Goal: Information Seeking & Learning: Learn about a topic

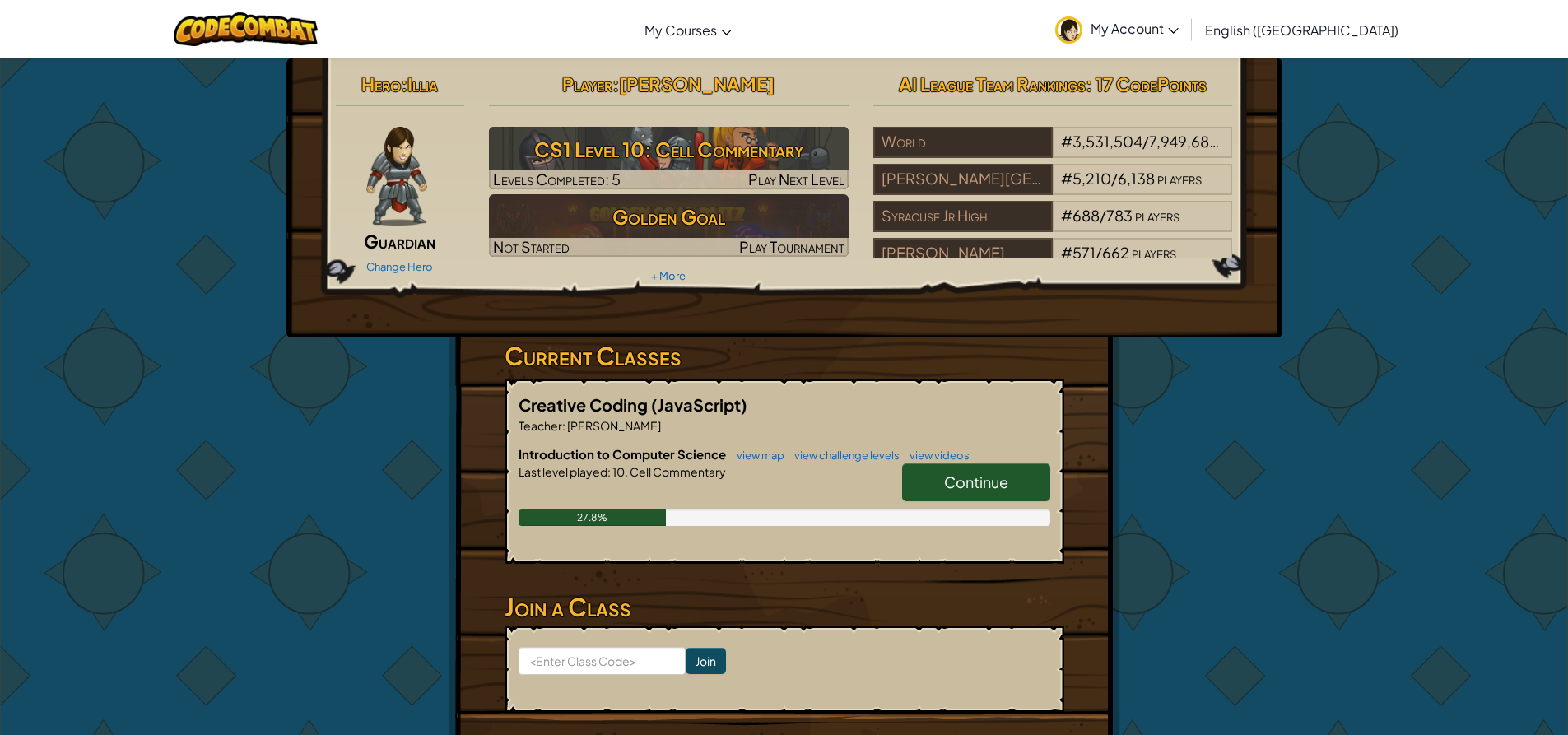
click at [951, 488] on span "Continue" at bounding box center [976, 483] width 64 height 19
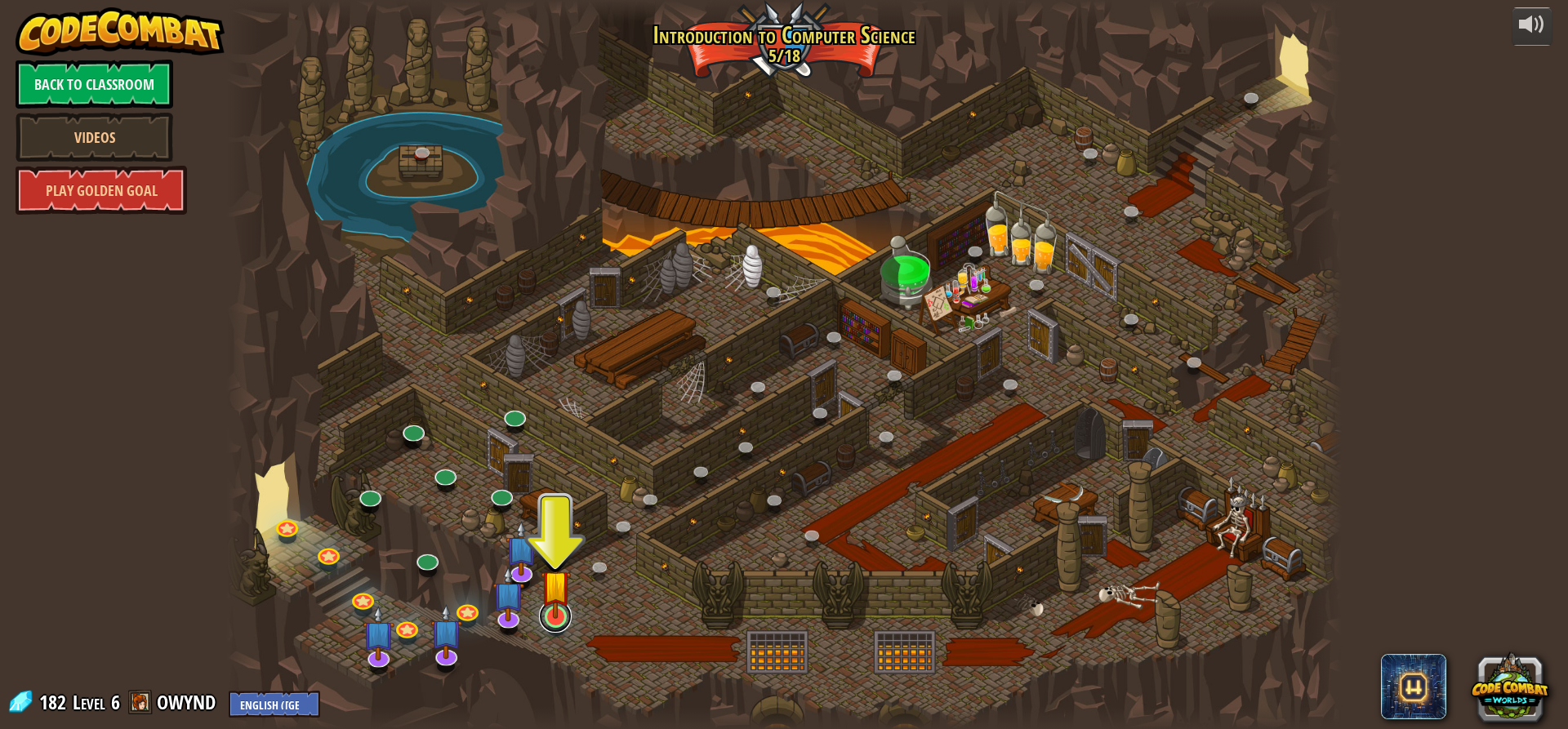
click at [560, 620] on link at bounding box center [555, 616] width 33 height 33
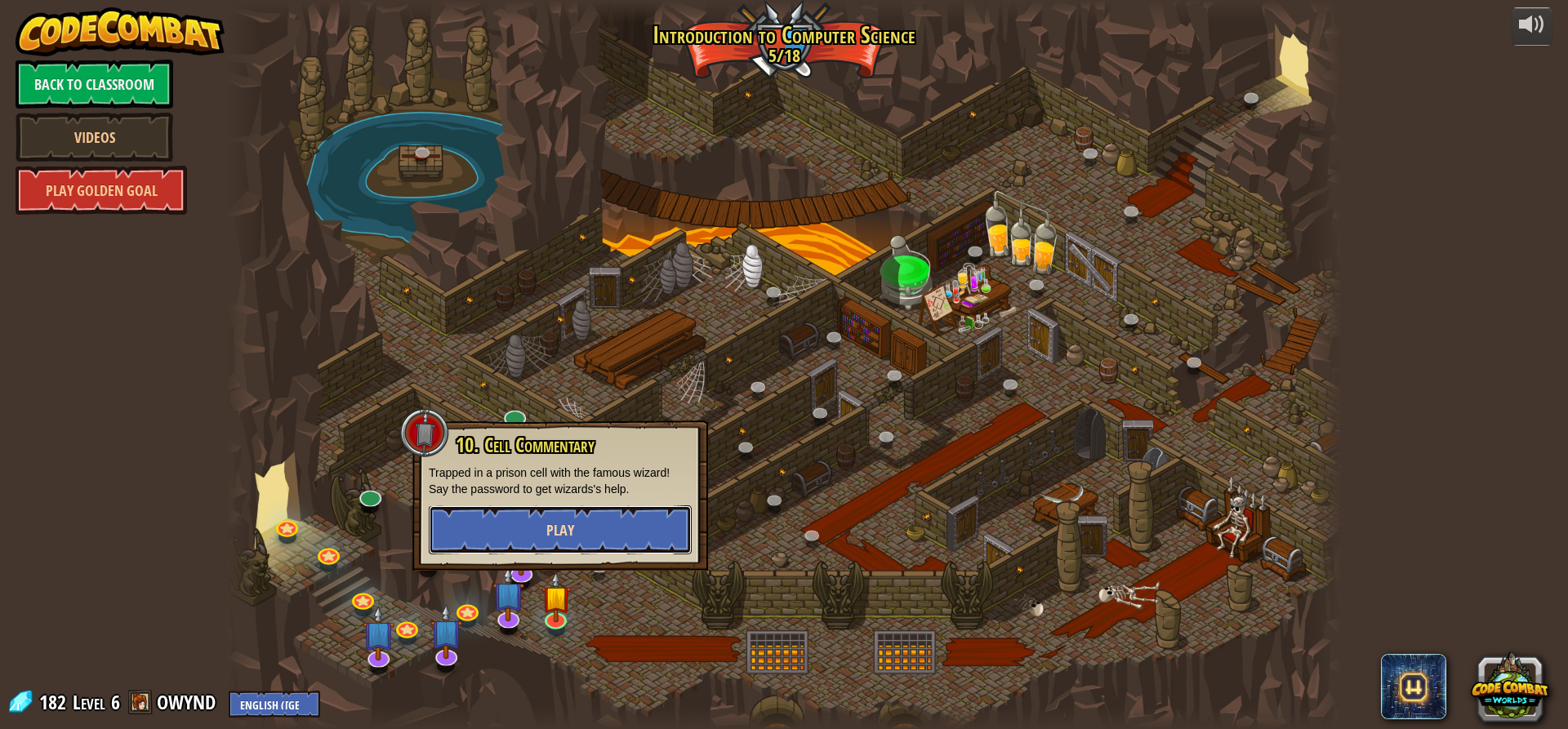
click at [580, 508] on button "Play" at bounding box center [559, 530] width 263 height 49
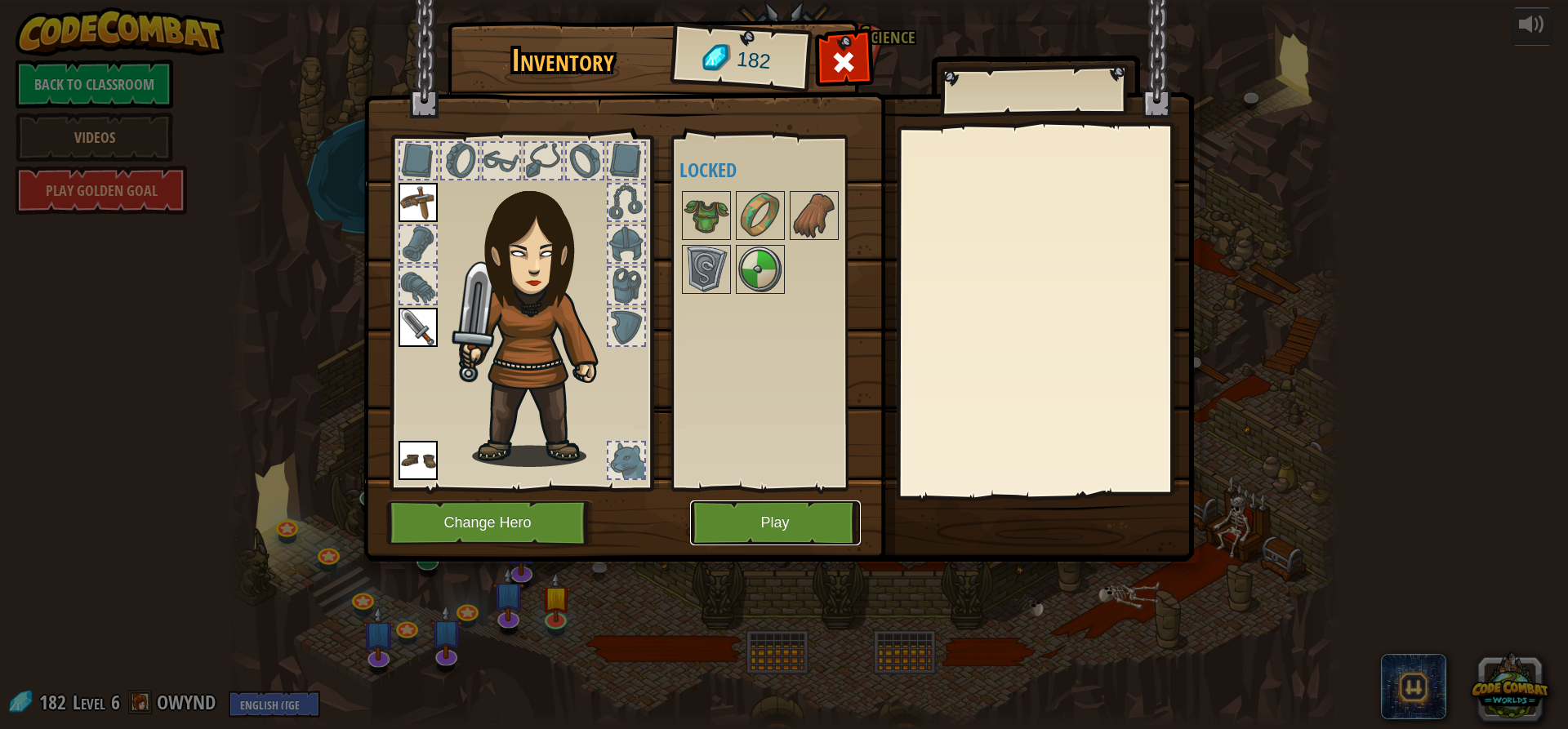
click at [799, 521] on button "Play" at bounding box center [775, 523] width 170 height 45
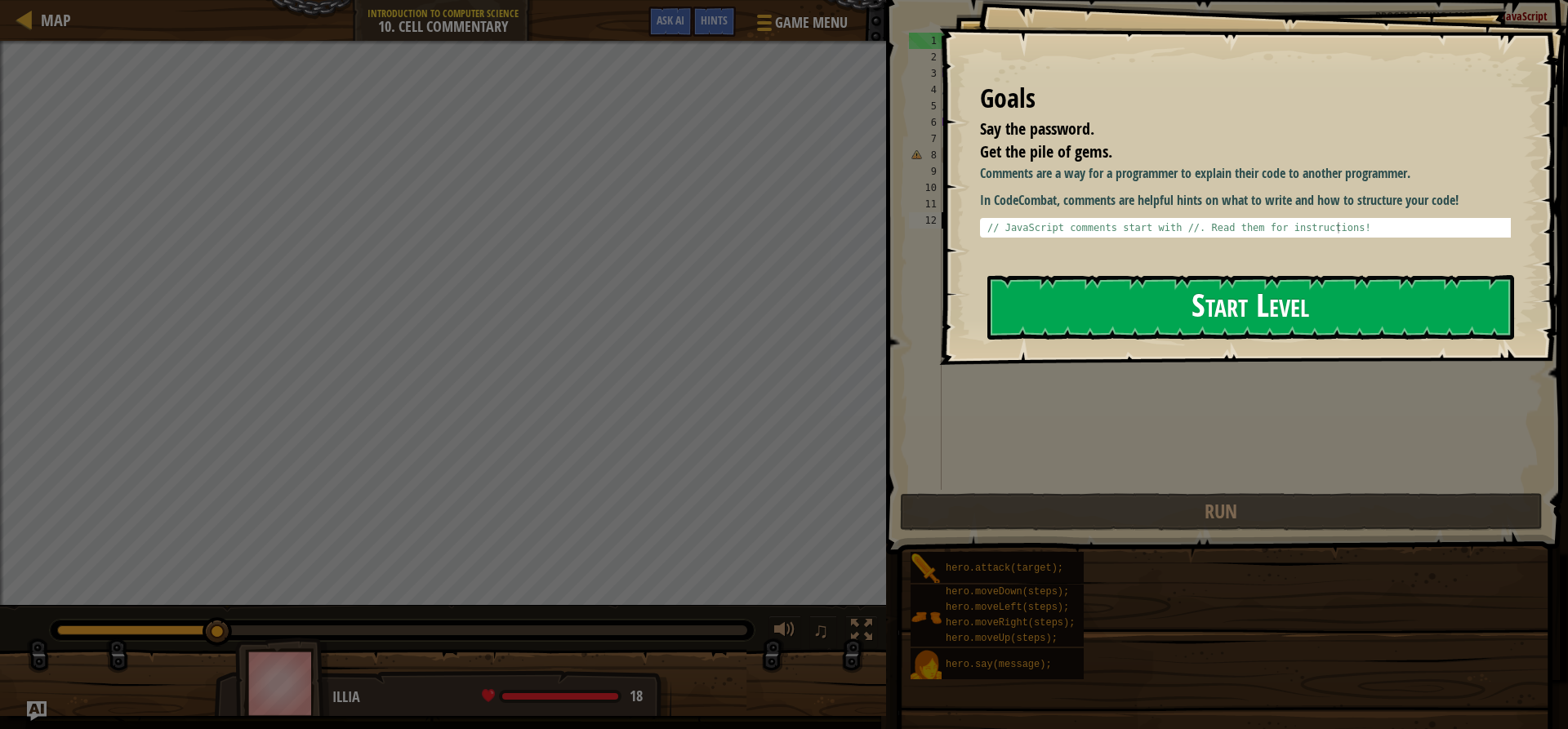
click at [1075, 309] on button "Start Level" at bounding box center [1249, 307] width 527 height 65
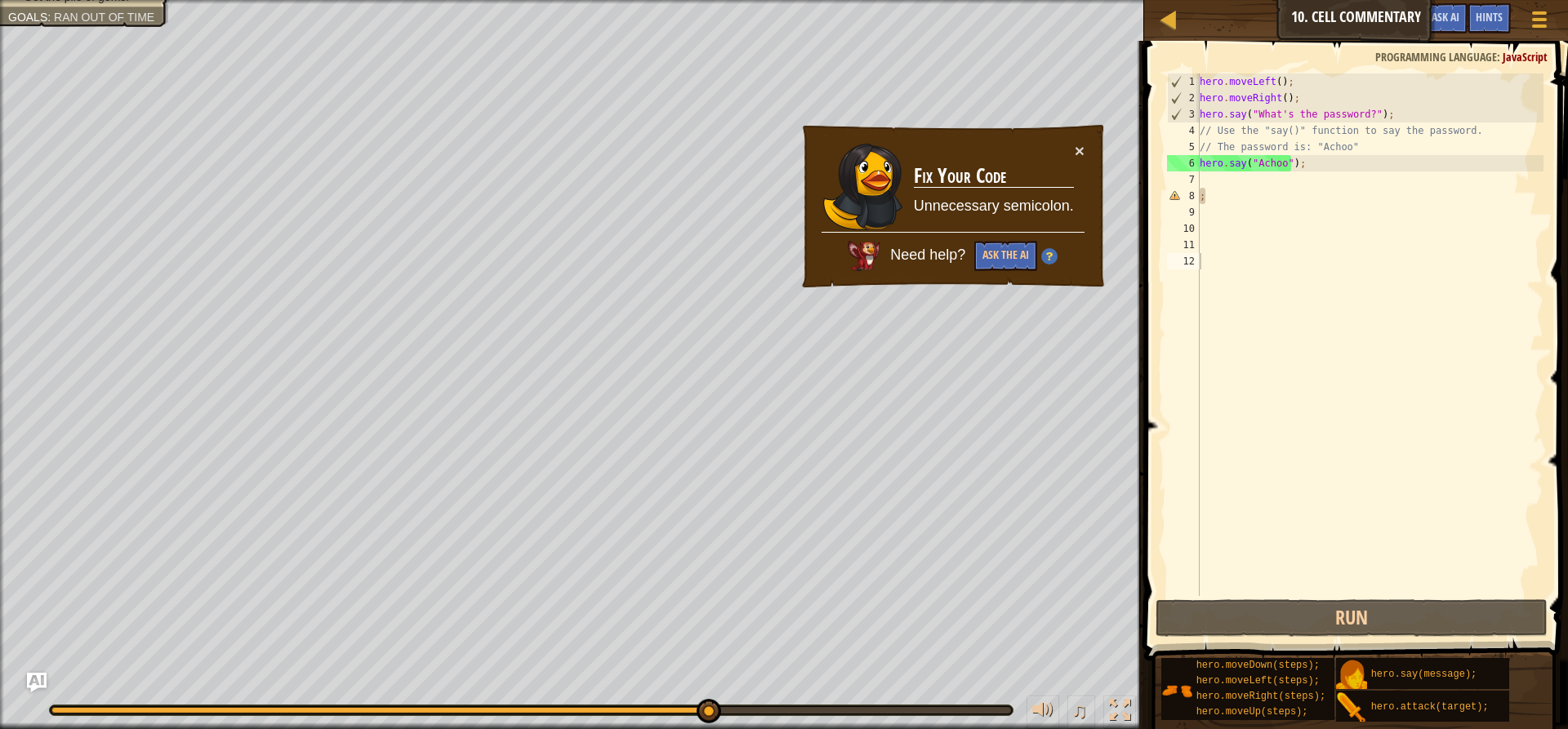
click at [1072, 150] on td "Fix Your Code Unnecessary semicolon." at bounding box center [993, 187] width 162 height 90
click at [1083, 148] on button "×" at bounding box center [1079, 151] width 10 height 17
click at [1310, 156] on div "hero . moveLeft ( ) ; hero . moveRight ( ) ; hero . say ( "What's the password?…" at bounding box center [1370, 351] width 347 height 556
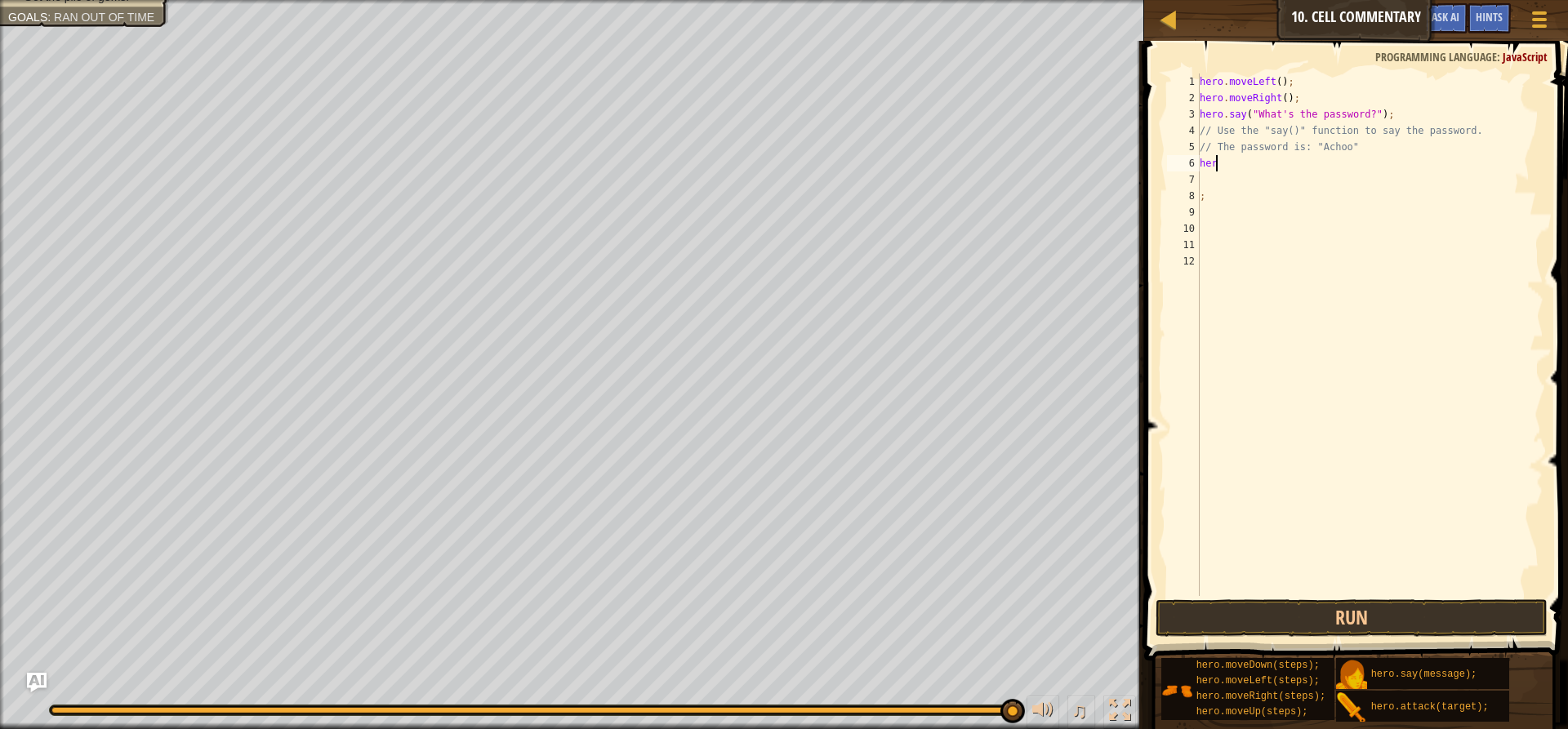
type textarea "h"
click at [1306, 94] on div "hero . moveLeft ( ) ; hero . moveRight ( ) ; hero . say ( "What's the password?…" at bounding box center [1370, 351] width 347 height 556
type textarea "h"
click at [1321, 86] on div "hero . moveLeft ( ) ; hero . say ( "What's the password?" ) ; // Use the "say()…" at bounding box center [1370, 351] width 347 height 556
type textarea "h"
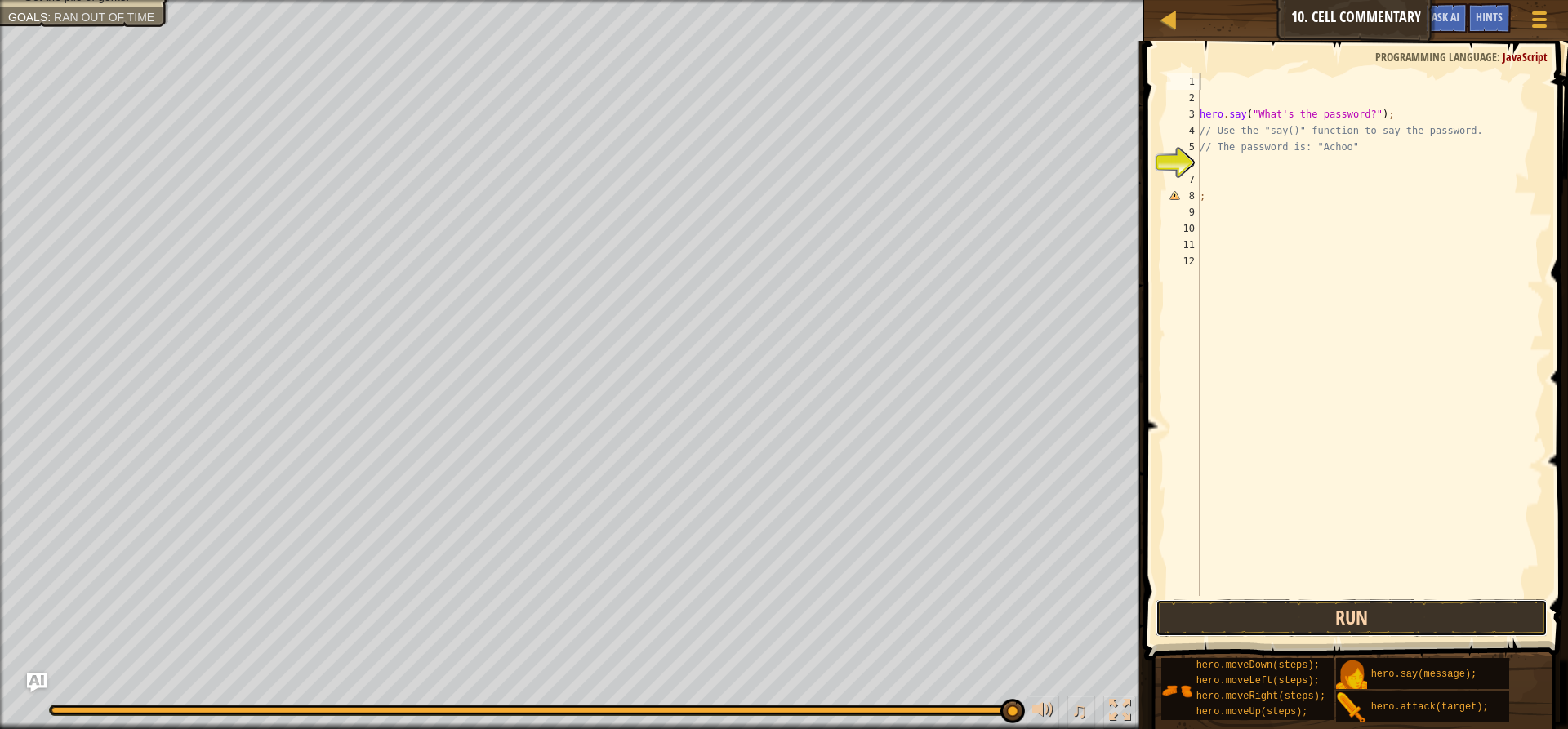
click at [1330, 619] on button "Run" at bounding box center [1350, 618] width 392 height 38
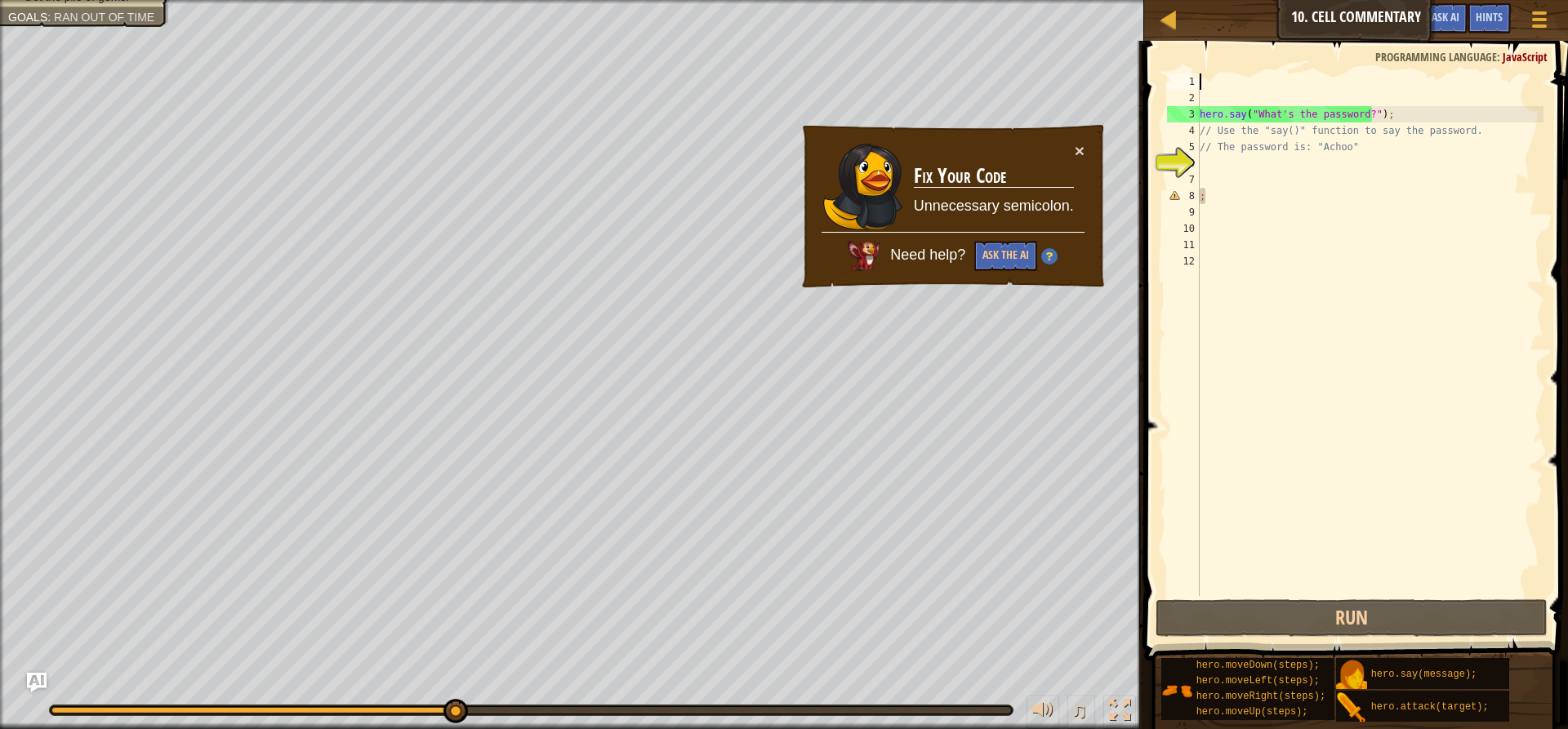
click at [1269, 79] on div "hero . say ( "What's the password?" ) ; // Use the "say()" function to say the …" at bounding box center [1370, 351] width 347 height 556
click at [1235, 165] on div "hero . say ( "What's the password?" ) ; // Use the "say()" function to say the …" at bounding box center [1370, 351] width 347 height 556
click at [1213, 84] on div "hero . say ( "What's the password?" ) ; // Use the "say()" function to say the …" at bounding box center [1370, 351] width 347 height 556
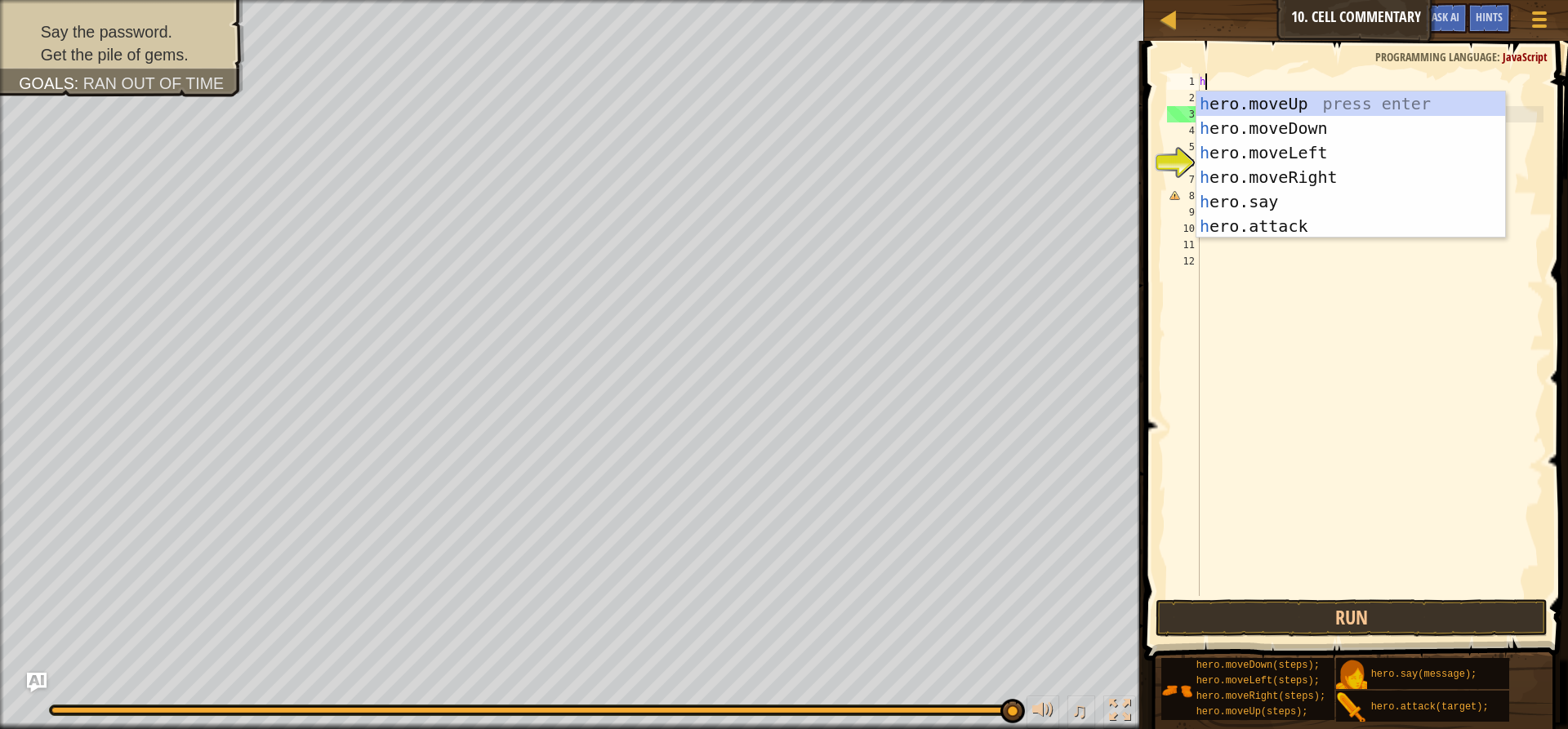
scroll to position [8, 0]
type textarea "her"
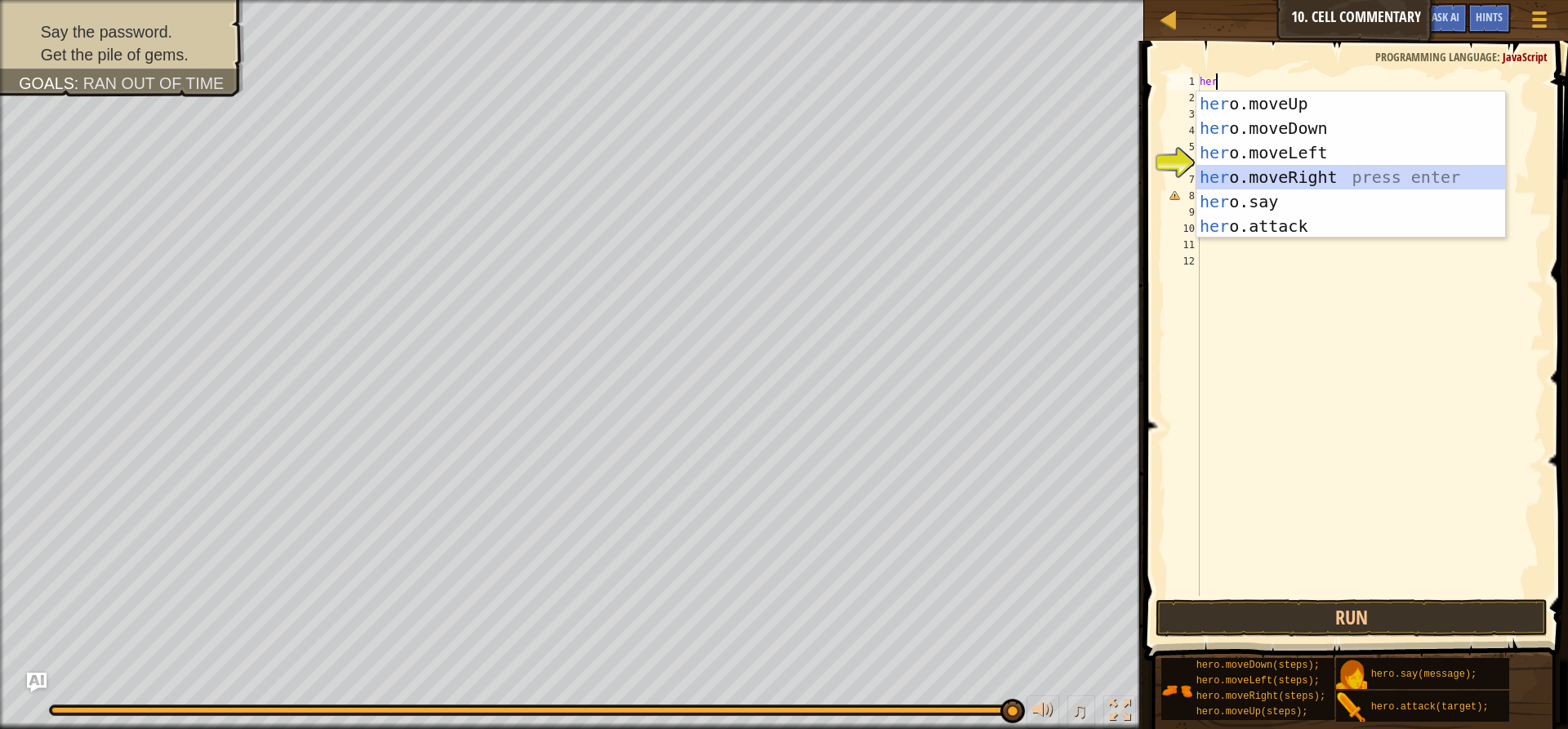
click at [1302, 173] on div "her o.moveUp press enter her o.moveDown press enter her o.moveLeft press enter …" at bounding box center [1350, 190] width 309 height 196
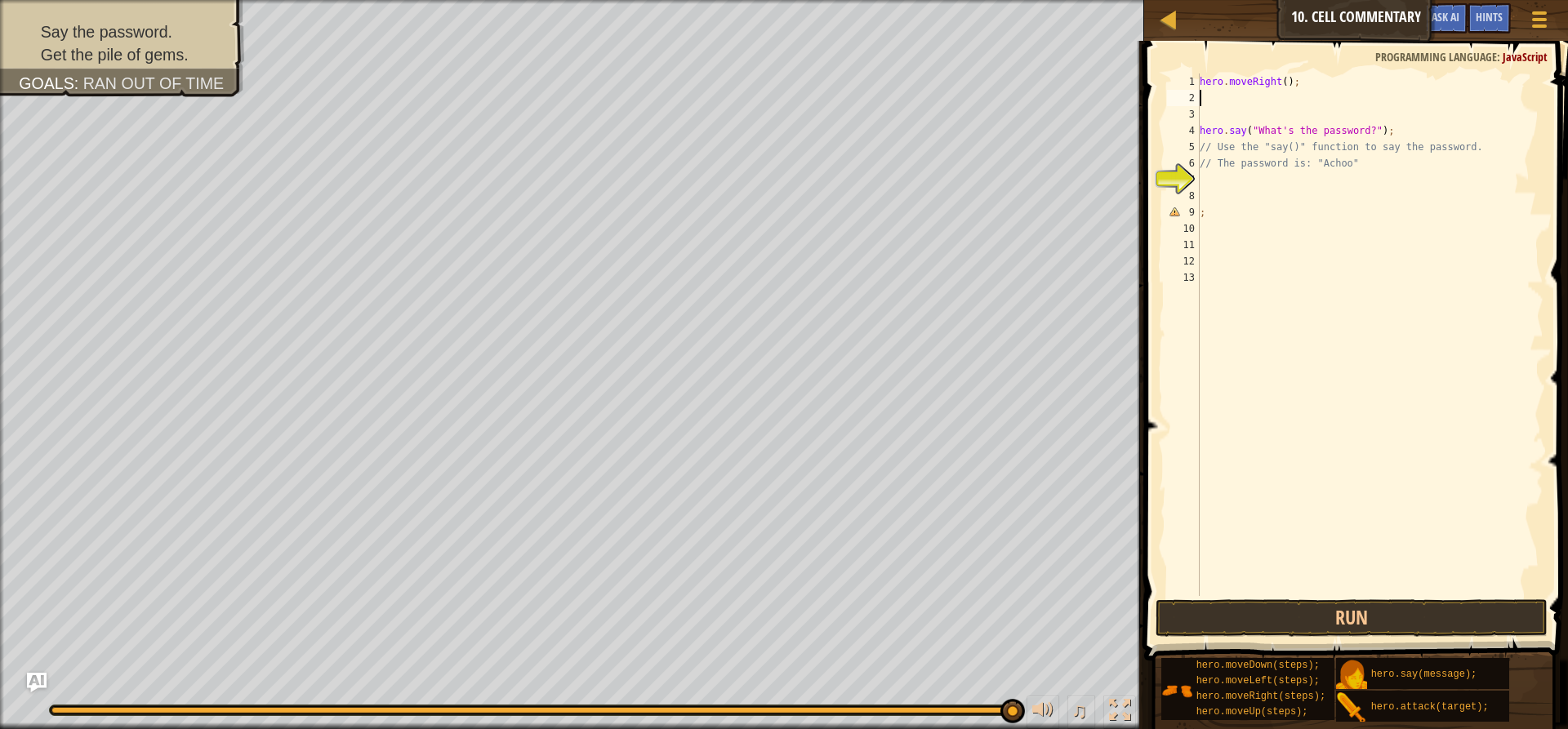
click at [1198, 132] on div "4" at bounding box center [1183, 130] width 33 height 16
type textarea "hero.say("What's the password?");"
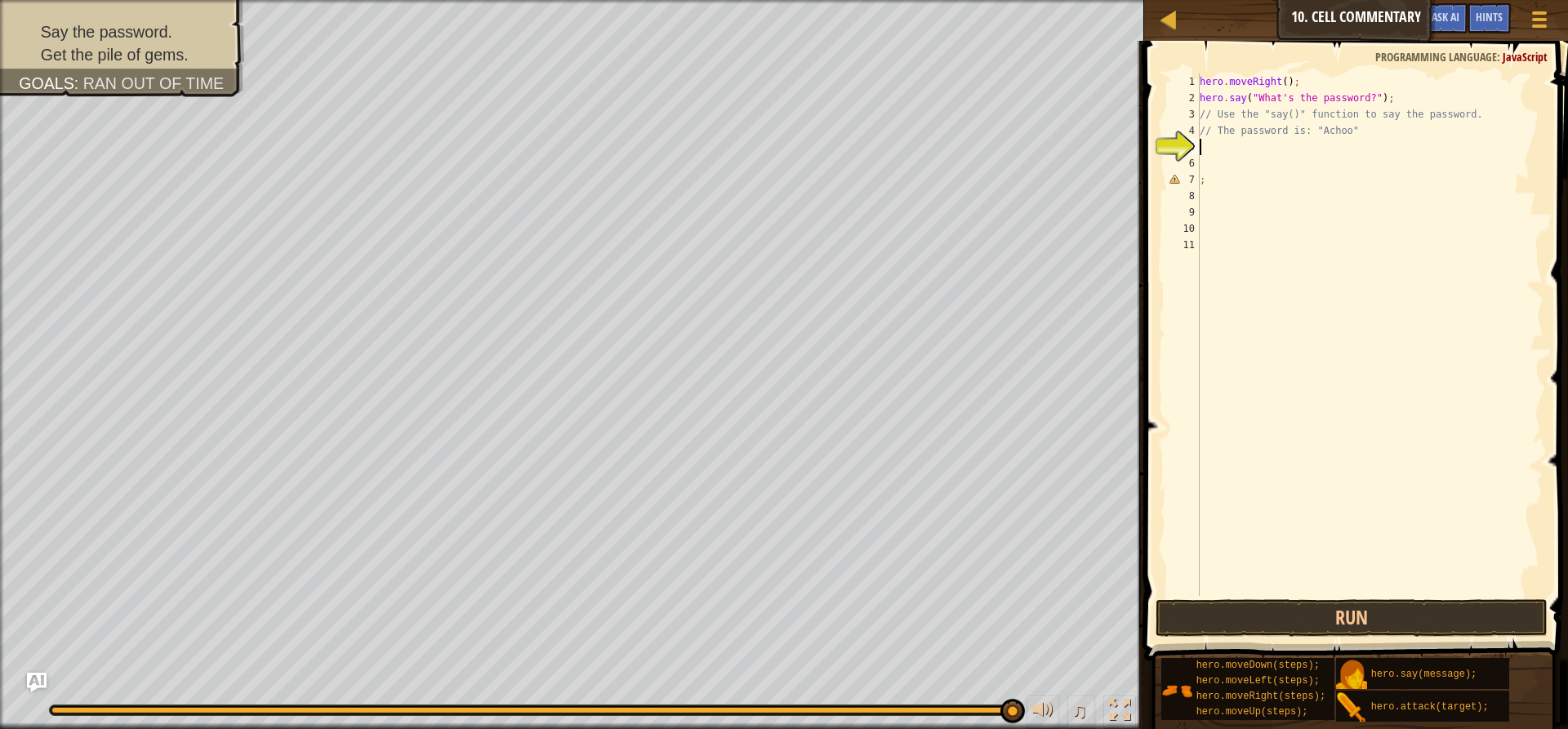
click at [1366, 142] on div "hero . moveRight ( ) ; hero . say ( "What's the password?" ) ; // Use the "say(…" at bounding box center [1370, 351] width 347 height 556
click at [1359, 126] on div "hero . moveRight ( ) ; hero . say ( "What's the password?" ) ; // Use the "say(…" at bounding box center [1370, 351] width 347 height 556
type textarea "// The password is: "Achoo""
click at [1225, 147] on div "hero . moveRight ( ) ; hero . say ( "What's the password?" ) ; // Use the "say(…" at bounding box center [1370, 351] width 347 height 556
type textarea "t"
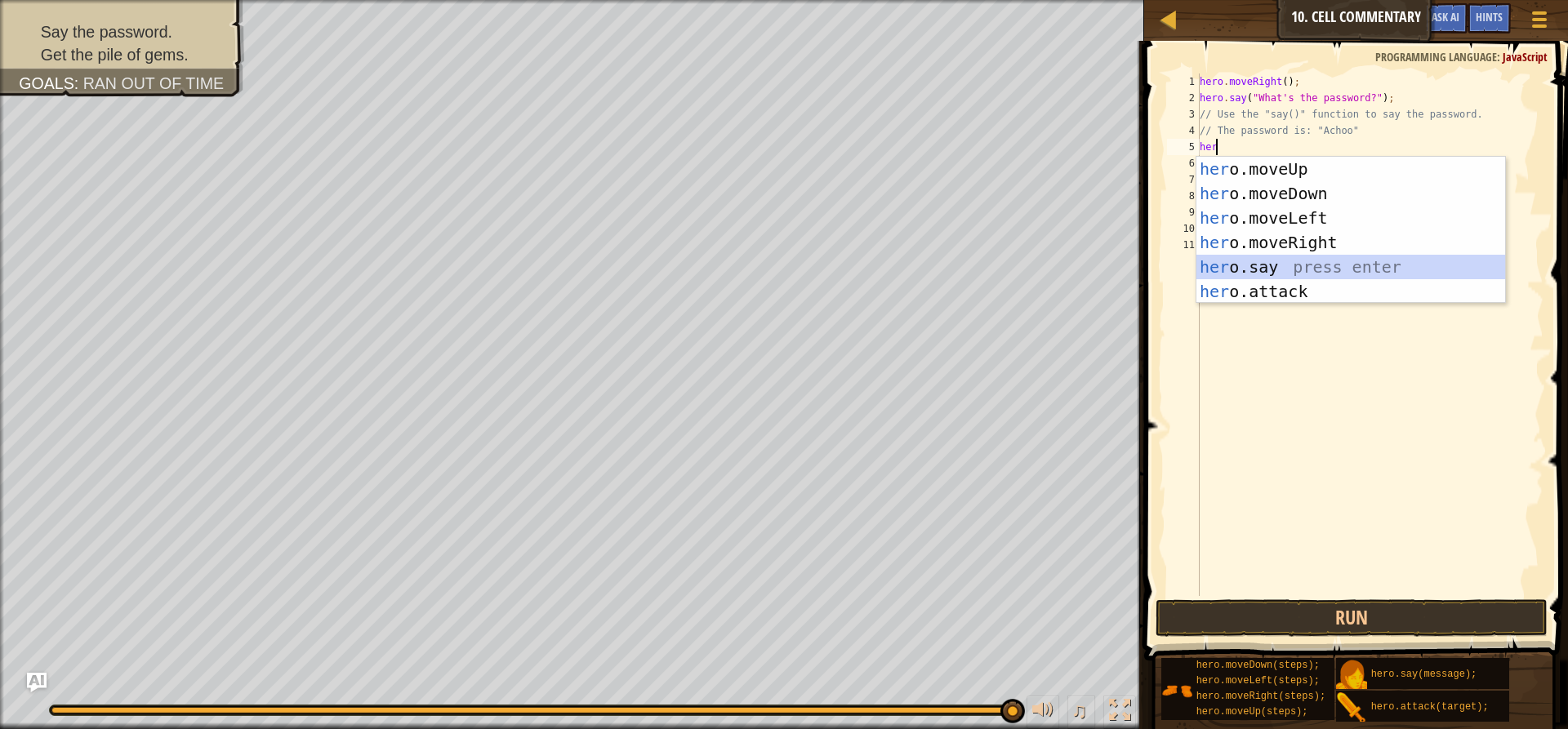
click at [1247, 272] on div "her o.moveUp press enter her o.moveDown press enter her o.moveLeft press enter …" at bounding box center [1350, 255] width 309 height 196
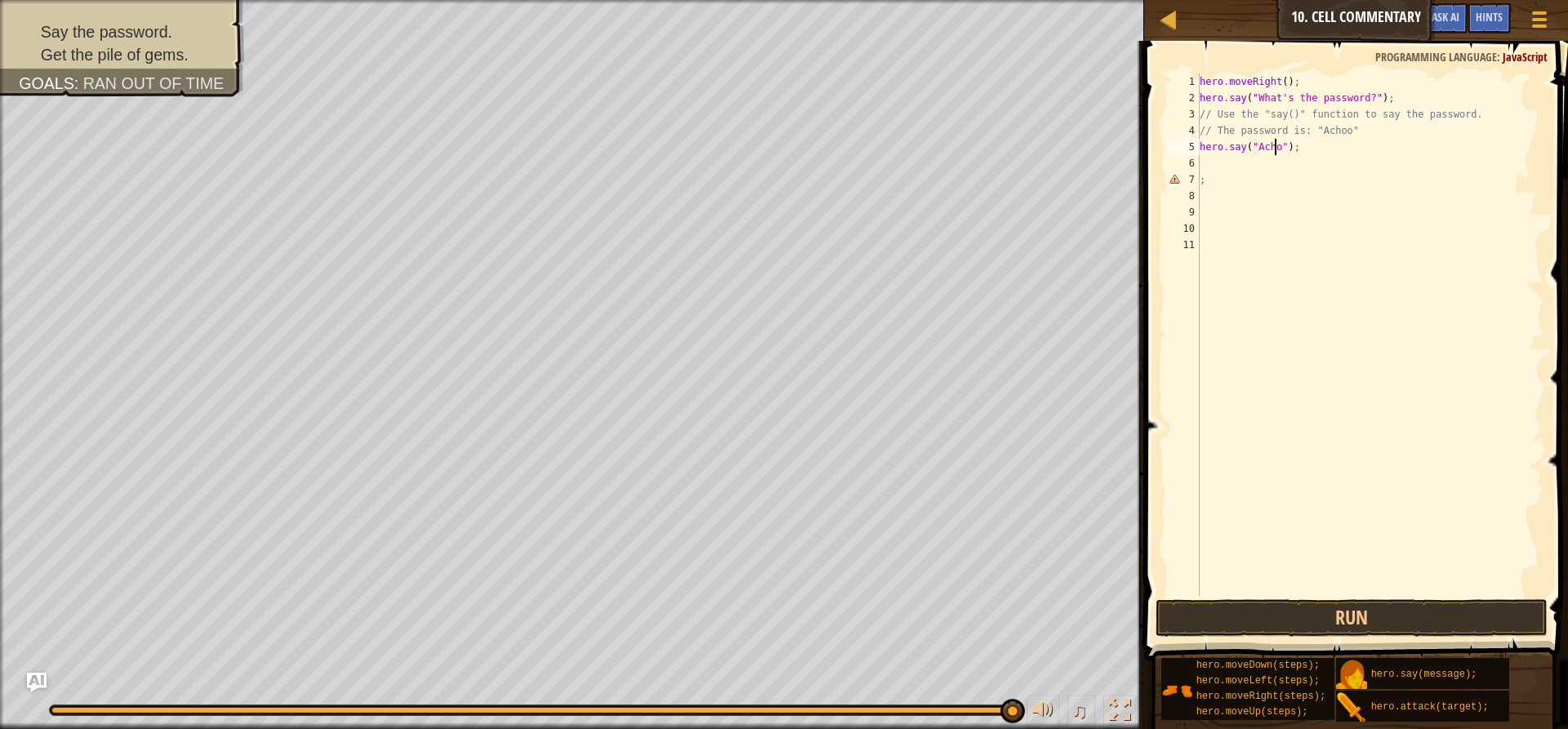
scroll to position [8, 7]
click at [1219, 175] on div "hero . moveRight ( ) ; hero . say ( "What's the password?" ) ; // Use the "say(…" at bounding box center [1370, 351] width 347 height 556
type textarea ";"
click at [1219, 161] on div "hero . moveRight ( ) ; hero . say ( "What's the password?" ) ; // Use the "say(…" at bounding box center [1370, 351] width 347 height 556
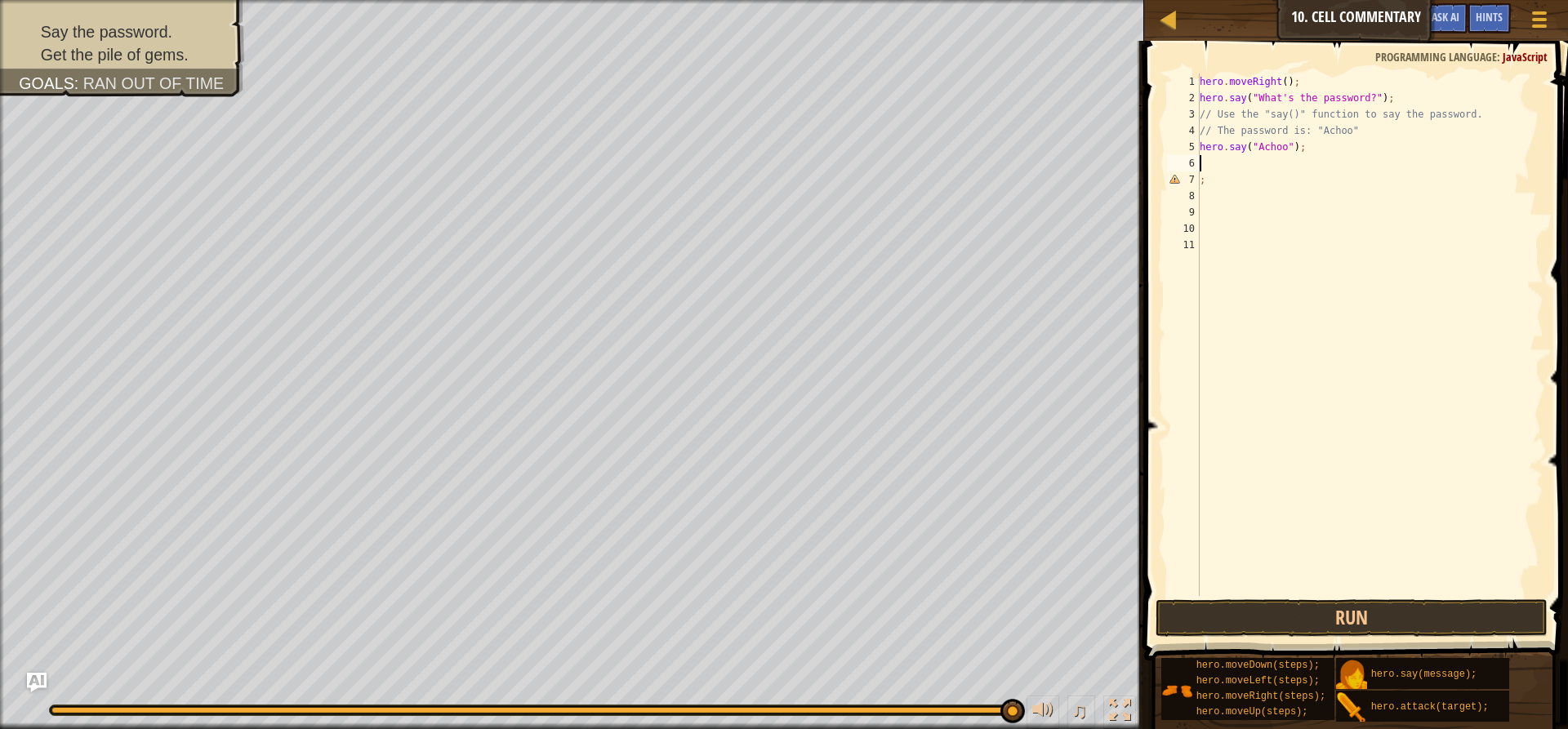
click at [1207, 181] on div "hero . moveRight ( ) ; hero . say ( "What's the password?" ) ; // Use the "say(…" at bounding box center [1370, 351] width 347 height 556
type textarea ";"
click at [1209, 160] on div "hero . moveRight ( ) ; hero . say ( "What's the password?" ) ; // Use the "say(…" at bounding box center [1370, 351] width 347 height 556
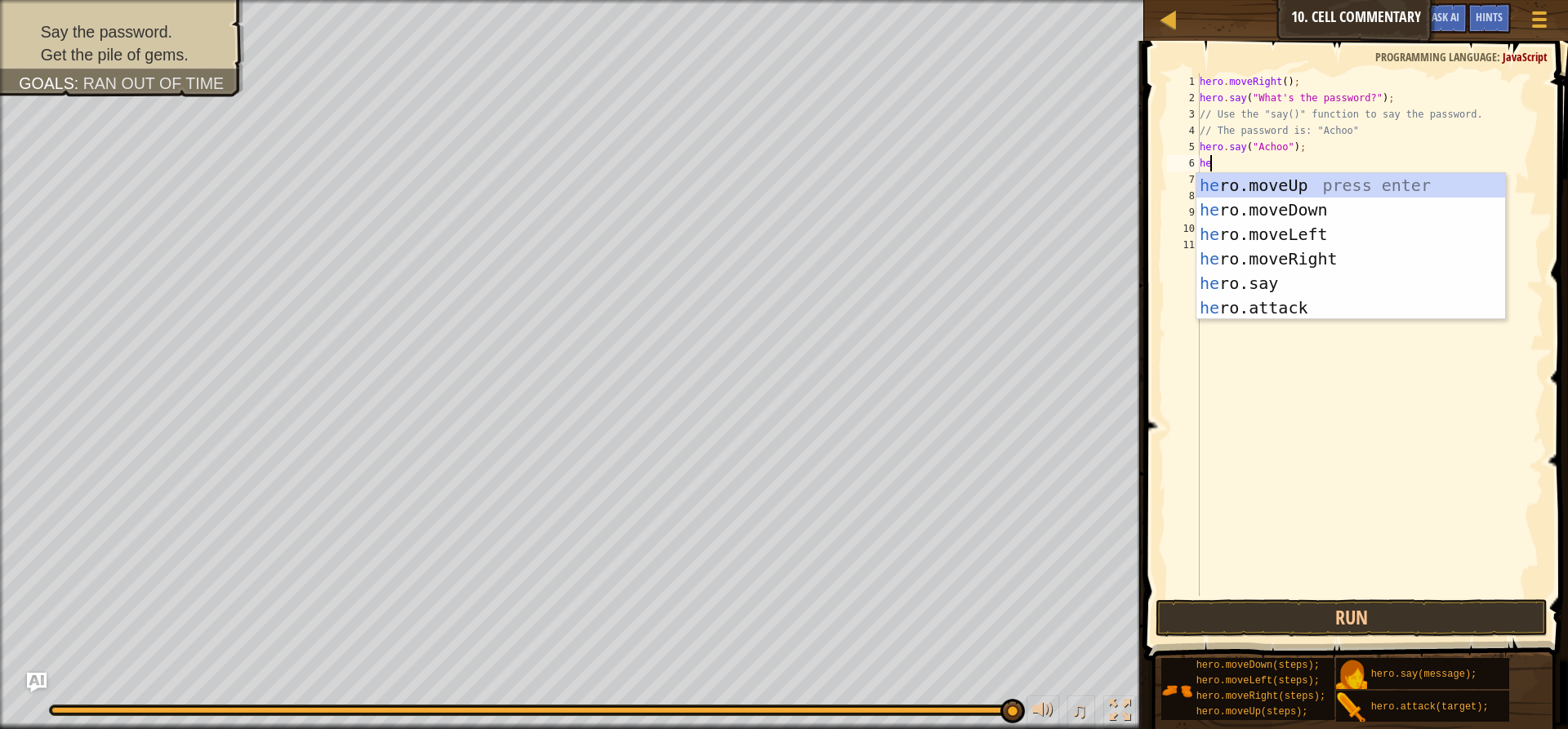
type textarea "her"
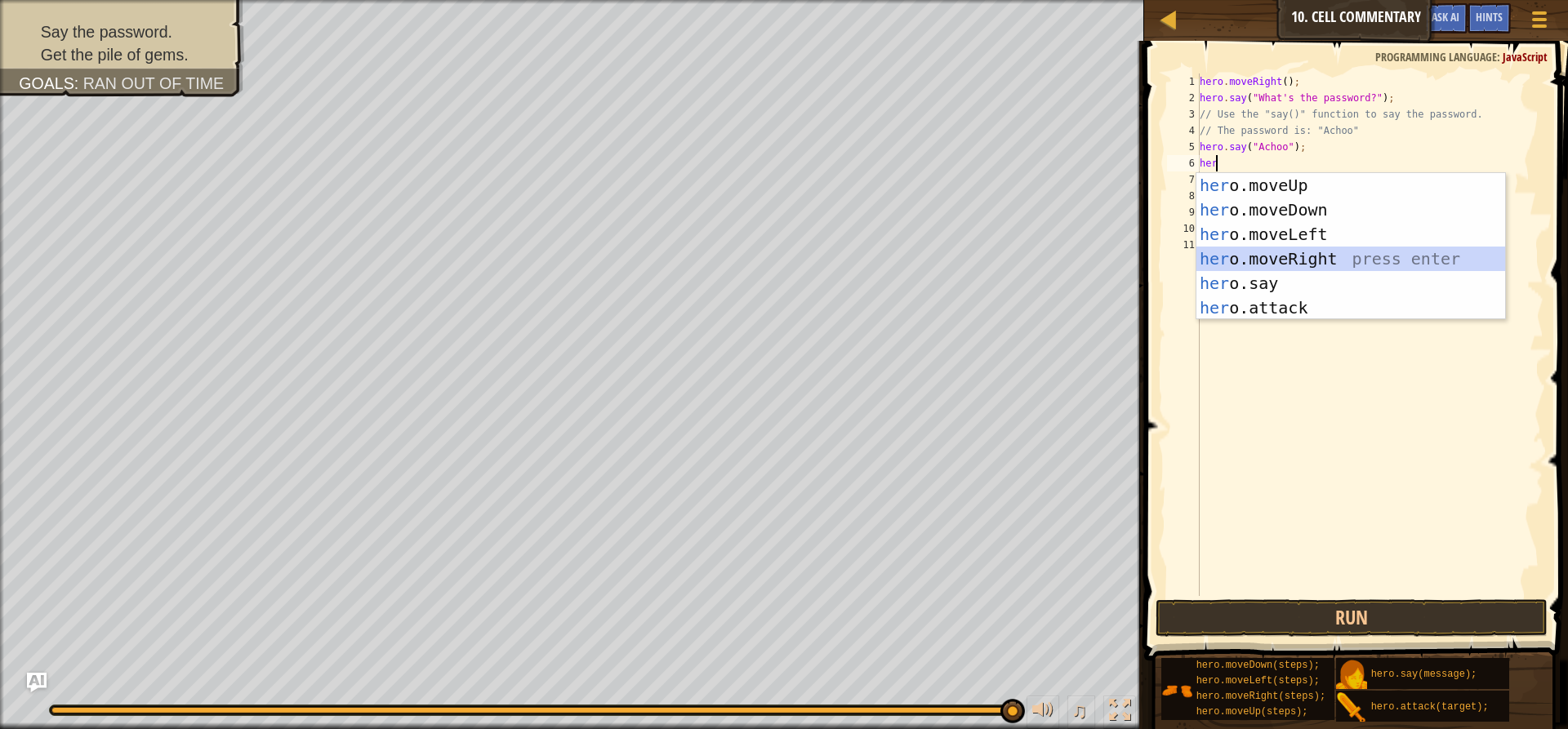
click at [1307, 250] on div "her o.moveUp press enter her o.moveDown press enter her o.moveLeft press enter …" at bounding box center [1350, 272] width 309 height 196
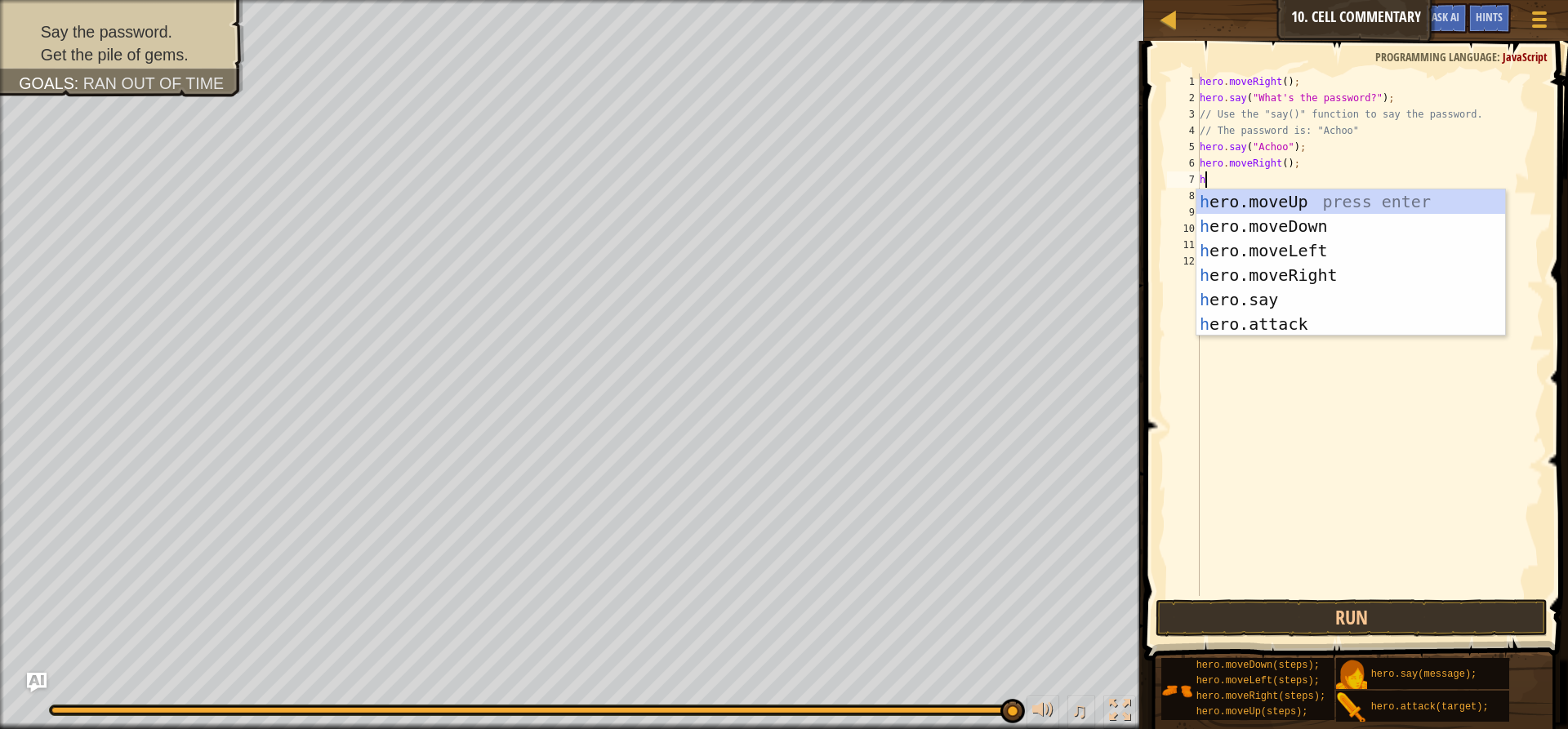
type textarea "h"
click at [1310, 195] on div "h ero.moveUp press enter h ero.moveDown press enter h ero.moveLeft press enter …" at bounding box center [1350, 288] width 309 height 196
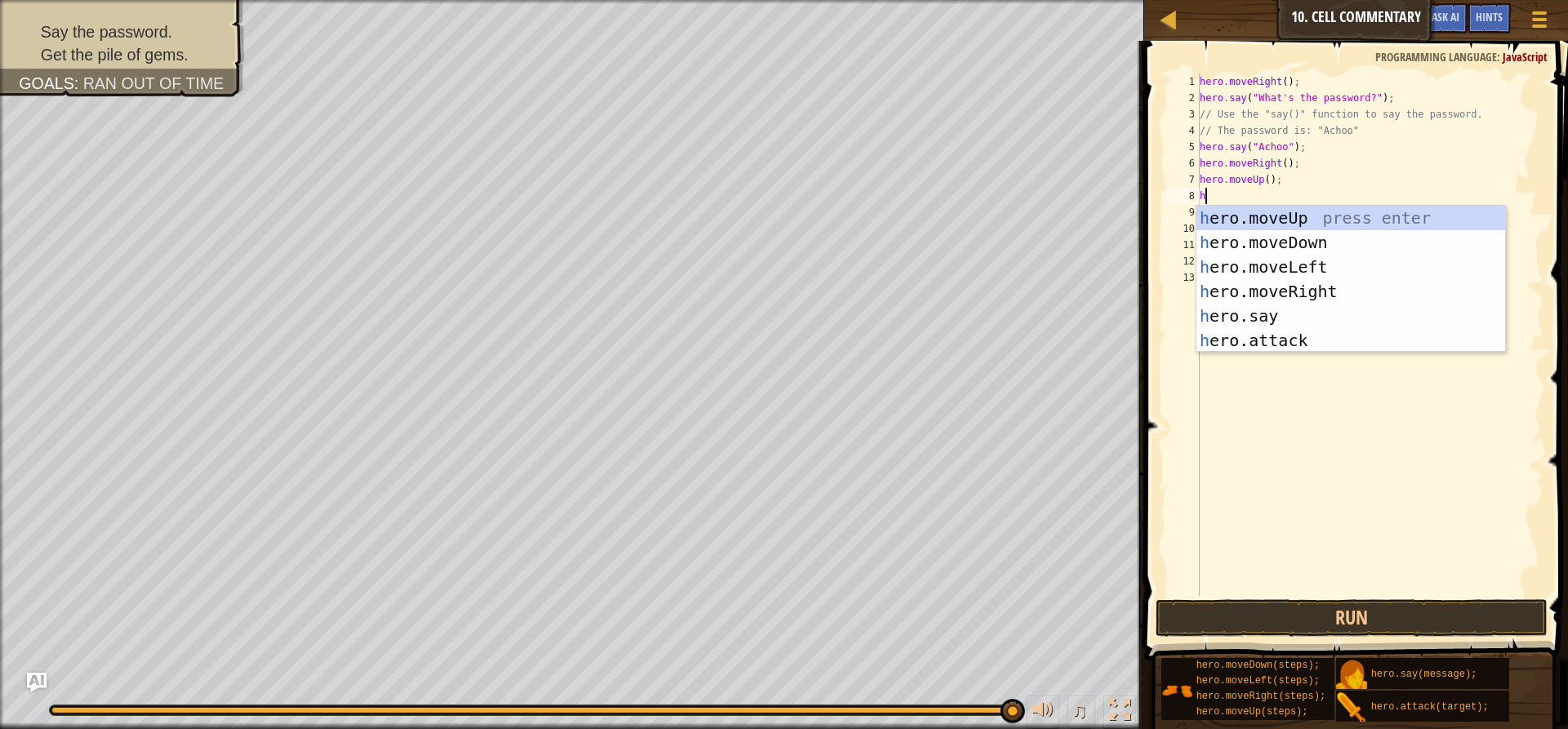
type textarea "he"
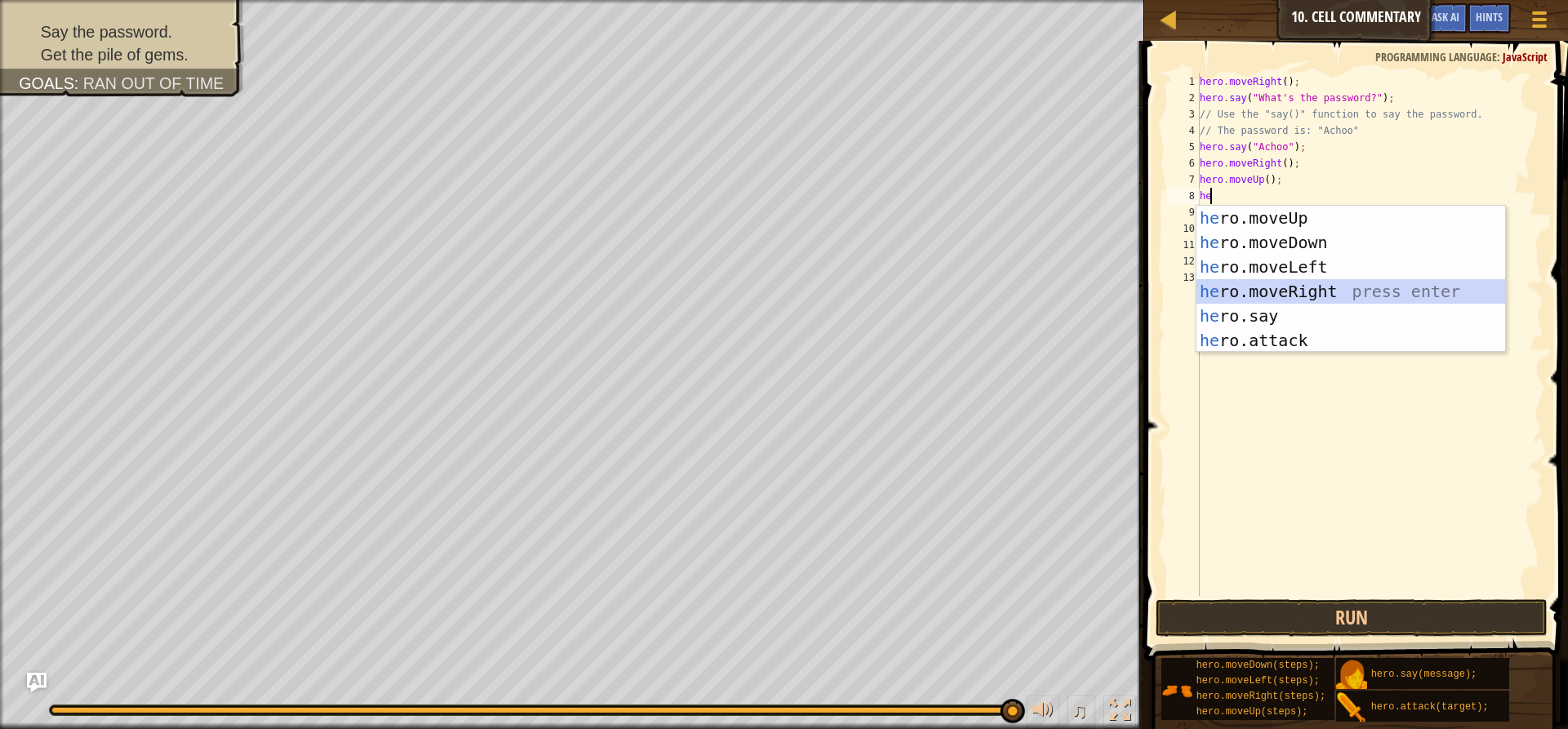
click at [1293, 293] on div "he ro.moveUp press enter he ro.moveDown press enter he ro.moveLeft press enter …" at bounding box center [1350, 304] width 309 height 196
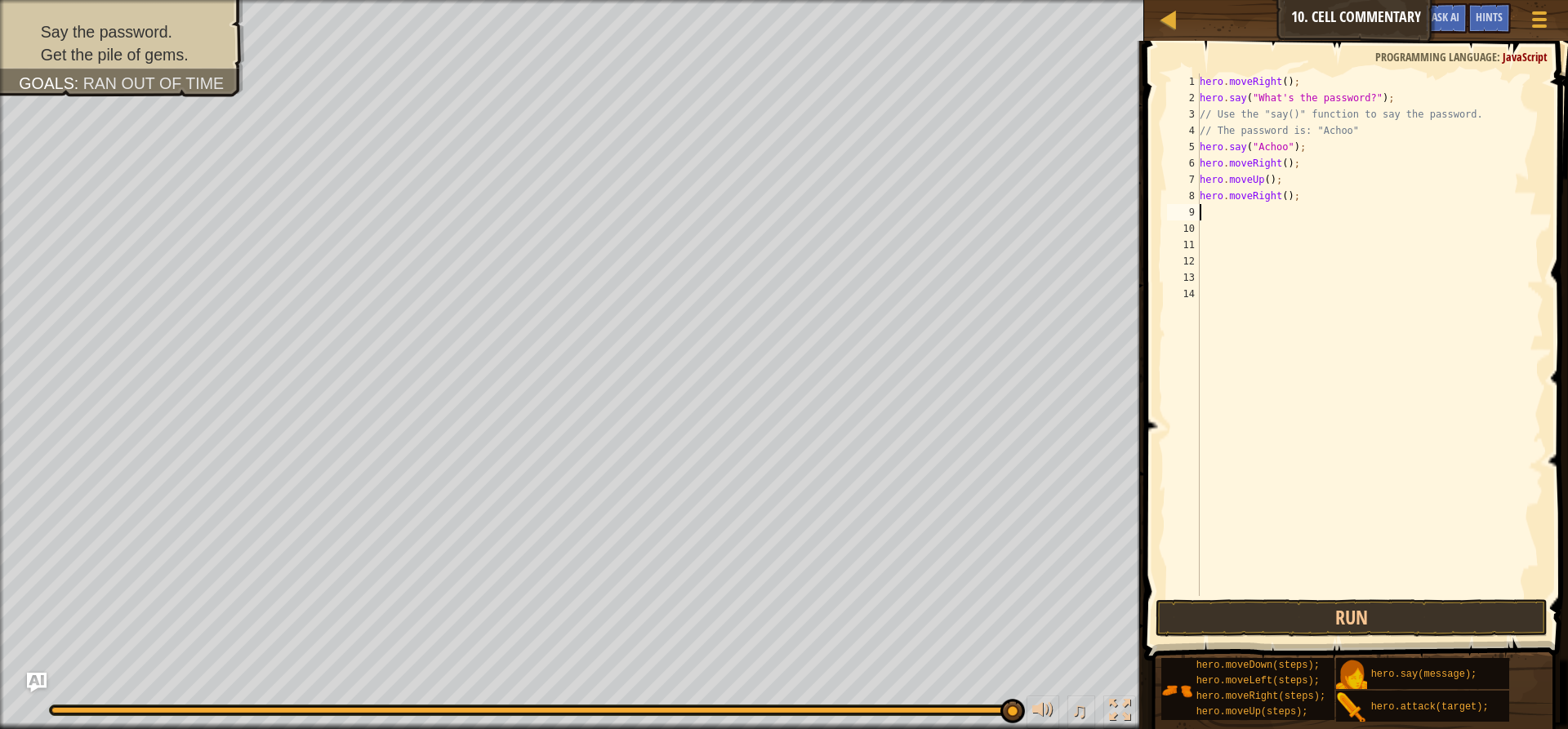
click at [1278, 198] on div "hero . moveRight ( ) ; hero . say ( "What's the password?" ) ; // Use the "say(…" at bounding box center [1370, 351] width 347 height 556
type textarea "hero.moveRight(2);"
click at [1221, 213] on div "hero . moveRight ( ) ; hero . say ( "What's the password?" ) ; // Use the "say(…" at bounding box center [1370, 351] width 347 height 556
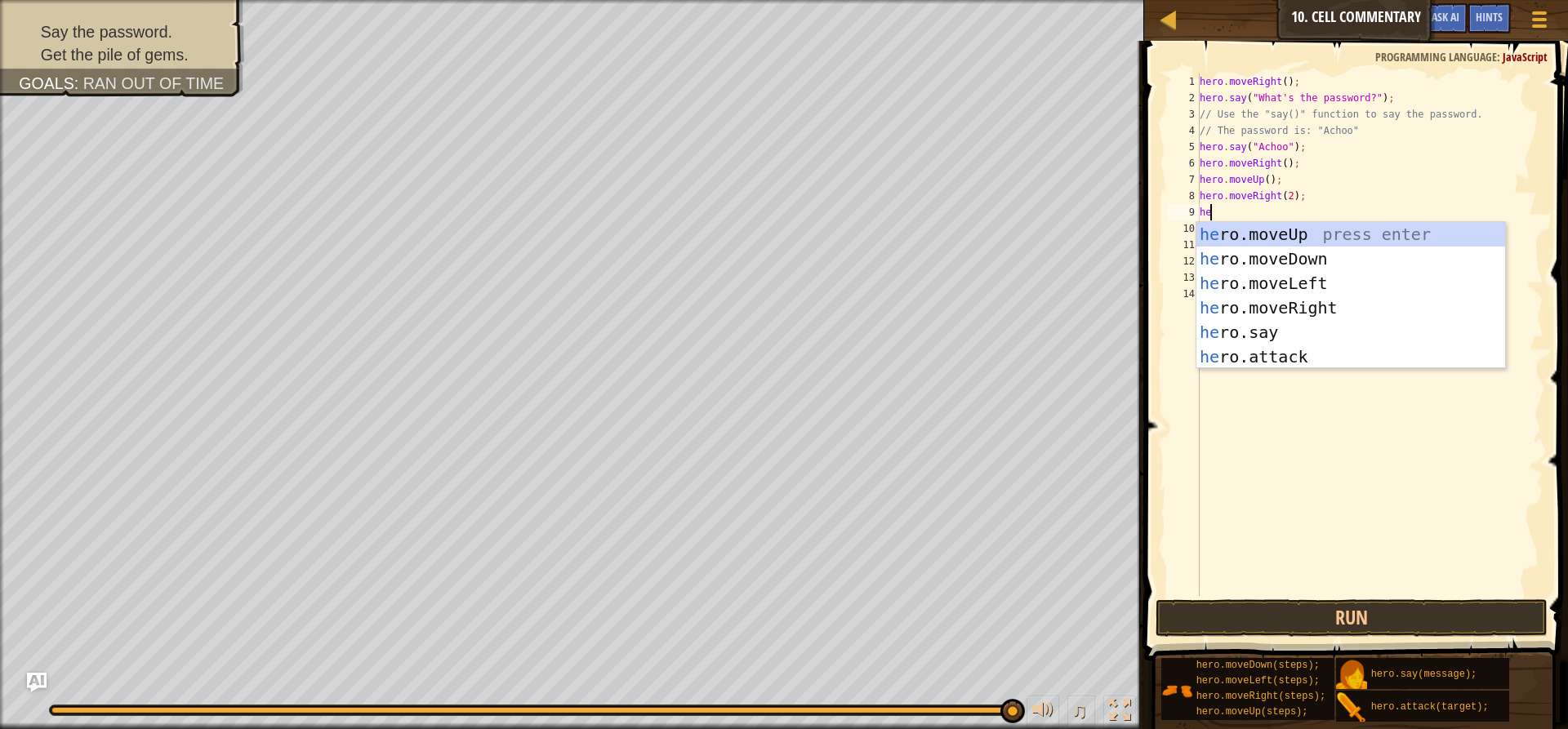
type textarea "her"
click at [1298, 239] on div "her o.moveUp press enter her o.moveDown press enter her o.moveLeft press enter …" at bounding box center [1350, 321] width 309 height 196
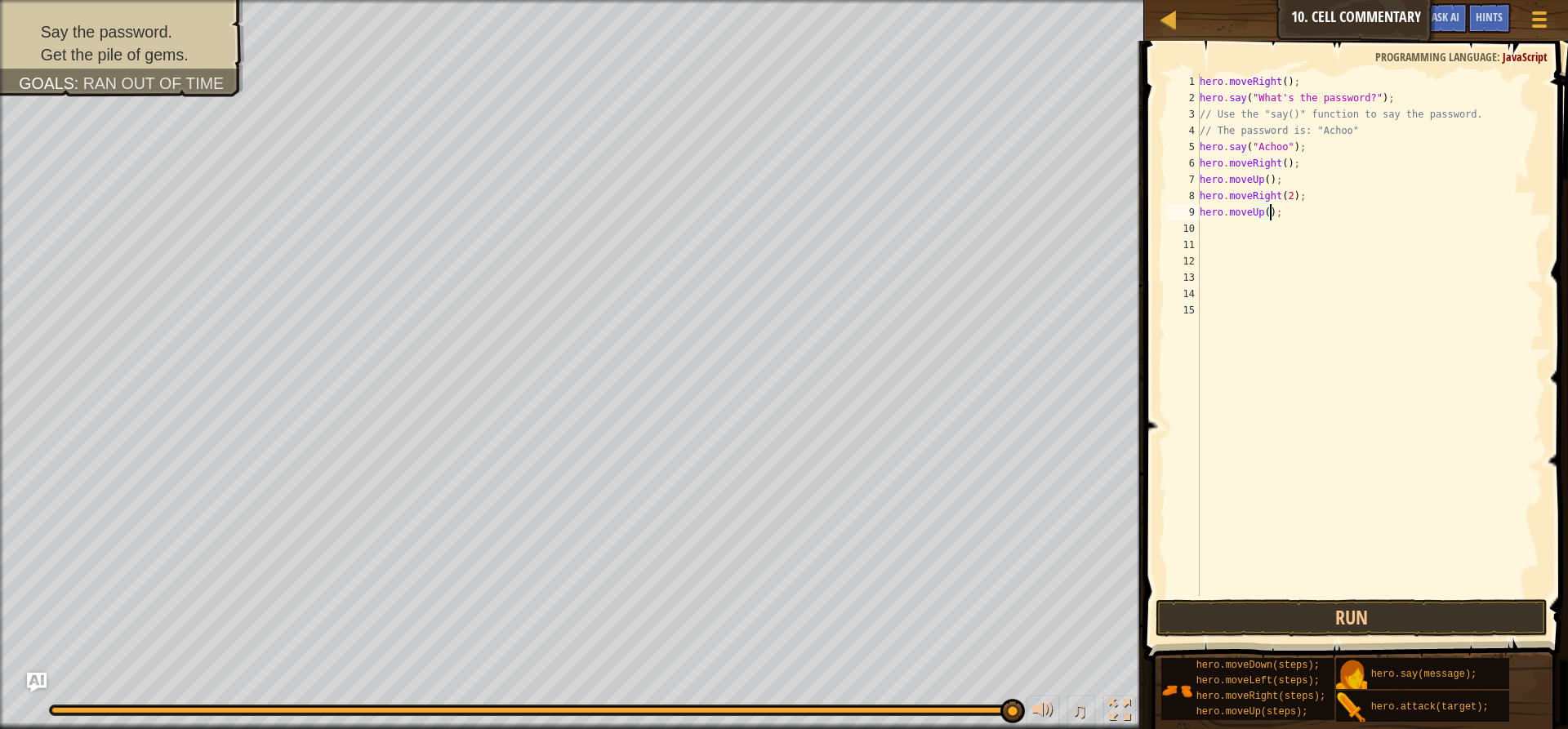
click at [1267, 212] on div "hero . moveRight ( ) ; hero . say ( "What's the password?" ) ; // Use the "say(…" at bounding box center [1370, 351] width 347 height 556
click at [1264, 213] on div "hero . moveRight ( ) ; hero . say ( "What's the password?" ) ; // Use the "say(…" at bounding box center [1370, 351] width 347 height 556
click at [1416, 620] on button "Run" at bounding box center [1350, 618] width 392 height 38
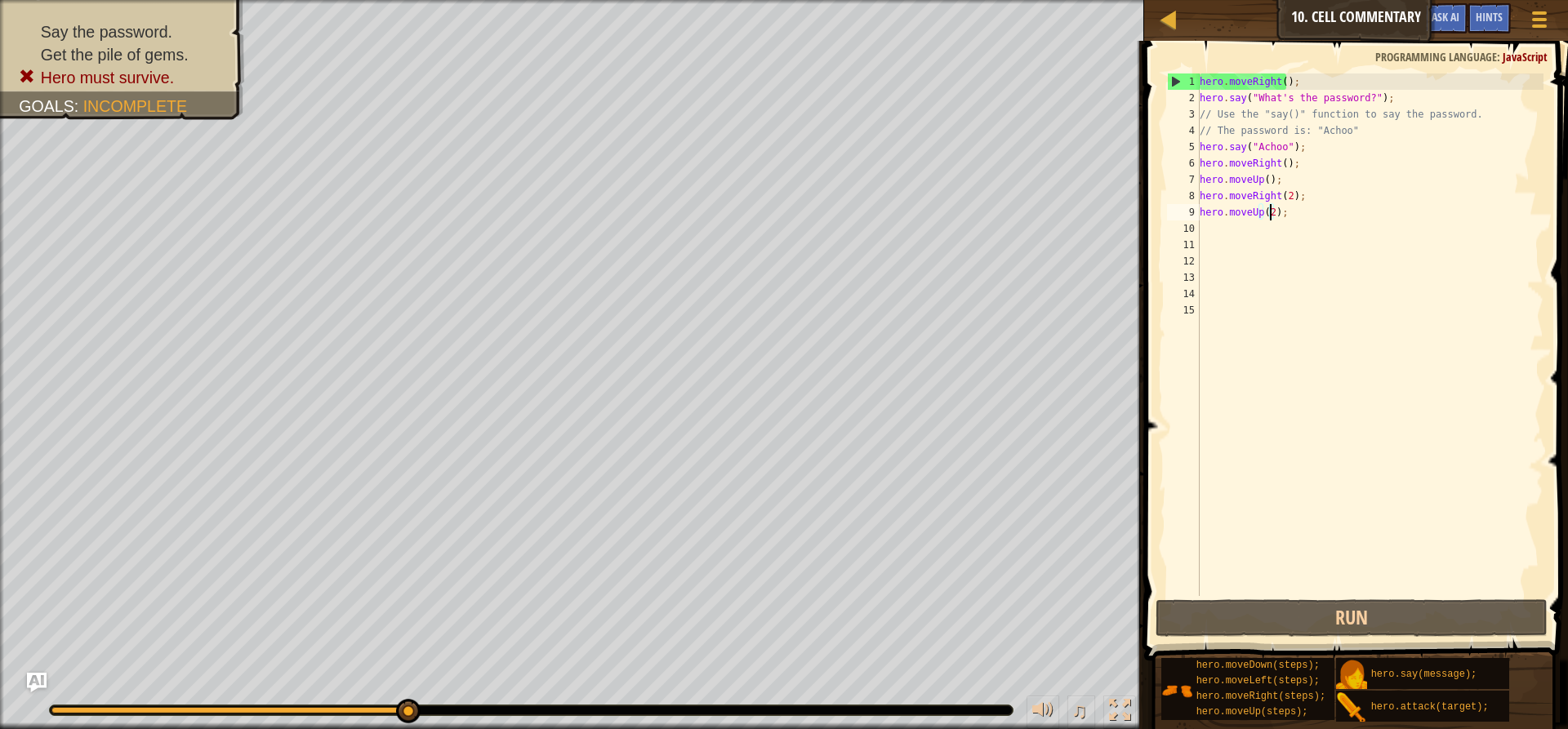
click at [1304, 85] on div "hero . moveRight ( ) ; hero . say ( "What's the password?" ) ; // Use the "say(…" at bounding box center [1370, 351] width 347 height 556
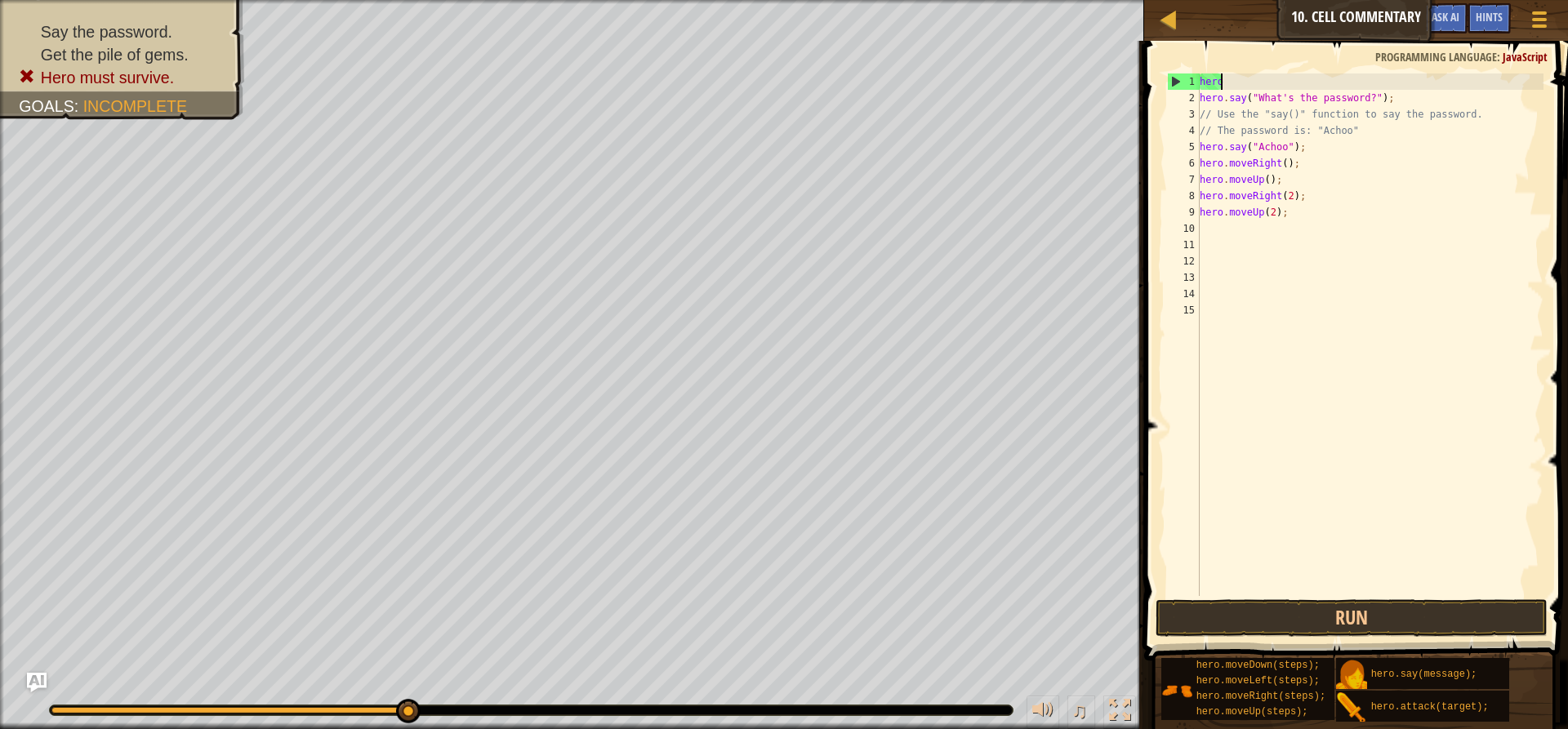
scroll to position [8, 1]
type textarea "h"
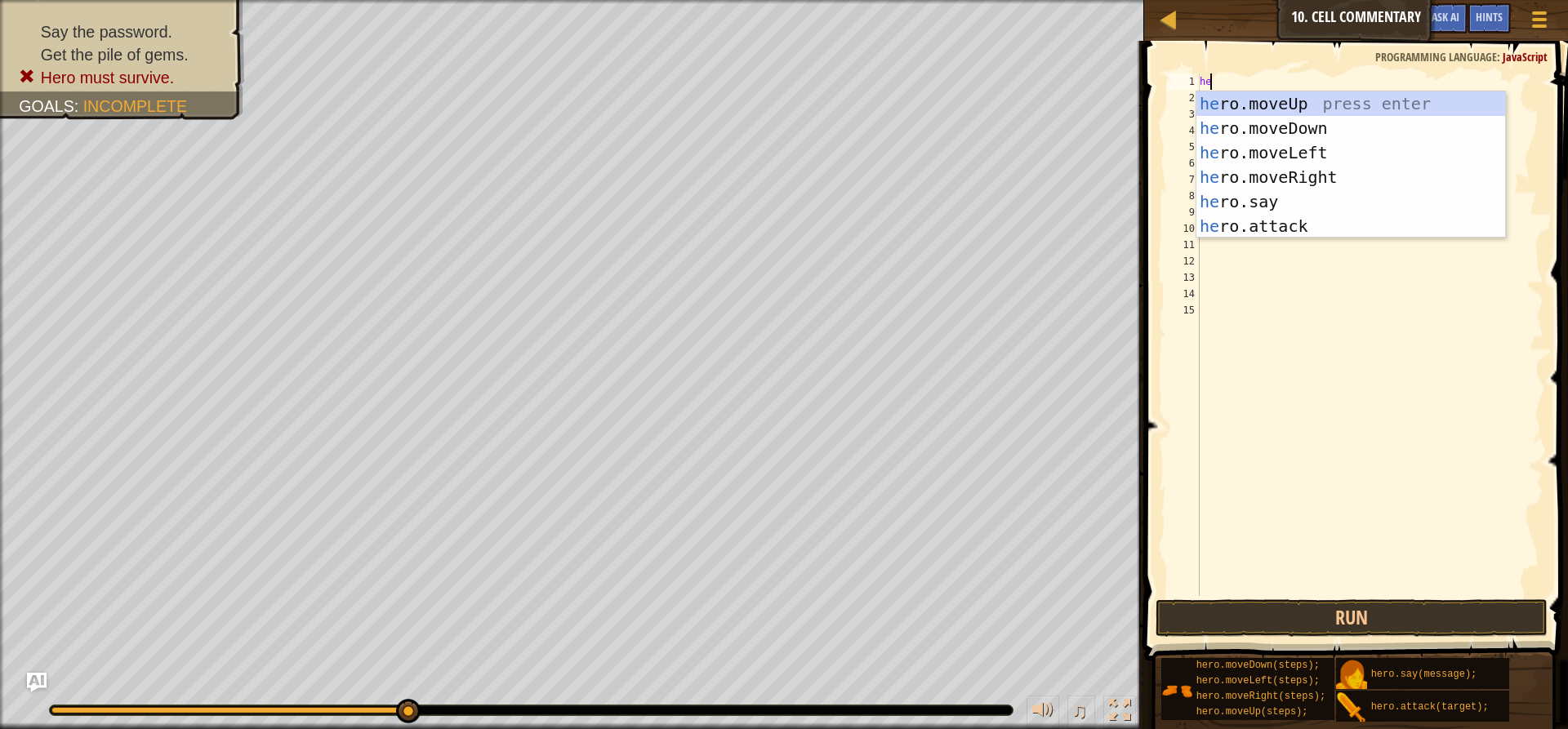
type textarea "her"
click at [1298, 143] on div "her o.moveUp press enter her o.moveDown press enter her o.moveLeft press enter …" at bounding box center [1350, 190] width 309 height 196
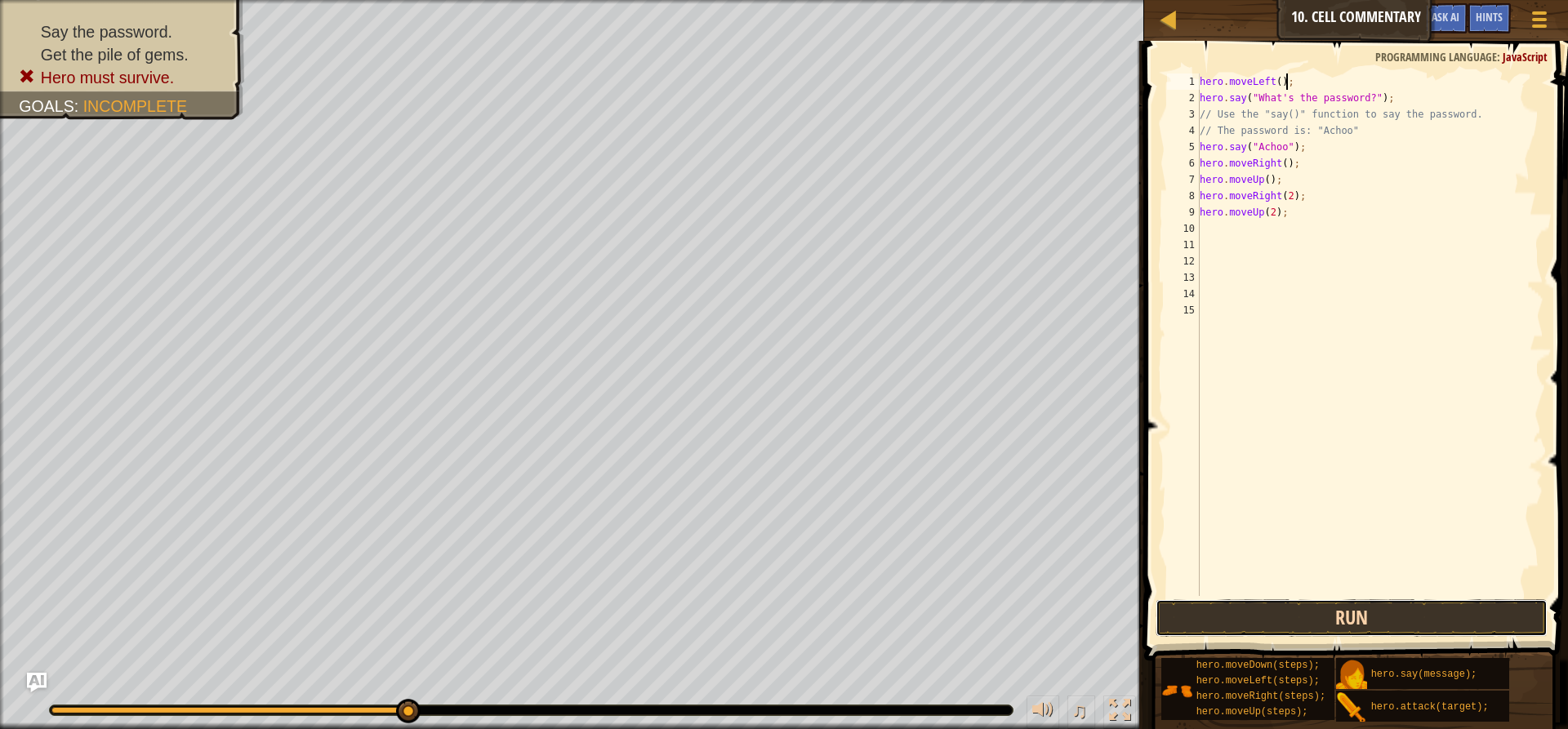
click at [1444, 618] on button "Run" at bounding box center [1350, 618] width 392 height 38
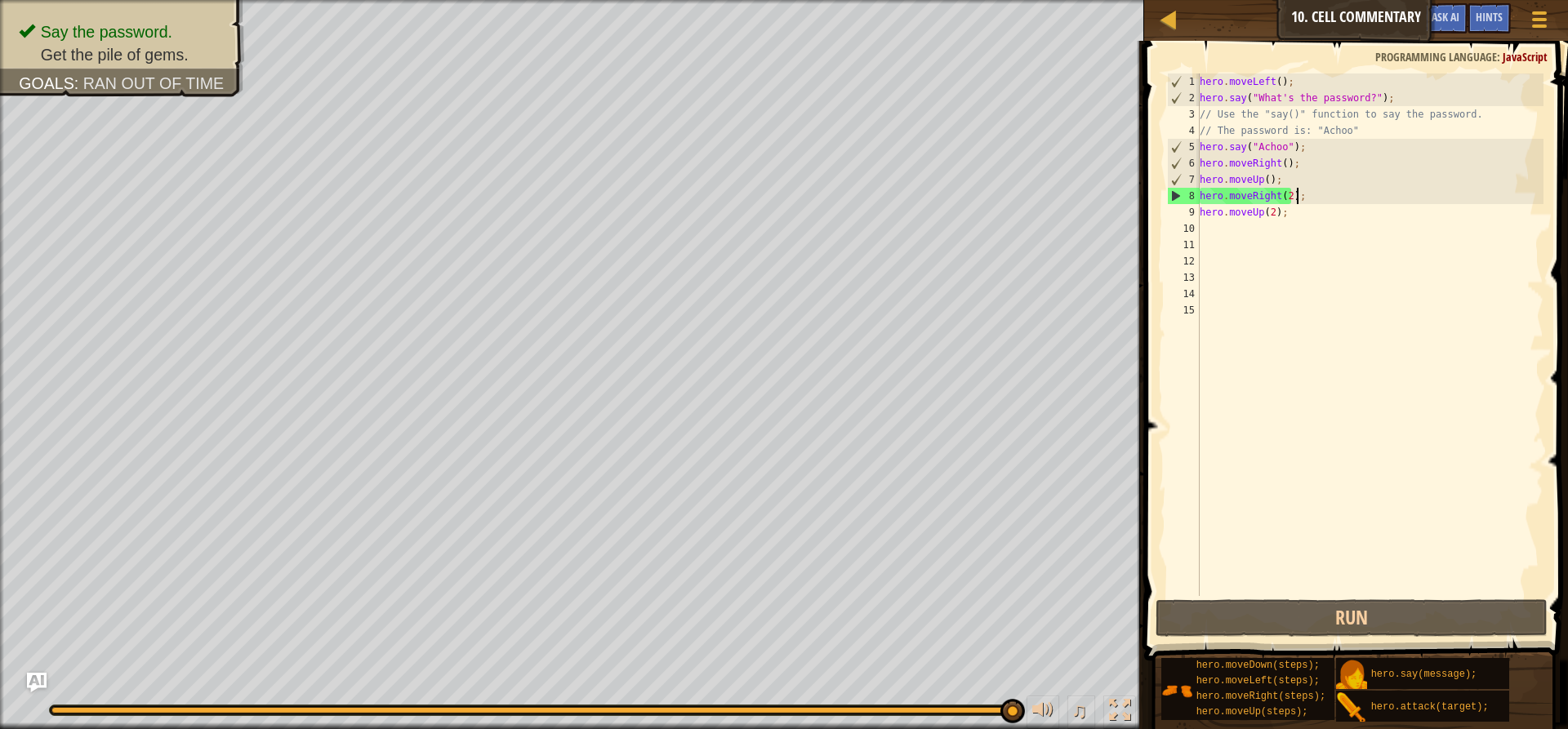
click at [1300, 202] on div "hero . moveLeft ( ) ; hero . say ( "What's the password?" ) ; // Use the "say()…" at bounding box center [1370, 351] width 347 height 556
click at [1287, 219] on div "hero . moveLeft ( ) ; hero . say ( "What's the password?" ) ; // Use the "say()…" at bounding box center [1370, 351] width 347 height 556
type textarea "hero.moveUp(2);"
click at [1310, 223] on div "hero . moveLeft ( ) ; hero . say ( "What's the password?" ) ; // Use the "say()…" at bounding box center [1370, 351] width 347 height 556
click at [1297, 211] on div "hero . moveLeft ( ) ; hero . say ( "What's the password?" ) ; // Use the "say()…" at bounding box center [1370, 351] width 347 height 556
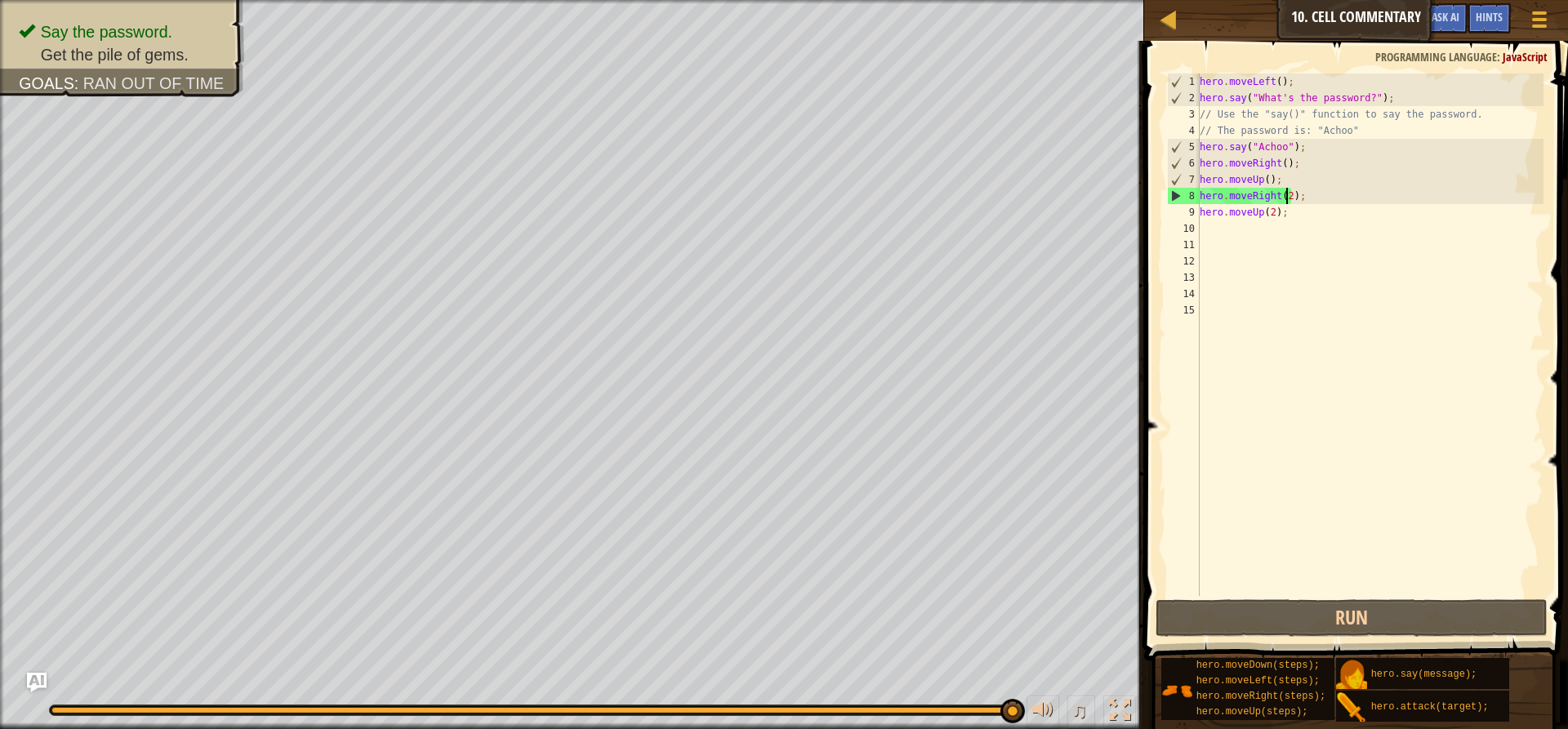
click at [1288, 198] on div "hero . moveLeft ( ) ; hero . say ( "What's the password?" ) ; // Use the "say()…" at bounding box center [1370, 351] width 347 height 556
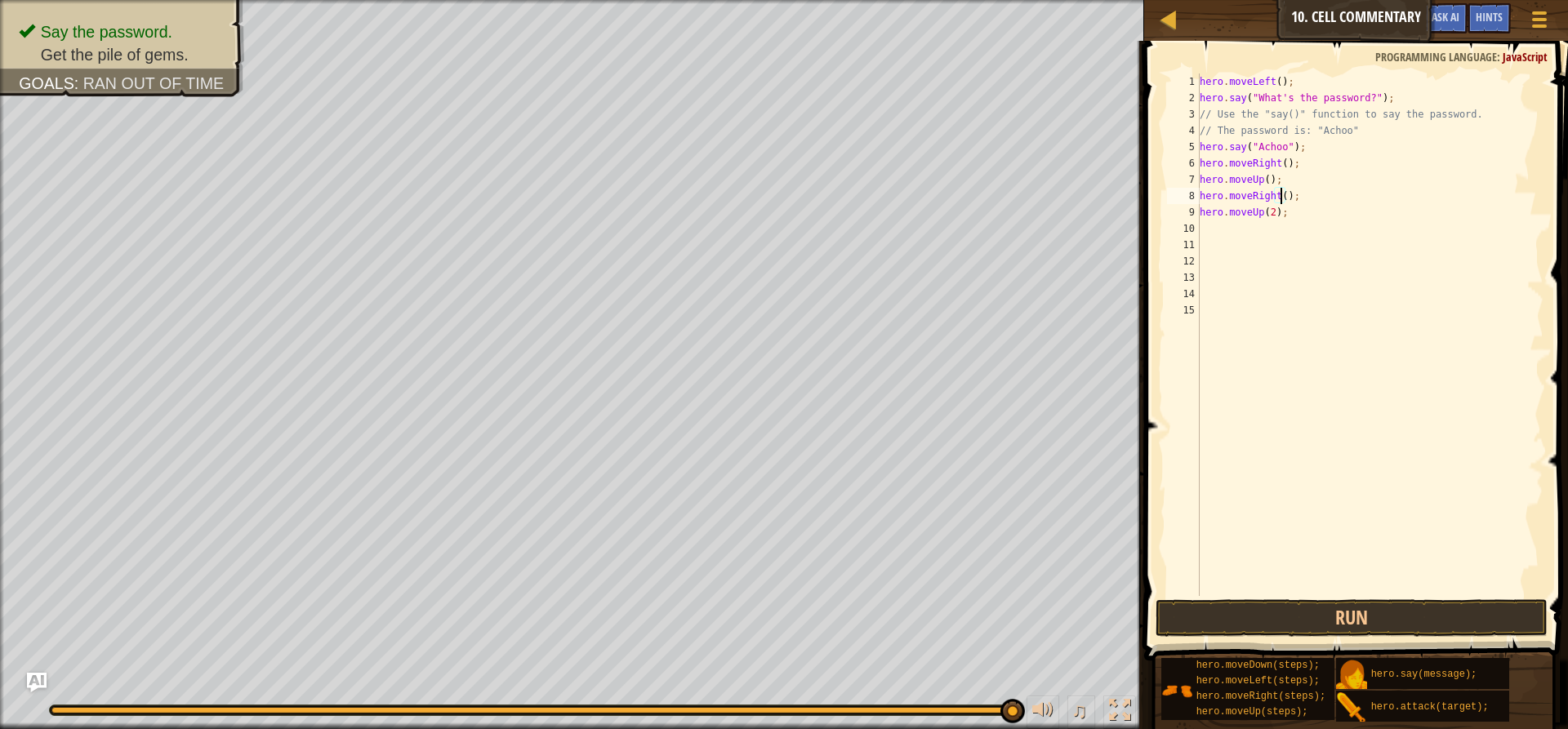
type textarea "hero.moveRight(1);"
click at [1273, 221] on div "hero . moveLeft ( ) ; hero . say ( "What's the password?" ) ; // Use the "say()…" at bounding box center [1370, 351] width 347 height 556
click at [1288, 218] on div "hero . moveLeft ( ) ; hero . say ( "What's the password?" ) ; // Use the "say()…" at bounding box center [1370, 351] width 347 height 556
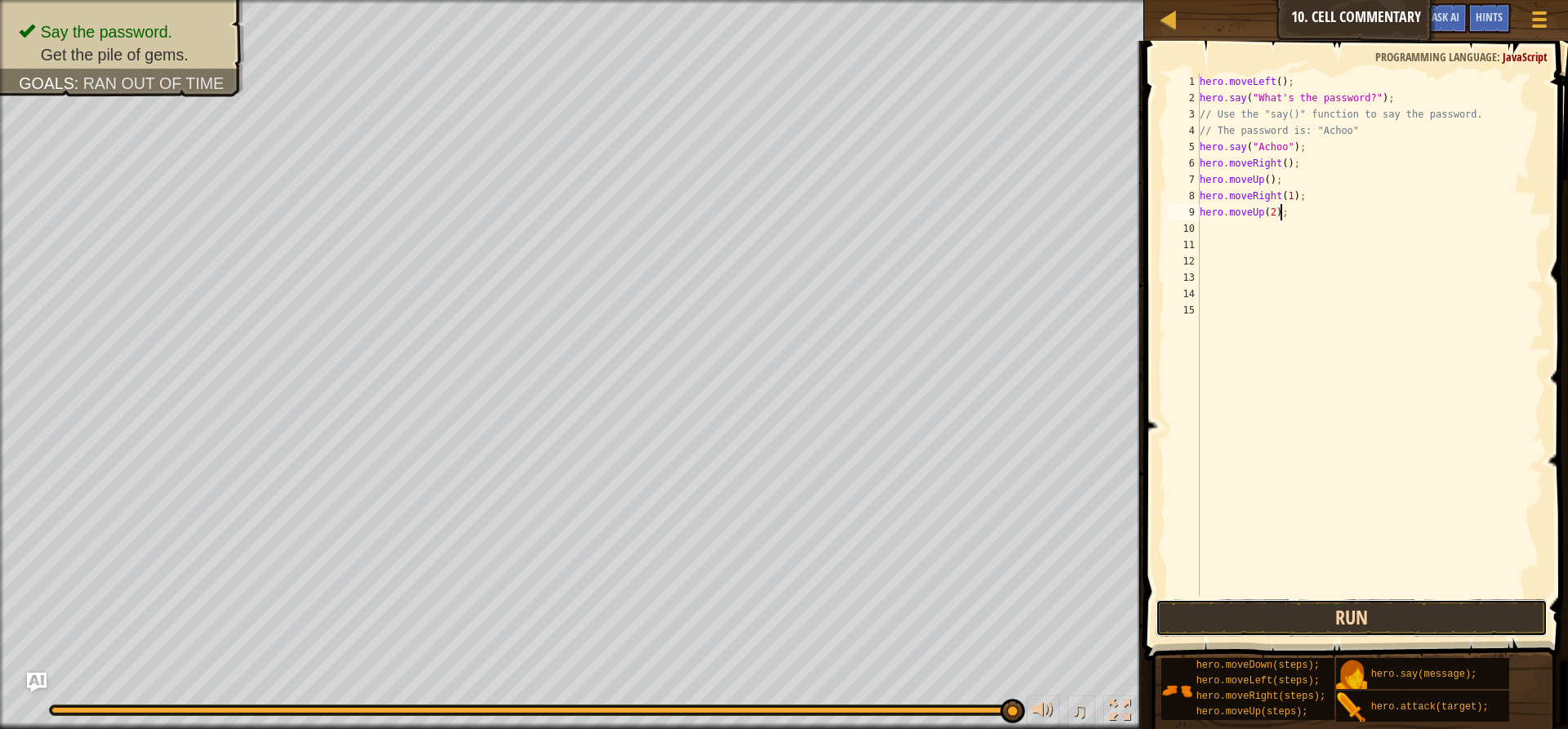
click at [1375, 616] on button "Run" at bounding box center [1350, 618] width 392 height 38
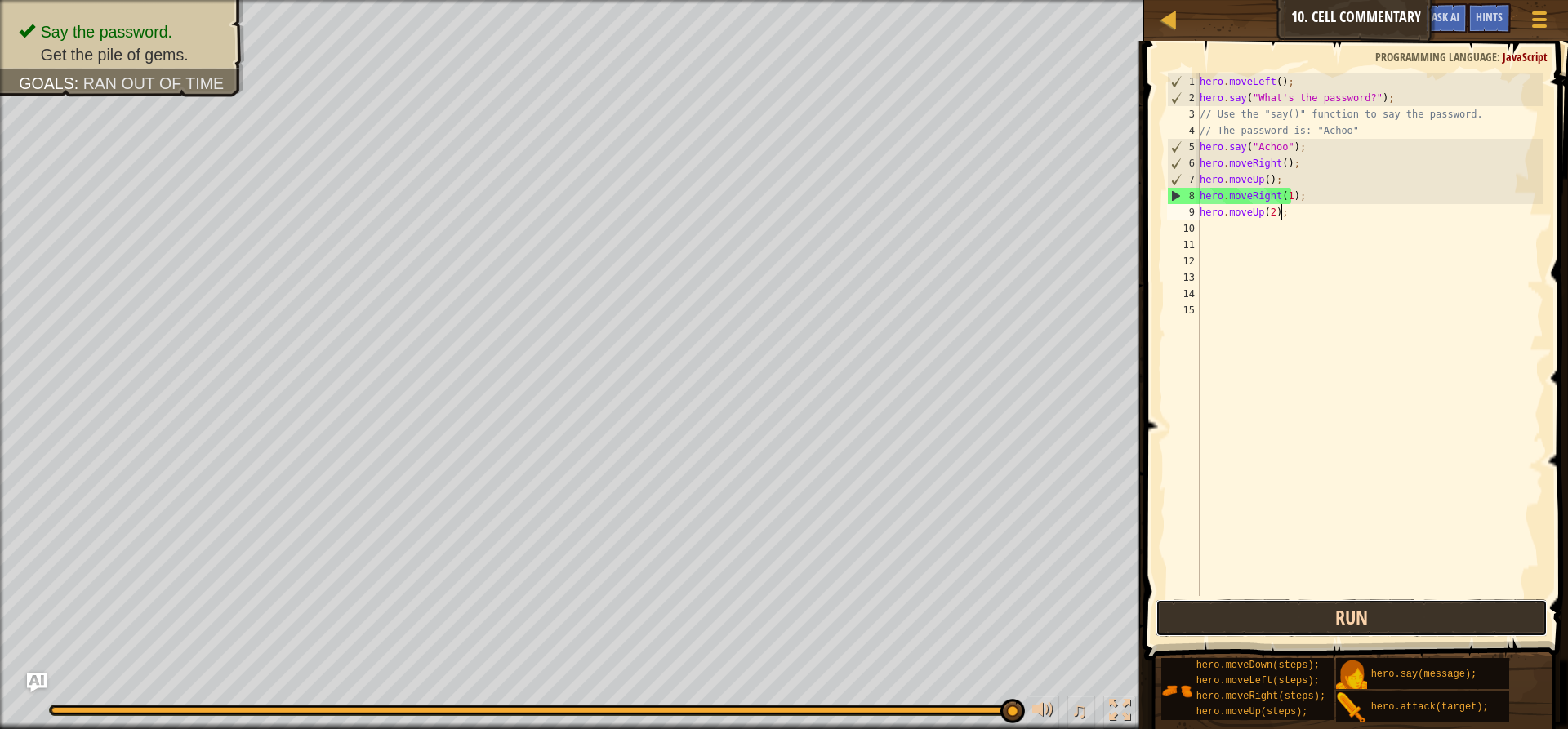
click at [1299, 618] on button "Run" at bounding box center [1350, 618] width 392 height 38
type textarea "h"
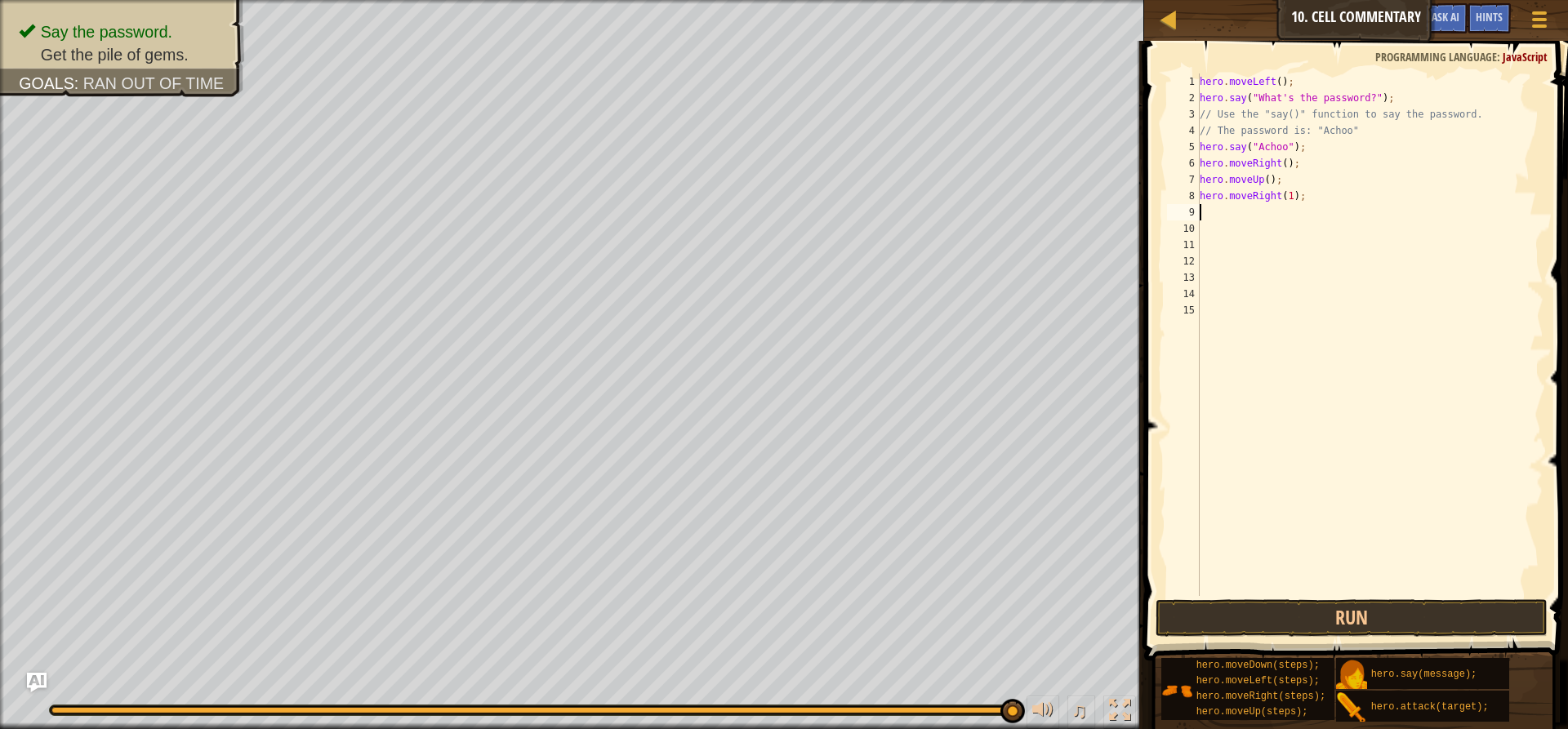
click at [1316, 218] on div "hero . moveLeft ( ) ; hero . say ( "What's the password?" ) ; // Use the "say()…" at bounding box center [1370, 351] width 347 height 556
click at [1315, 194] on div "hero . moveLeft ( ) ; hero . say ( "What's the password?" ) ; // Use the "say()…" at bounding box center [1370, 351] width 347 height 556
type textarea "h"
click at [1278, 181] on div "hero . moveLeft ( ) ; hero . say ( "What's the password?" ) ; // Use the "say()…" at bounding box center [1370, 351] width 347 height 556
type textarea "h"
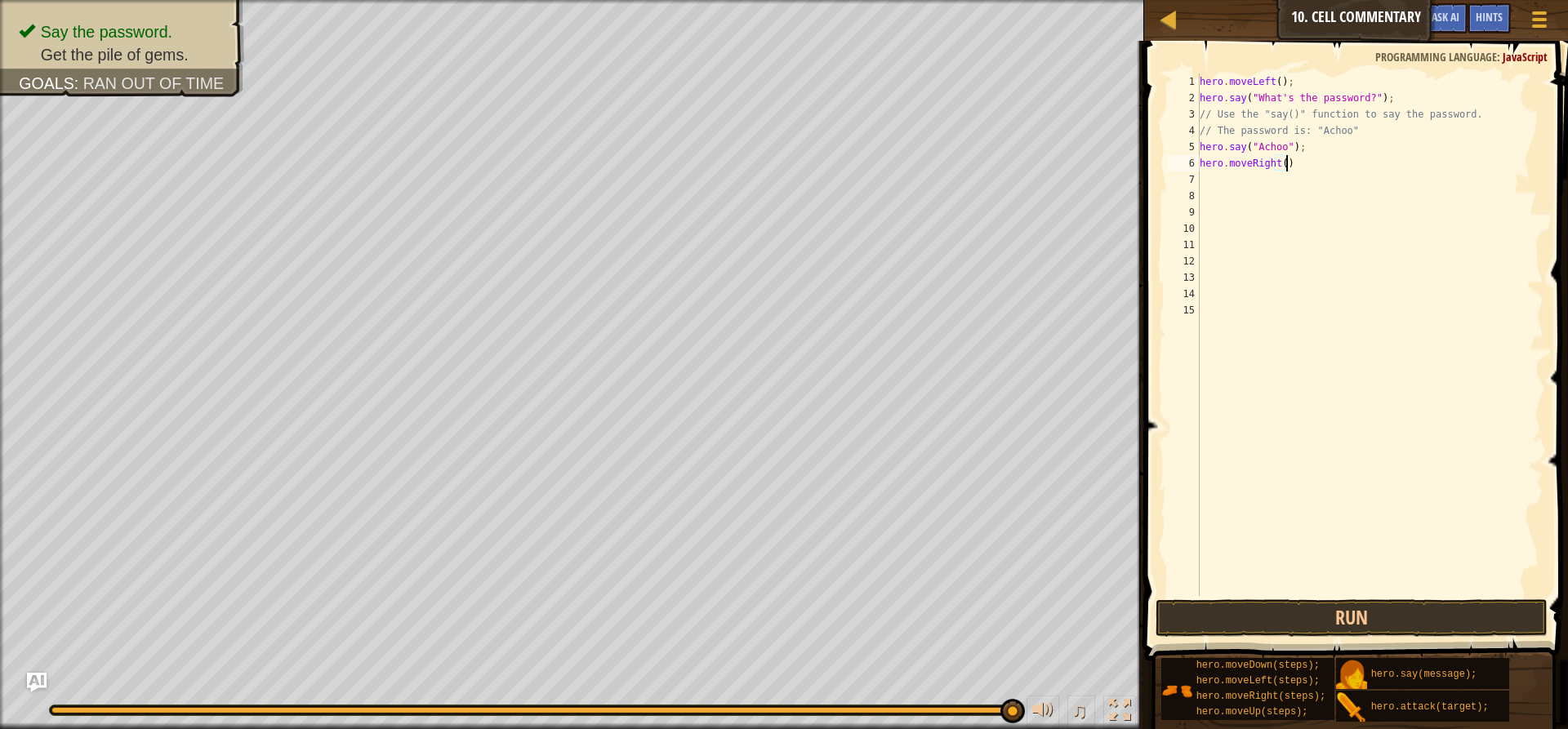
click at [1298, 164] on div "hero . moveLeft ( ) ; hero . say ( "What's the password?" ) ; // Use the "say()…" at bounding box center [1370, 351] width 347 height 556
type textarea "h"
click at [1283, 86] on div "hero . moveLeft ( ) ; hero . say ( "What's the password?" ) ; // Use the "say()…" at bounding box center [1370, 351] width 347 height 556
click at [1277, 86] on div "hero . move ; hero . say ( "What's the password?" ) ; // Use the "say()" functi…" at bounding box center [1370, 351] width 347 height 556
type textarea "hero.moveu"
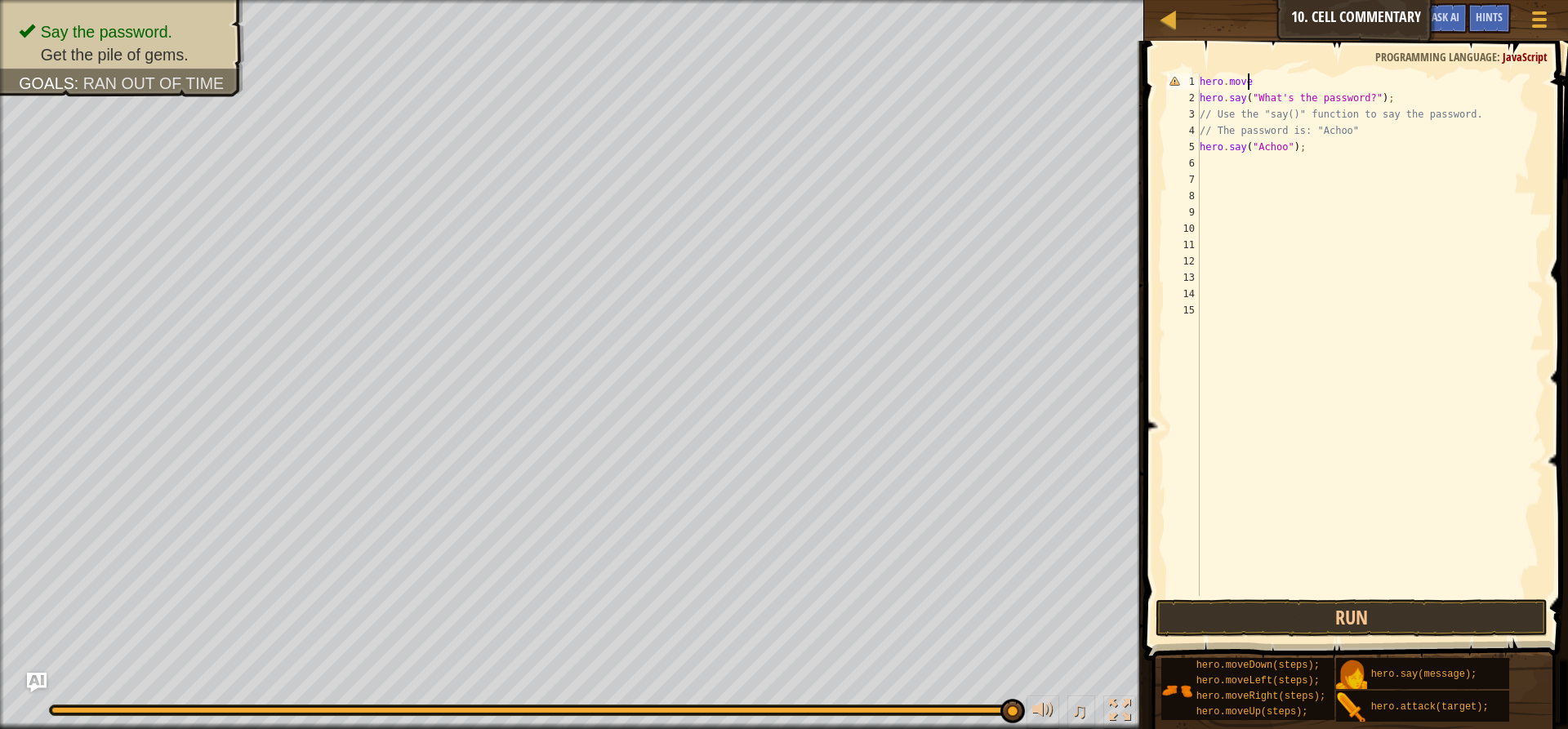
scroll to position [8, 3]
click at [1292, 100] on div "hero.moveU p press enter" at bounding box center [1350, 128] width 309 height 73
click at [1305, 146] on div "hero . moveUp ( ) ; hero . say ( "What's the password?" ) ; // Use the "say()" …" at bounding box center [1370, 351] width 347 height 556
type textarea "hero.say("Achoo");"
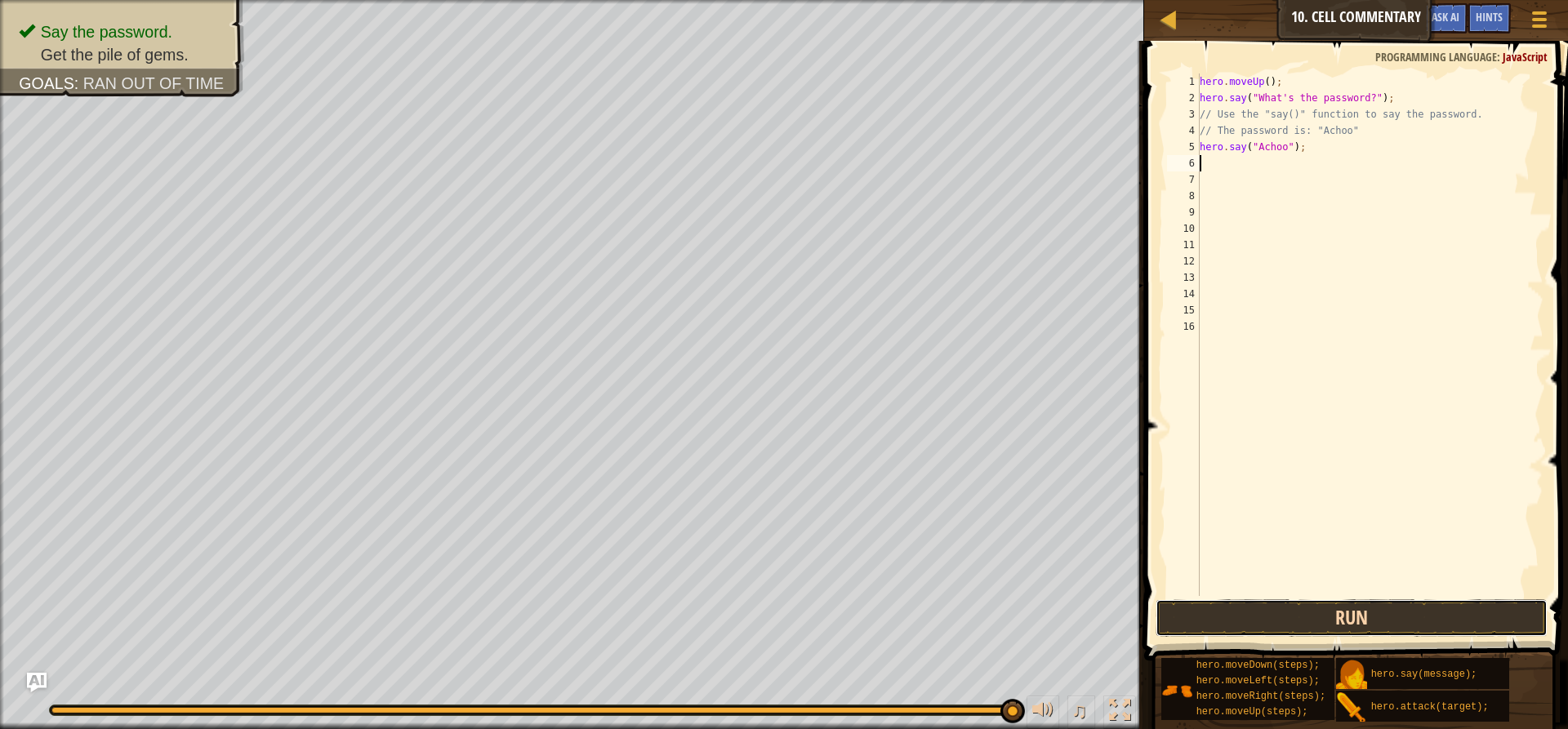
click at [1404, 607] on button "Run" at bounding box center [1350, 618] width 392 height 38
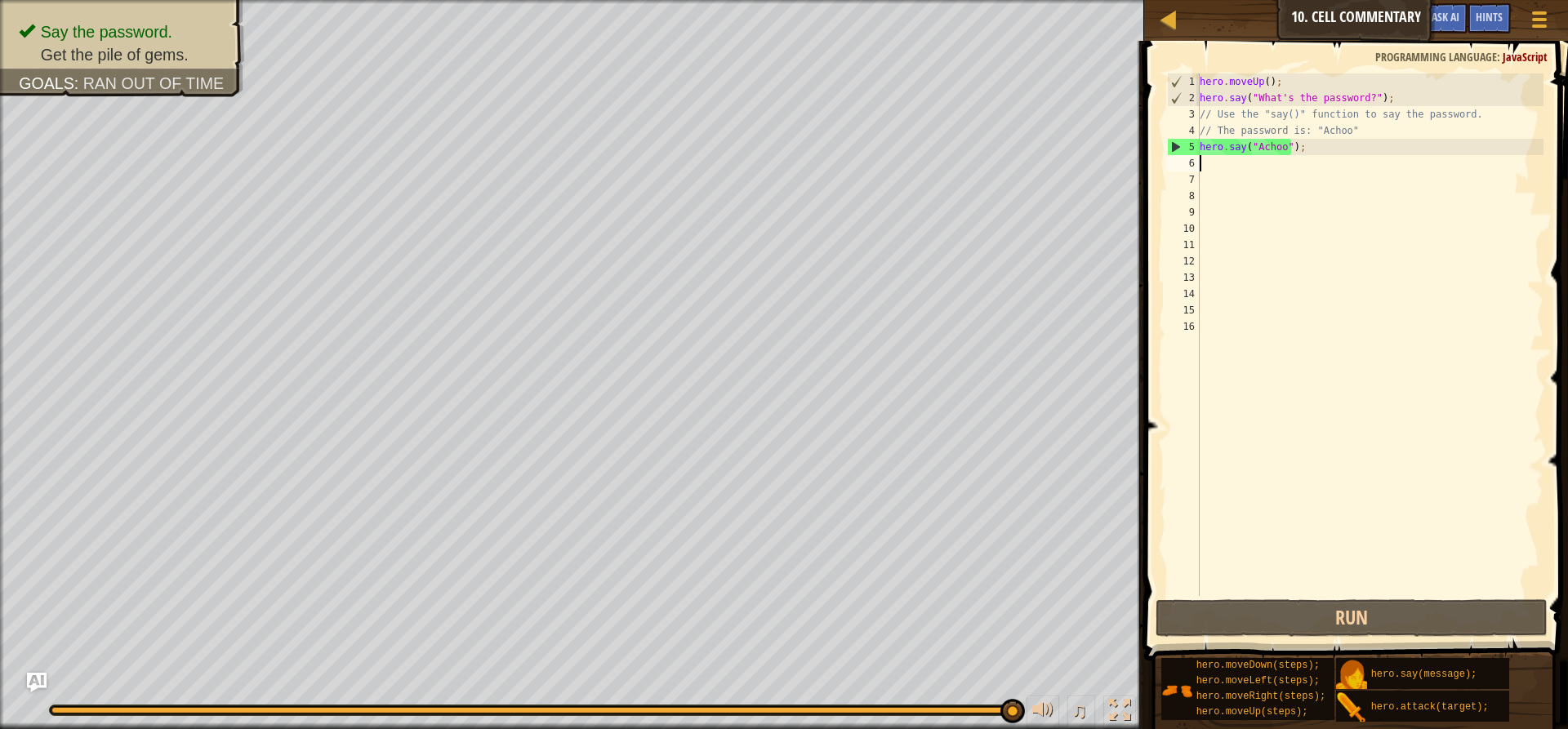
type textarea "h"
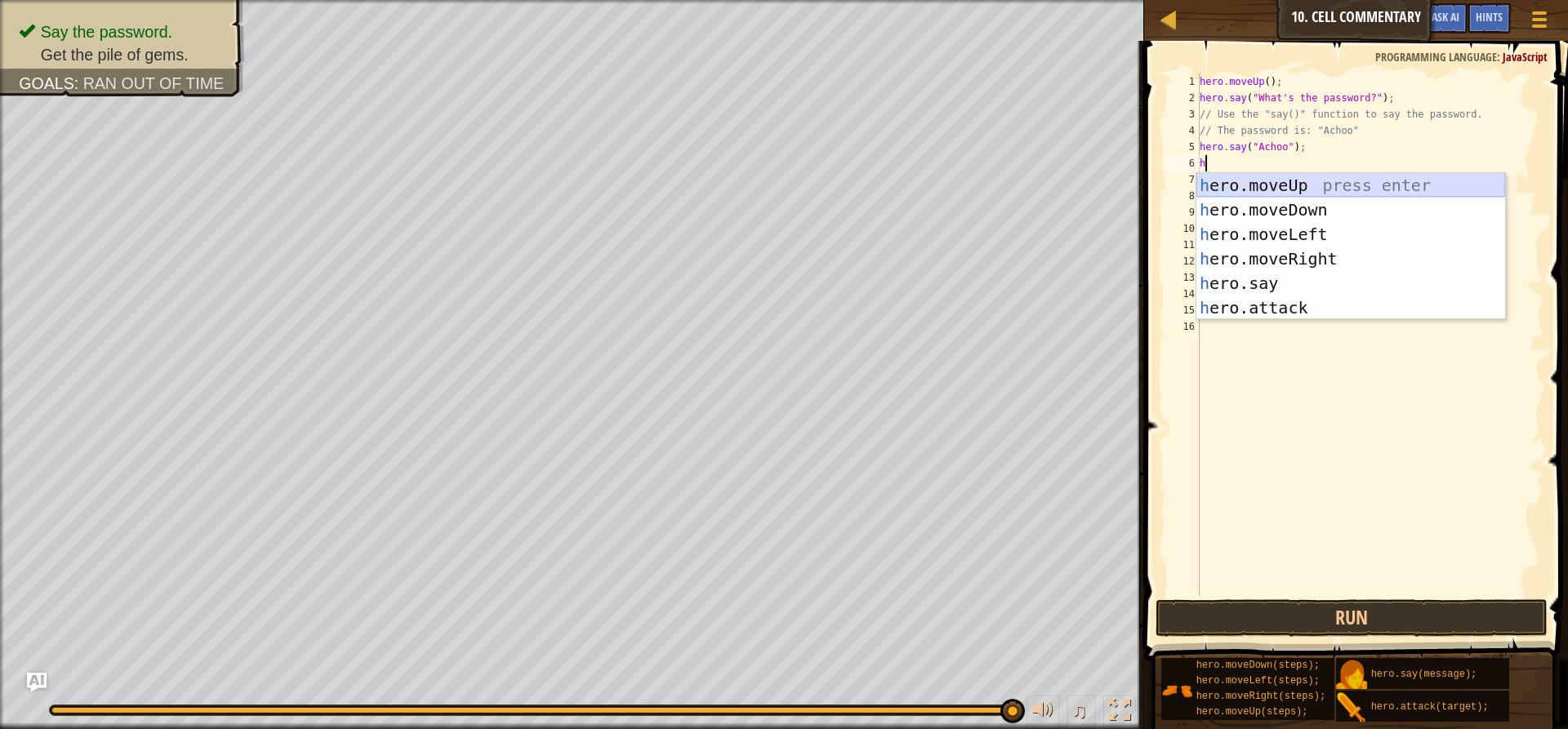
click at [1266, 186] on div "h ero.moveUp press enter h ero.moveDown press enter h ero.moveLeft press enter …" at bounding box center [1350, 272] width 309 height 196
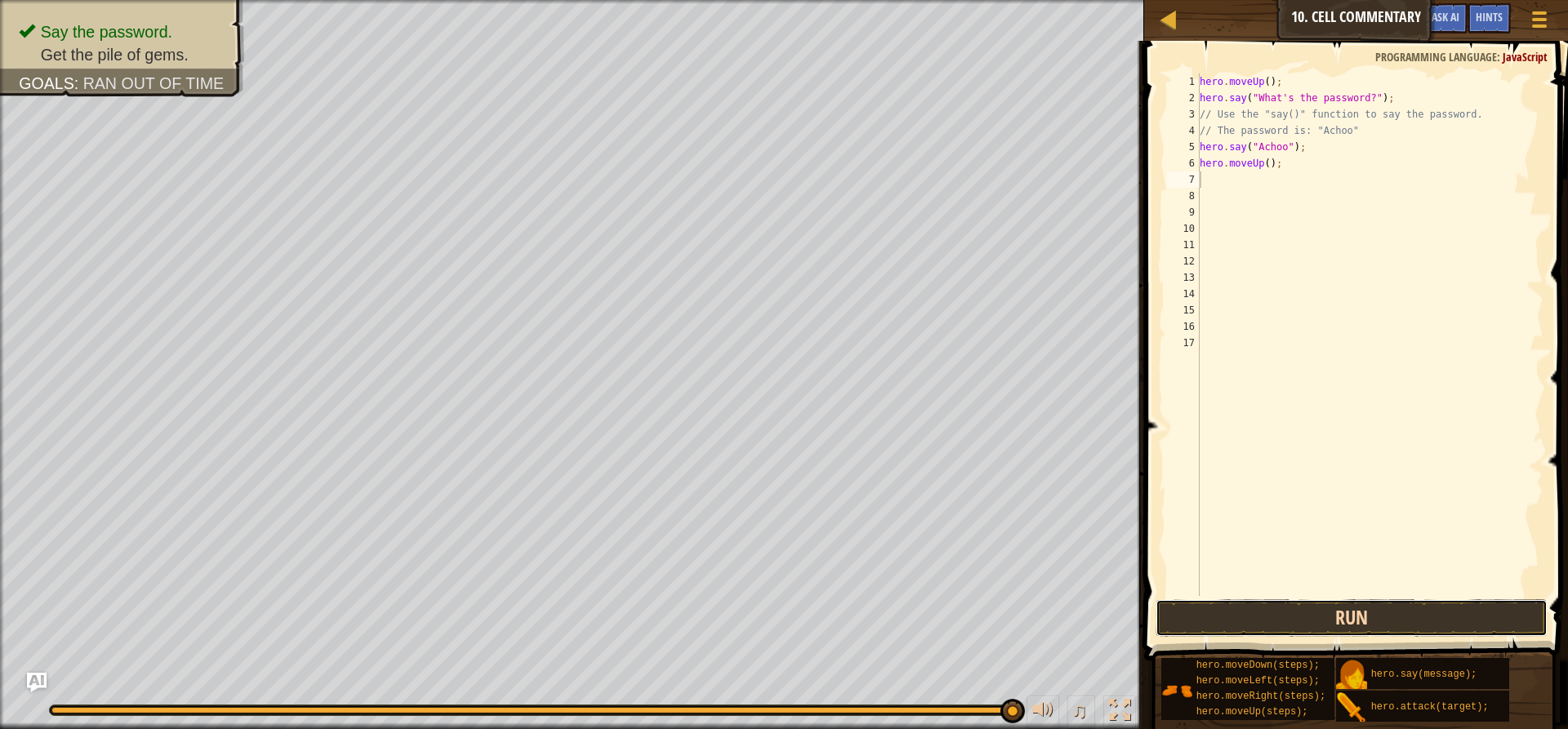
click at [1369, 619] on button "Run" at bounding box center [1350, 618] width 392 height 38
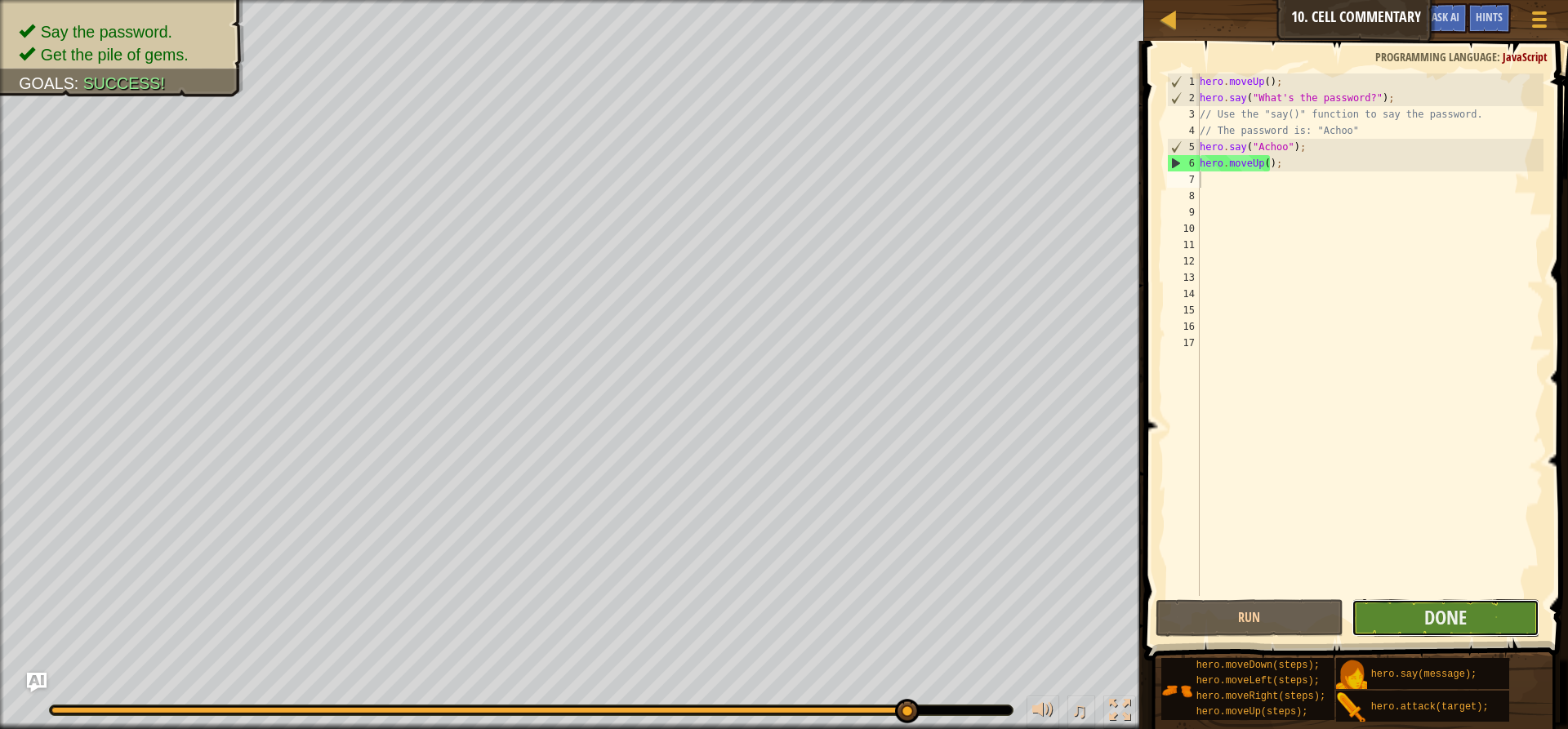
click at [1485, 618] on button "Done" at bounding box center [1445, 618] width 188 height 38
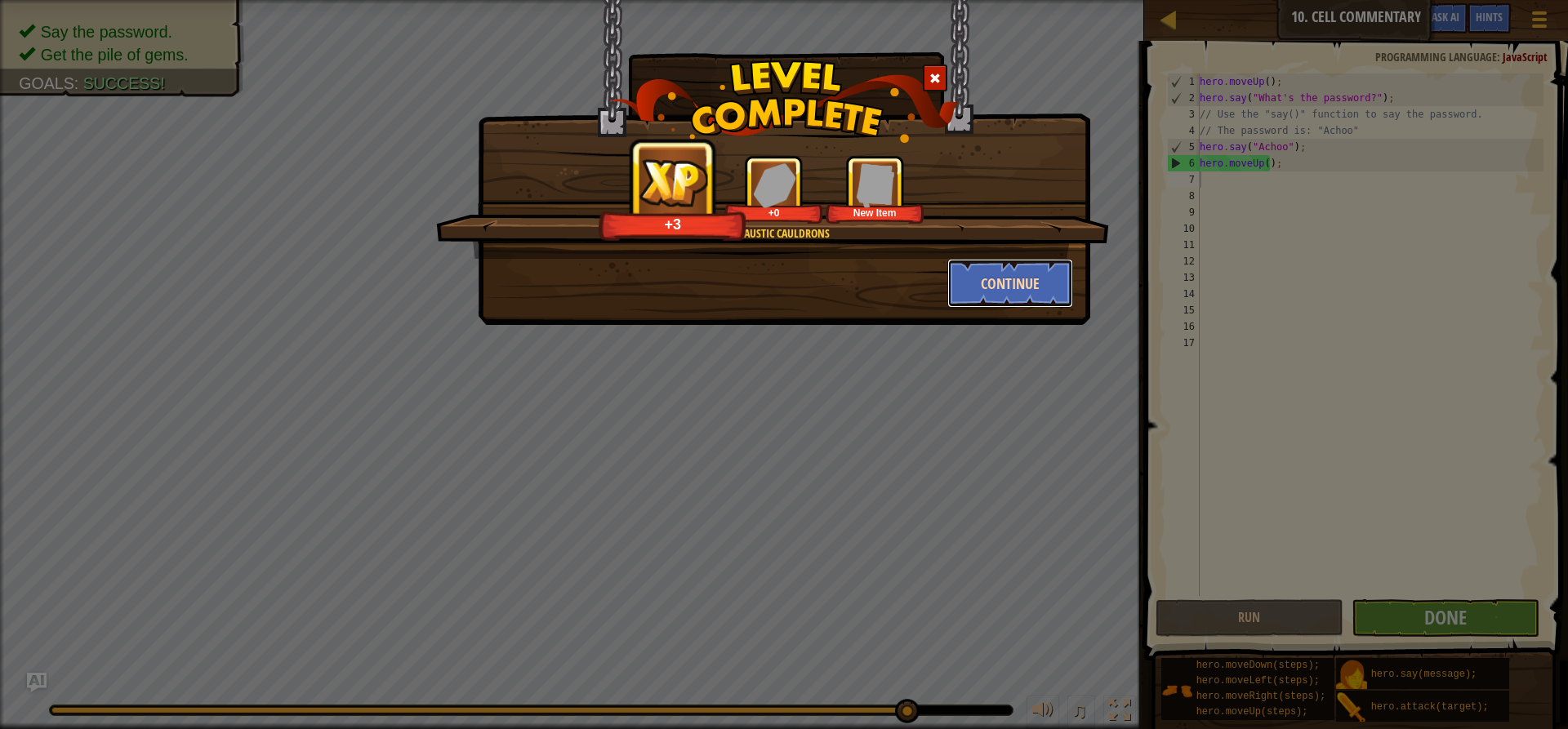
click at [1053, 272] on button "Continue" at bounding box center [1010, 283] width 126 height 49
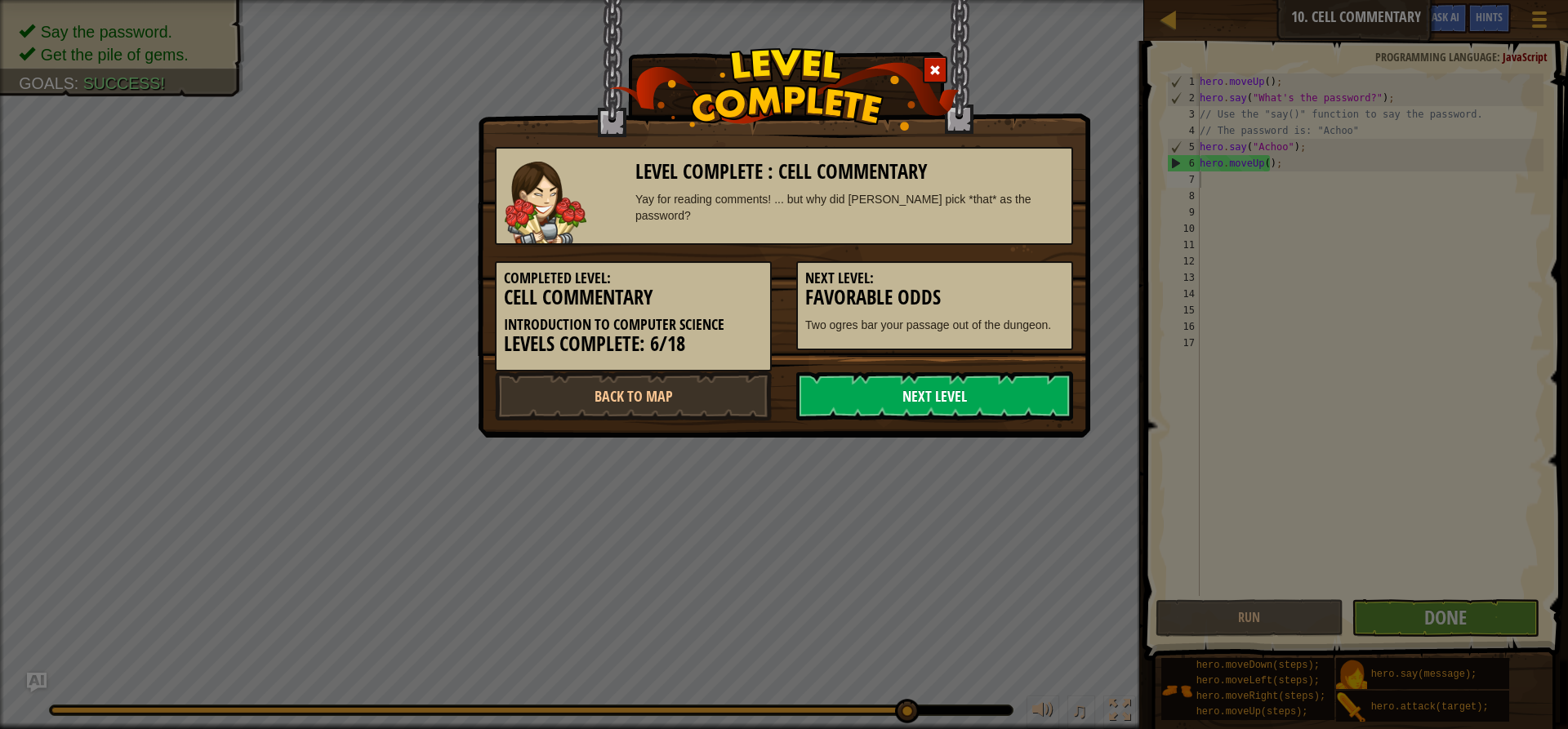
click at [964, 386] on link "Next Level" at bounding box center [935, 396] width 277 height 49
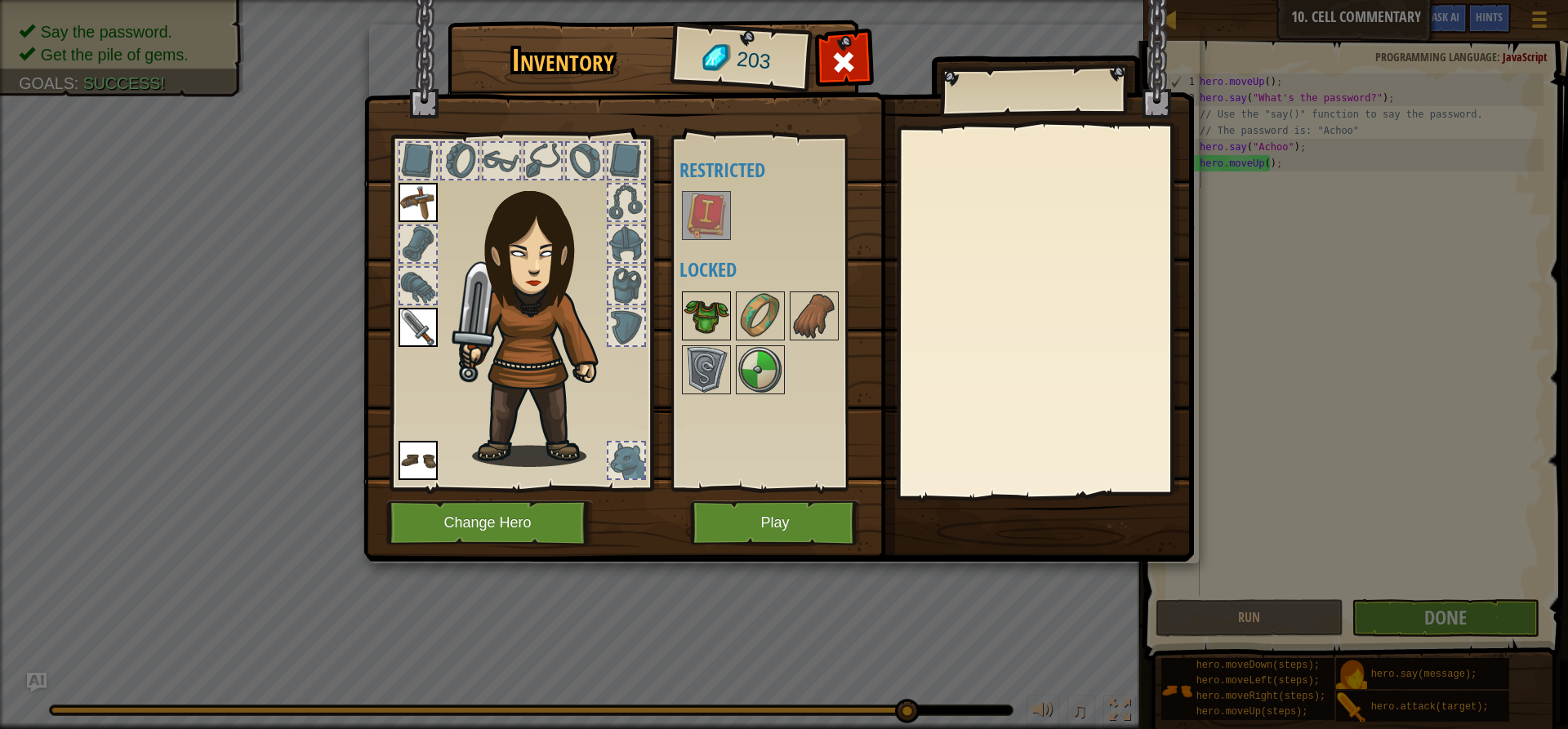
click at [711, 303] on img at bounding box center [706, 316] width 45 height 45
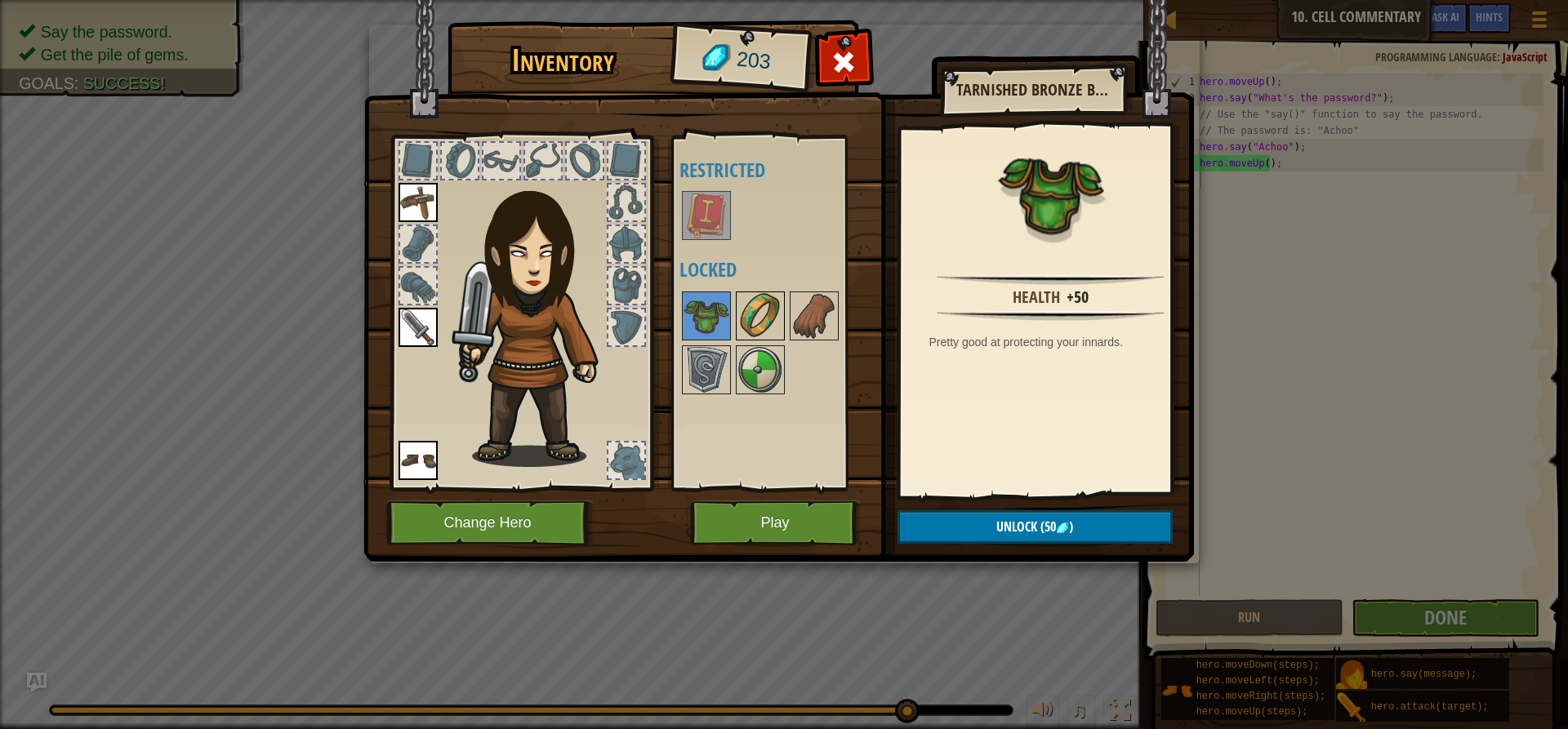
click at [753, 308] on img at bounding box center [759, 316] width 45 height 45
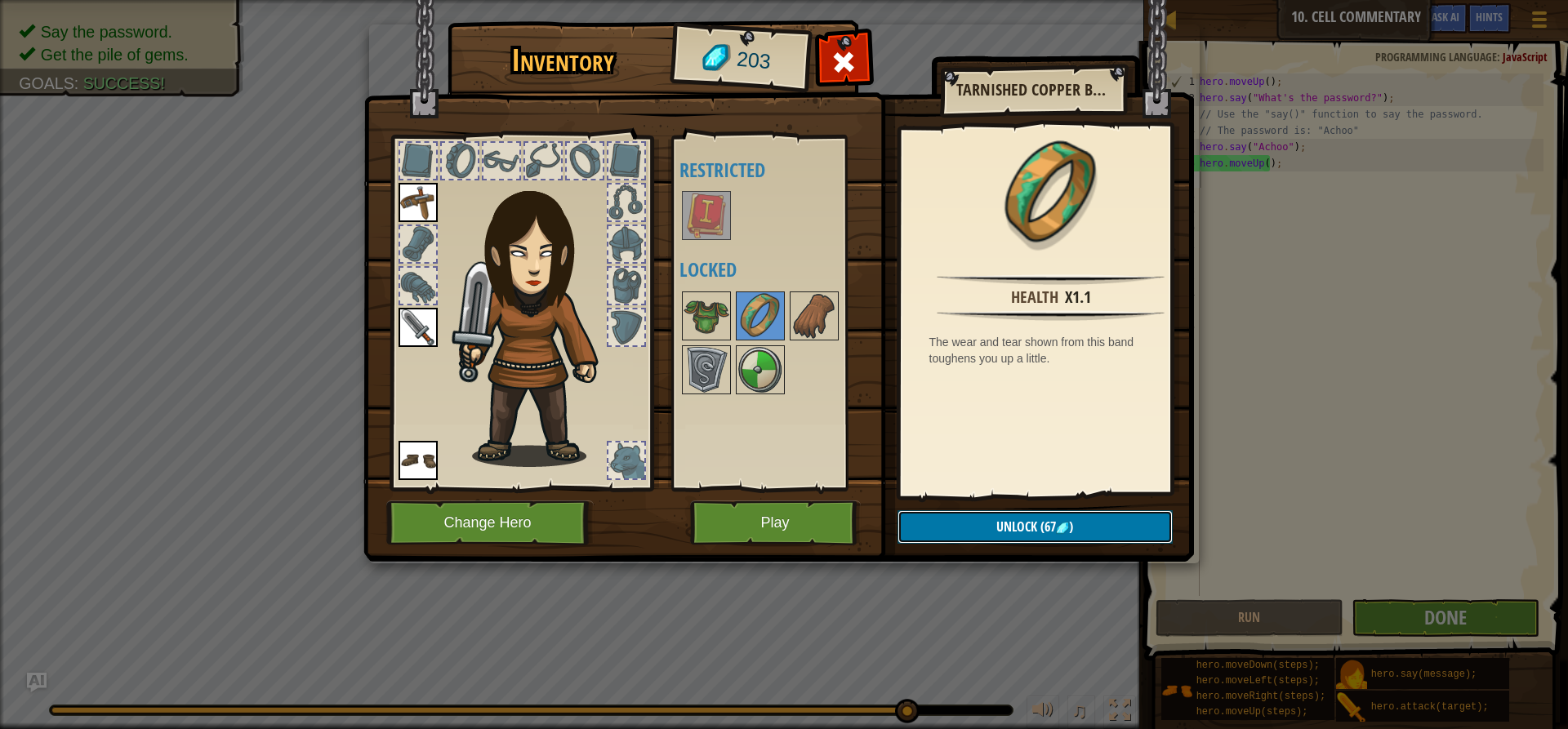
click at [1078, 535] on button "Unlock (67 )" at bounding box center [1035, 527] width 275 height 34
click at [1049, 517] on button "Confirm" at bounding box center [1035, 527] width 275 height 34
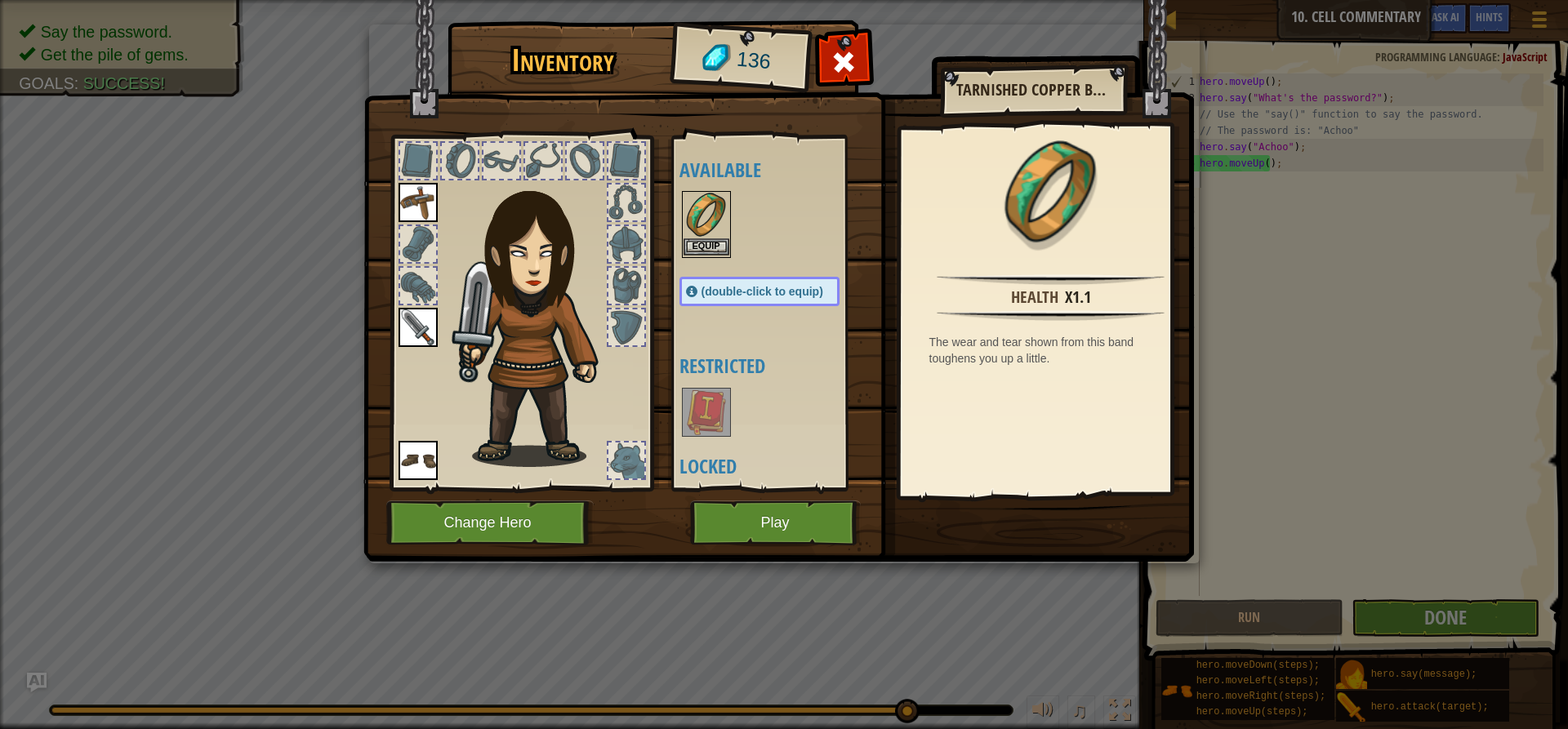
click at [702, 229] on img at bounding box center [706, 215] width 45 height 45
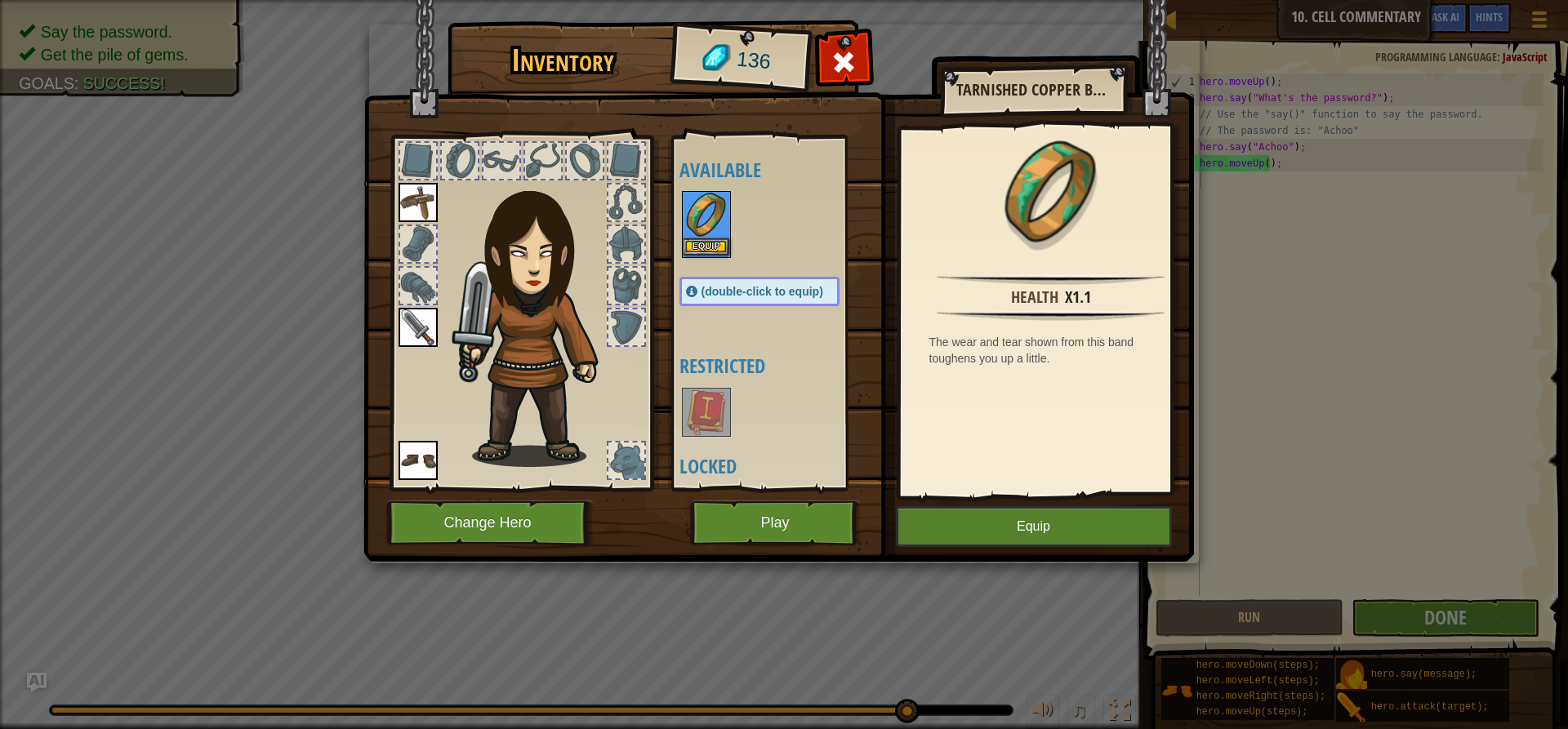
click at [702, 229] on img at bounding box center [706, 215] width 45 height 45
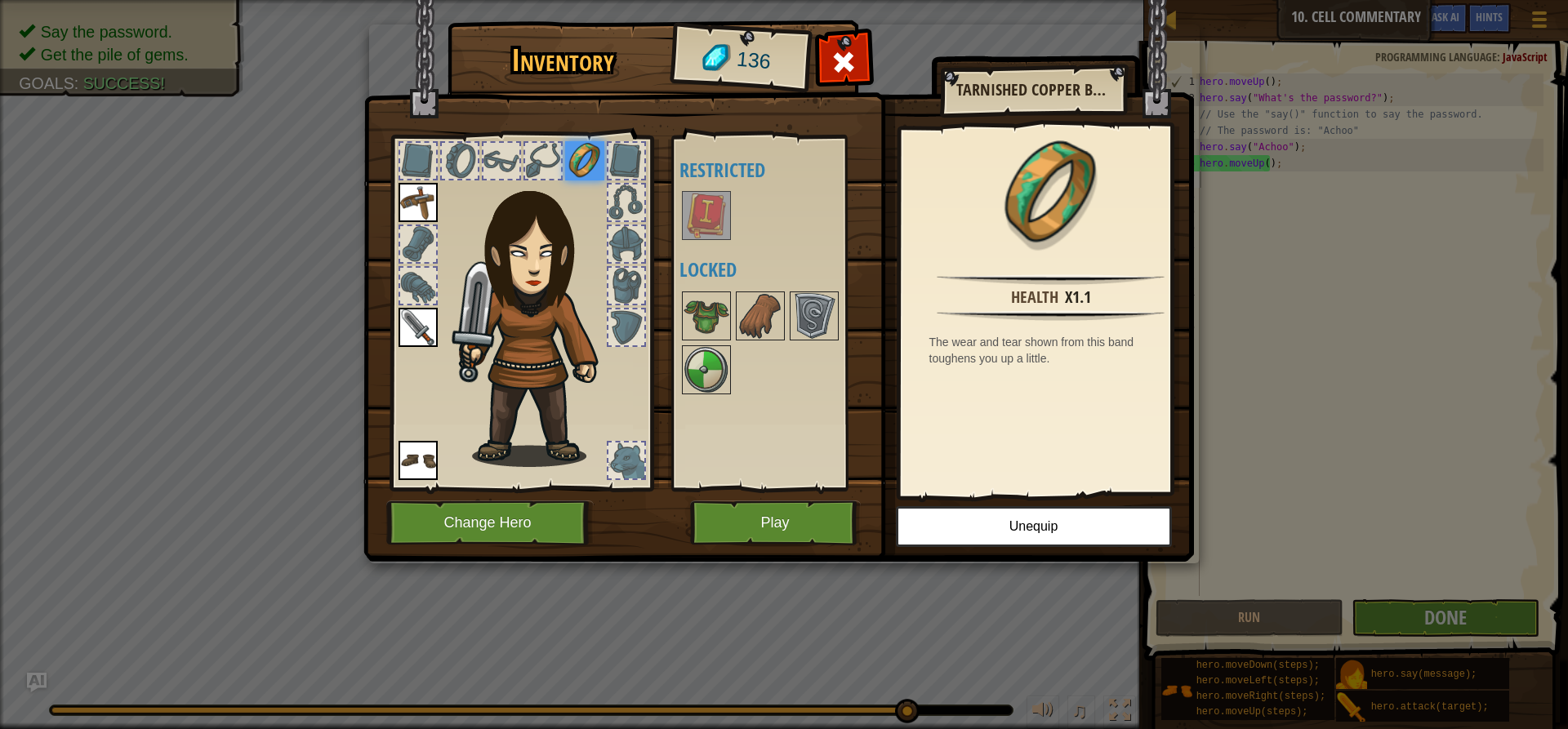
click at [573, 159] on img at bounding box center [584, 161] width 39 height 39
click at [827, 528] on button "Play" at bounding box center [775, 523] width 170 height 45
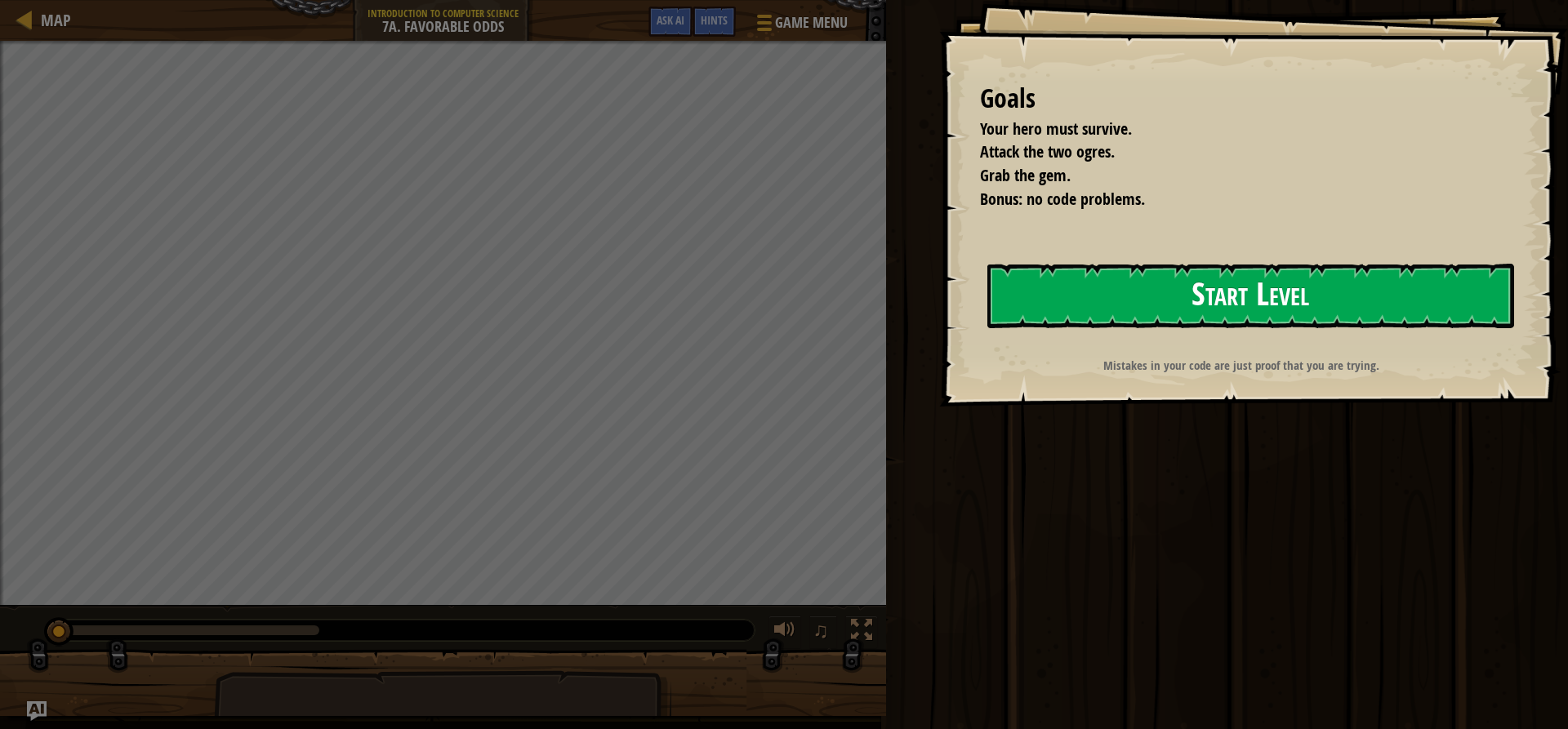
click at [1159, 284] on button "Start Level" at bounding box center [1249, 296] width 527 height 65
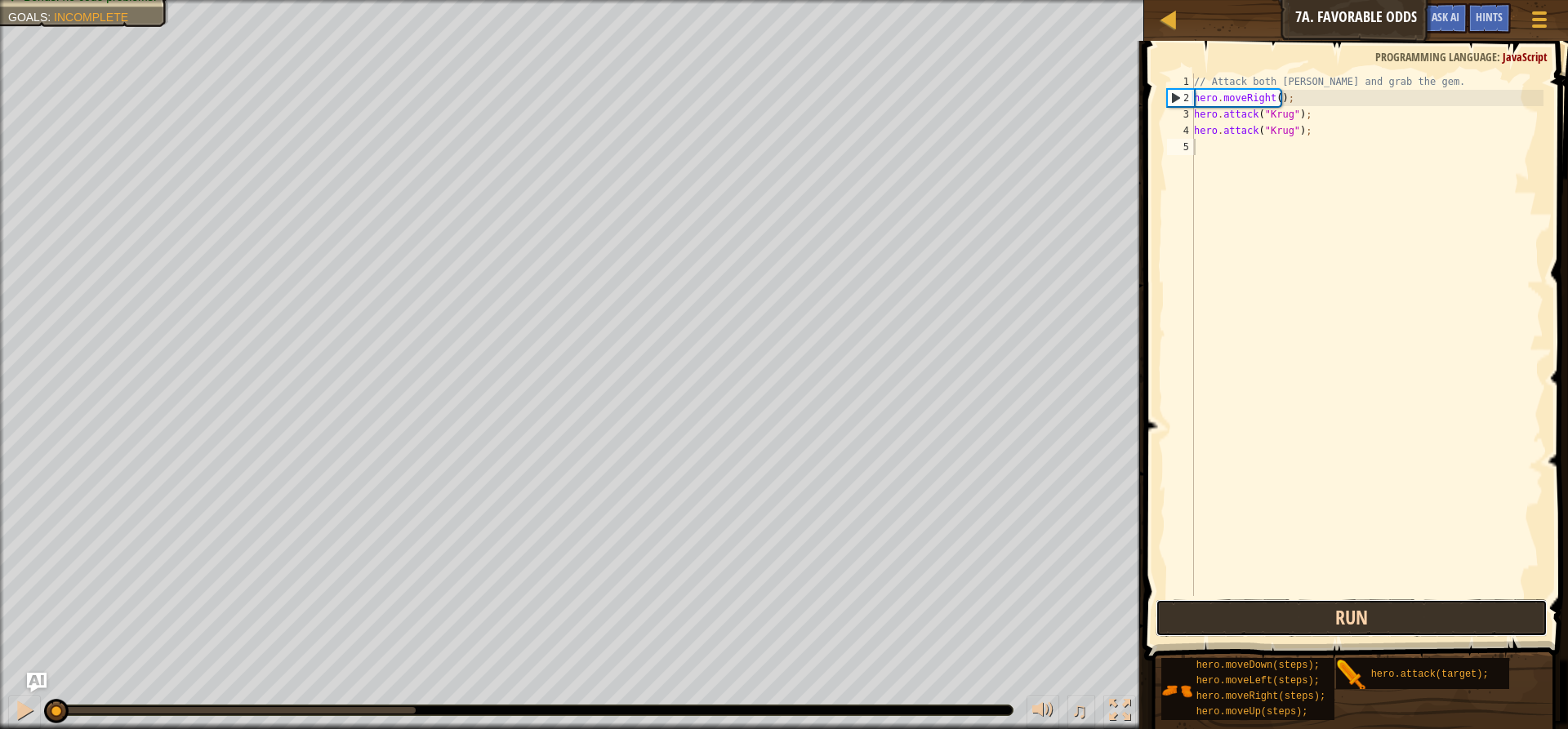
click at [1427, 616] on button "Run" at bounding box center [1350, 618] width 392 height 38
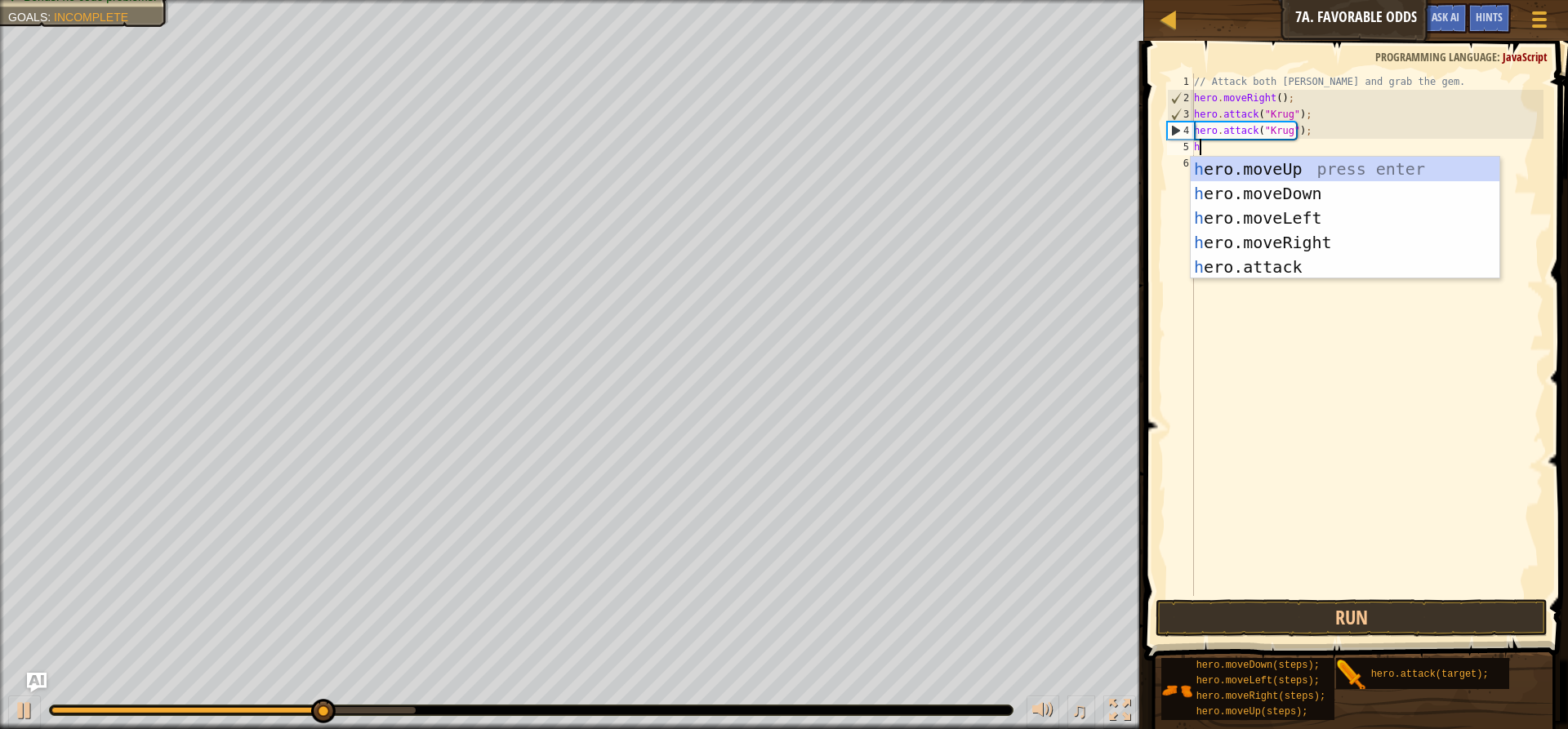
scroll to position [8, 0]
type textarea "hr"
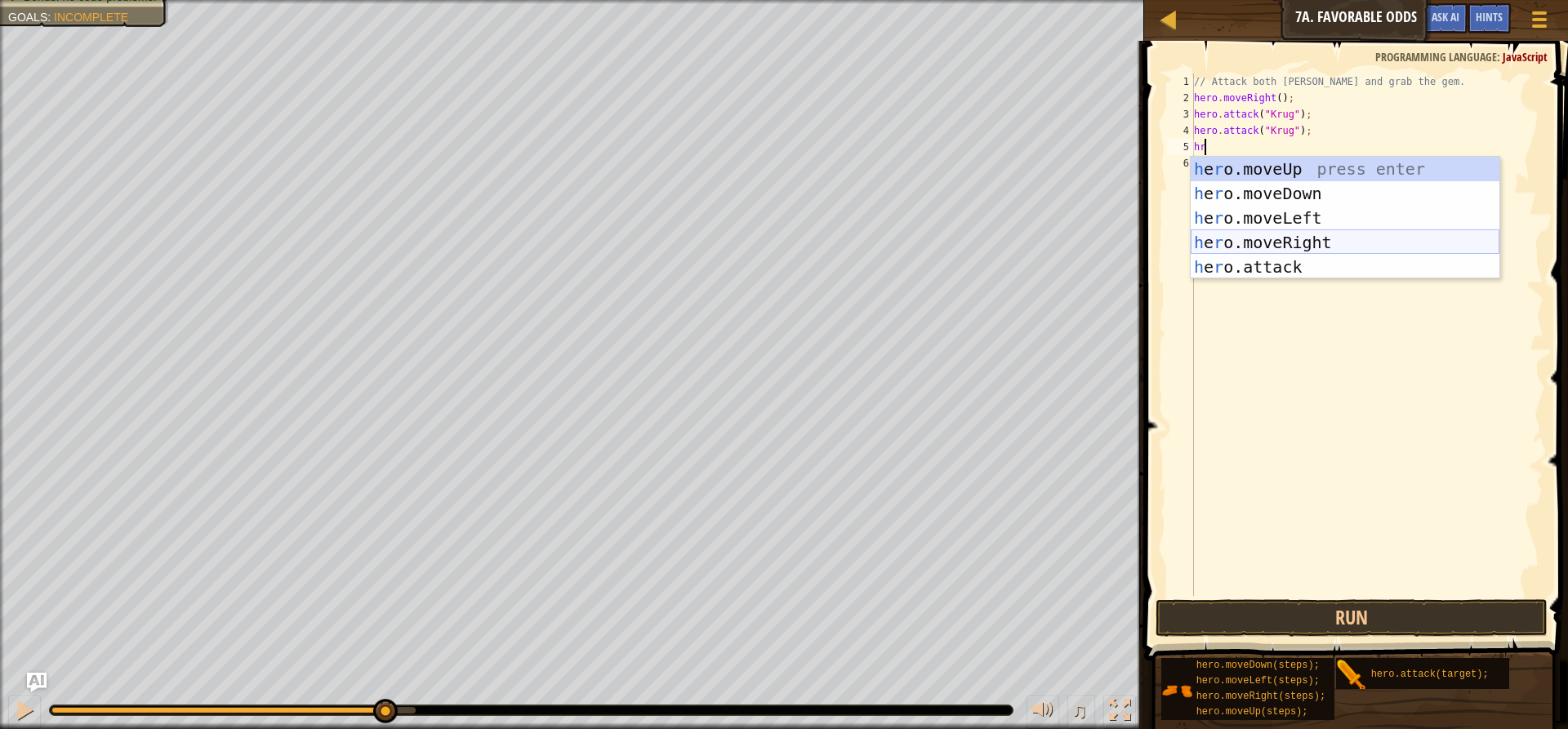
click at [1270, 240] on div "h e r o.moveUp press enter h e r o.moveDown press enter h e r o.moveLeft press …" at bounding box center [1345, 243] width 309 height 171
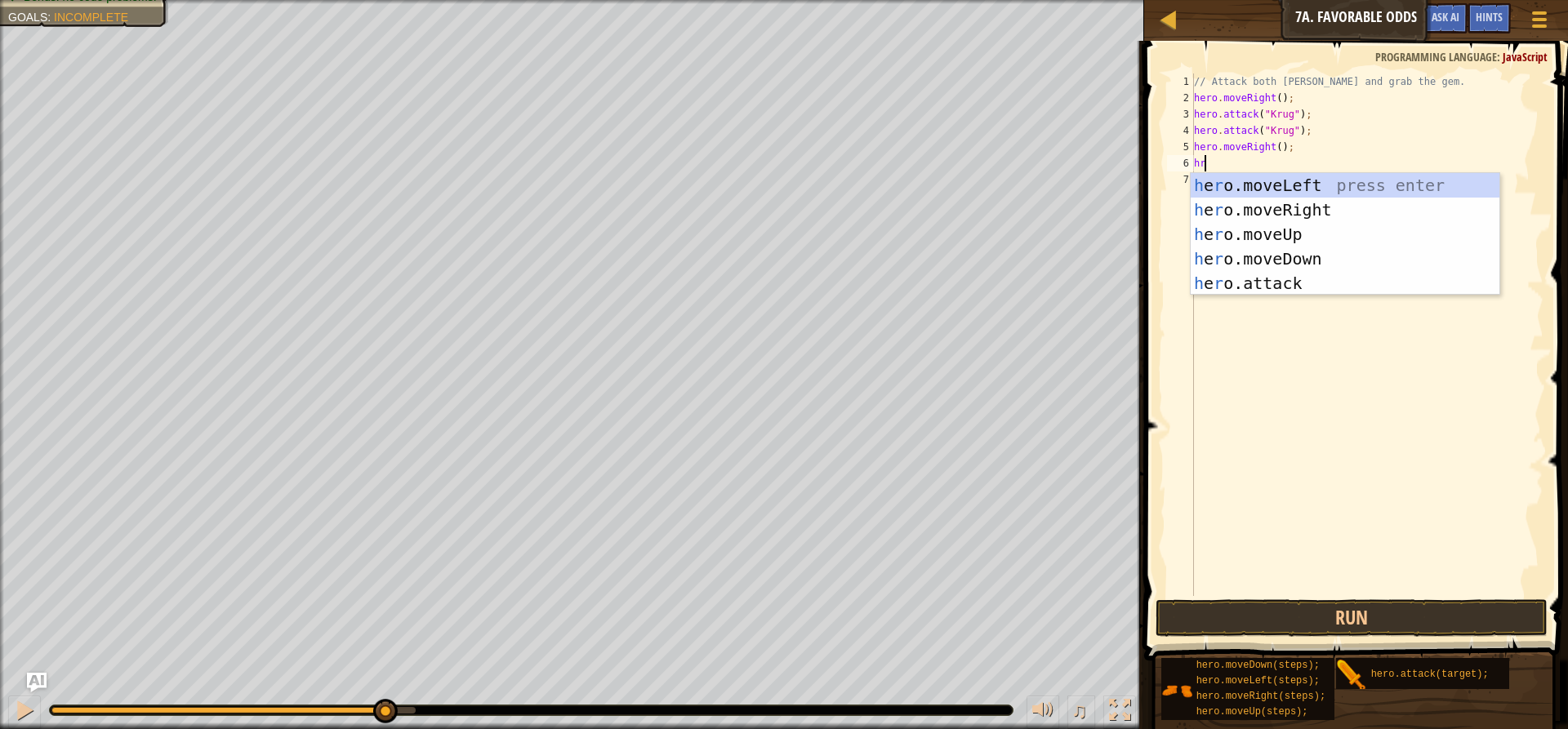
type textarea "h"
click at [1282, 233] on div "h ero.moveLeft press enter h ero.moveRight press enter h ero.moveUp press enter…" at bounding box center [1345, 259] width 309 height 171
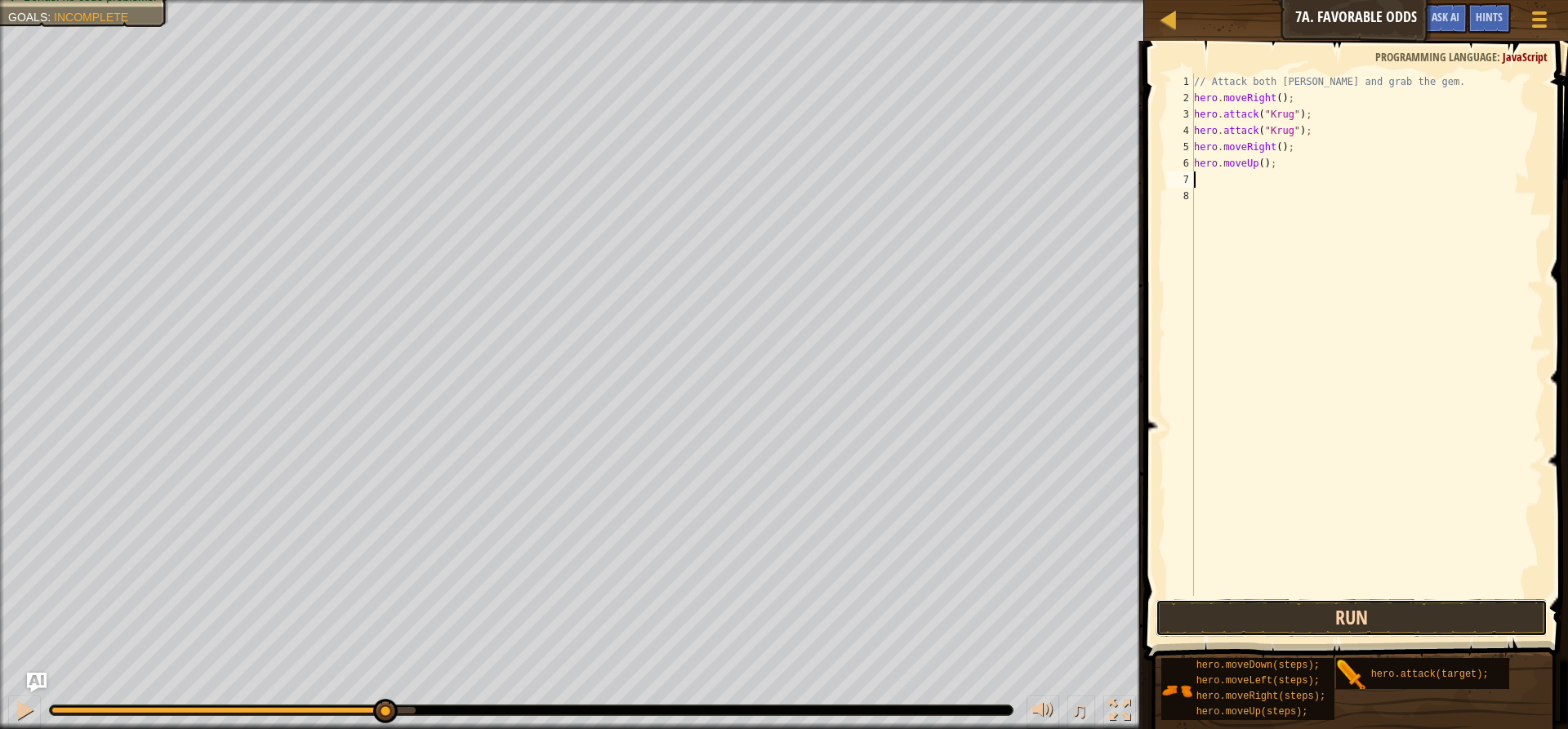
click at [1360, 620] on button "Run" at bounding box center [1350, 618] width 392 height 38
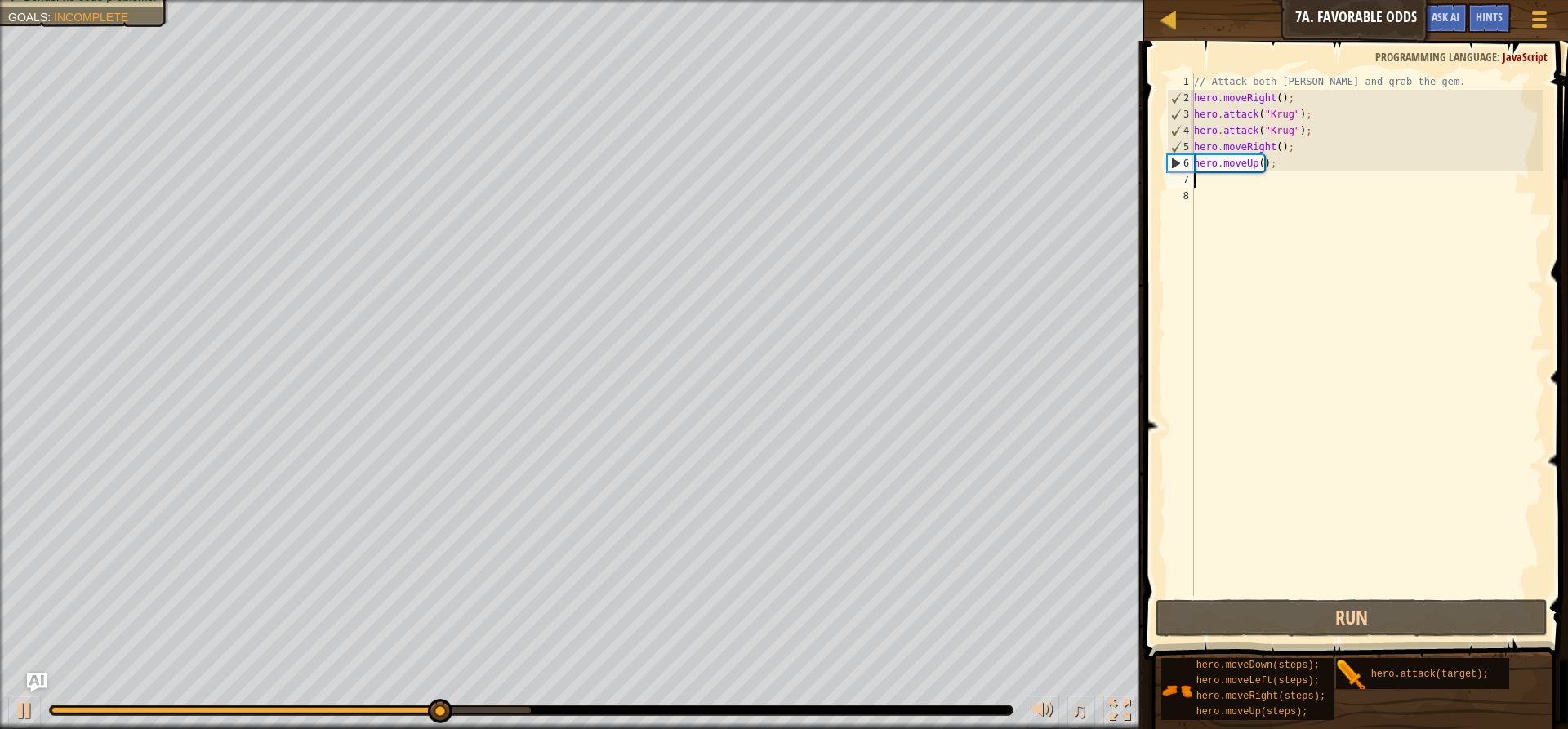
click at [1201, 188] on div "// Attack both [PERSON_NAME] and grab the gem. hero . moveRight ( ) ; hero . at…" at bounding box center [1367, 351] width 352 height 556
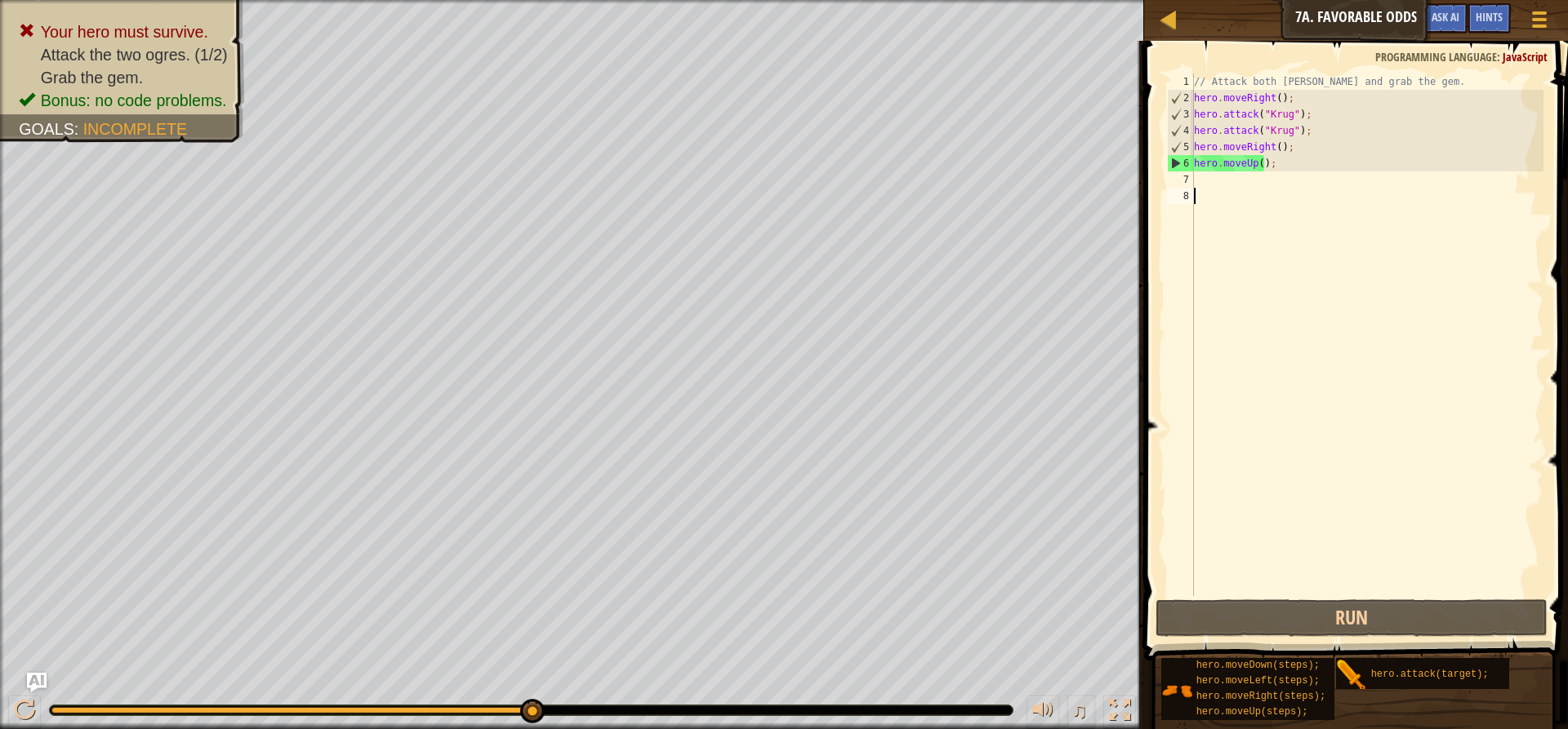
click at [1225, 179] on div "// Attack both [PERSON_NAME] and grab the gem. hero . moveRight ( ) ; hero . at…" at bounding box center [1367, 351] width 352 height 556
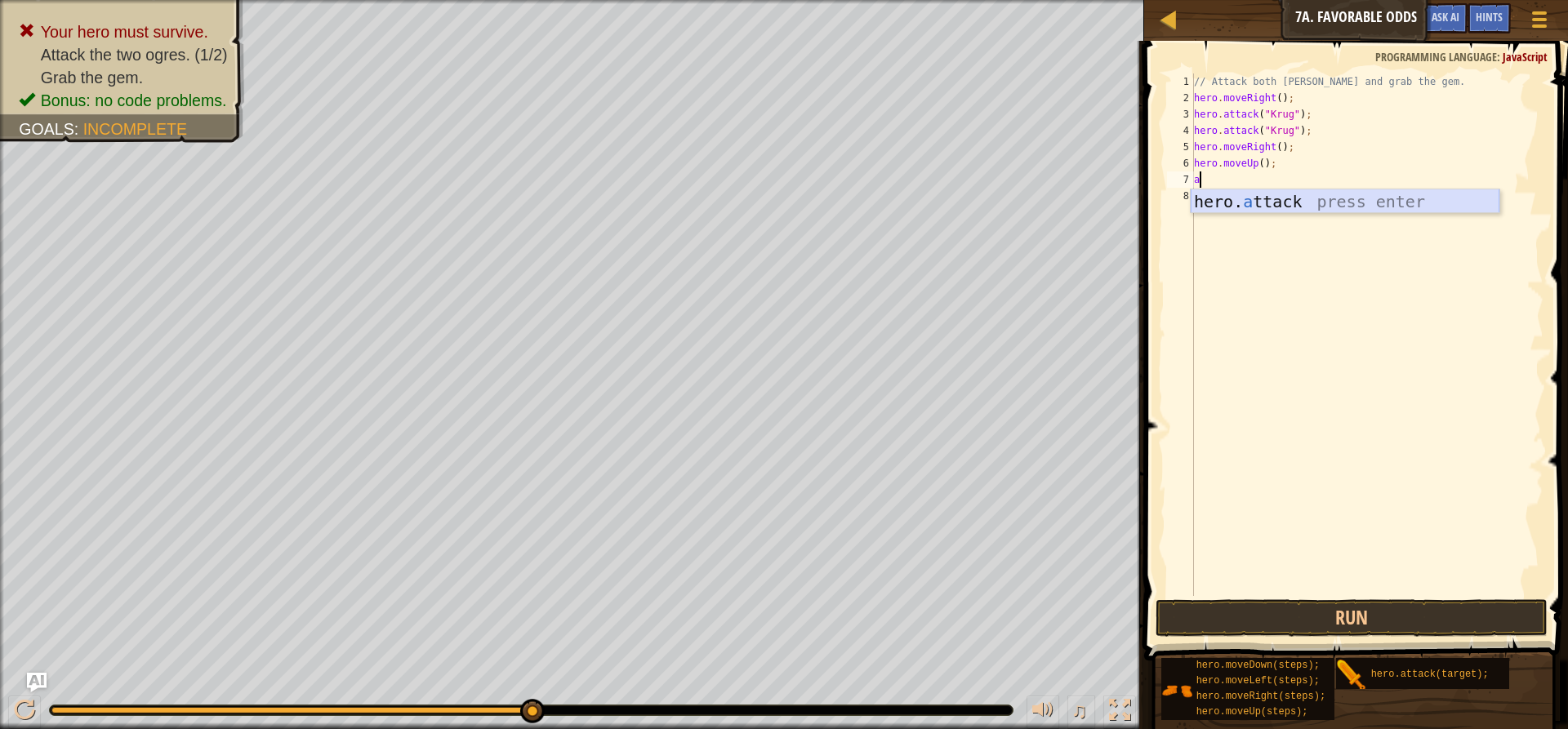
click at [1253, 204] on div "hero. a ttack press enter" at bounding box center [1345, 226] width 309 height 73
type textarea "hero.attack("Grump");"
click at [1259, 207] on div "// Attack both [PERSON_NAME] and grab the gem. hero . moveRight ( ) ; hero . at…" at bounding box center [1367, 351] width 352 height 556
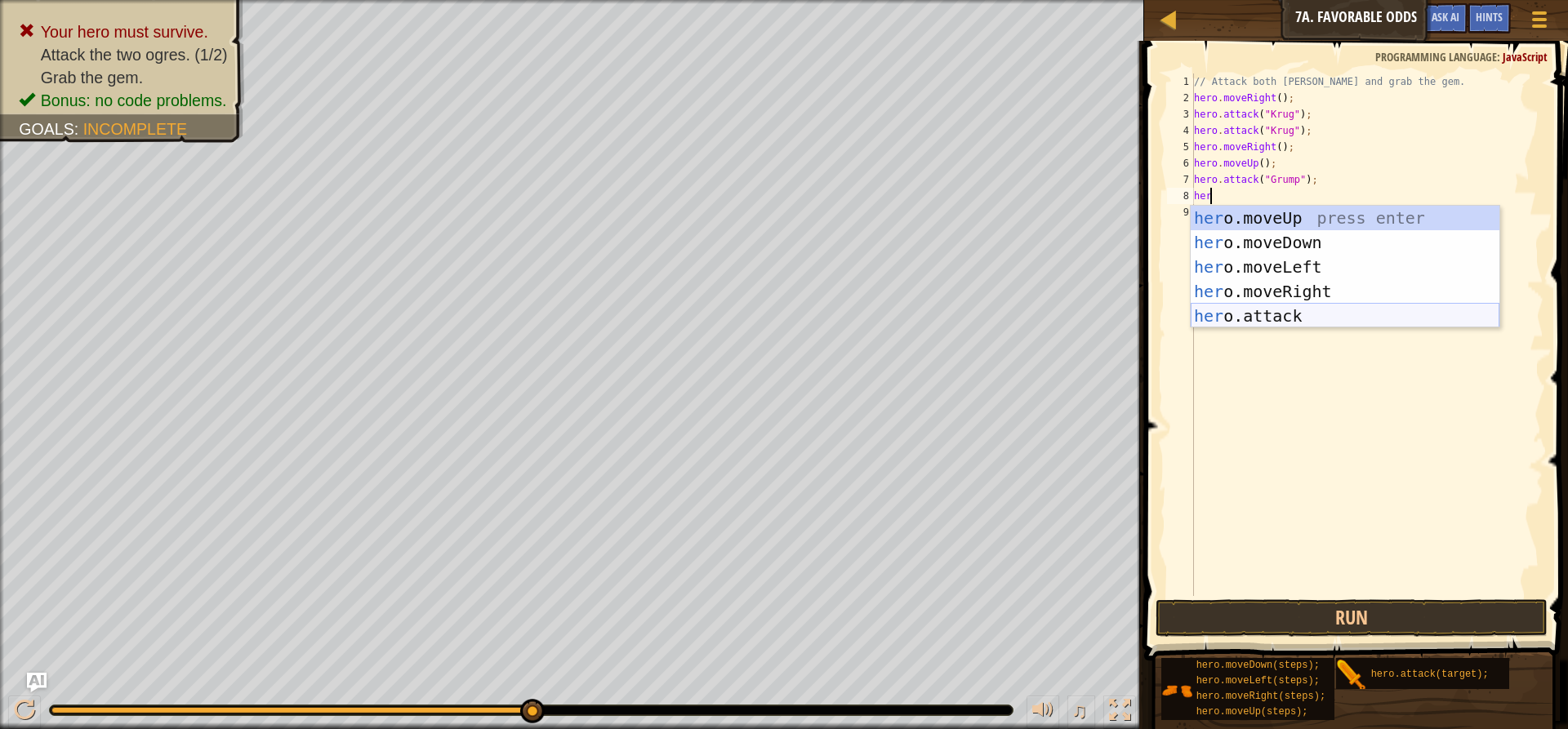
click at [1298, 307] on div "her o.moveUp press enter her o.moveDown press enter her o.moveLeft press enter …" at bounding box center [1345, 292] width 309 height 171
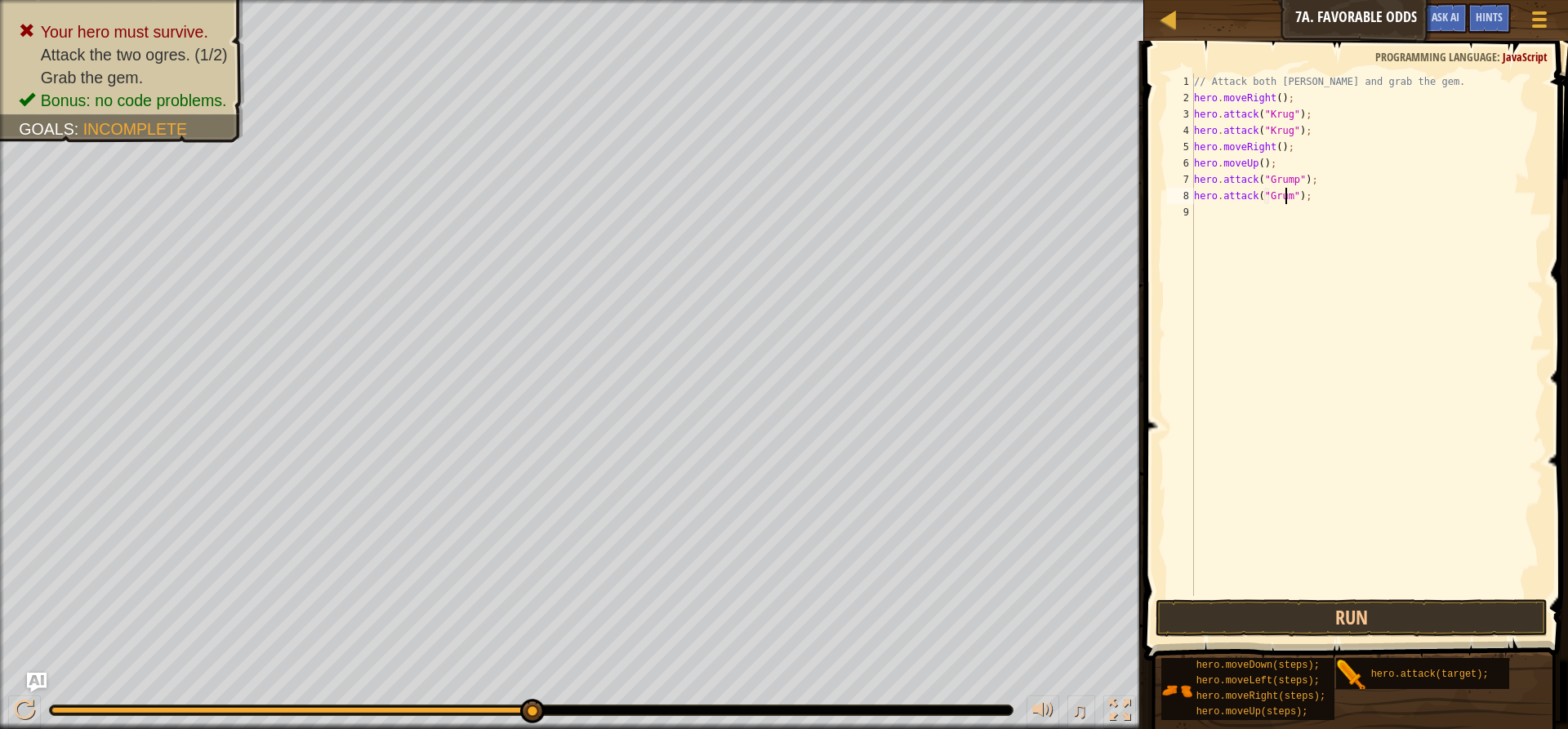
scroll to position [8, 8]
type textarea "hero.attack("Grump");"
click at [1261, 217] on div "// Attack both [PERSON_NAME] and grab the gem. hero . moveRight ( ) ; hero . at…" at bounding box center [1367, 351] width 352 height 556
type textarea "h"
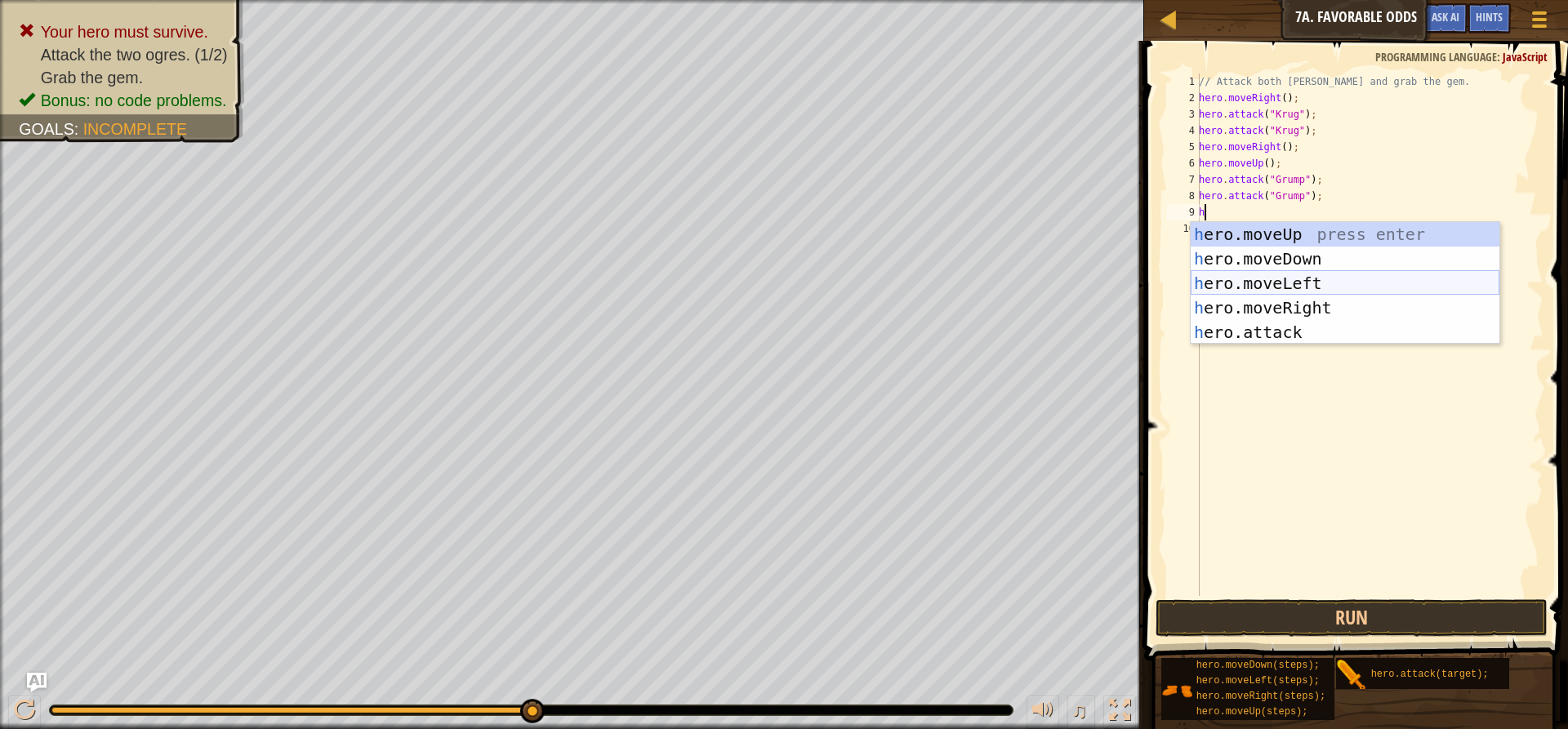
click at [1287, 276] on div "h ero.moveUp press enter h ero.moveDown press enter h ero.moveLeft press enter …" at bounding box center [1345, 308] width 309 height 171
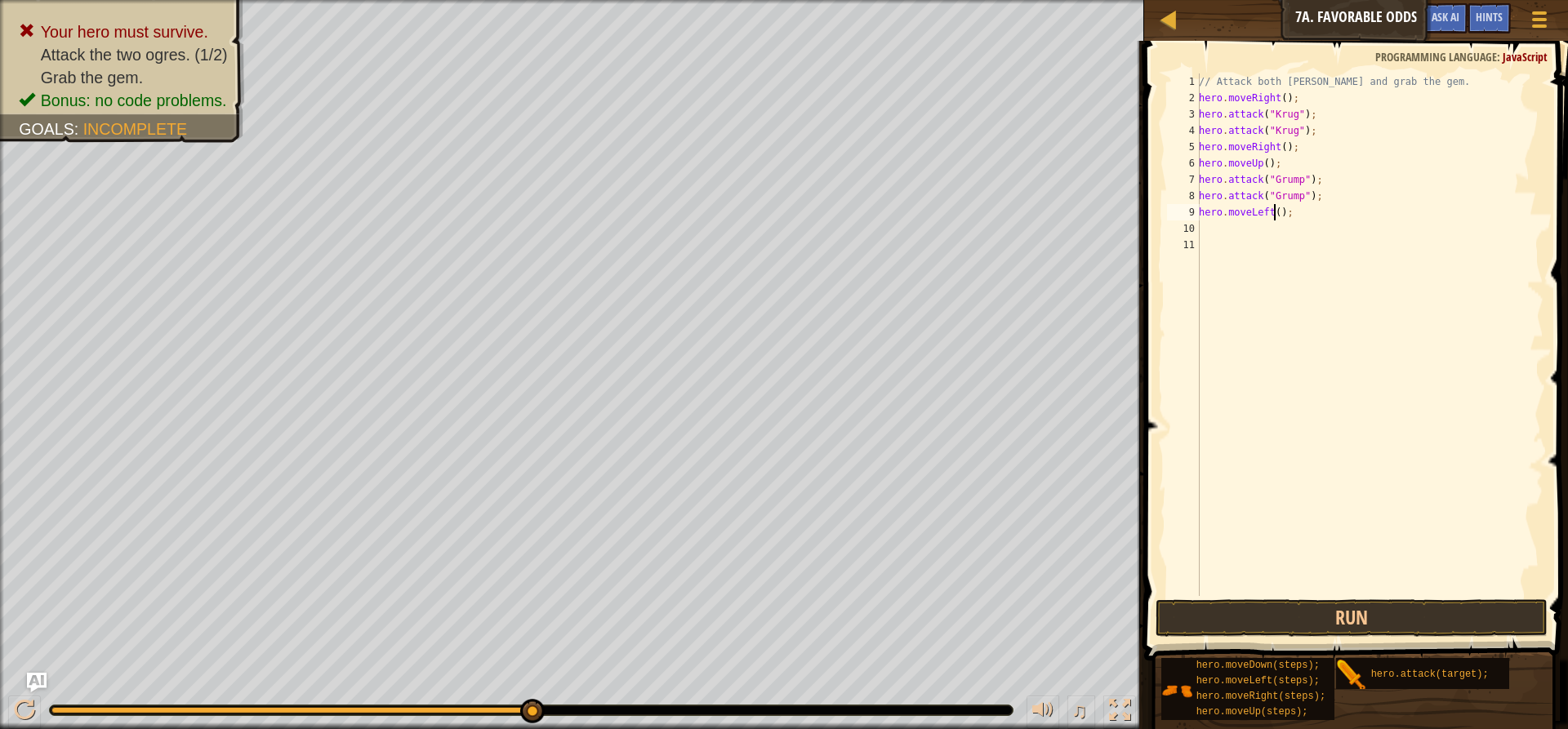
click at [1272, 218] on div "// Attack both [PERSON_NAME] and grab the gem. hero . moveRight ( ) ; hero . at…" at bounding box center [1369, 351] width 347 height 556
type textarea "hero.moveLeft(2);"
click at [1275, 611] on button "Run" at bounding box center [1350, 618] width 392 height 38
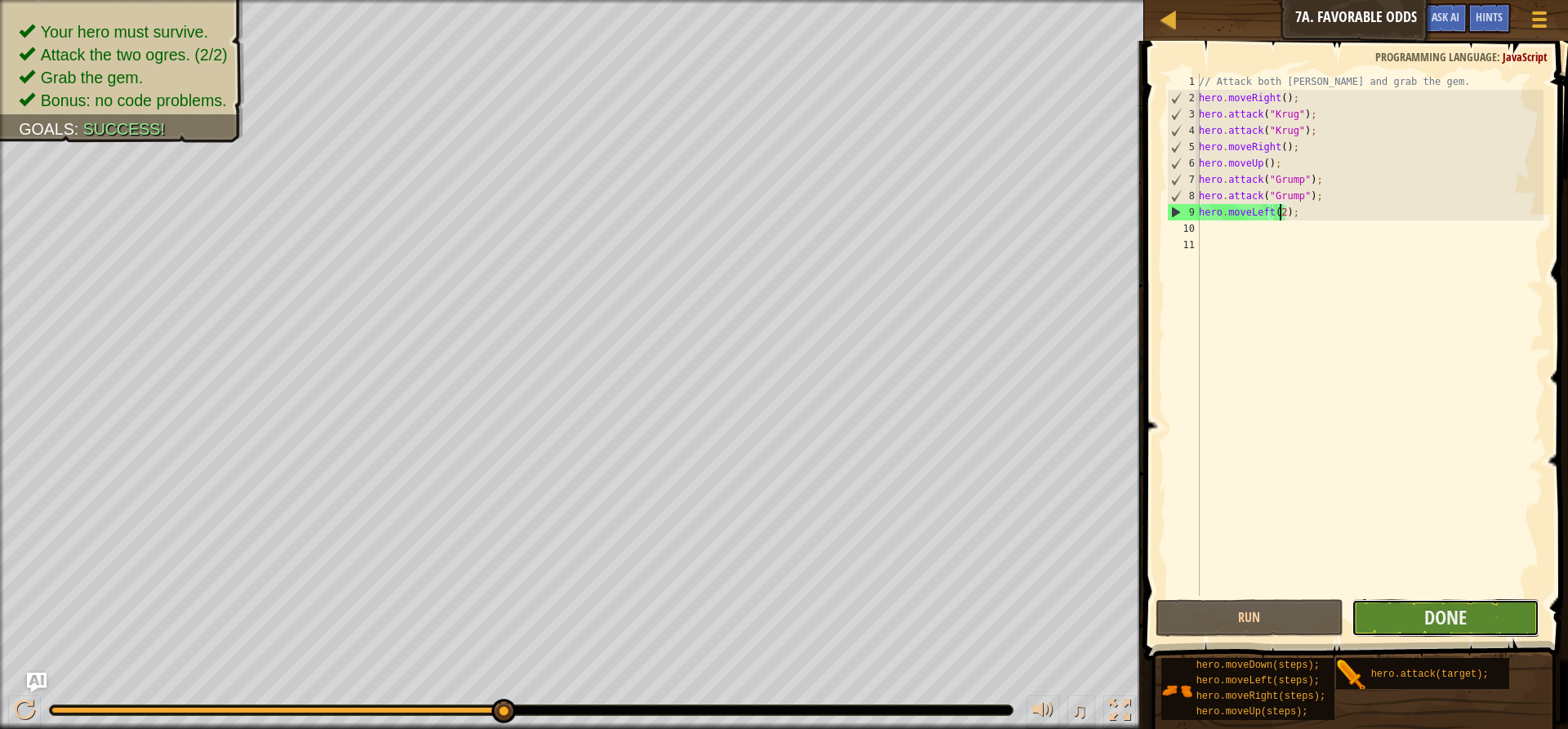
click at [1493, 631] on button "Done" at bounding box center [1445, 618] width 188 height 38
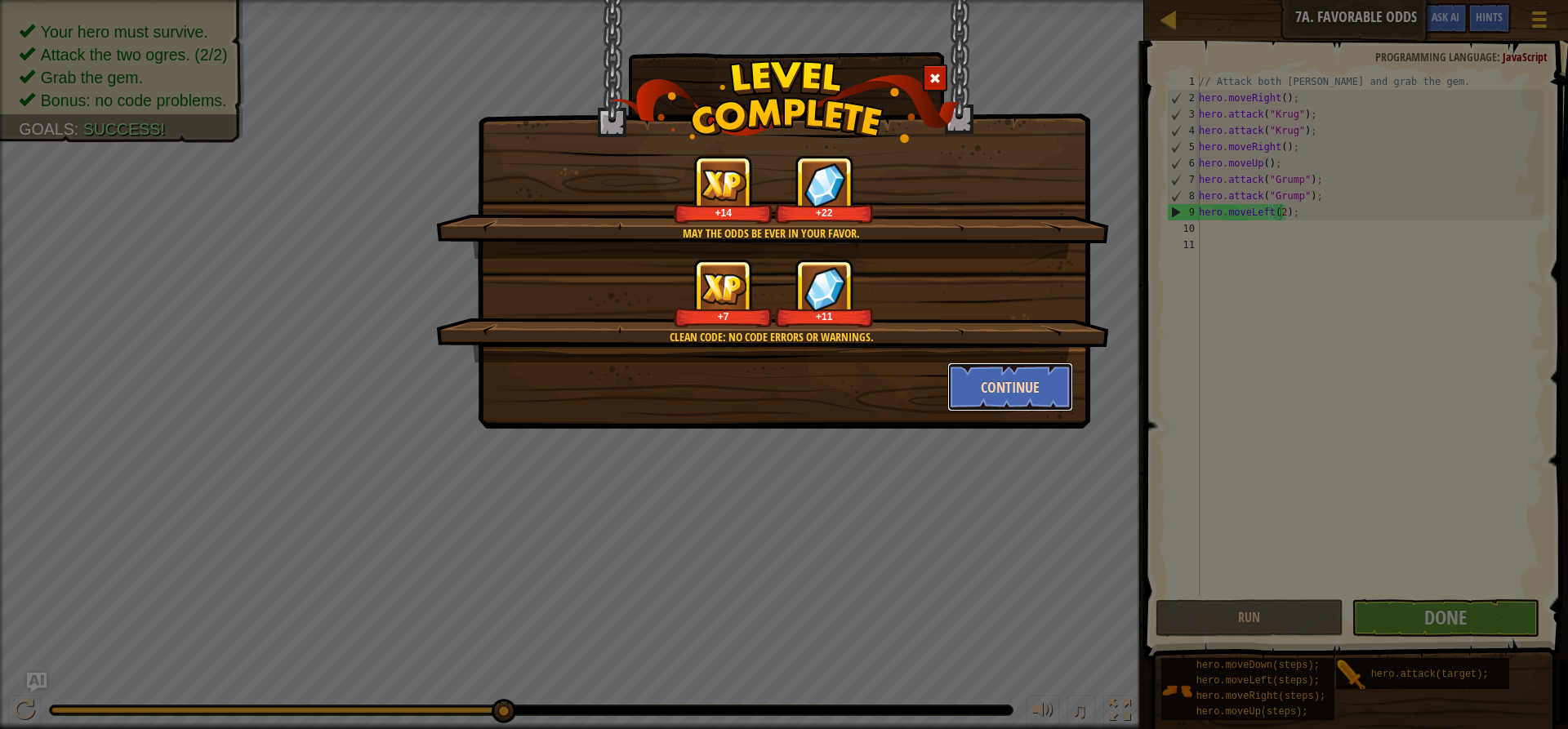
click at [1013, 404] on button "Continue" at bounding box center [1010, 387] width 126 height 49
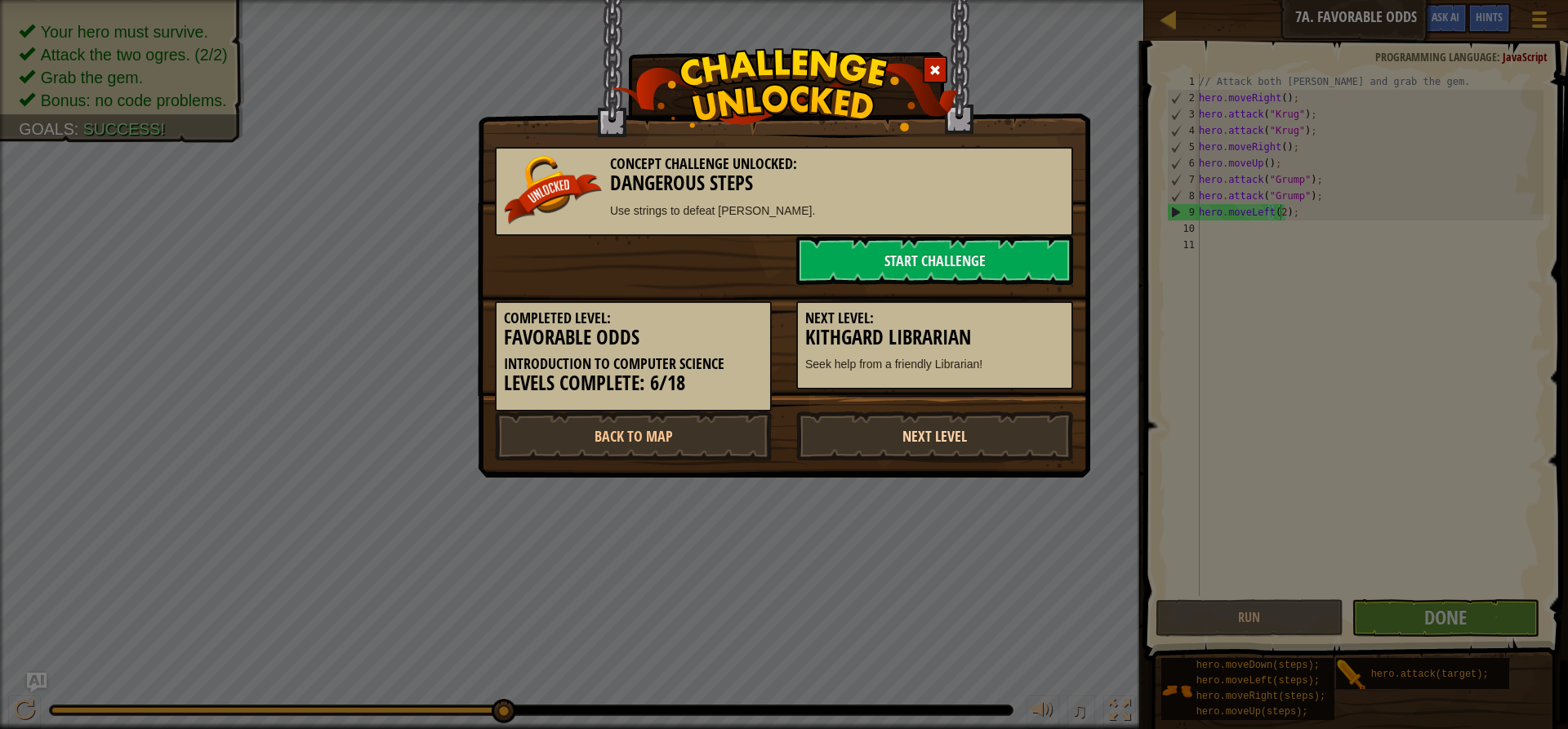
click at [874, 443] on link "Next Level" at bounding box center [935, 435] width 277 height 49
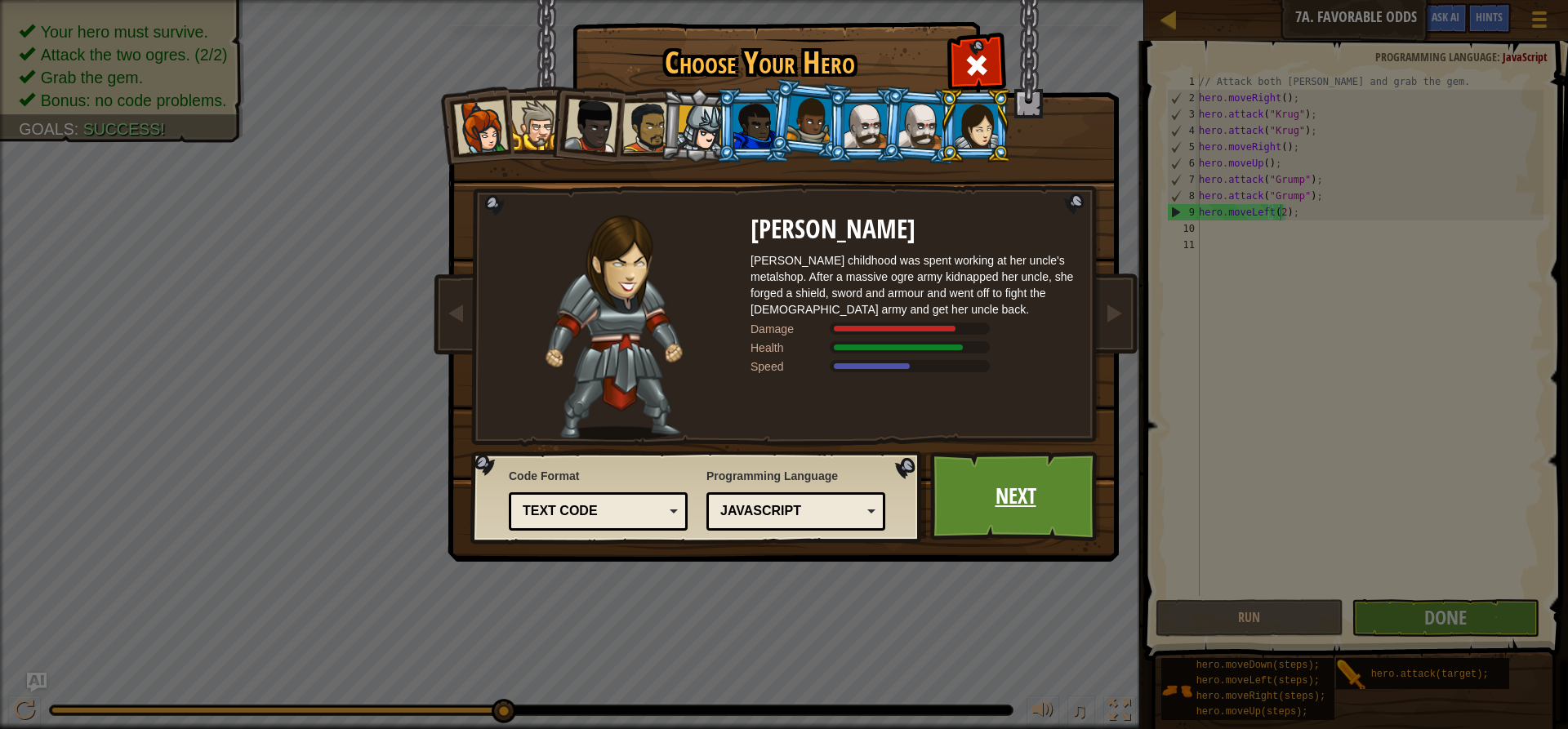
click at [996, 503] on link "Next" at bounding box center [1015, 496] width 170 height 90
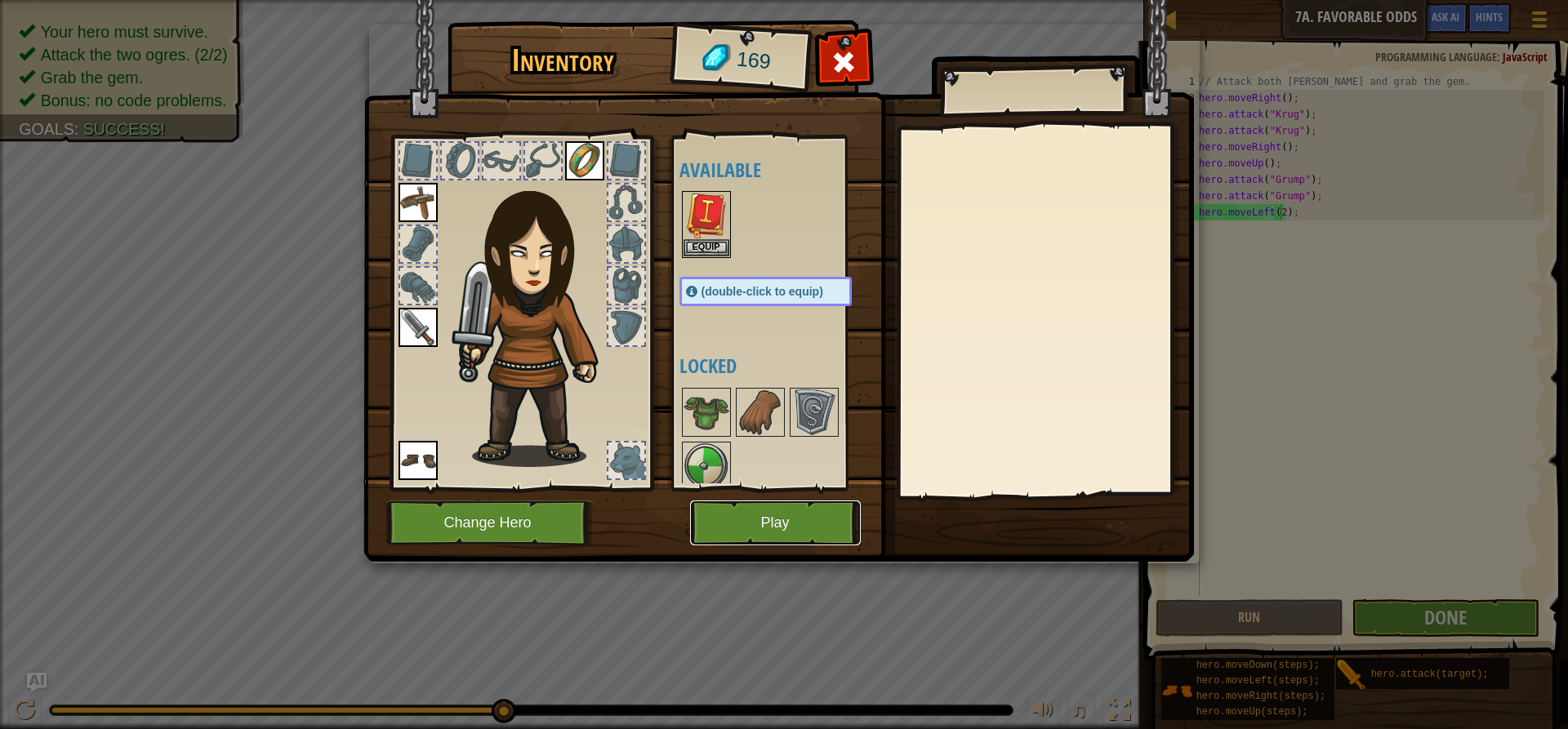
click at [833, 517] on button "Play" at bounding box center [775, 523] width 170 height 45
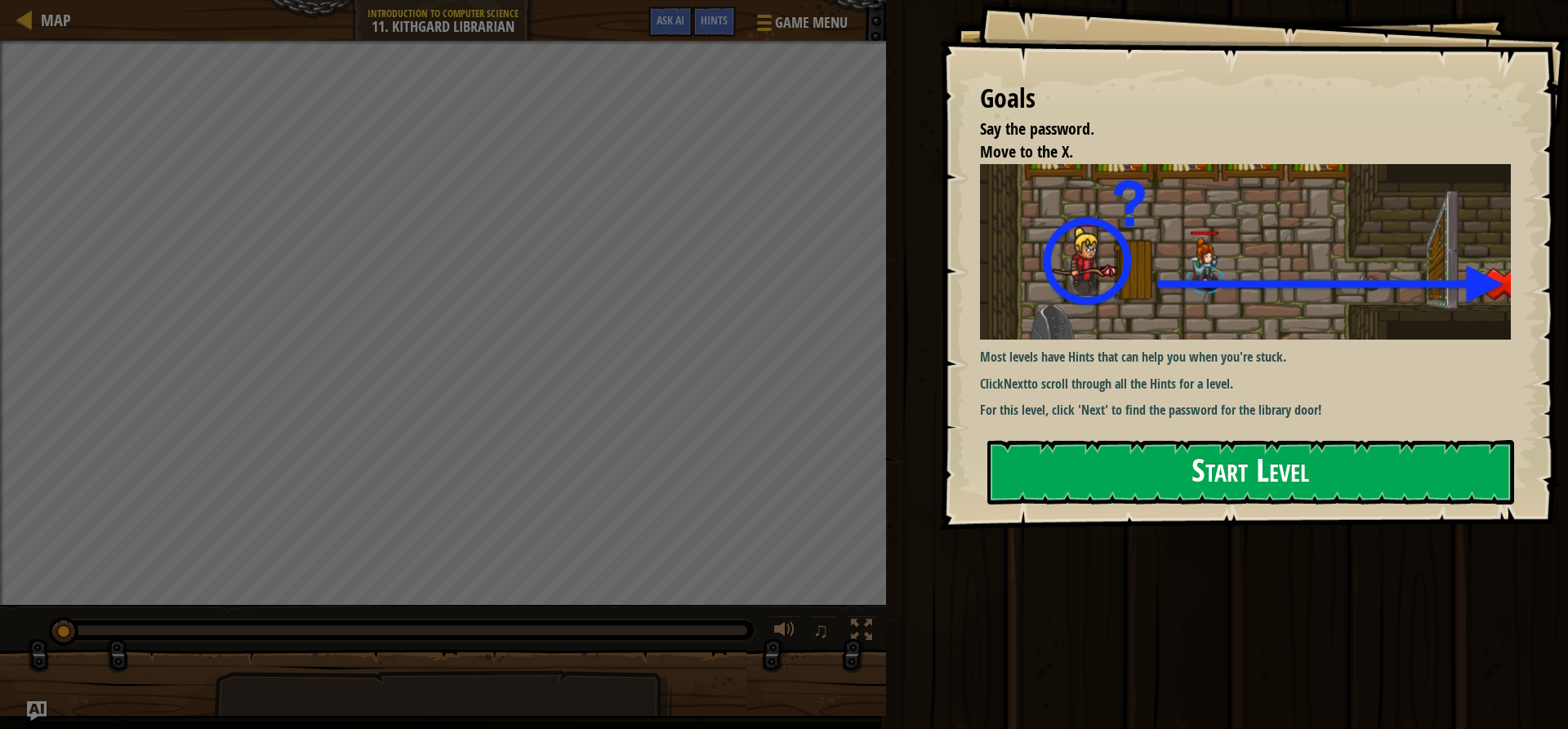
click at [1073, 457] on button "Start Level" at bounding box center [1249, 472] width 527 height 65
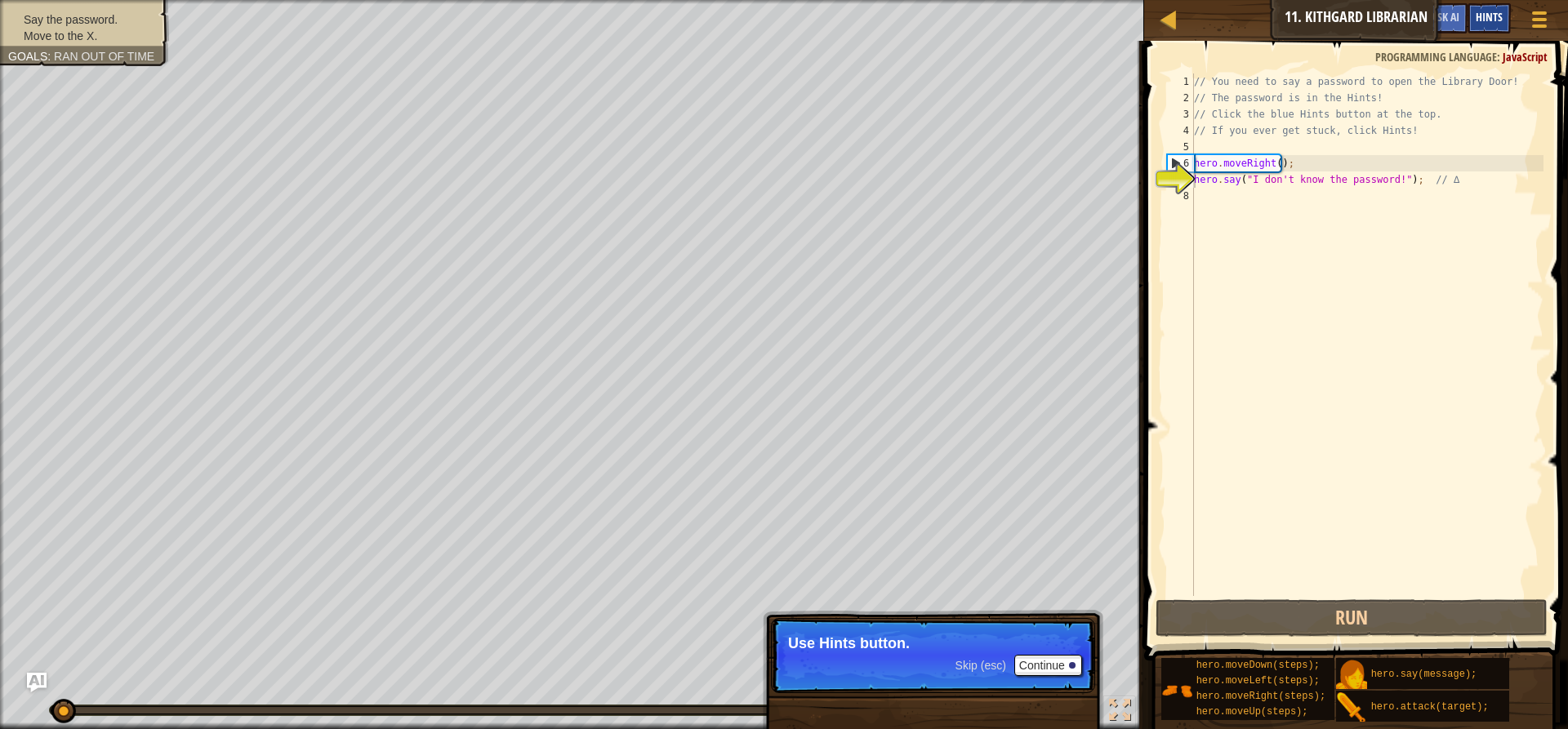
click at [1488, 20] on span "Hints" at bounding box center [1489, 16] width 27 height 15
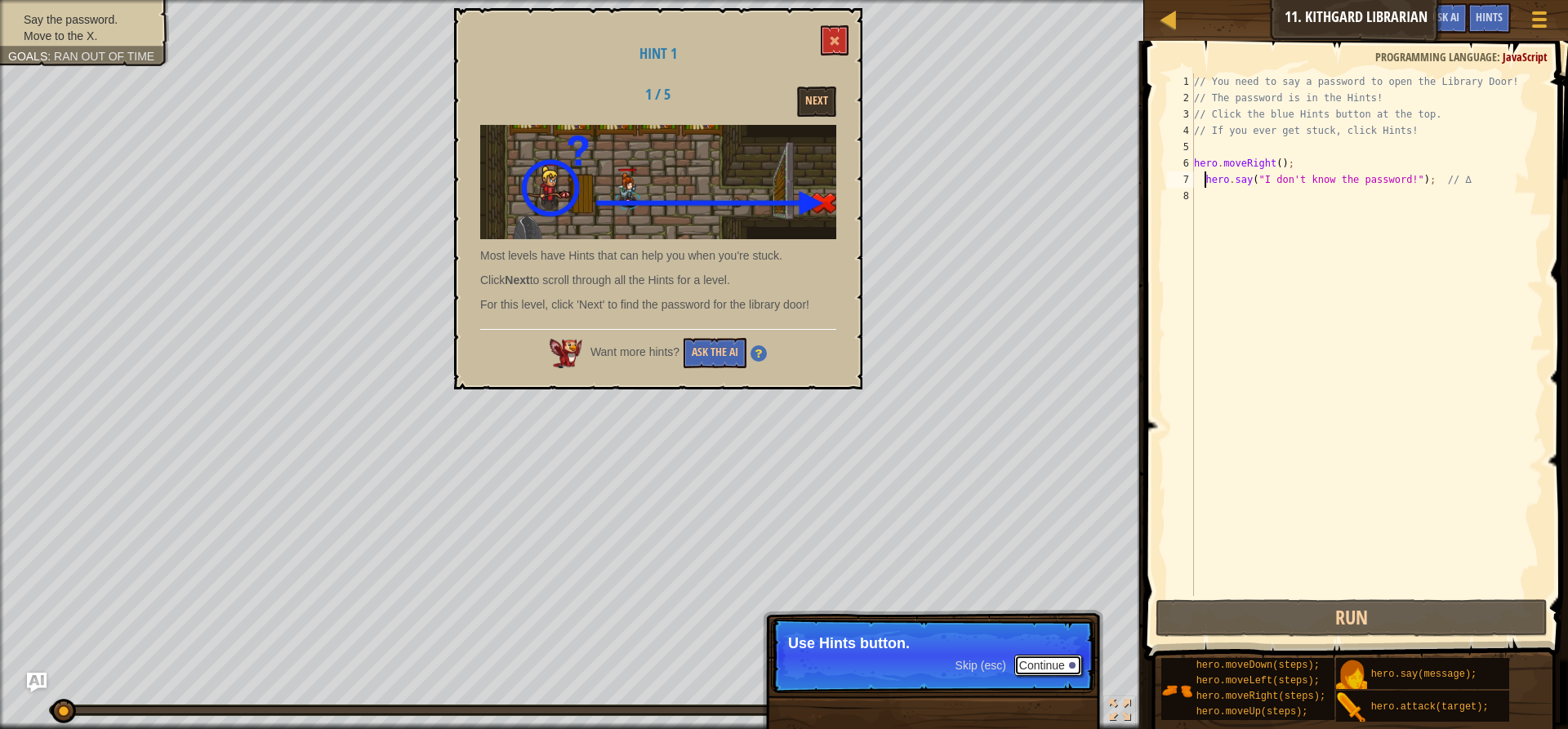
click at [1029, 663] on button "Continue" at bounding box center [1047, 665] width 67 height 21
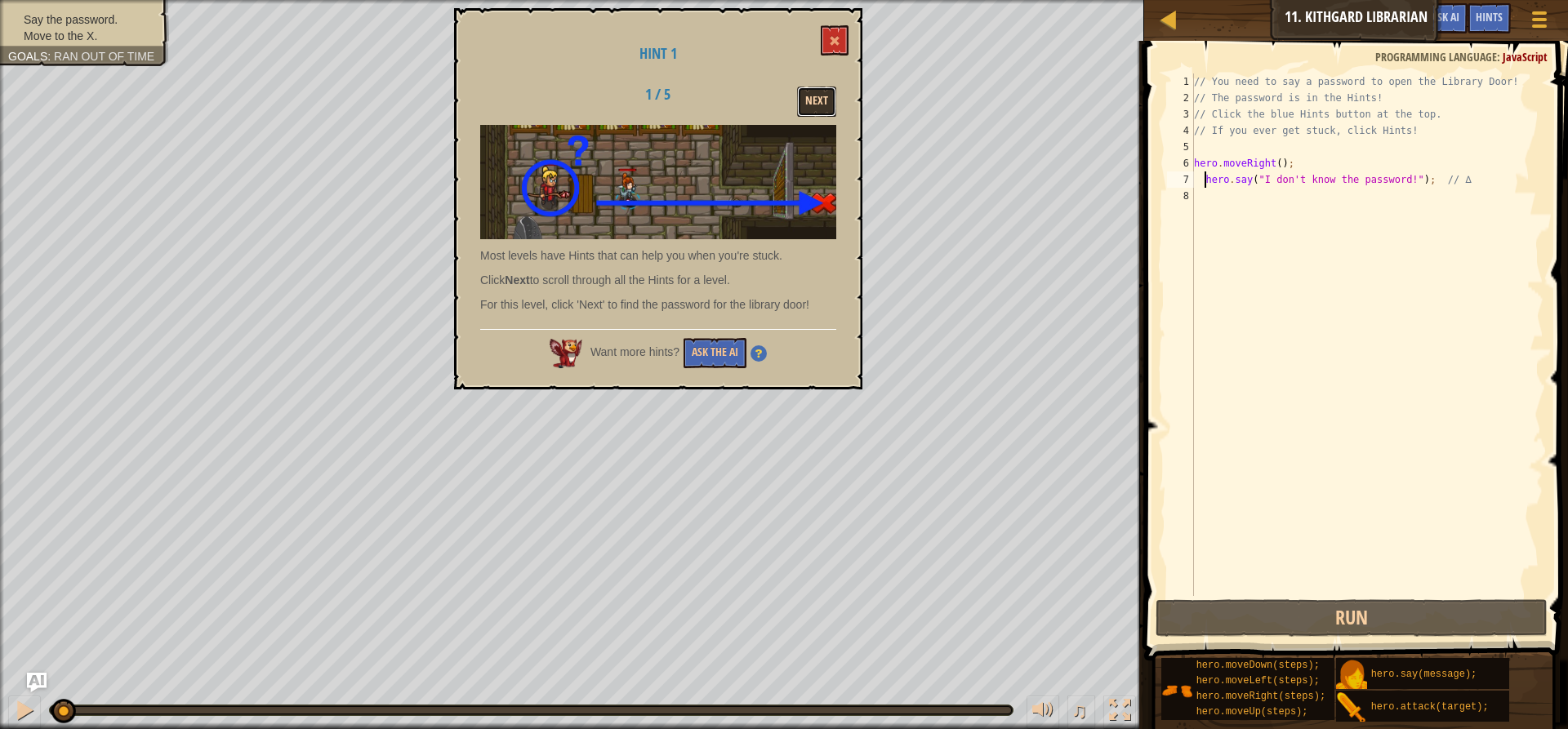
click at [809, 87] on button "Next" at bounding box center [816, 101] width 39 height 30
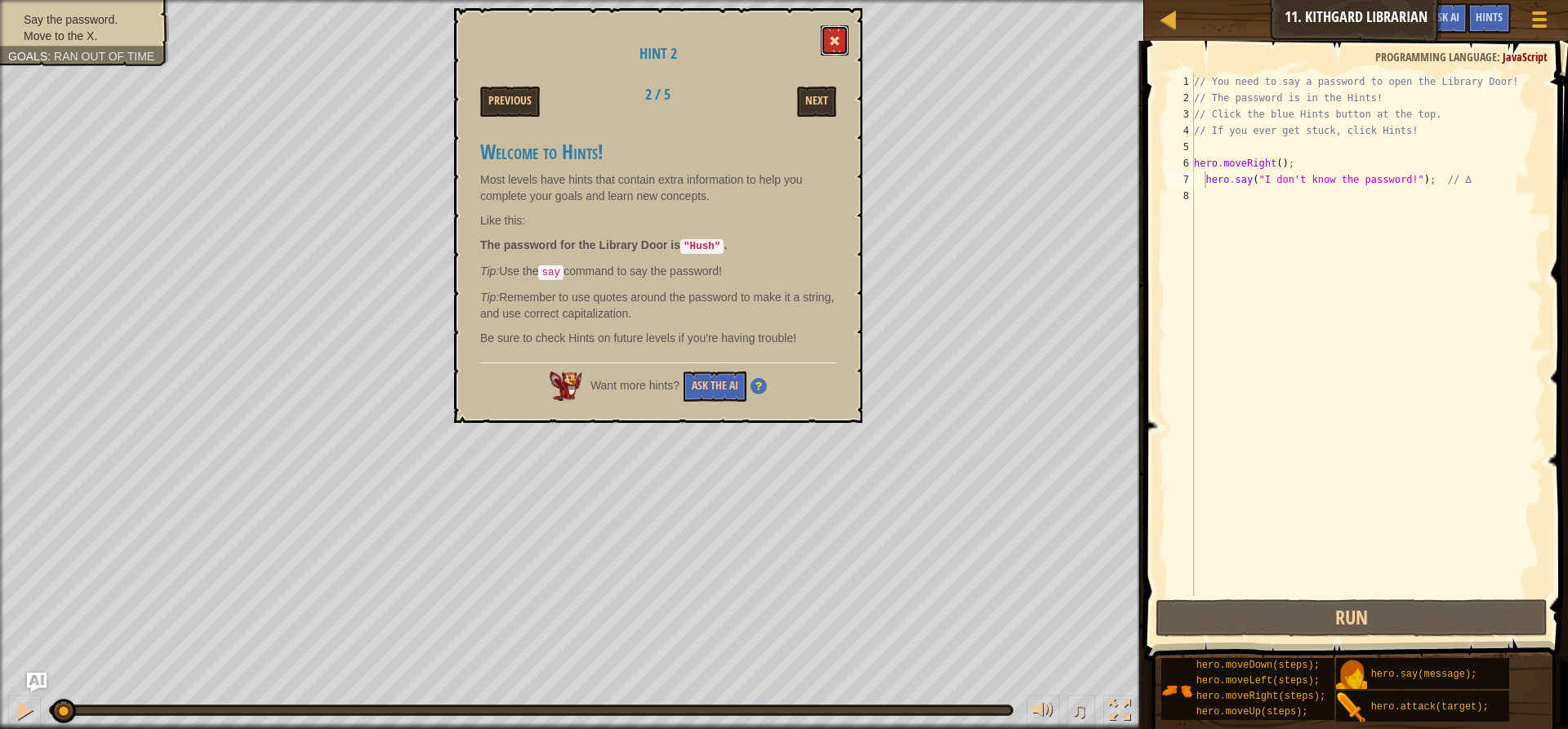
click at [836, 40] on span at bounding box center [835, 40] width 12 height 12
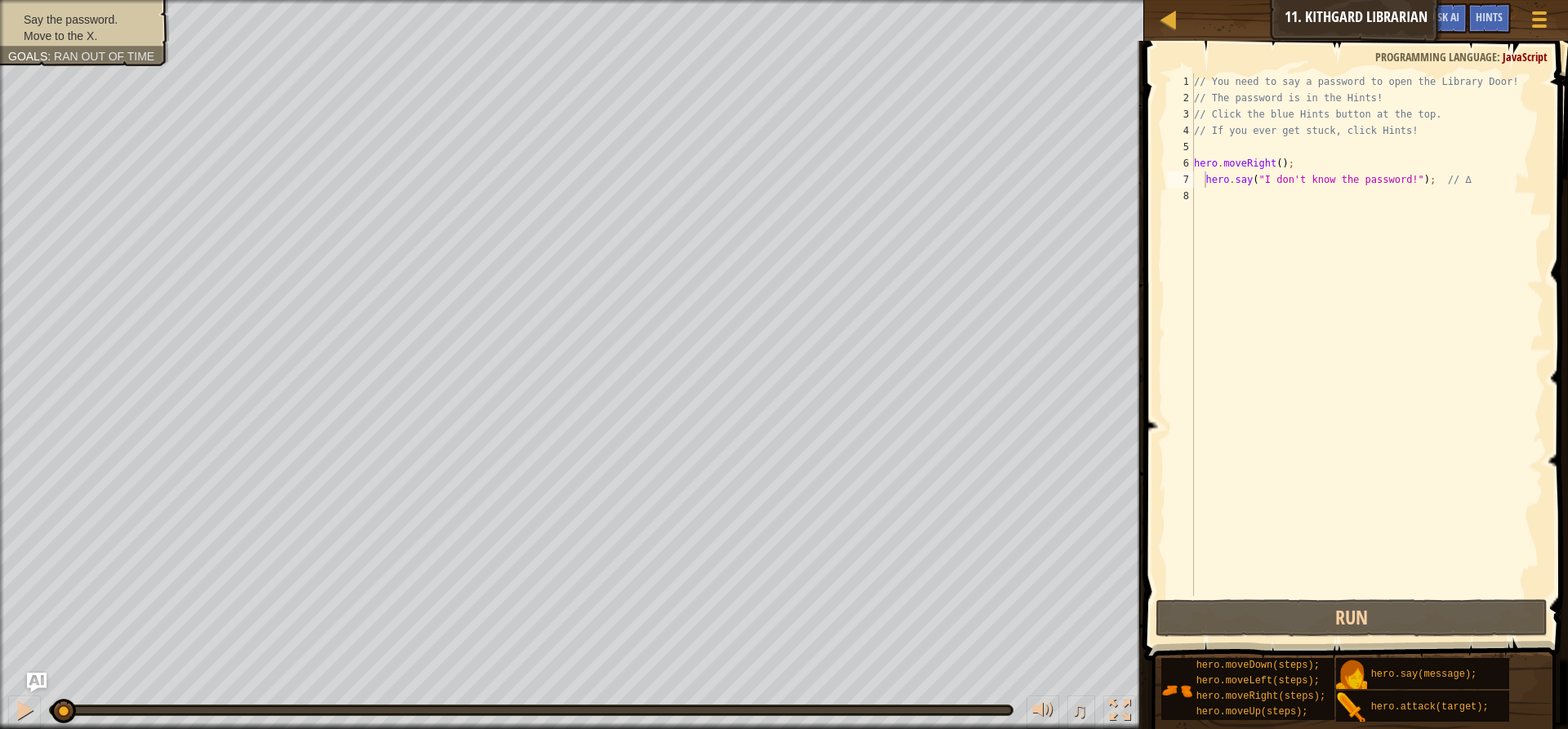
type textarea "// If you ever get stuck, click Hints!"
click at [1212, 137] on div "// You need to say a password to open the Library Door! // The password is in t…" at bounding box center [1367, 351] width 352 height 556
click at [1208, 153] on div "// You need to say a password to open the Library Door! // The password is in t…" at bounding box center [1367, 351] width 352 height 556
click at [1396, 183] on div "// You need to say a password to open the Library Door! // The password is in t…" at bounding box center [1367, 351] width 352 height 556
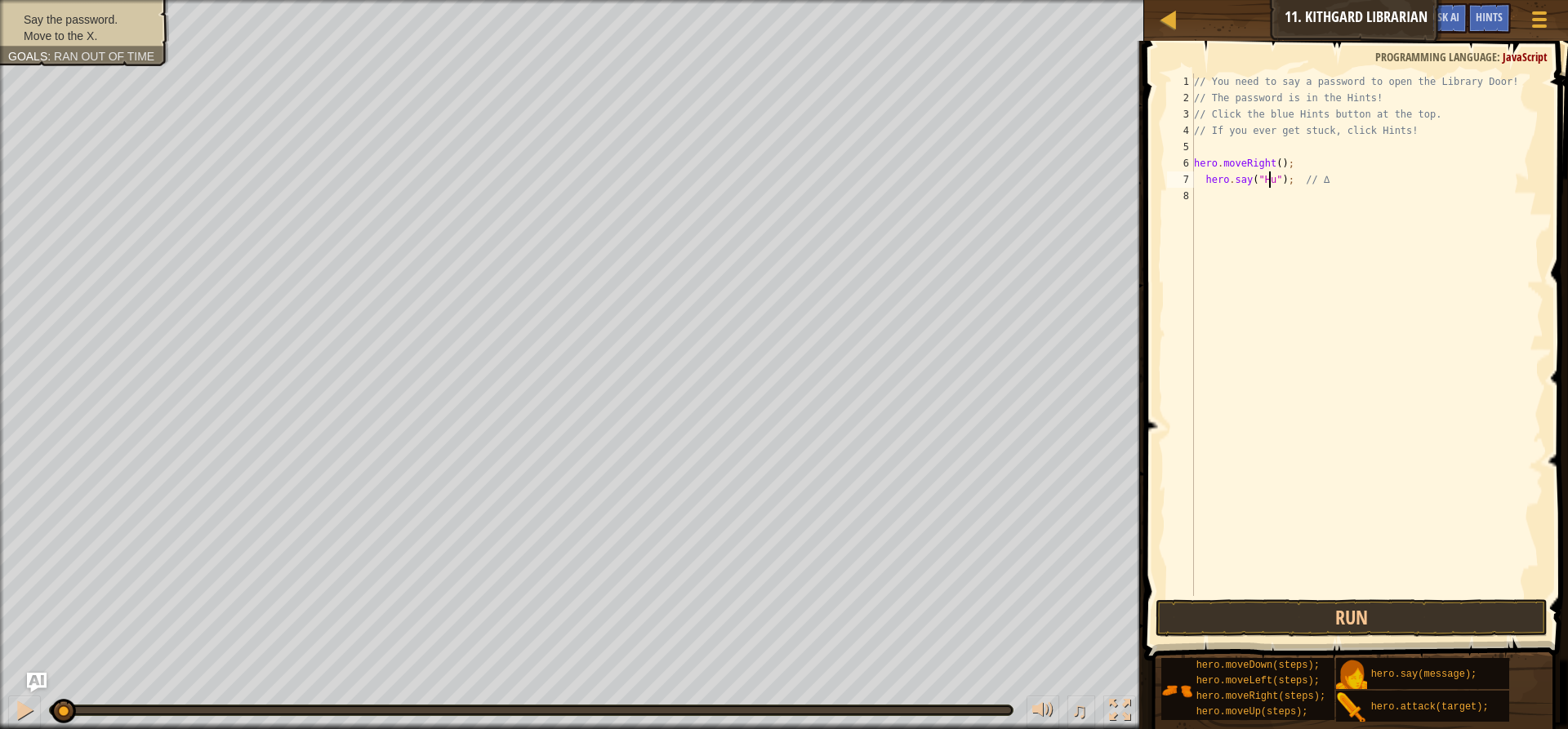
scroll to position [8, 7]
click at [1223, 158] on div "// You need to say a password to open the Library Door! // The password is in t…" at bounding box center [1367, 351] width 352 height 556
type textarea "hero.moveRight();"
click at [1308, 612] on button "Run" at bounding box center [1350, 618] width 392 height 38
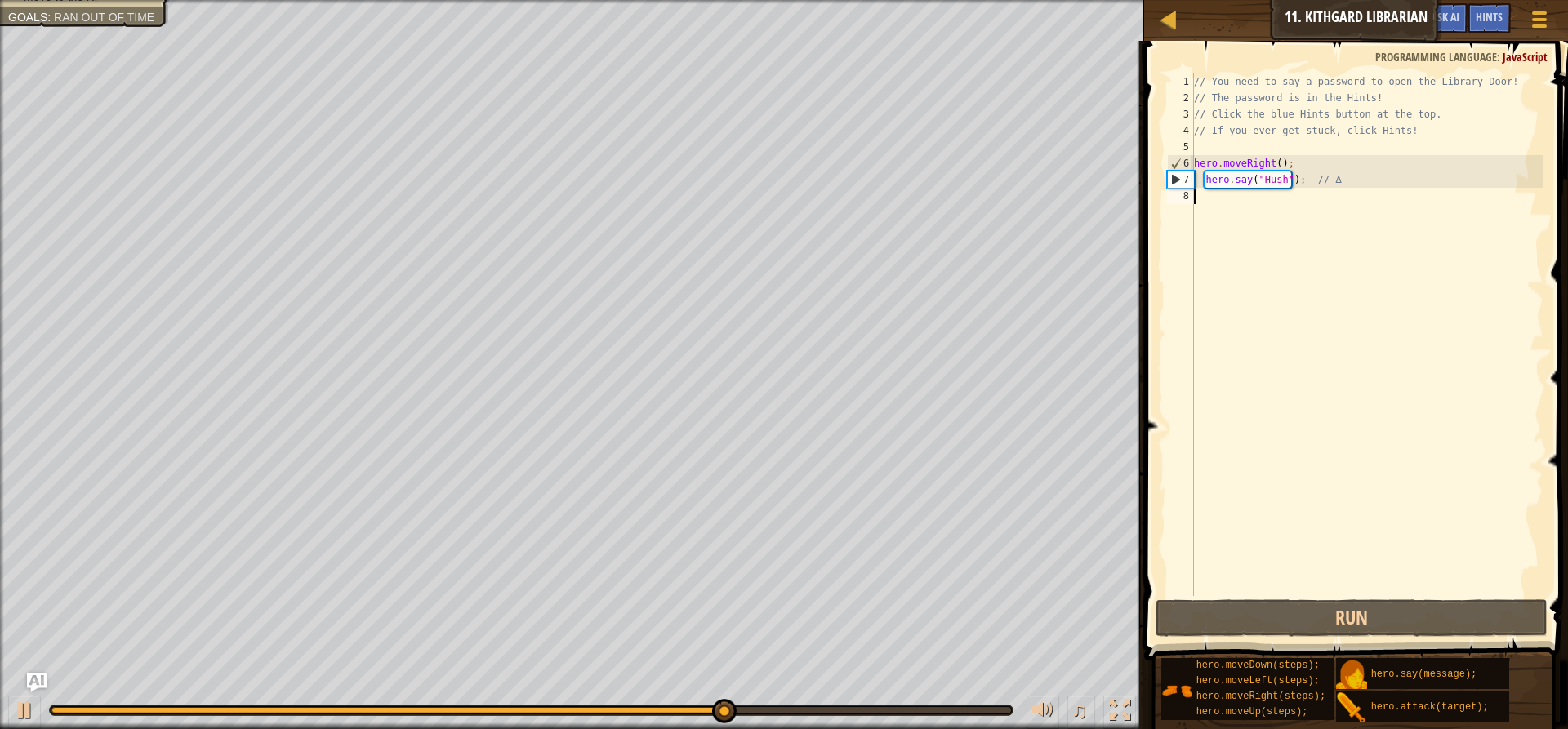
click at [1237, 214] on div "// You need to say a password to open the Library Door! // The password is in t…" at bounding box center [1367, 351] width 352 height 556
type textarea "h"
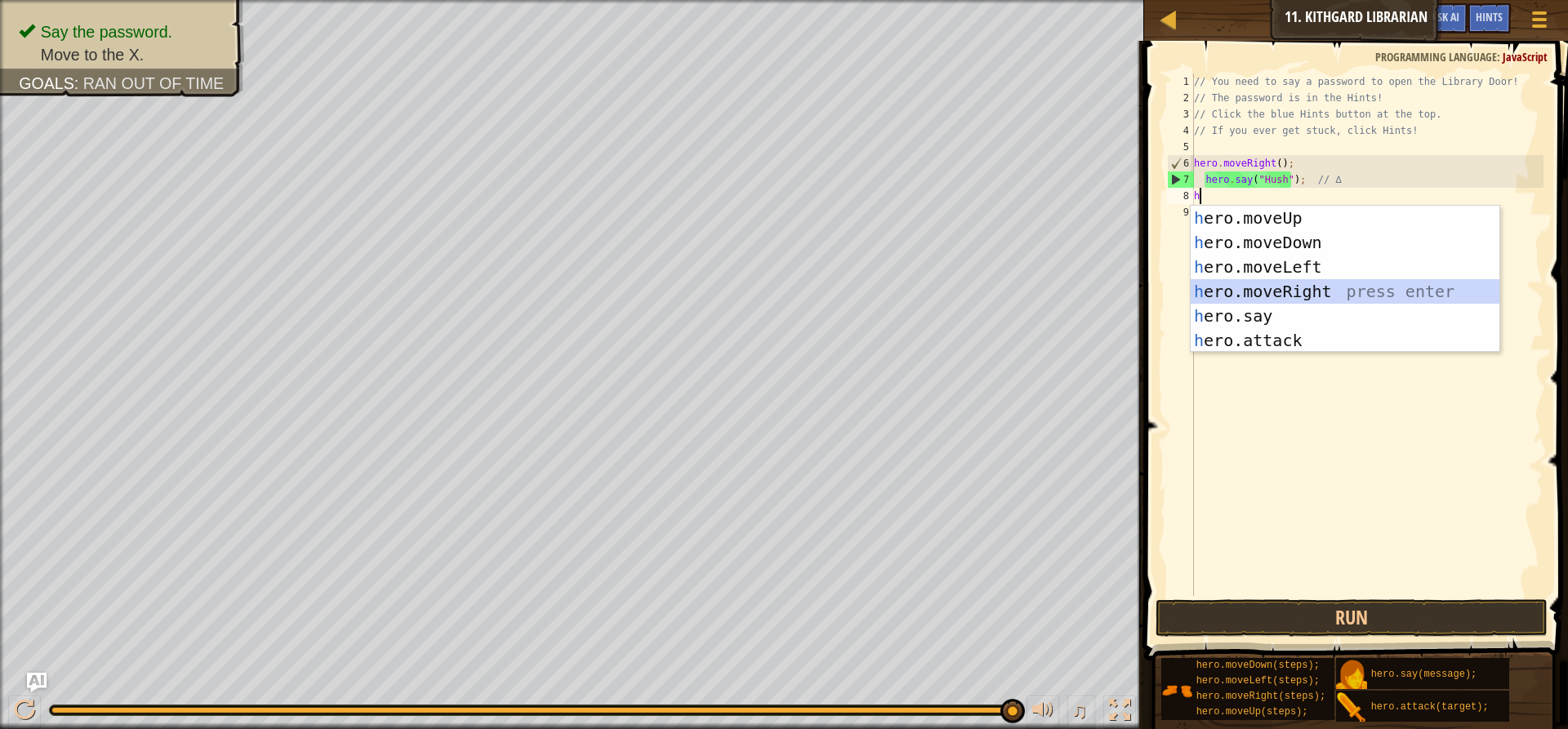
click at [1283, 288] on div "h ero.moveUp press enter h ero.moveDown press enter h ero.moveLeft press enter …" at bounding box center [1345, 304] width 309 height 196
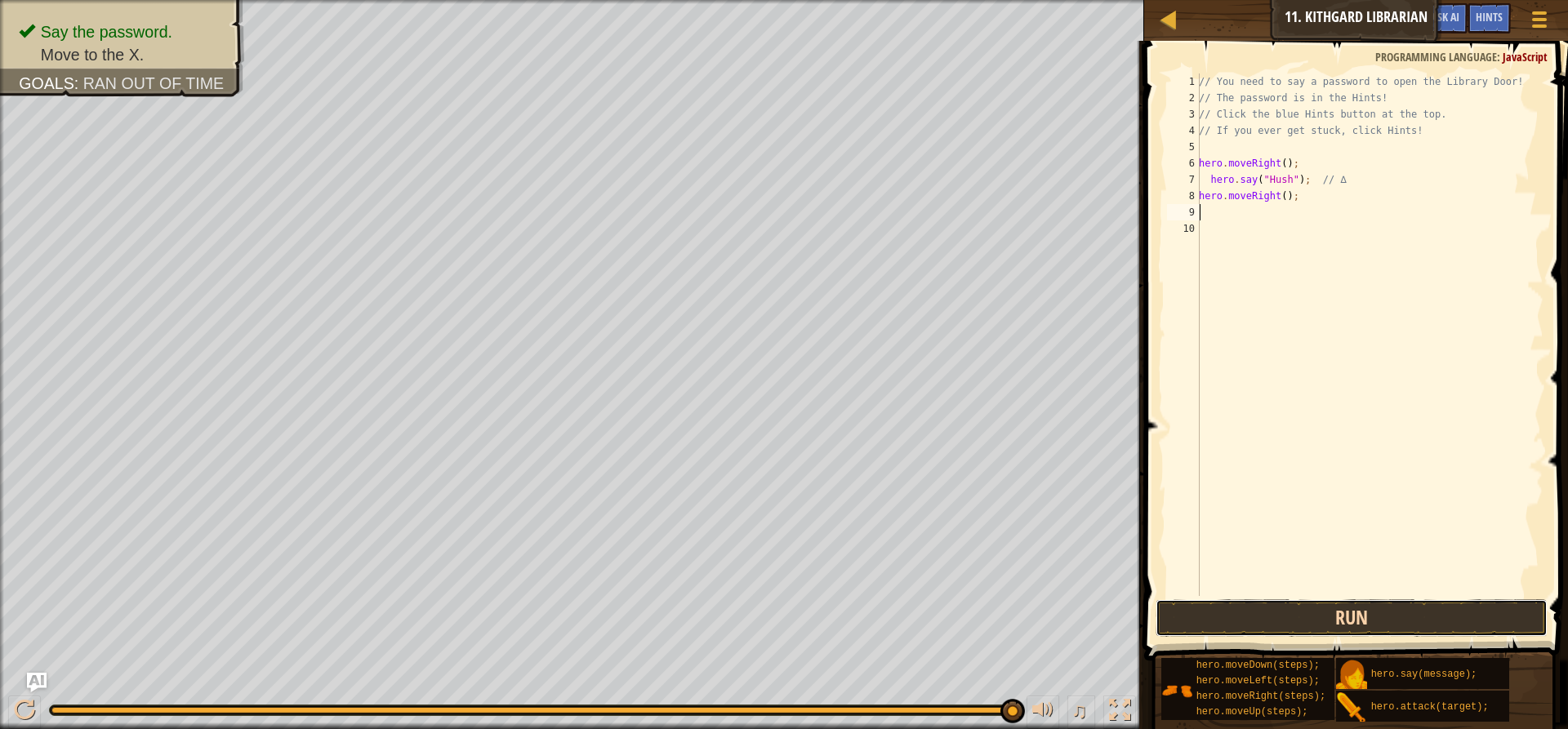
click at [1300, 615] on button "Run" at bounding box center [1350, 618] width 392 height 38
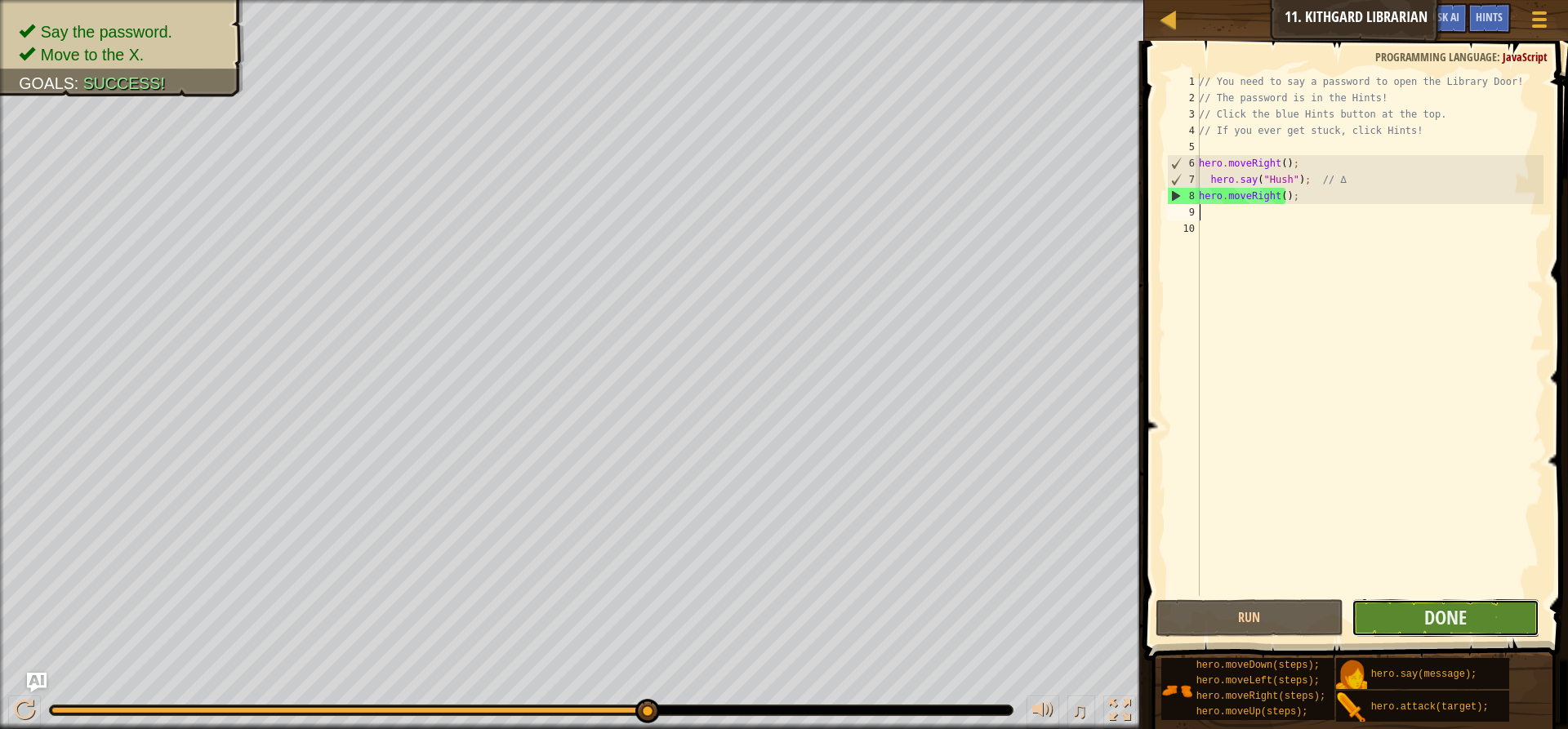
click at [1509, 615] on button "Done" at bounding box center [1445, 618] width 188 height 38
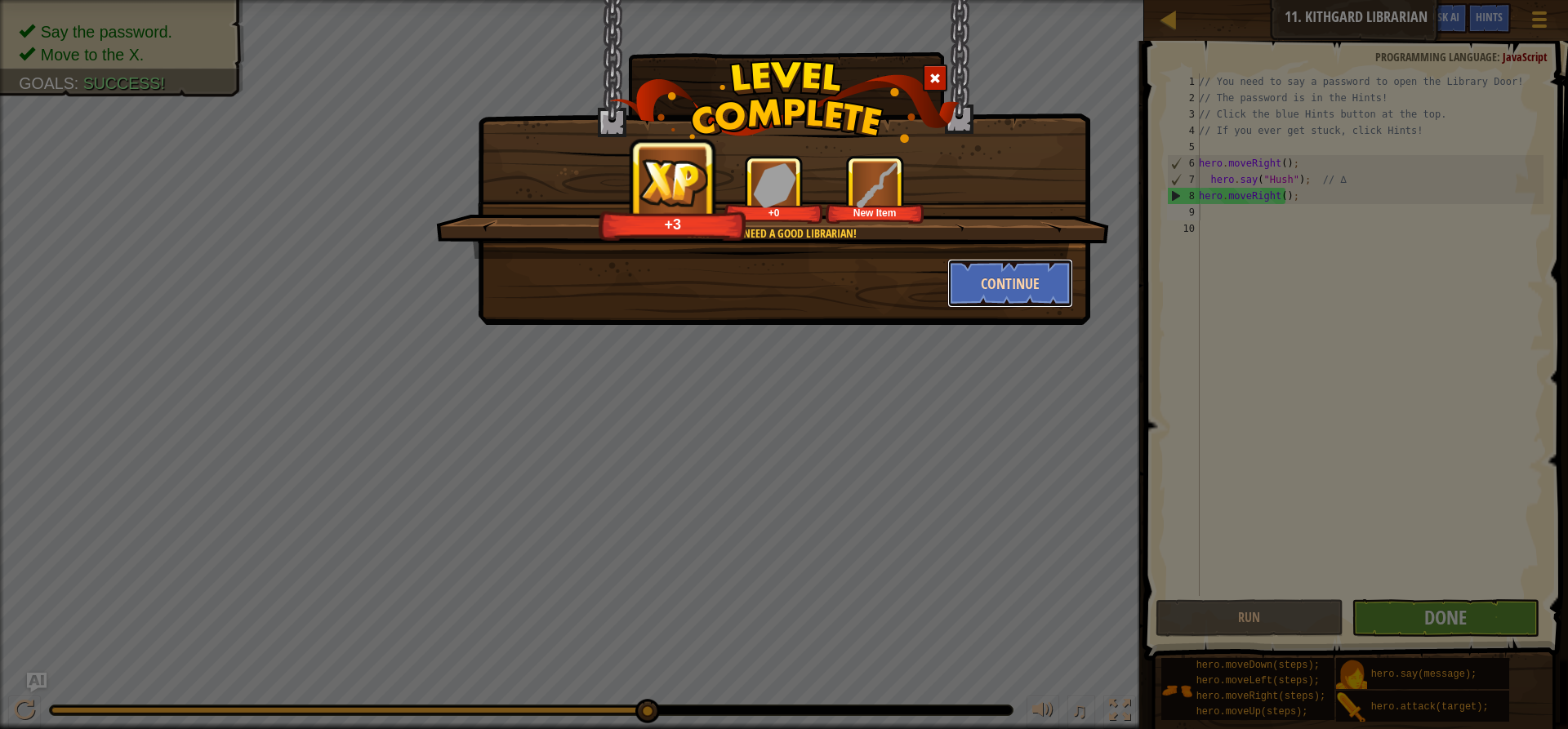
click at [1006, 281] on button "Continue" at bounding box center [1010, 283] width 126 height 49
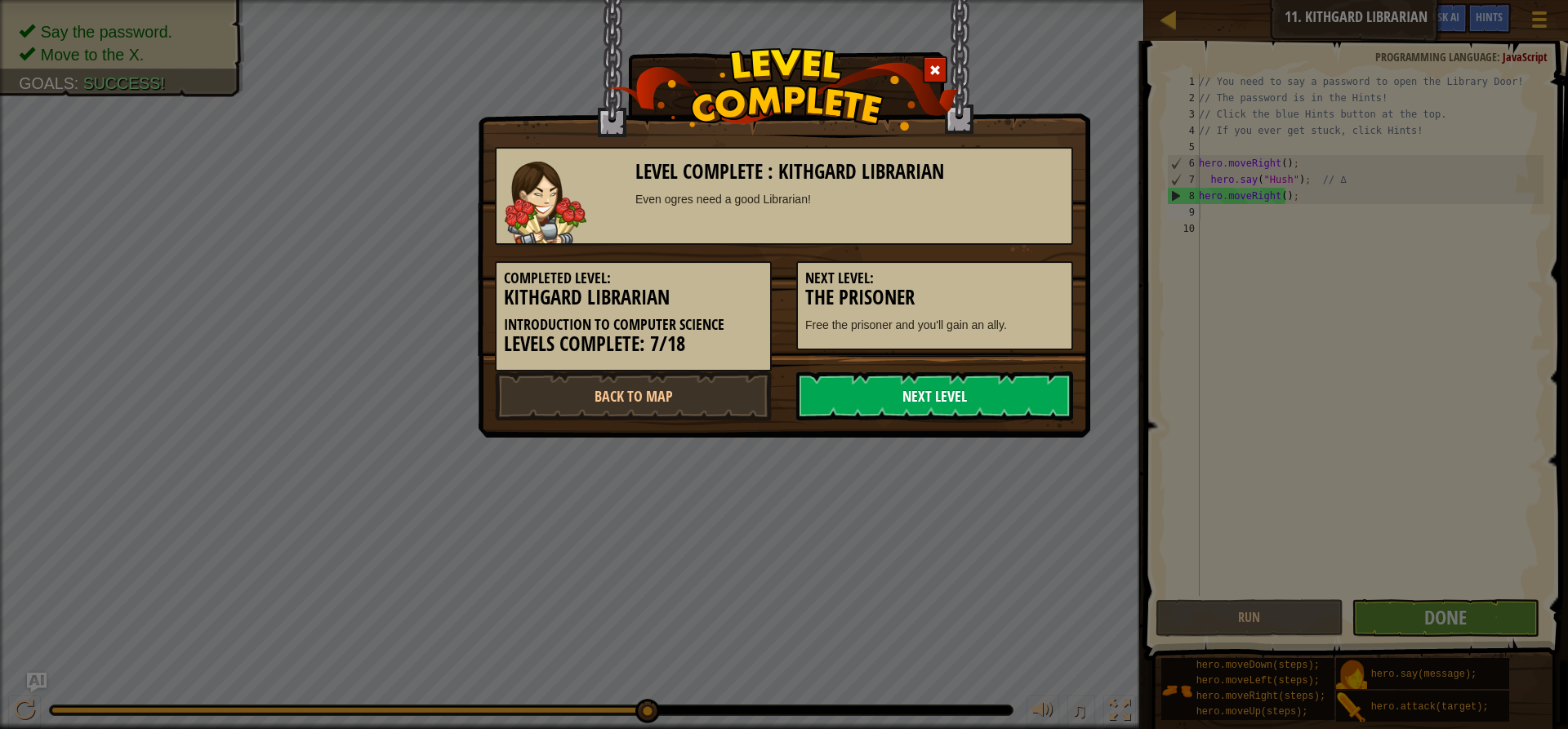
click at [979, 401] on link "Next Level" at bounding box center [935, 396] width 277 height 49
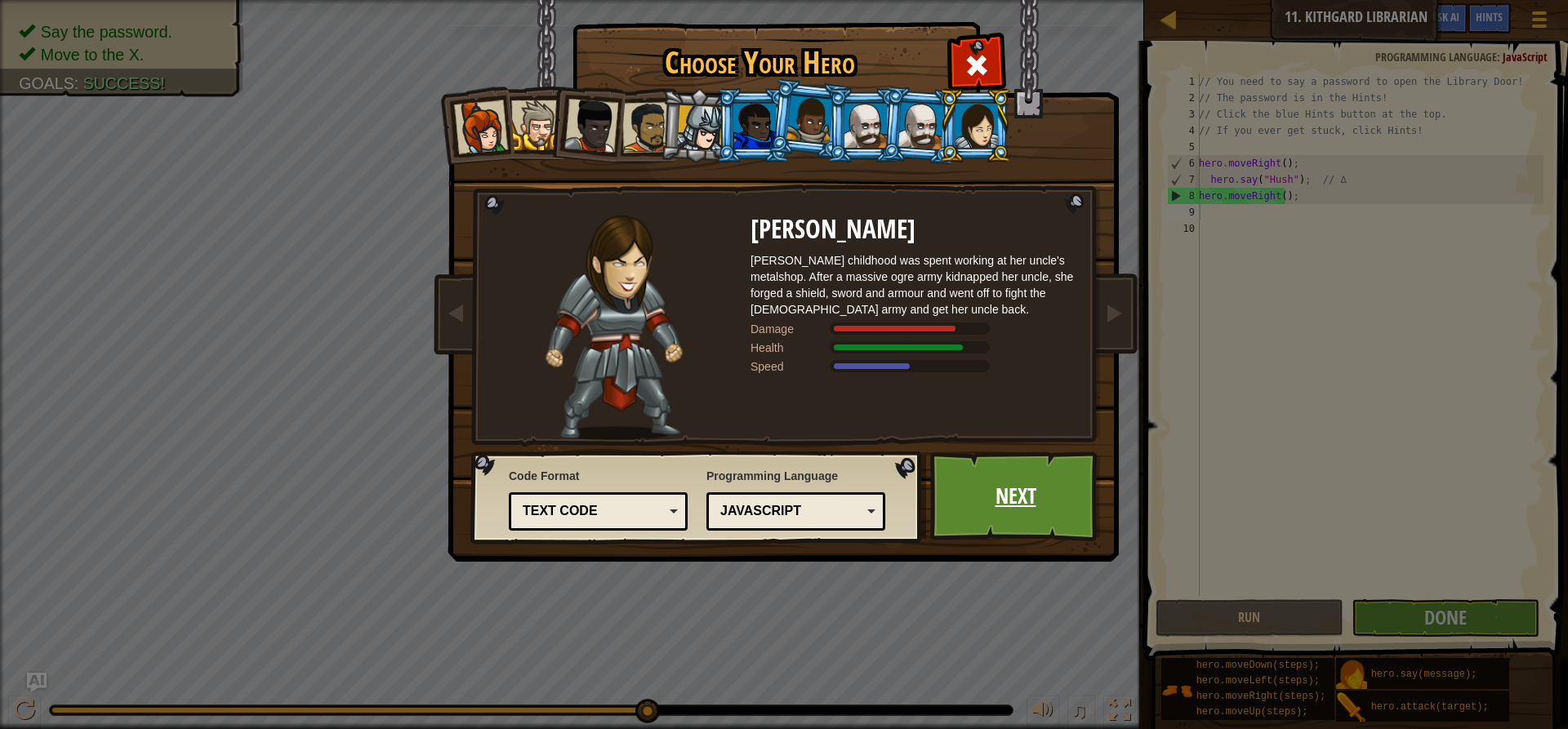
click at [1036, 491] on link "Next" at bounding box center [1015, 496] width 170 height 90
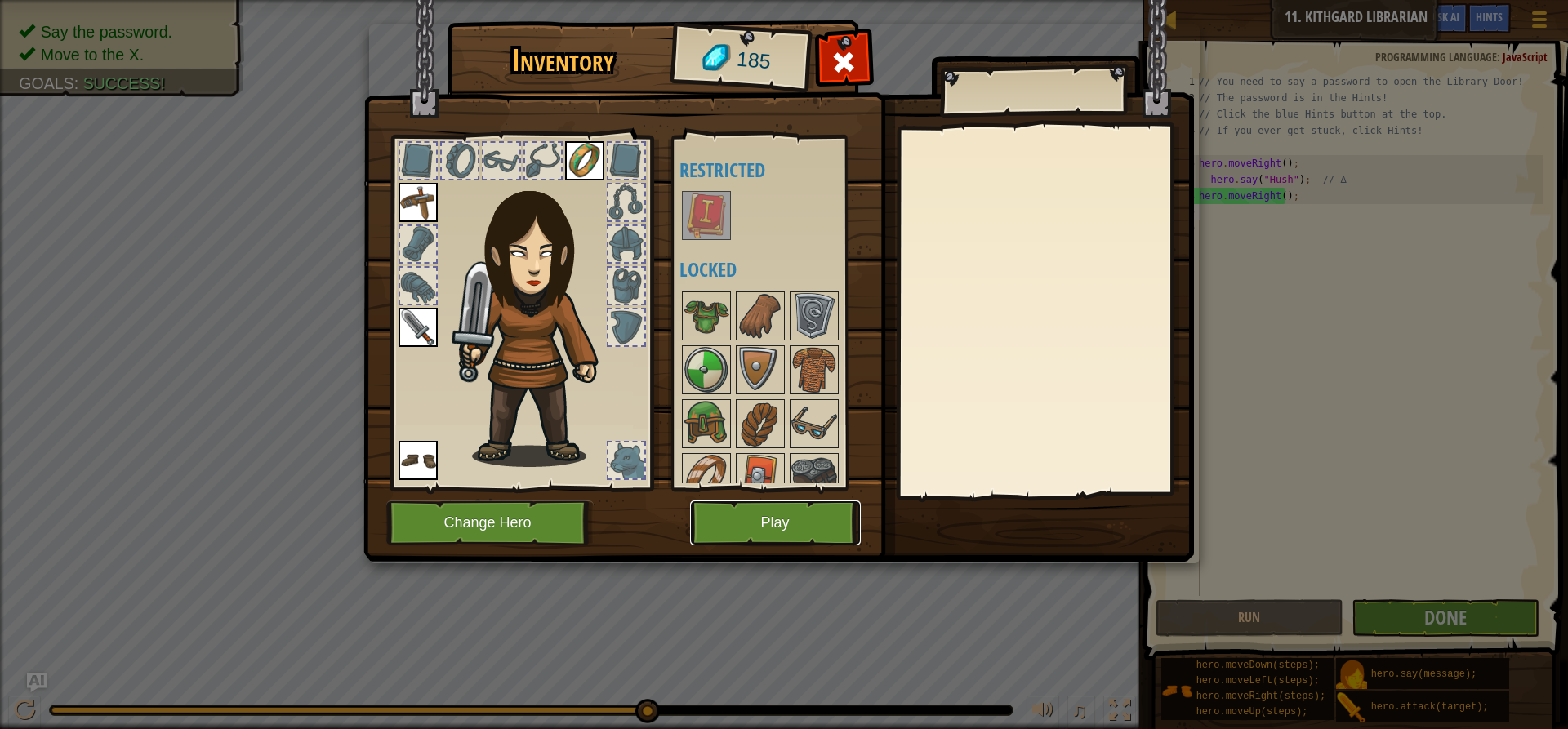
click at [827, 517] on button "Play" at bounding box center [775, 523] width 170 height 45
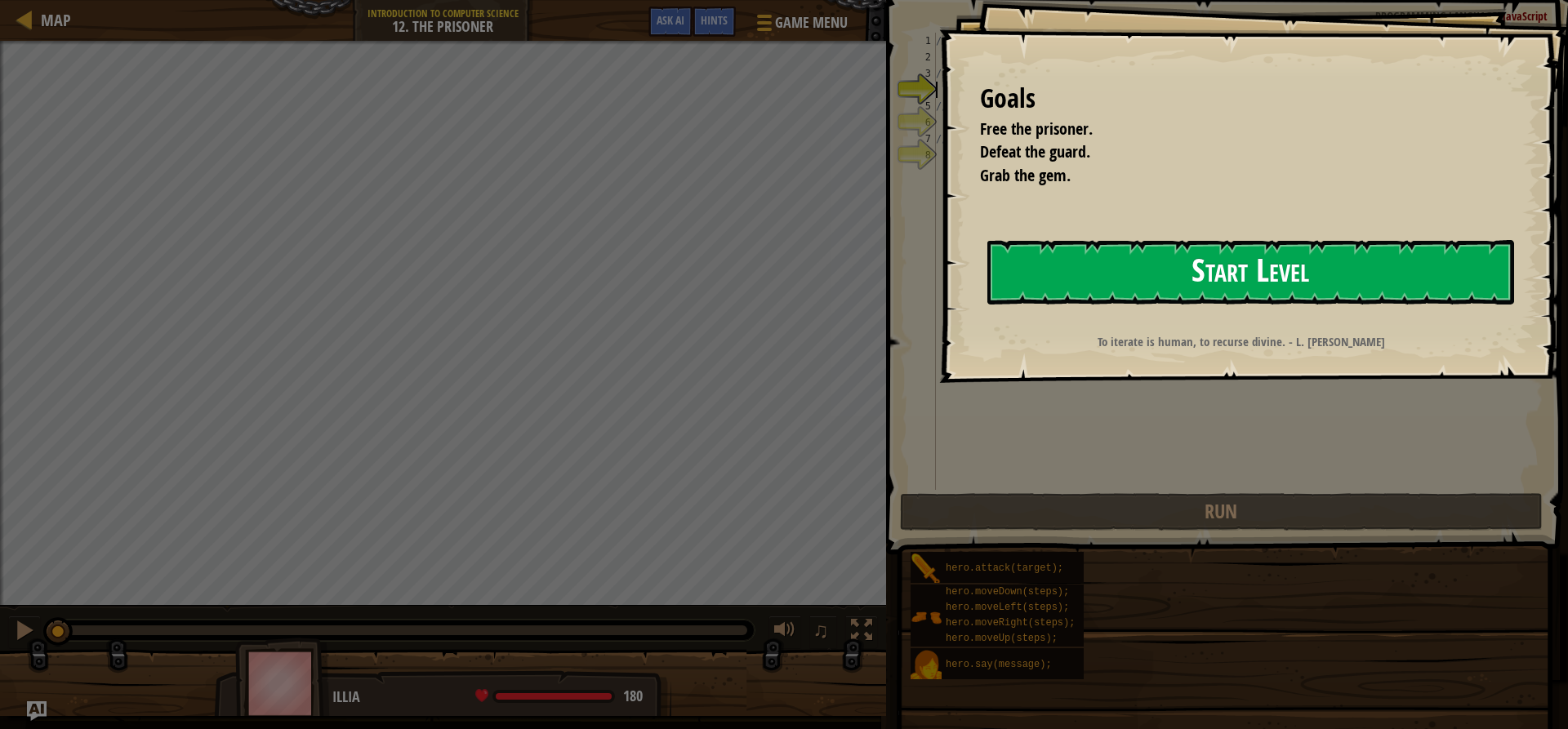
click at [1070, 253] on button "Start Level" at bounding box center [1249, 272] width 527 height 65
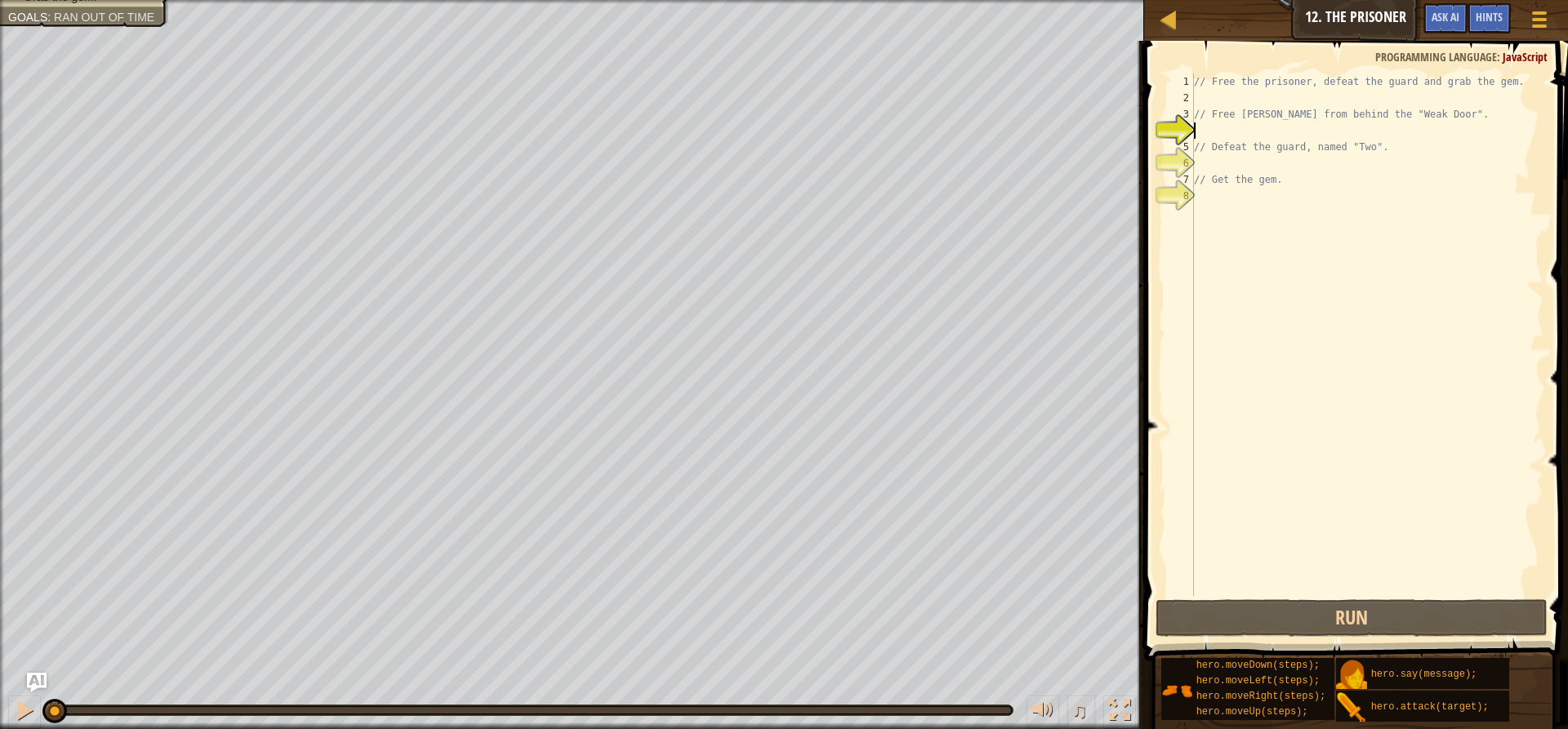
click at [1223, 95] on div "// Free the prisoner, defeat the guard and grab the gem. // Free [PERSON_NAME] …" at bounding box center [1367, 351] width 352 height 556
type textarea "g"
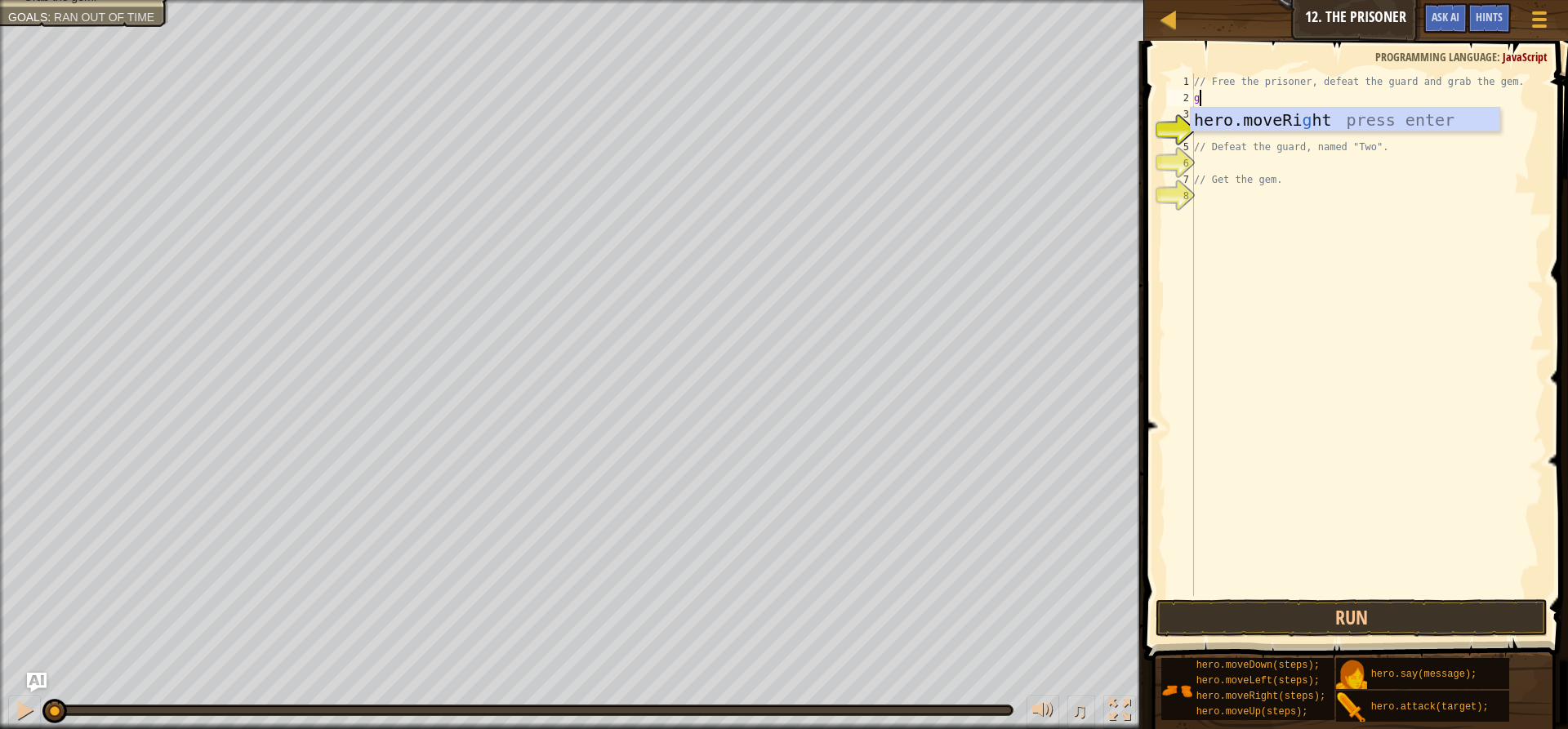
scroll to position [8, 0]
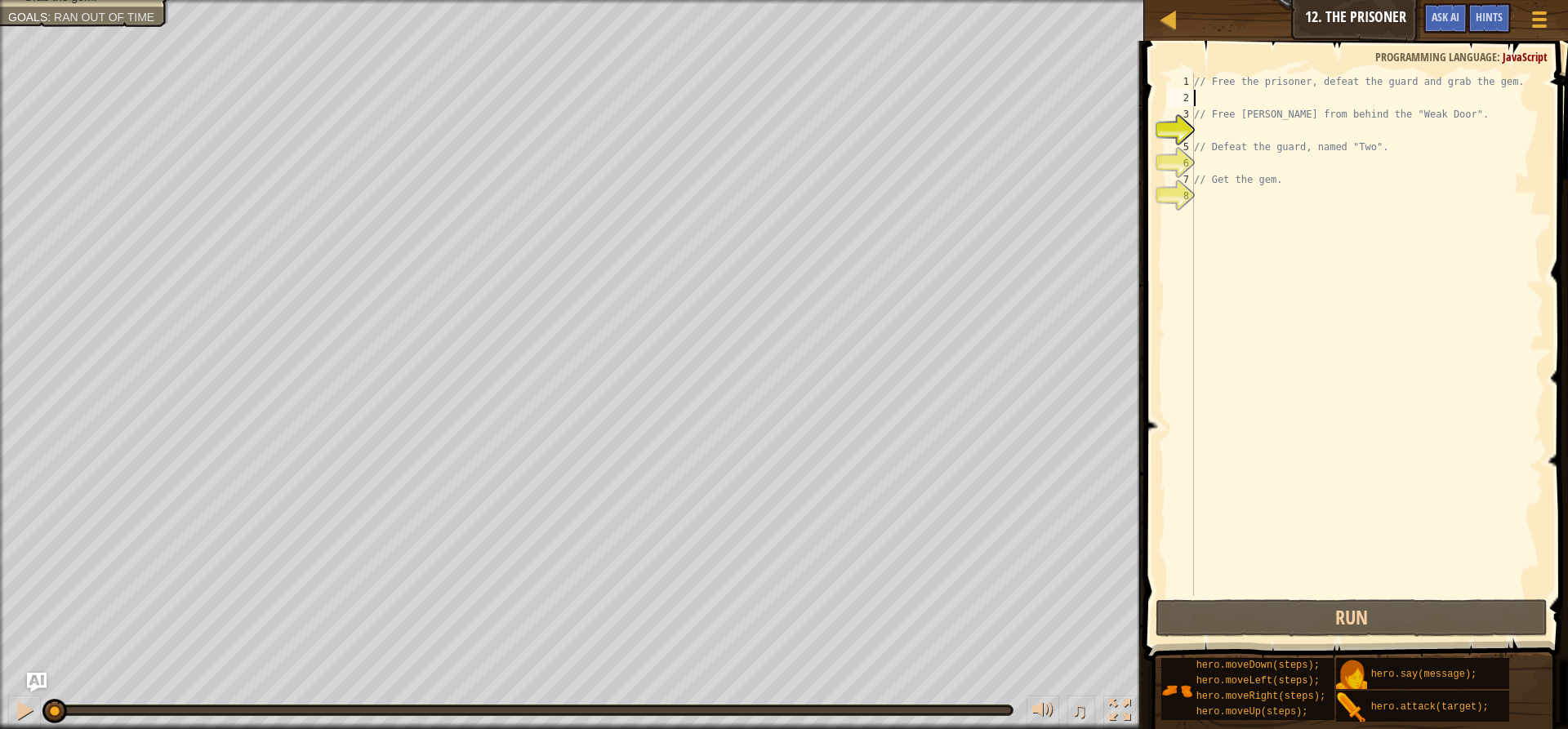
type textarea "h"
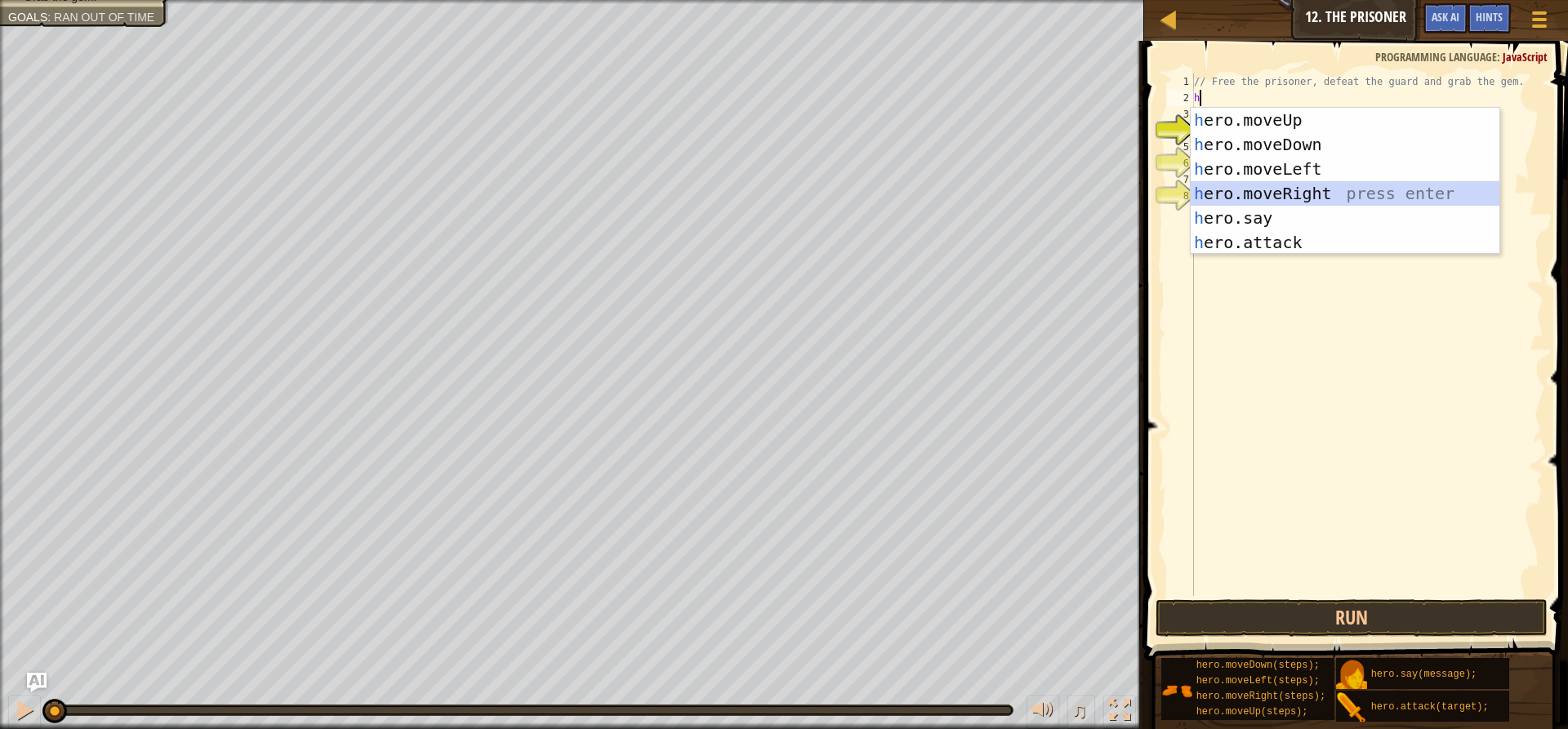
click at [1347, 182] on div "h ero.moveUp press enter h ero.moveDown press enter h ero.moveLeft press enter …" at bounding box center [1345, 206] width 309 height 196
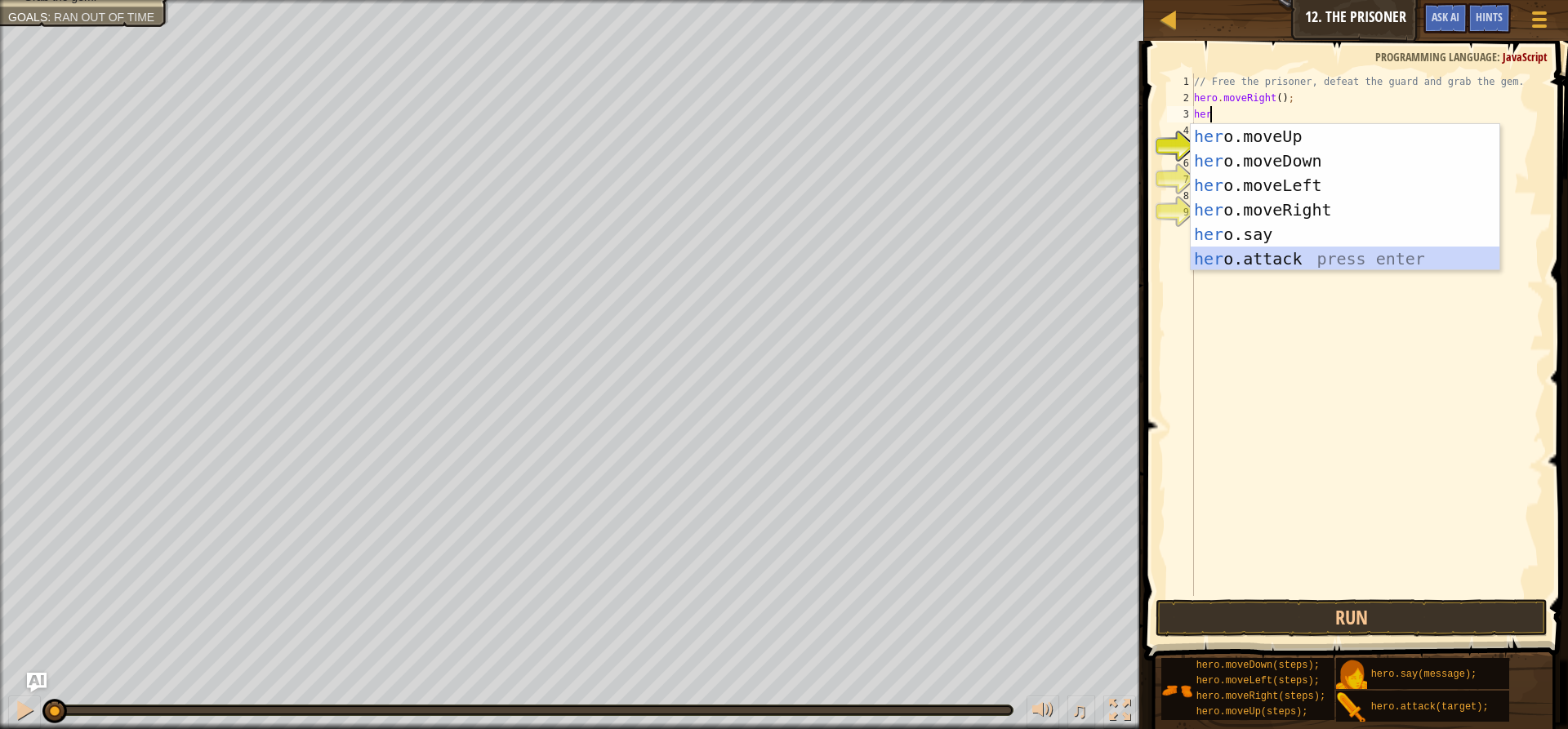
click at [1262, 252] on div "her o.moveUp press enter her o.moveDown press enter her o.moveLeft press enter …" at bounding box center [1345, 222] width 309 height 196
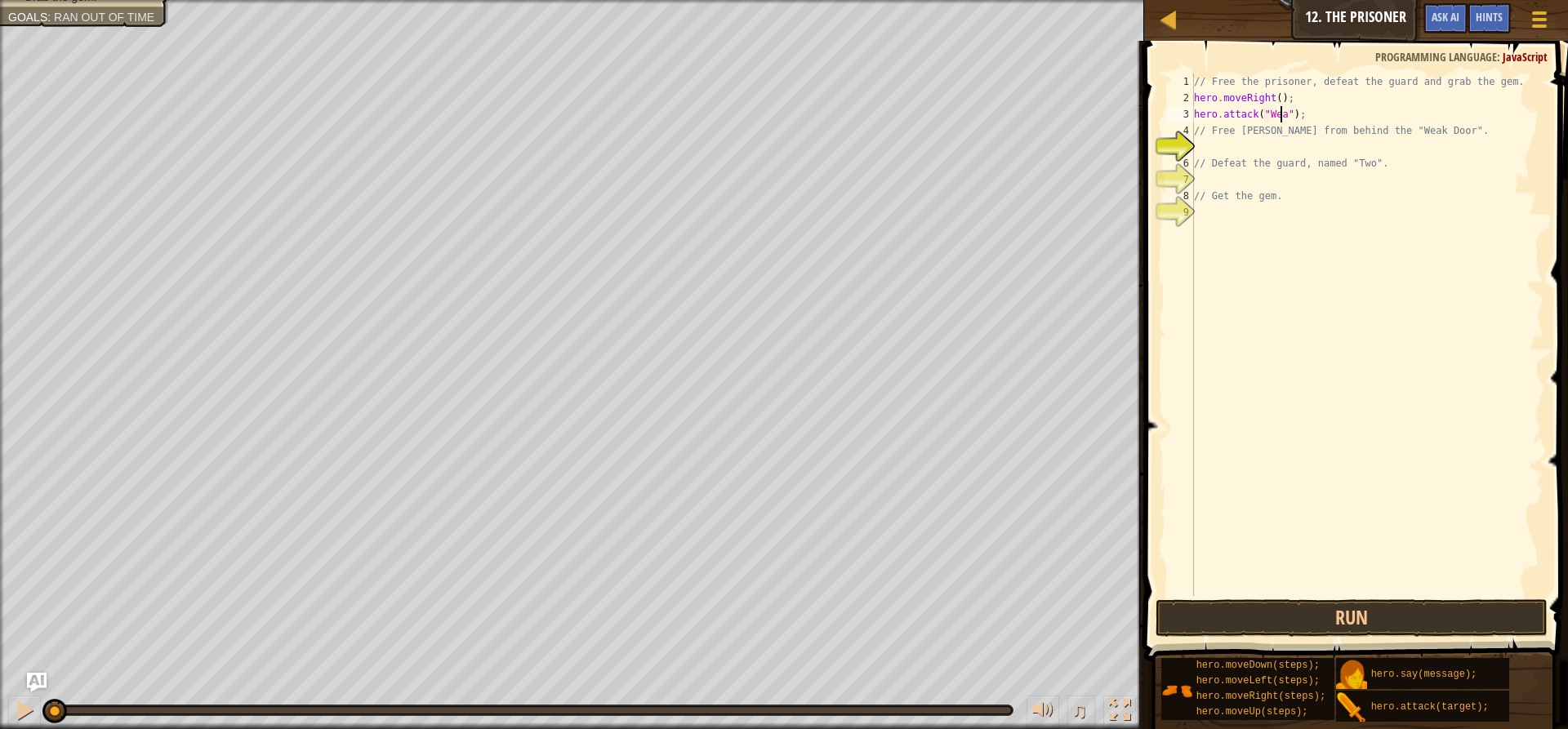
scroll to position [8, 8]
type textarea "hero.attack("Weak Door");"
click at [1252, 147] on div "// Free the prisoner, defeat the guard and grab the gem. hero . moveRight ( ) ;…" at bounding box center [1367, 351] width 352 height 556
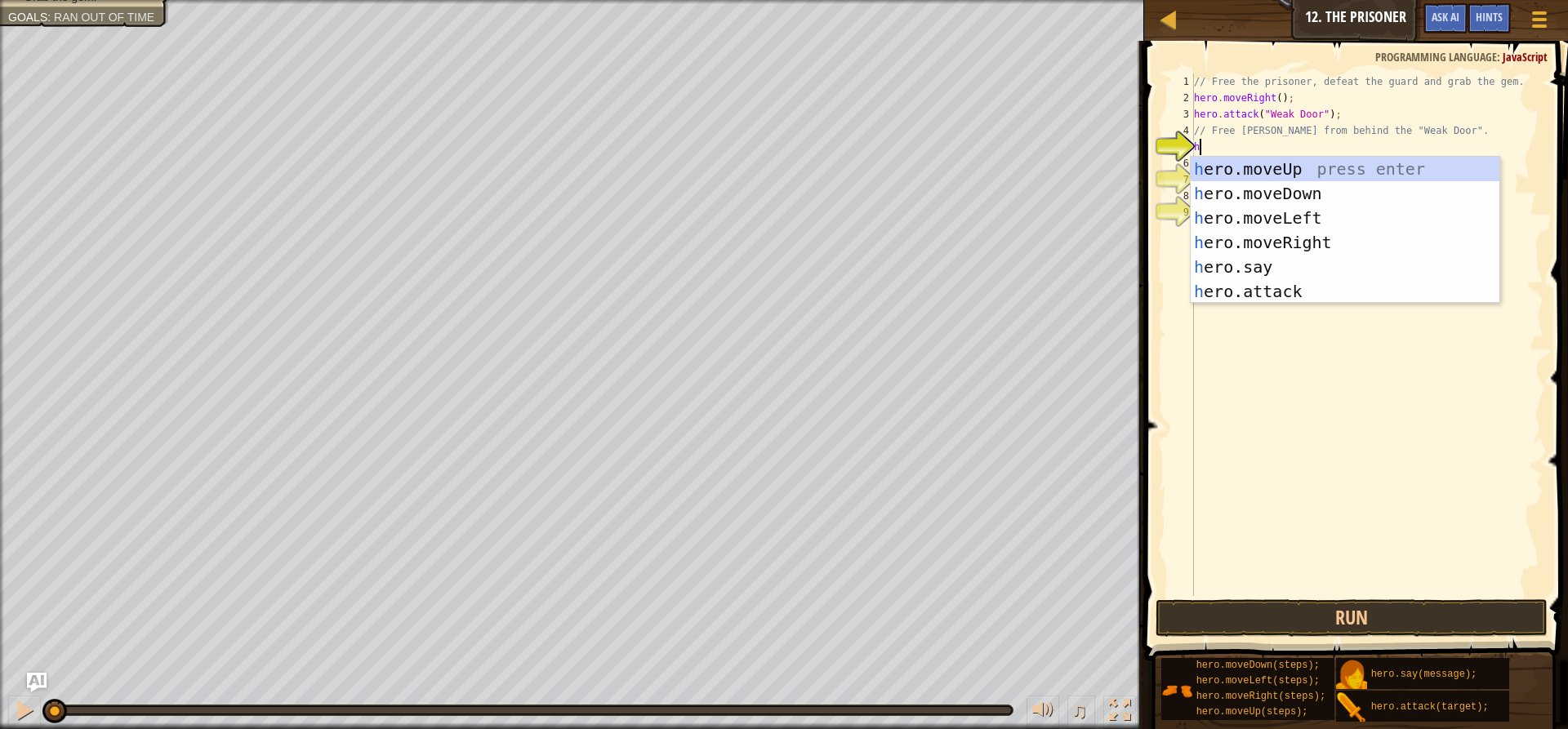
type textarea "her"
click at [1283, 235] on div "her o.moveUp press enter her o.moveDown press enter her o.moveLeft press enter …" at bounding box center [1345, 255] width 309 height 196
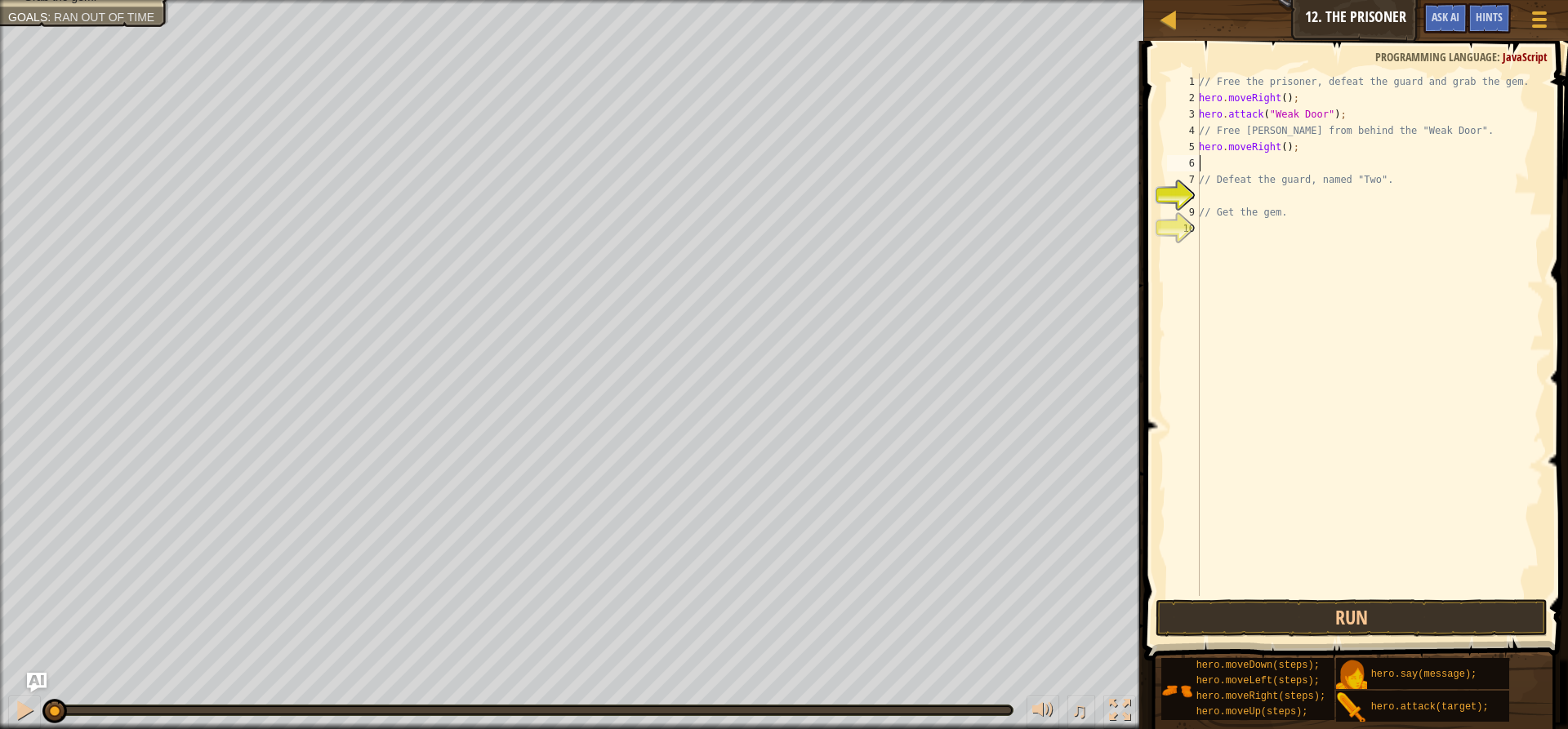
type textarea "h"
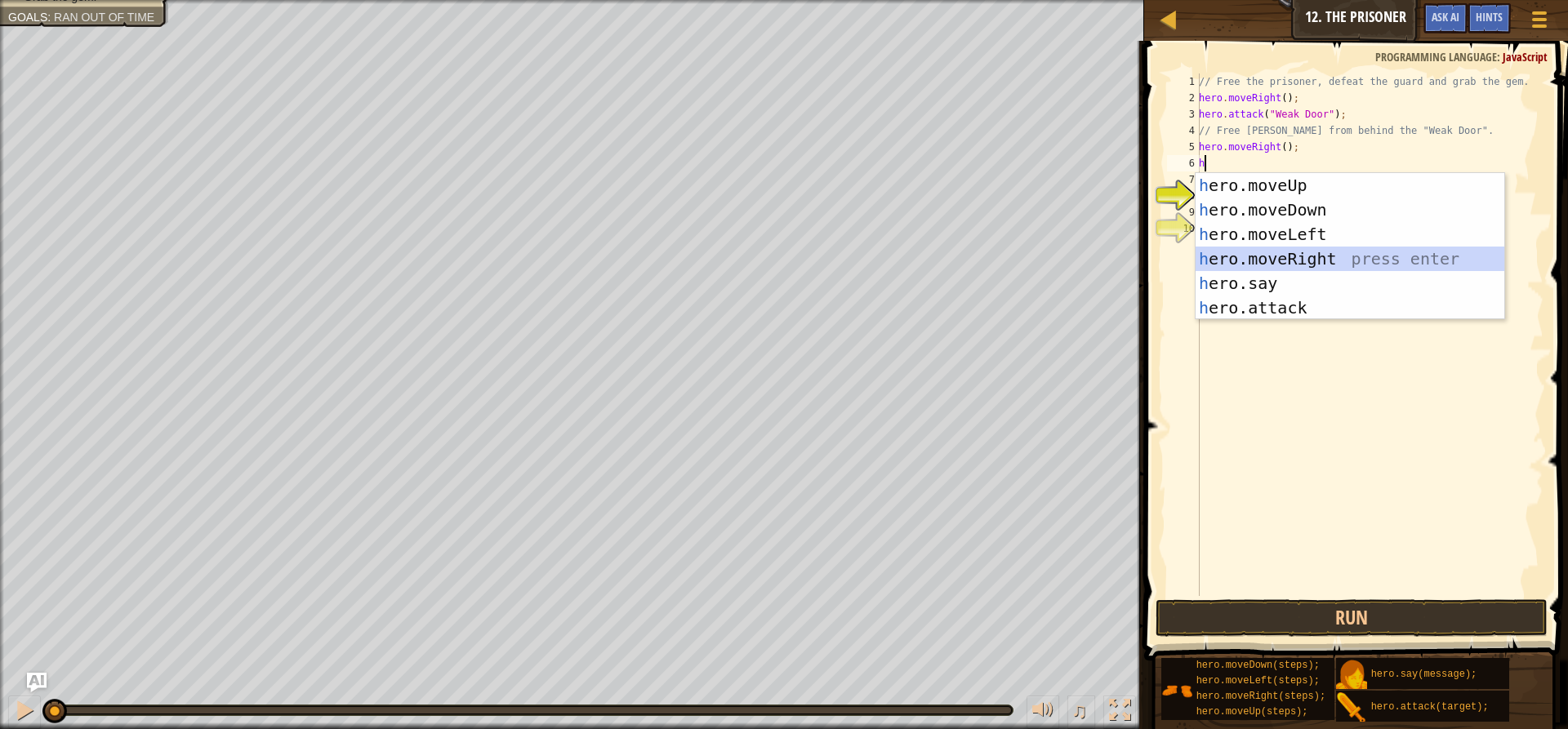
click at [1288, 254] on div "h ero.moveUp press enter h ero.moveDown press enter h ero.moveLeft press enter …" at bounding box center [1350, 272] width 309 height 196
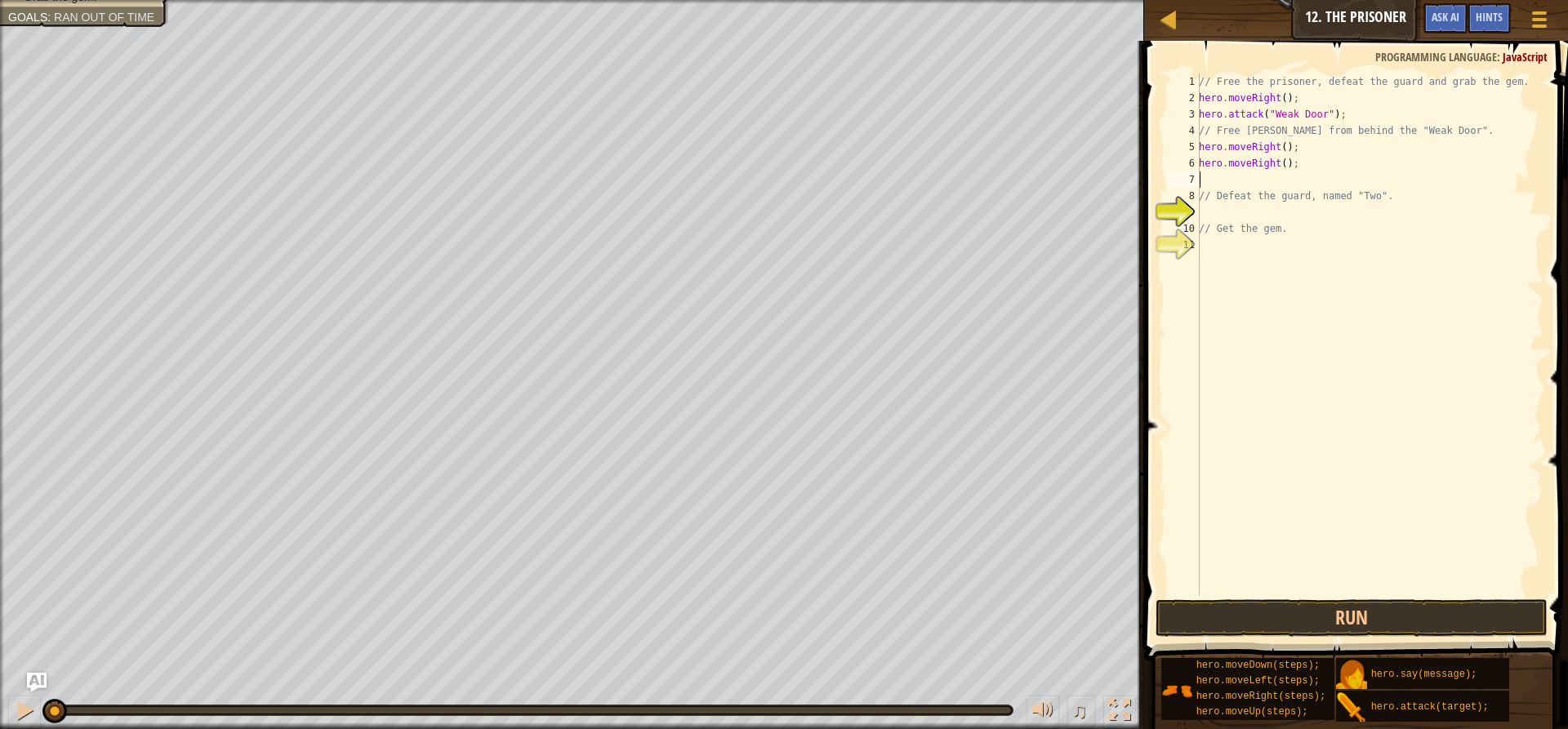
click at [1279, 168] on div "// Free the prisoner, defeat the guard and grab the gem. hero . moveRight ( ) ;…" at bounding box center [1369, 351] width 347 height 556
type textarea "hero.moveRight();"
click at [1298, 154] on div "// Free the prisoner, defeat the guard and grab the gem. hero . moveRight ( ) ;…" at bounding box center [1369, 351] width 347 height 556
click at [1299, 176] on div "// Free the prisoner, defeat the guard and grab the gem. hero . moveRight ( ) ;…" at bounding box center [1369, 351] width 347 height 556
click at [1296, 175] on div "// Free the prisoner, defeat the guard and grab the gem. hero . moveRight ( ) ;…" at bounding box center [1369, 351] width 347 height 556
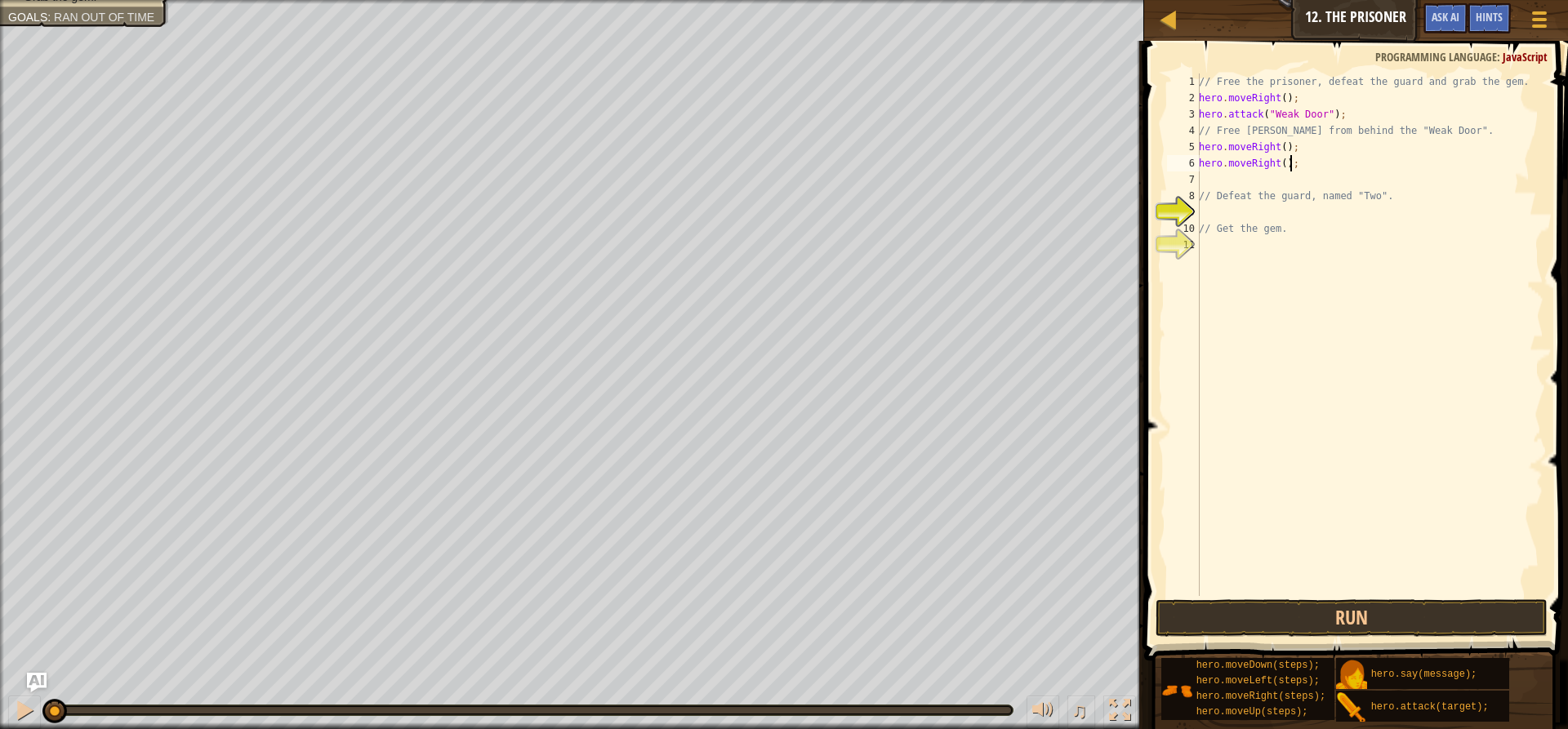
click at [1288, 169] on div "// Free the prisoner, defeat the guard and grab the gem. hero . moveRight ( ) ;…" at bounding box center [1369, 351] width 347 height 556
type textarea "h"
click at [1281, 143] on div "// Free the prisoner, defeat the guard and grab the gem. hero . moveRight ( ) ;…" at bounding box center [1369, 351] width 347 height 556
type textarea "hero.moveRight(3);"
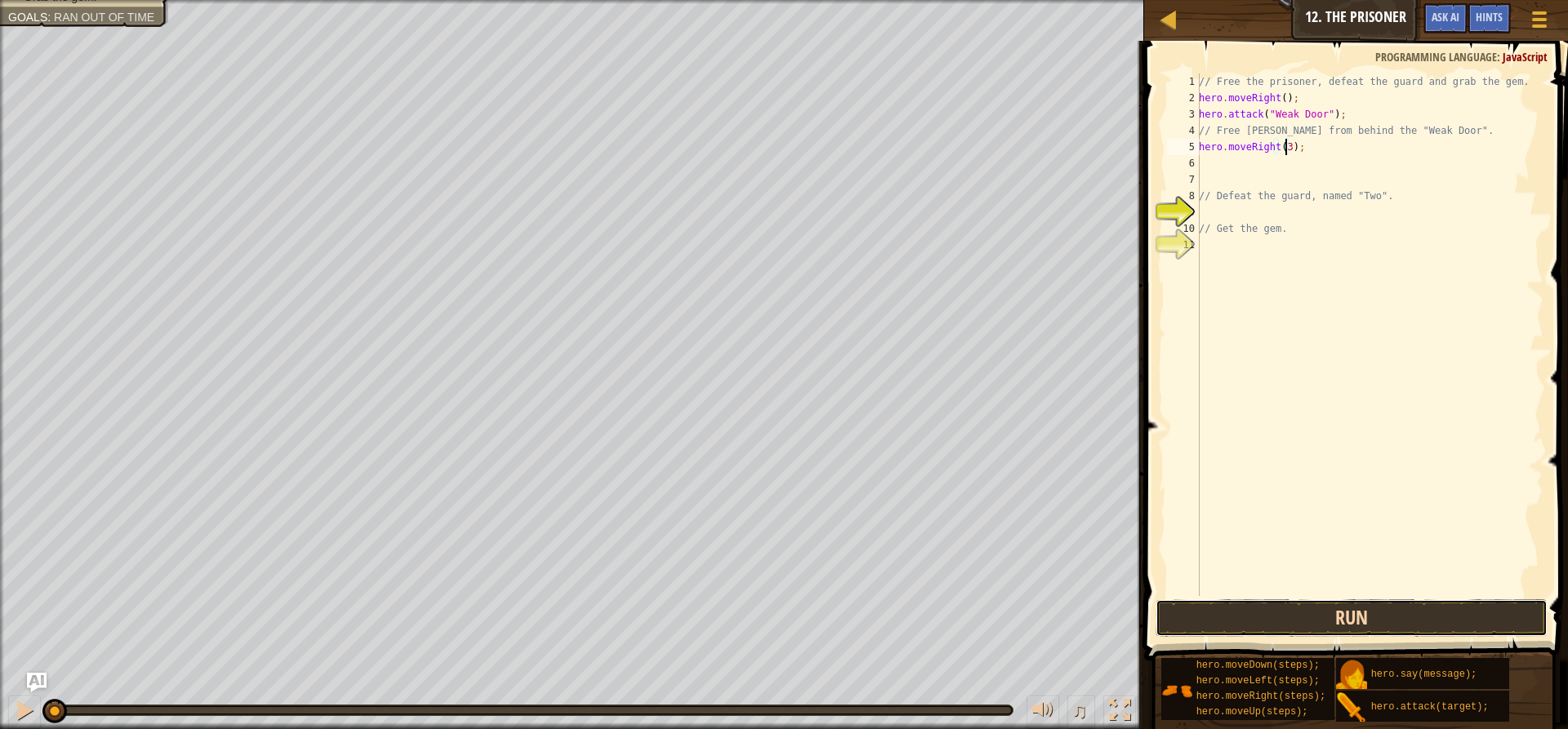
click at [1380, 612] on button "Run" at bounding box center [1350, 618] width 392 height 38
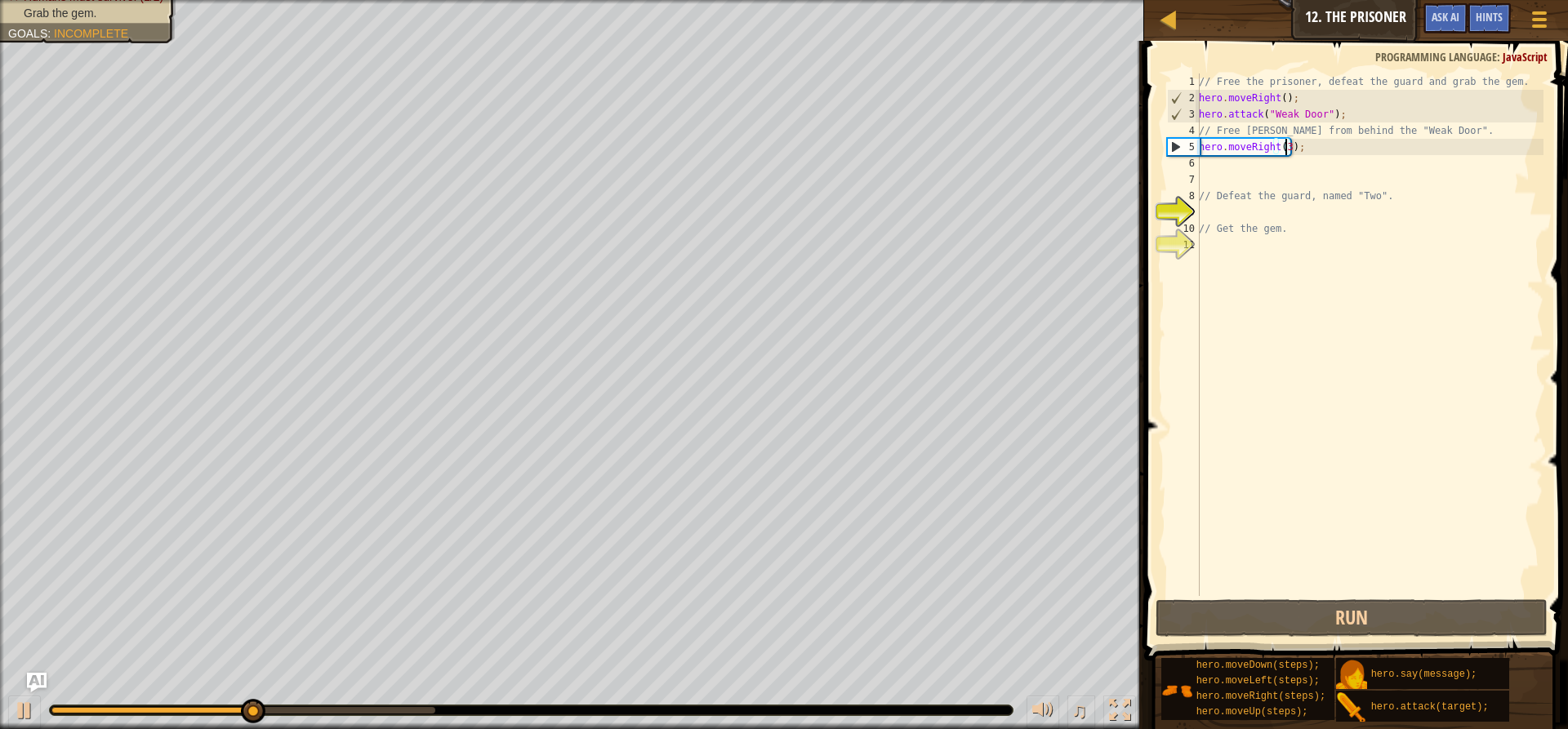
click at [1224, 167] on div "// Free the prisoner, defeat the guard and grab the gem. hero . moveRight ( ) ;…" at bounding box center [1369, 351] width 347 height 556
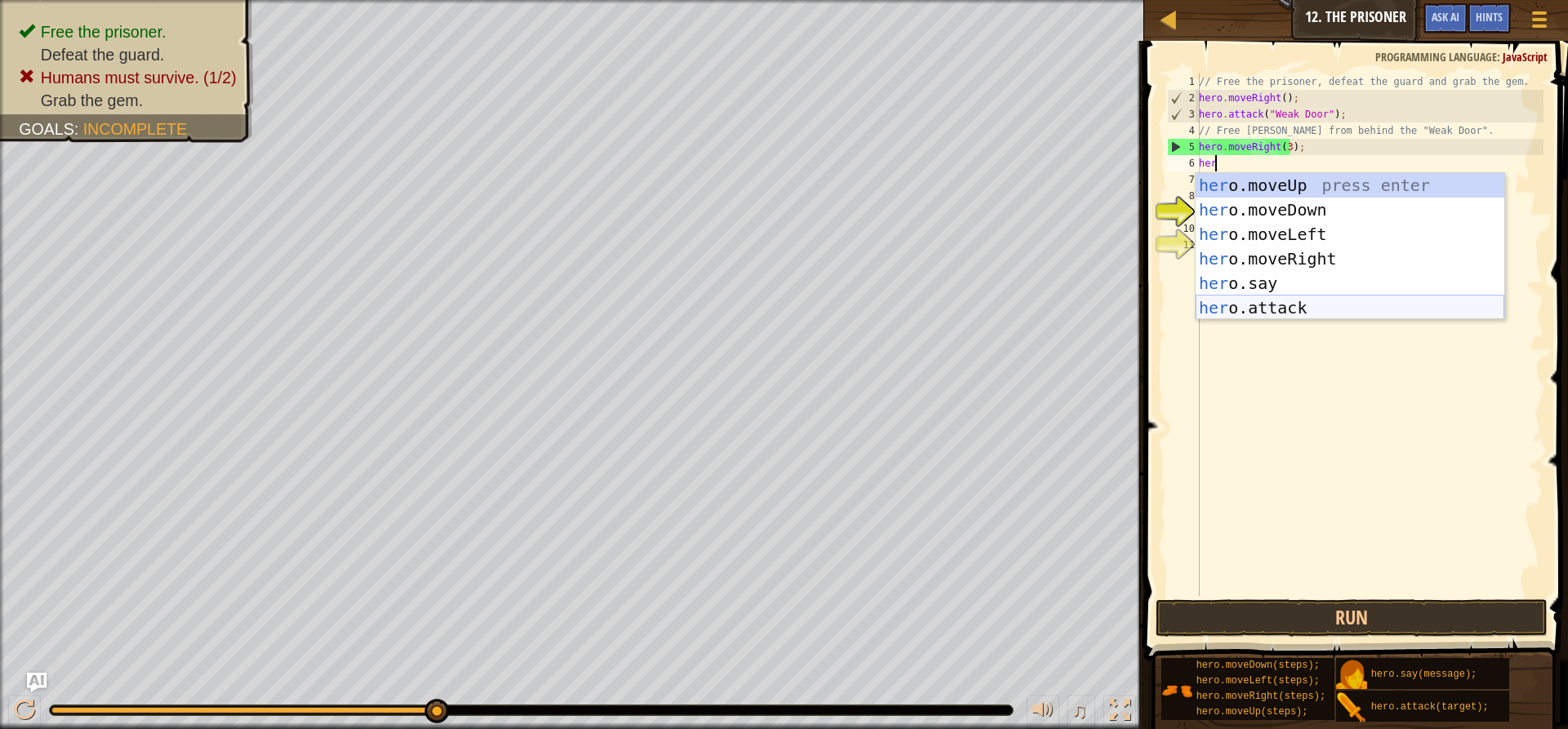
click at [1274, 299] on div "her o.moveUp press enter her o.moveDown press enter her o.moveLeft press enter …" at bounding box center [1350, 272] width 309 height 196
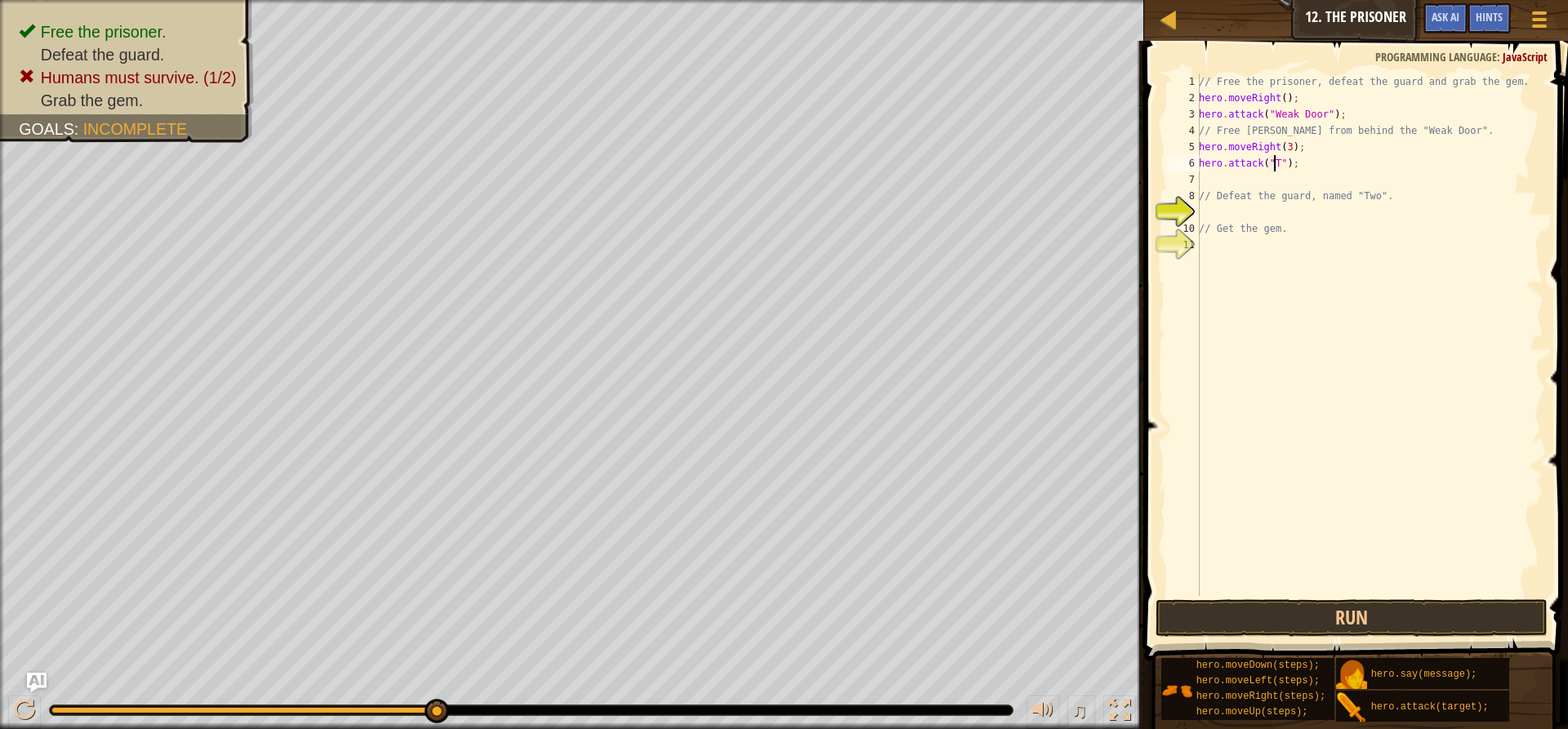
scroll to position [8, 7]
type textarea "hero.attack("Two");"
click at [1258, 176] on div "// Free the prisoner, defeat the guard and grab the gem. hero . moveRight ( ) ;…" at bounding box center [1369, 351] width 347 height 556
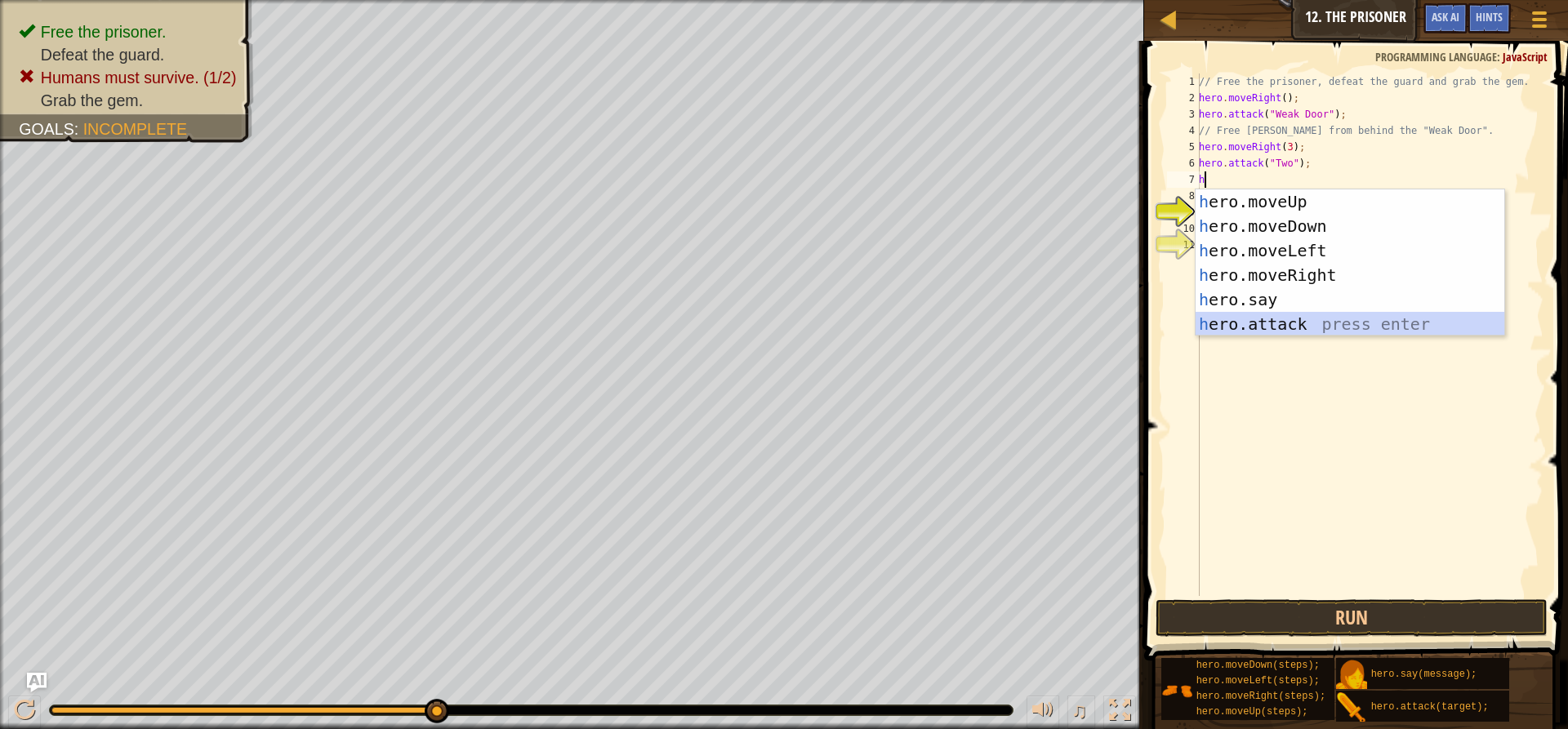
click at [1283, 321] on div "h ero.moveUp press enter h ero.moveDown press enter h ero.moveLeft press enter …" at bounding box center [1350, 288] width 309 height 196
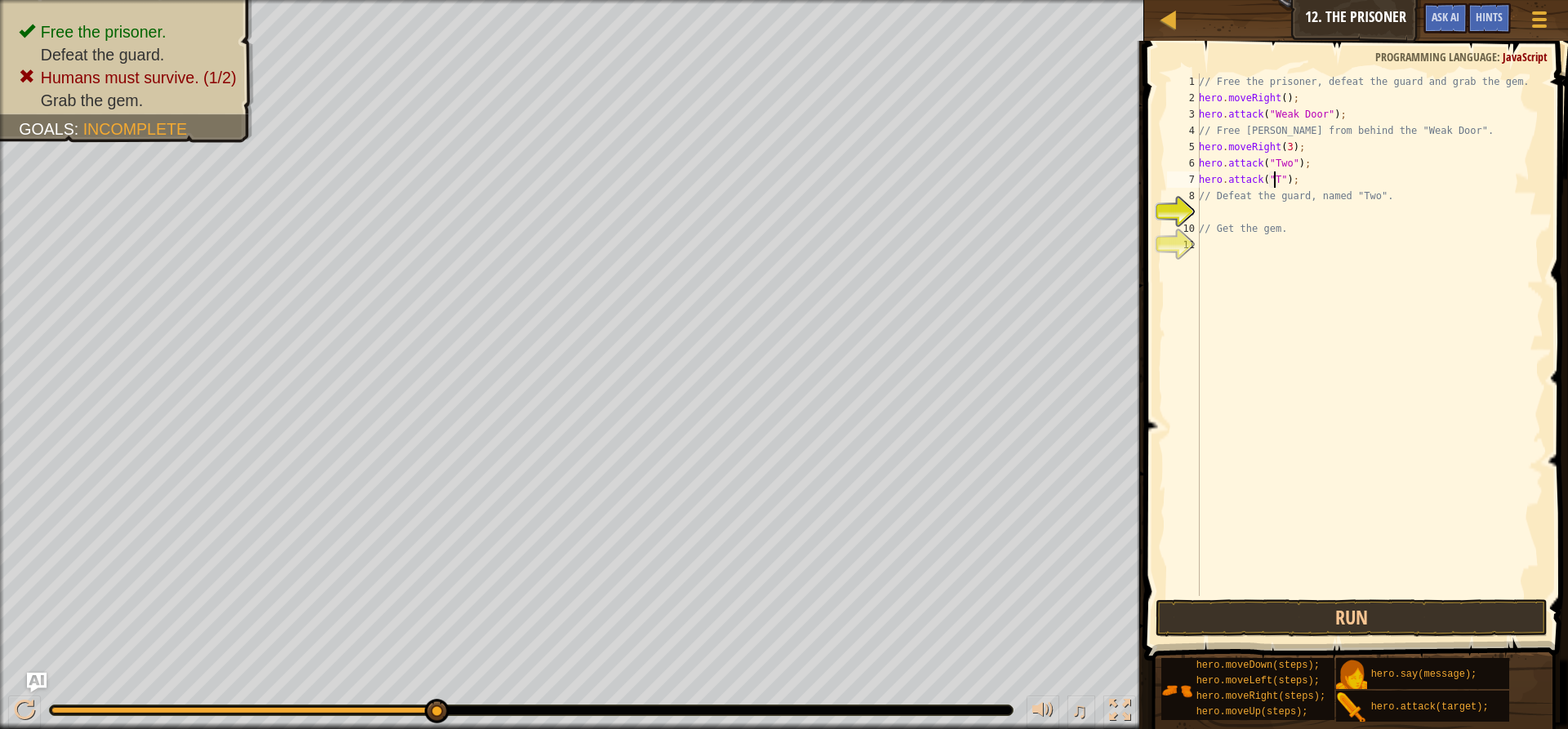
scroll to position [8, 7]
type textarea "hero.attack("Two");"
click at [1235, 213] on div "// Free the prisoner, defeat the guard and grab the gem. hero . moveRight ( ) ;…" at bounding box center [1369, 351] width 347 height 556
click at [1272, 220] on div "// Free the prisoner, defeat the guard and grab the gem. hero . moveRight ( ) ;…" at bounding box center [1369, 351] width 347 height 556
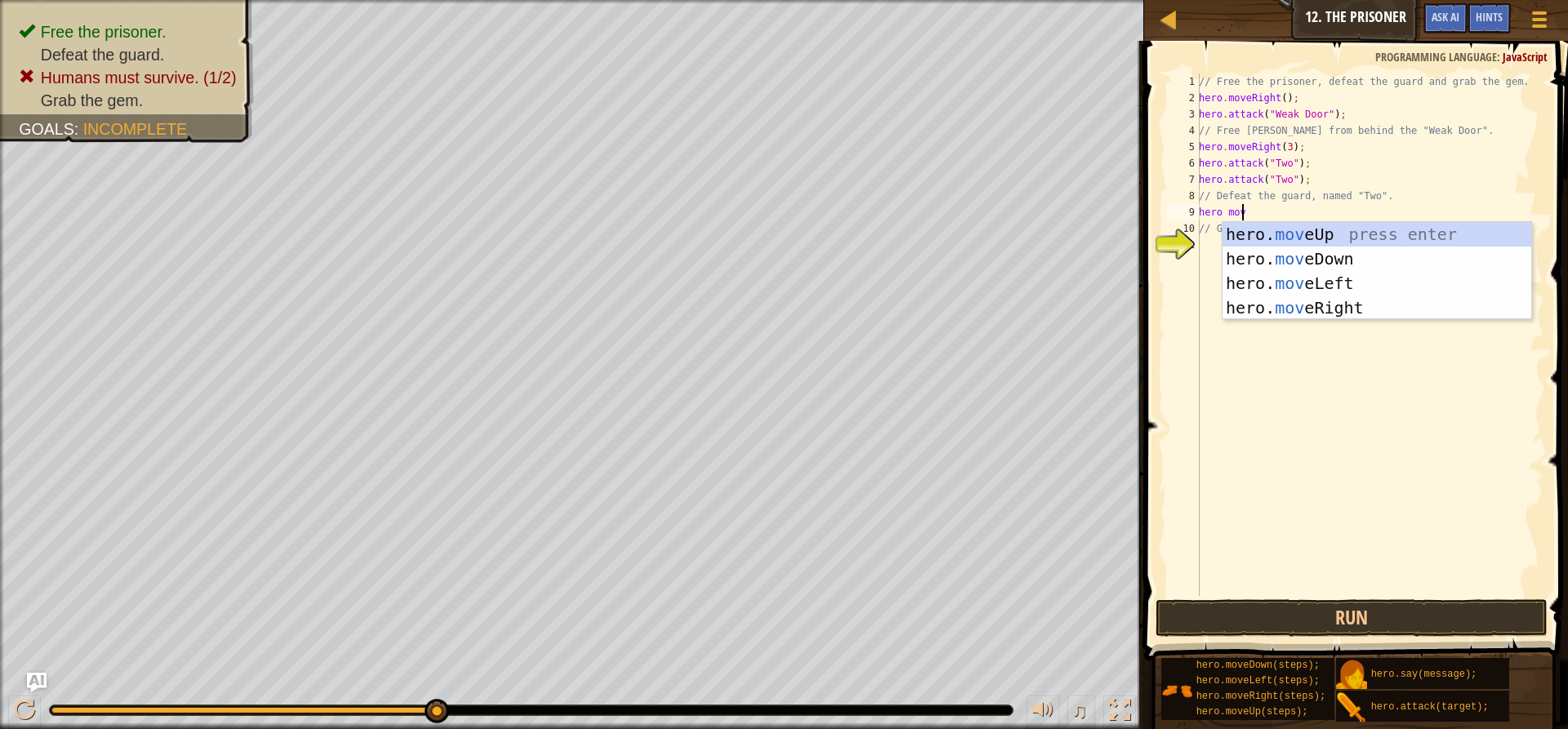
scroll to position [8, 3]
type textarea "hero move"
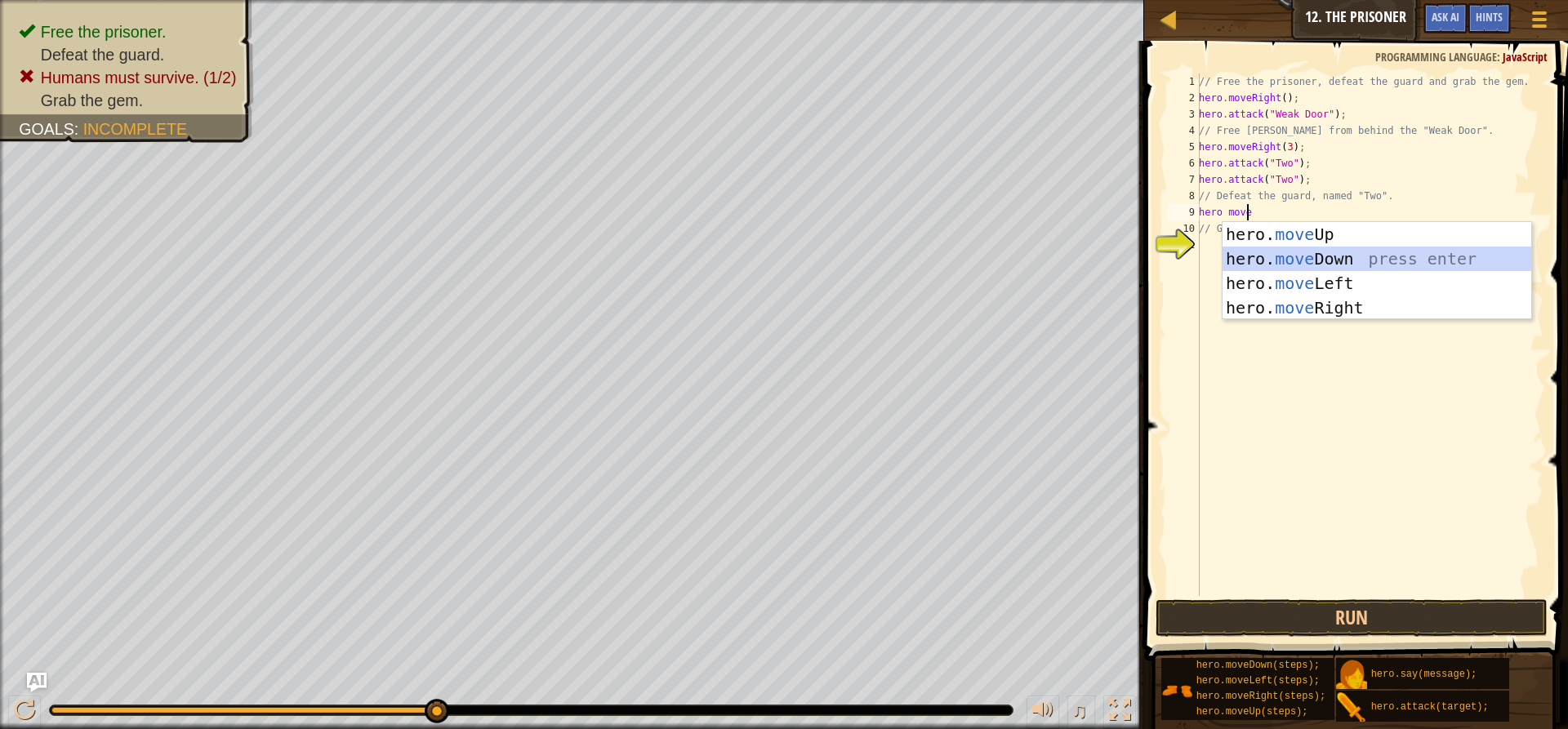
click at [1302, 253] on div "hero. move Up press enter hero. move Down press enter hero. move Left press ent…" at bounding box center [1376, 296] width 309 height 147
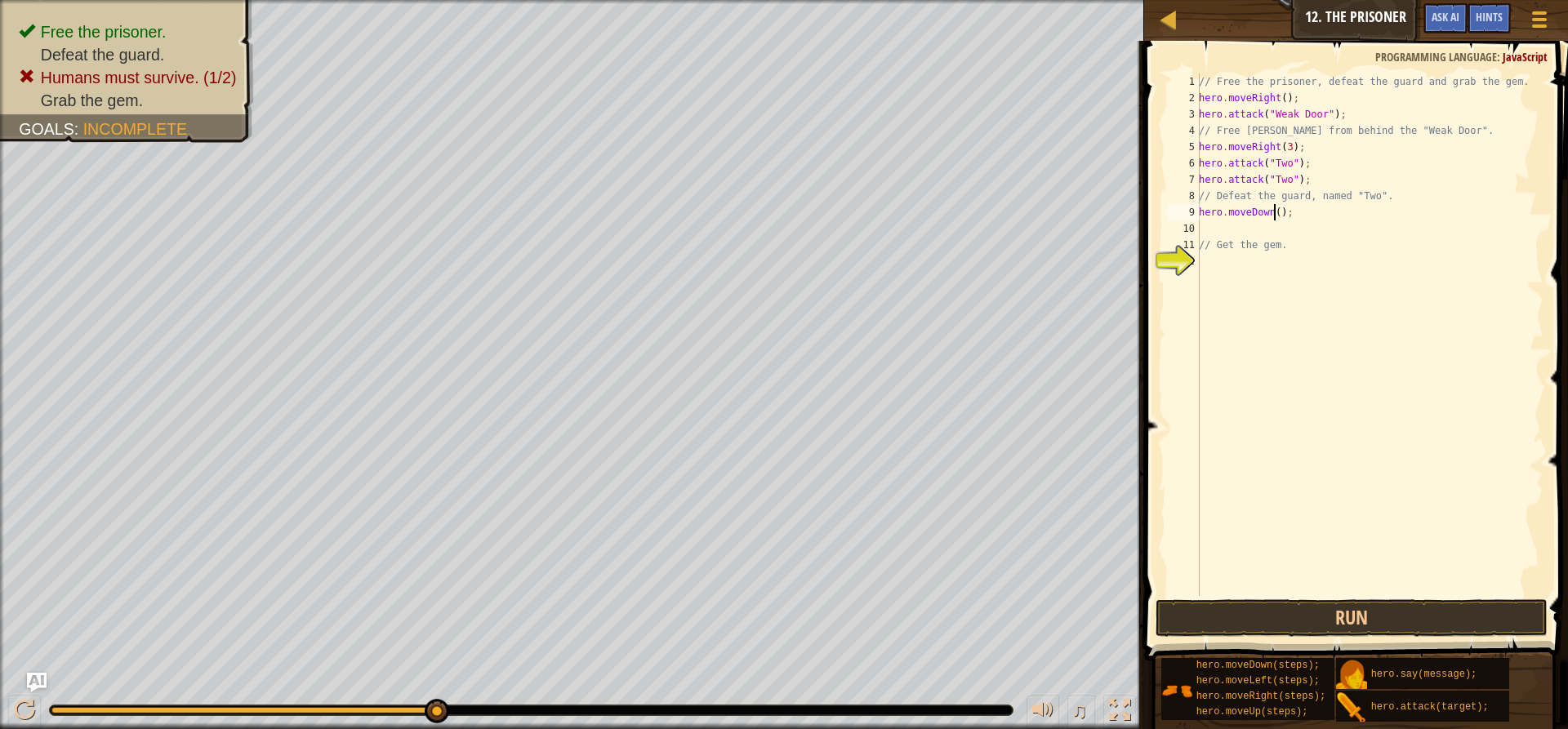
click at [1274, 216] on div "// Free the prisoner, defeat the guard and grab the gem. hero . moveRight ( ) ;…" at bounding box center [1369, 351] width 347 height 556
click at [1280, 620] on button "Run" at bounding box center [1350, 618] width 392 height 38
type textarea "hero.moveDown(2);"
click at [1235, 223] on div "// Free the prisoner, defeat the guard and grab the gem. hero . moveRight ( ) ;…" at bounding box center [1369, 351] width 347 height 556
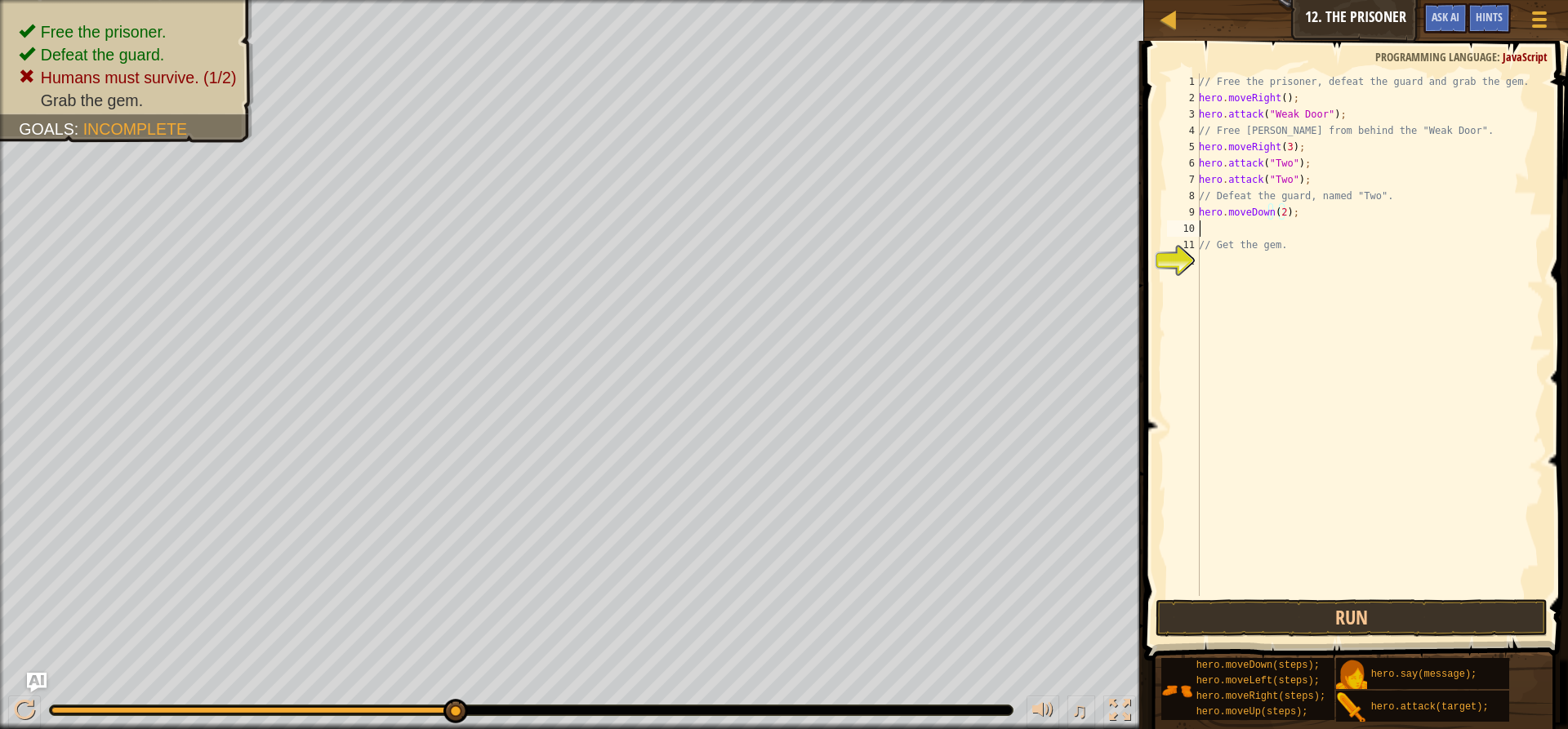
scroll to position [8, 0]
type textarea "hero move r"
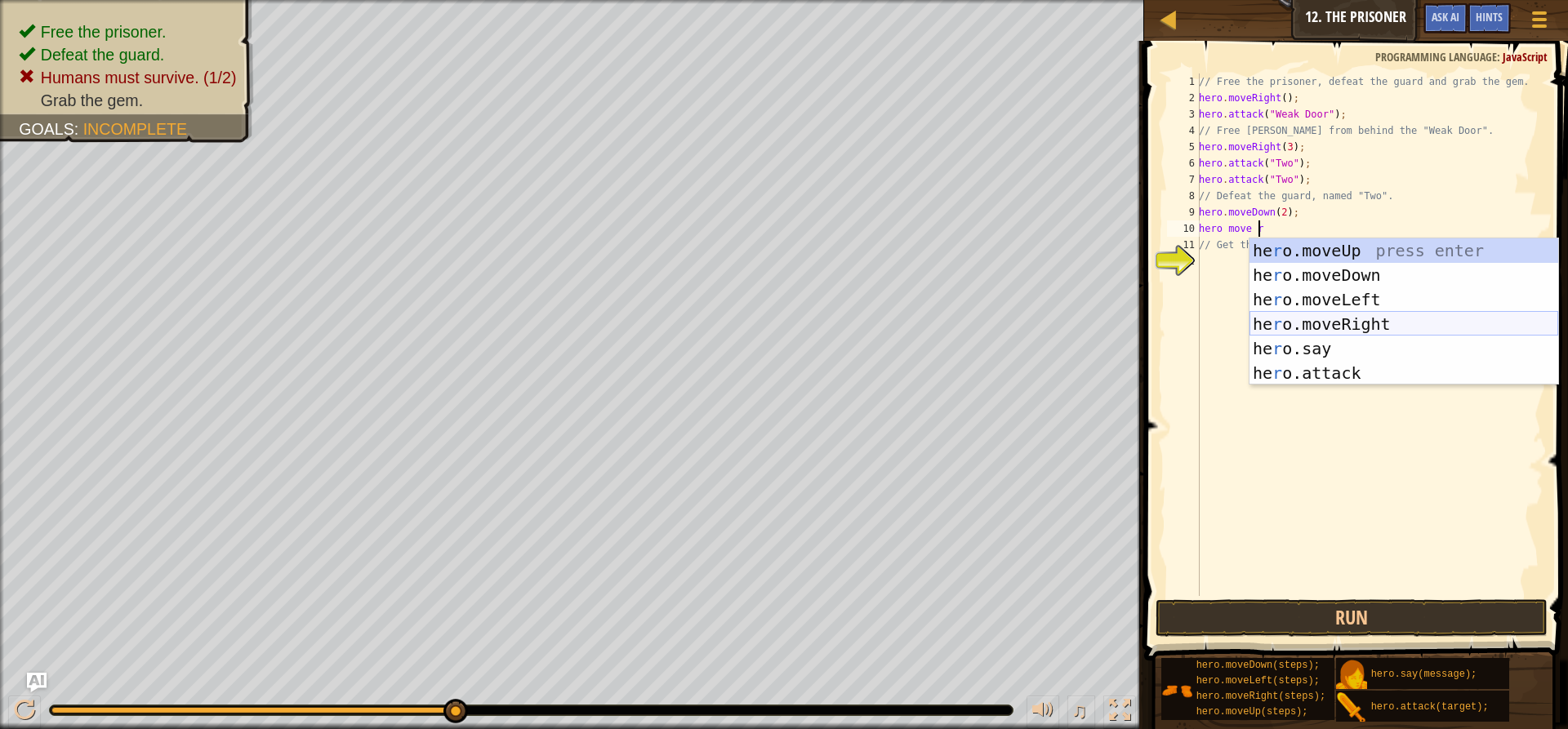
click at [1374, 322] on div "he r o.moveUp press enter he r o.moveDown press enter he r o.moveLeft press ent…" at bounding box center [1403, 337] width 309 height 196
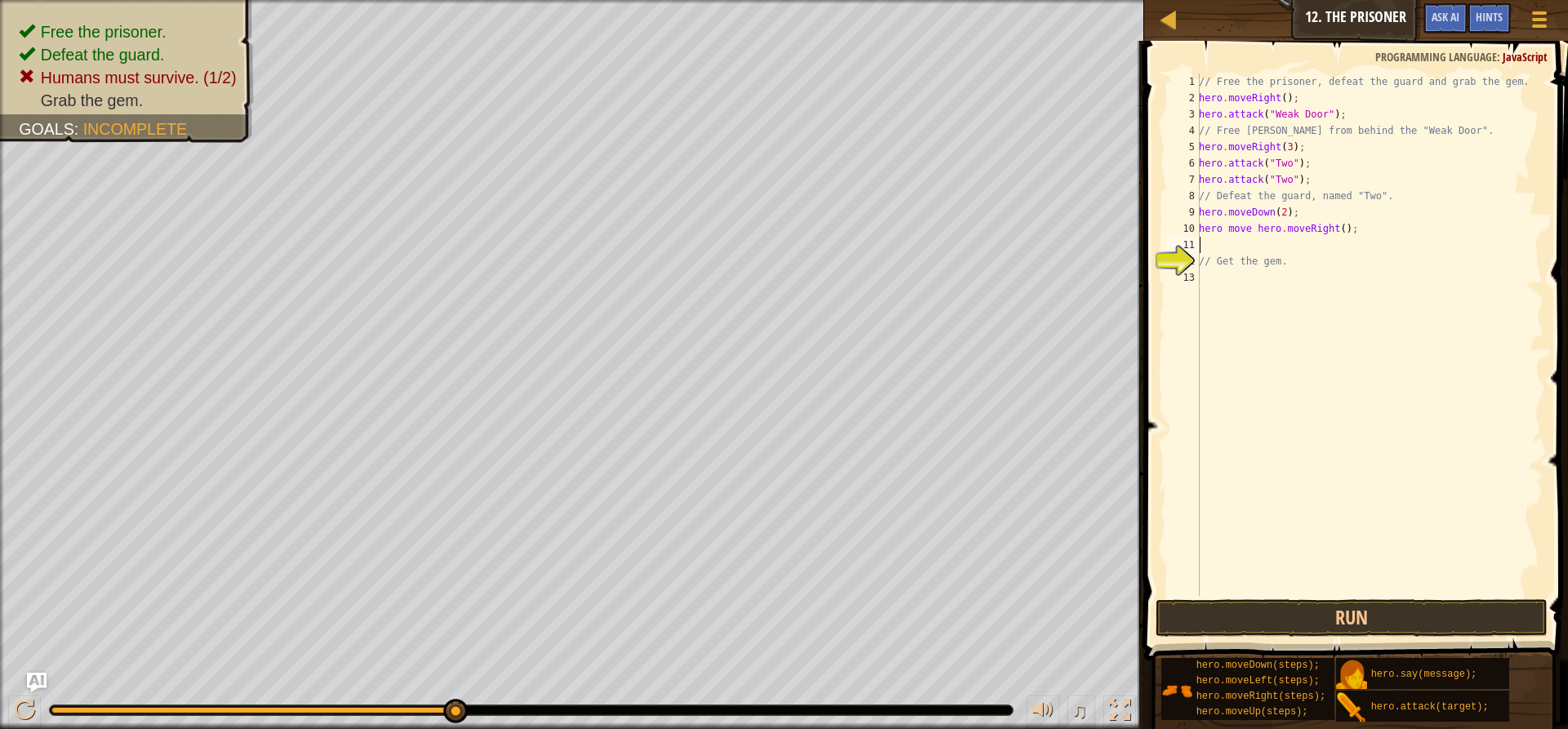
scroll to position [8, 0]
click at [1310, 611] on button "Run" at bounding box center [1350, 618] width 392 height 38
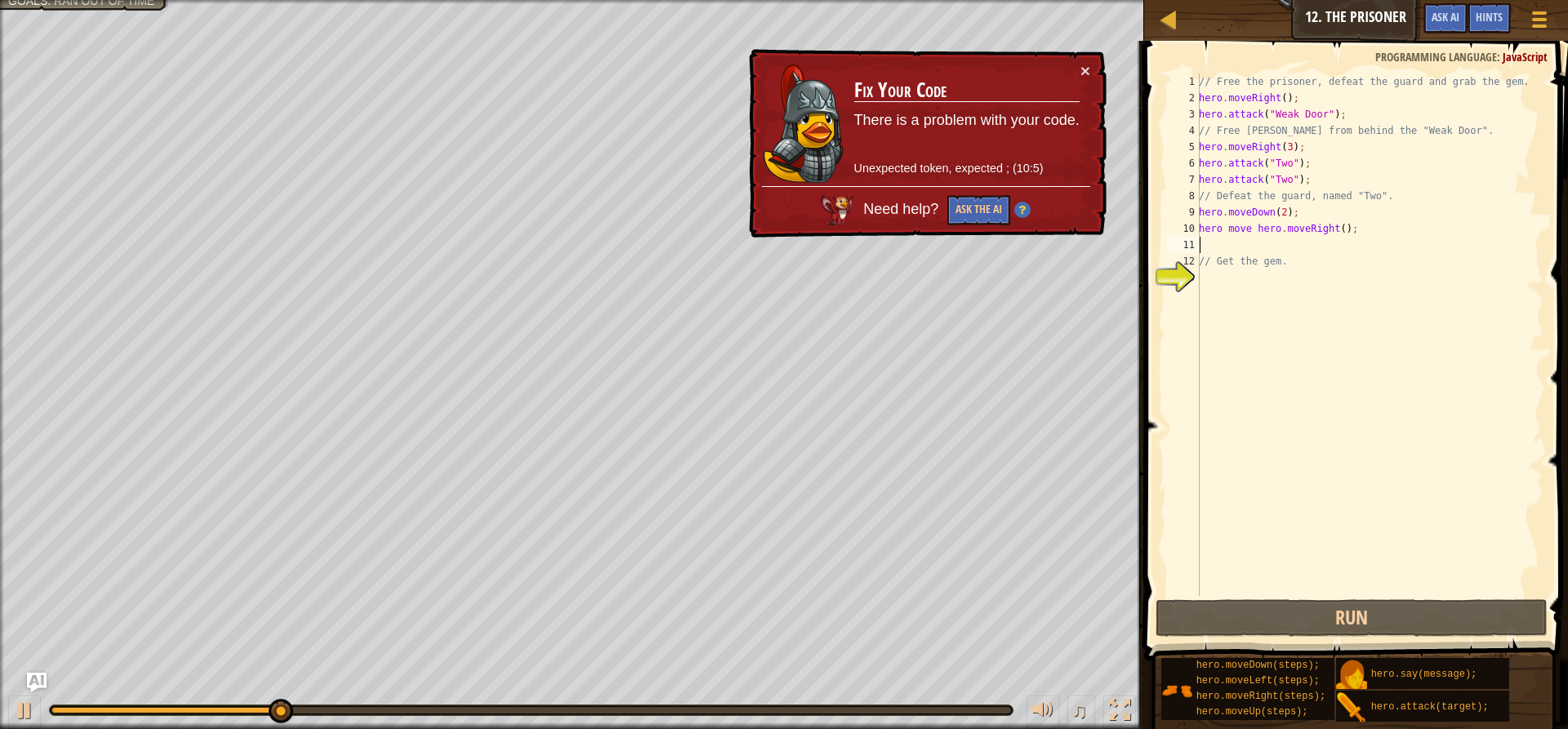
click at [1298, 178] on div "// Free the prisoner, defeat the guard and grab the gem. hero . moveRight ( ) ;…" at bounding box center [1369, 351] width 347 height 556
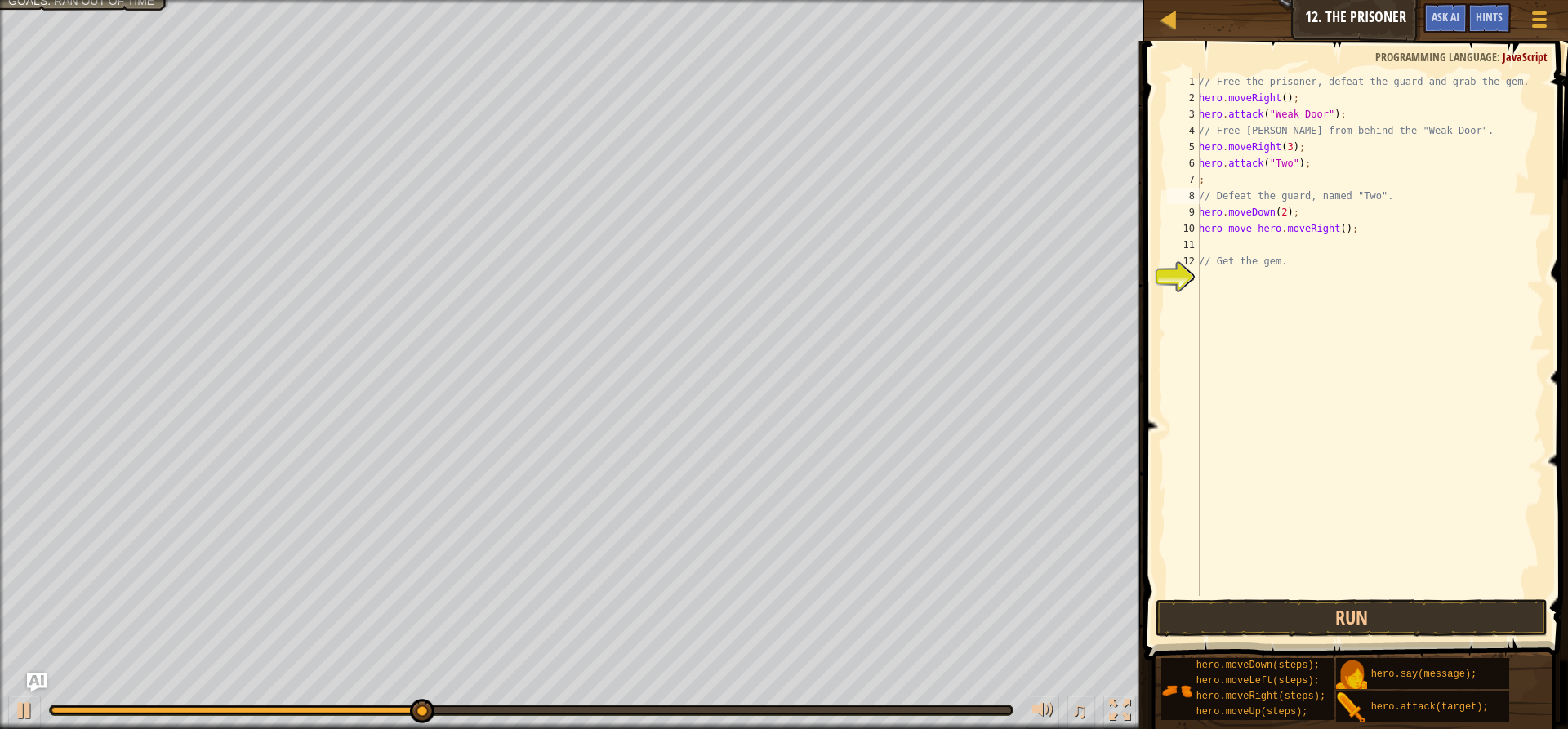
click at [1199, 200] on div "// Free the prisoner, defeat the guard and grab the gem. hero . moveRight ( ) ;…" at bounding box center [1369, 351] width 347 height 556
click at [1301, 169] on div "// Free the prisoner, defeat the guard and grab the gem. hero . moveRight ( ) ;…" at bounding box center [1369, 351] width 347 height 556
click at [1409, 606] on button "Run" at bounding box center [1350, 618] width 392 height 38
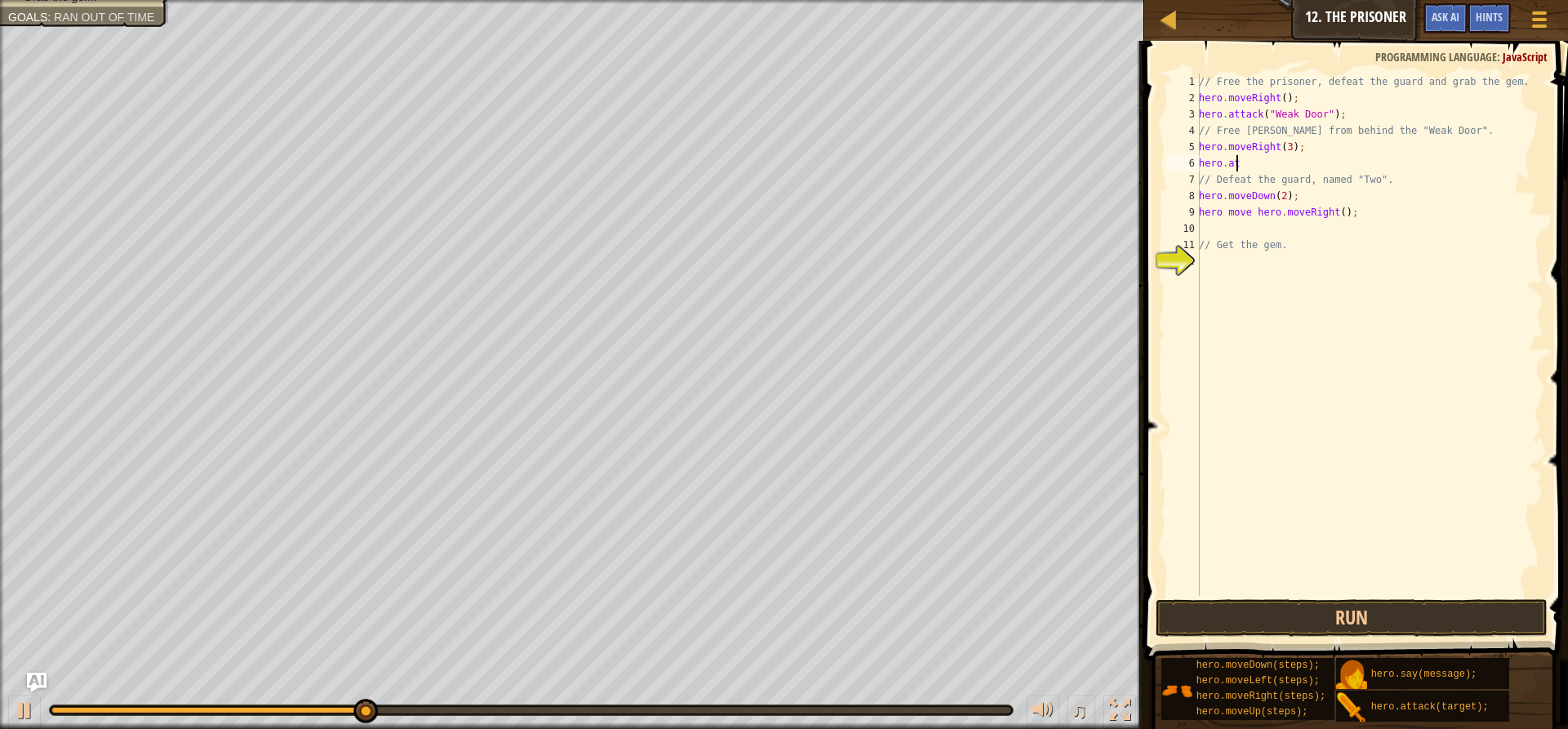
type textarea "h"
click at [1200, 179] on div "// Free the prisoner, defeat the guard and grab the gem. hero . moveRight ( ) ;…" at bounding box center [1369, 351] width 347 height 556
type textarea "hero.moveDown(2);"
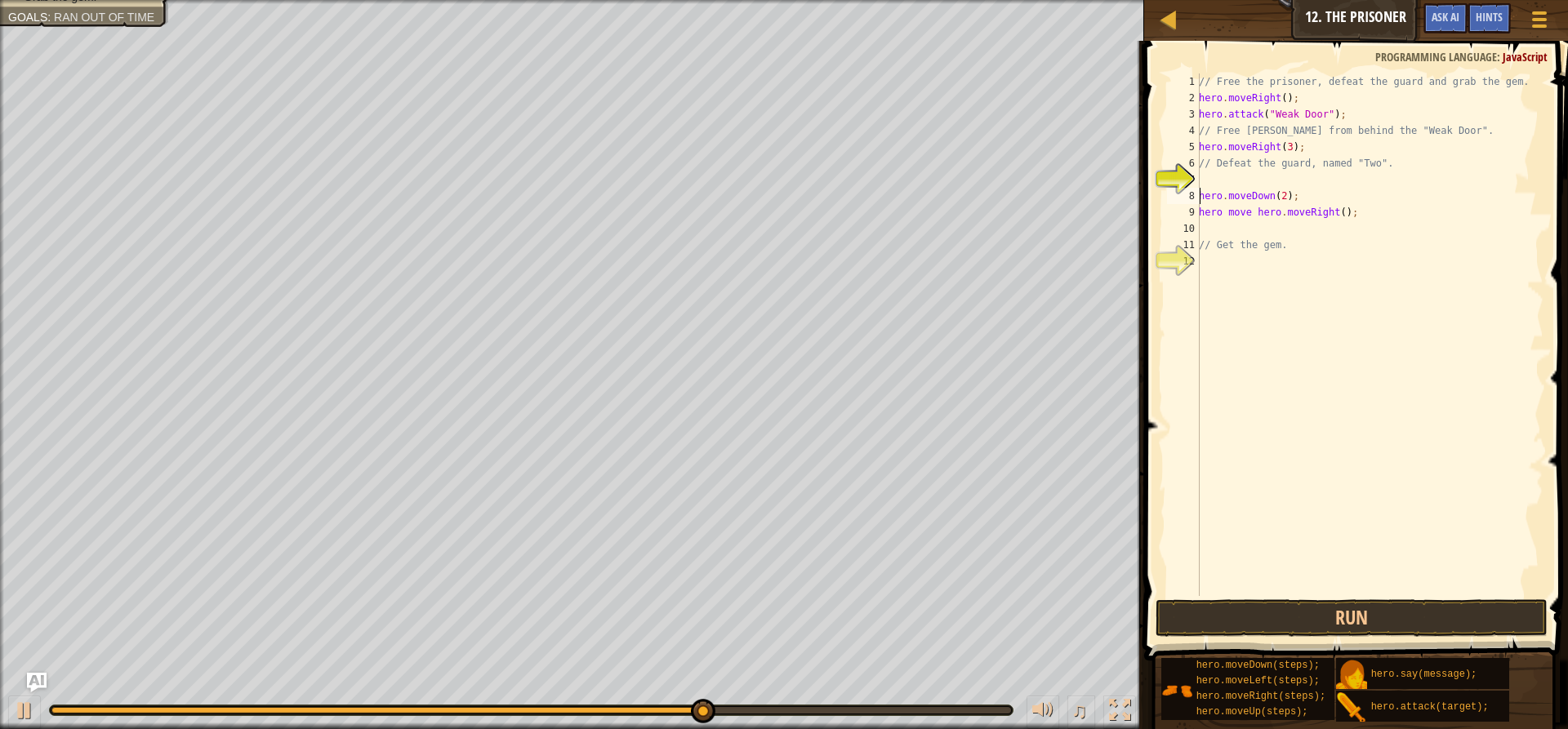
click at [1213, 181] on div "// Free the prisoner, defeat the guard and grab the gem. hero . moveRight ( ) ;…" at bounding box center [1369, 351] width 347 height 556
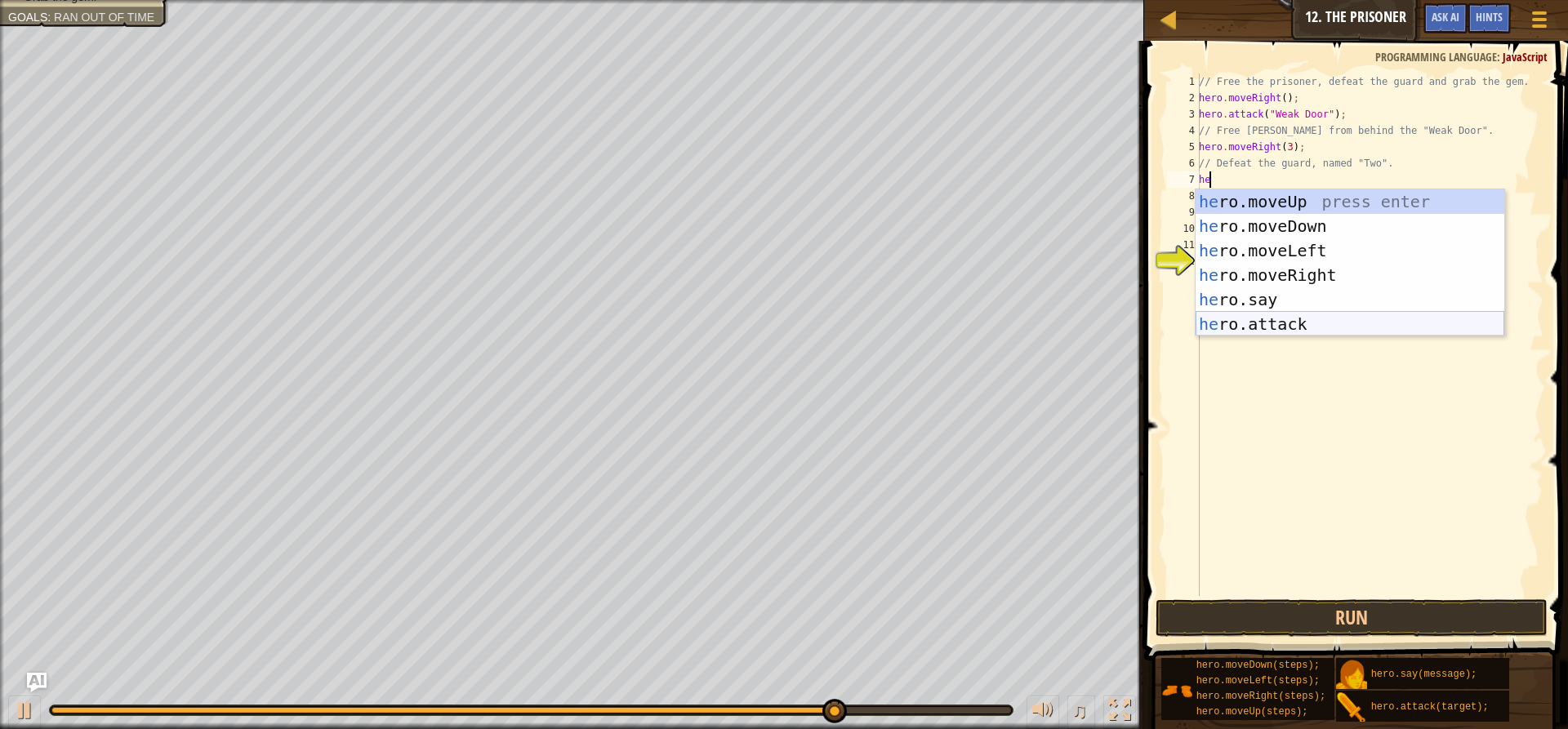
click at [1284, 322] on div "he ro.moveUp press enter he ro.moveDown press enter he ro.moveLeft press enter …" at bounding box center [1350, 288] width 309 height 196
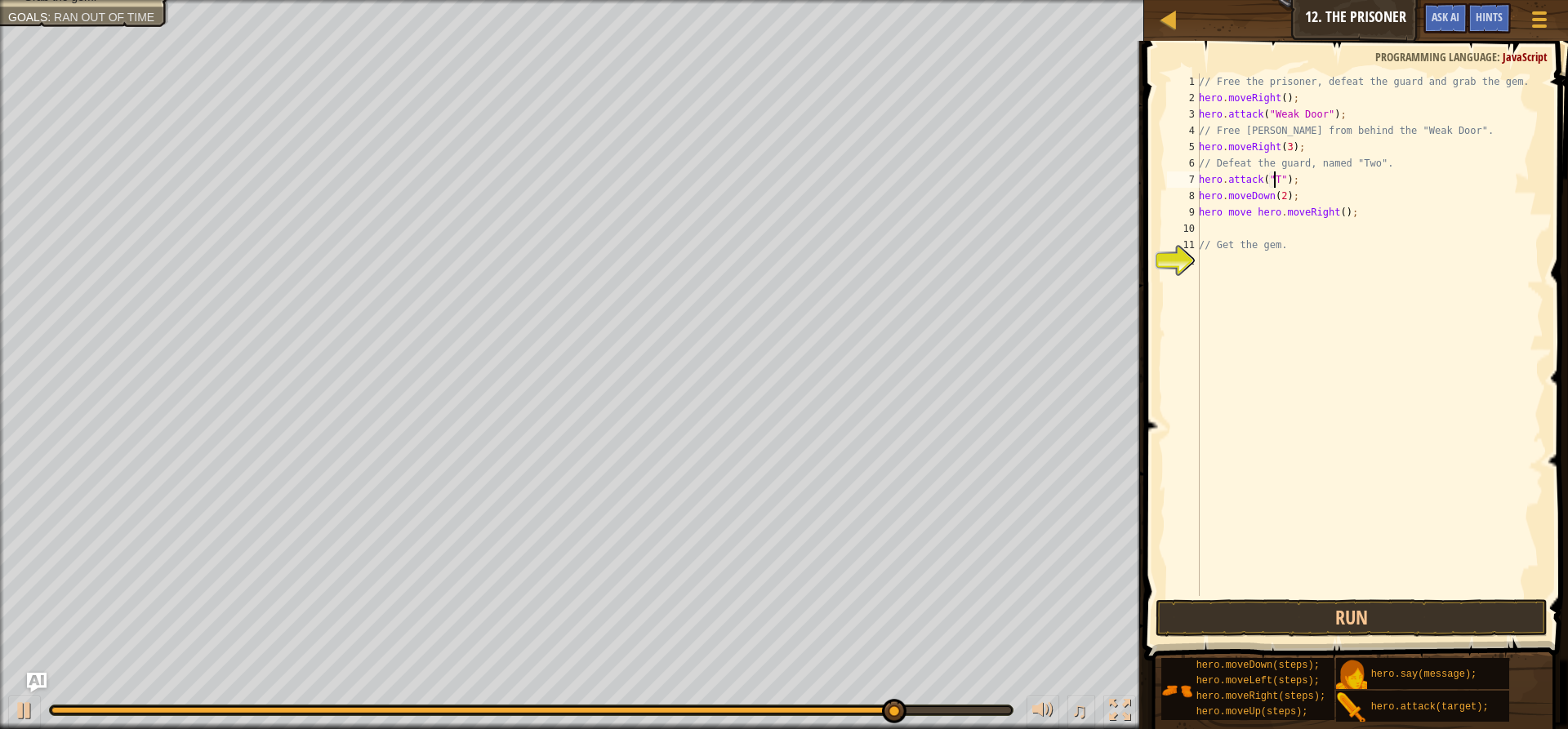
scroll to position [8, 7]
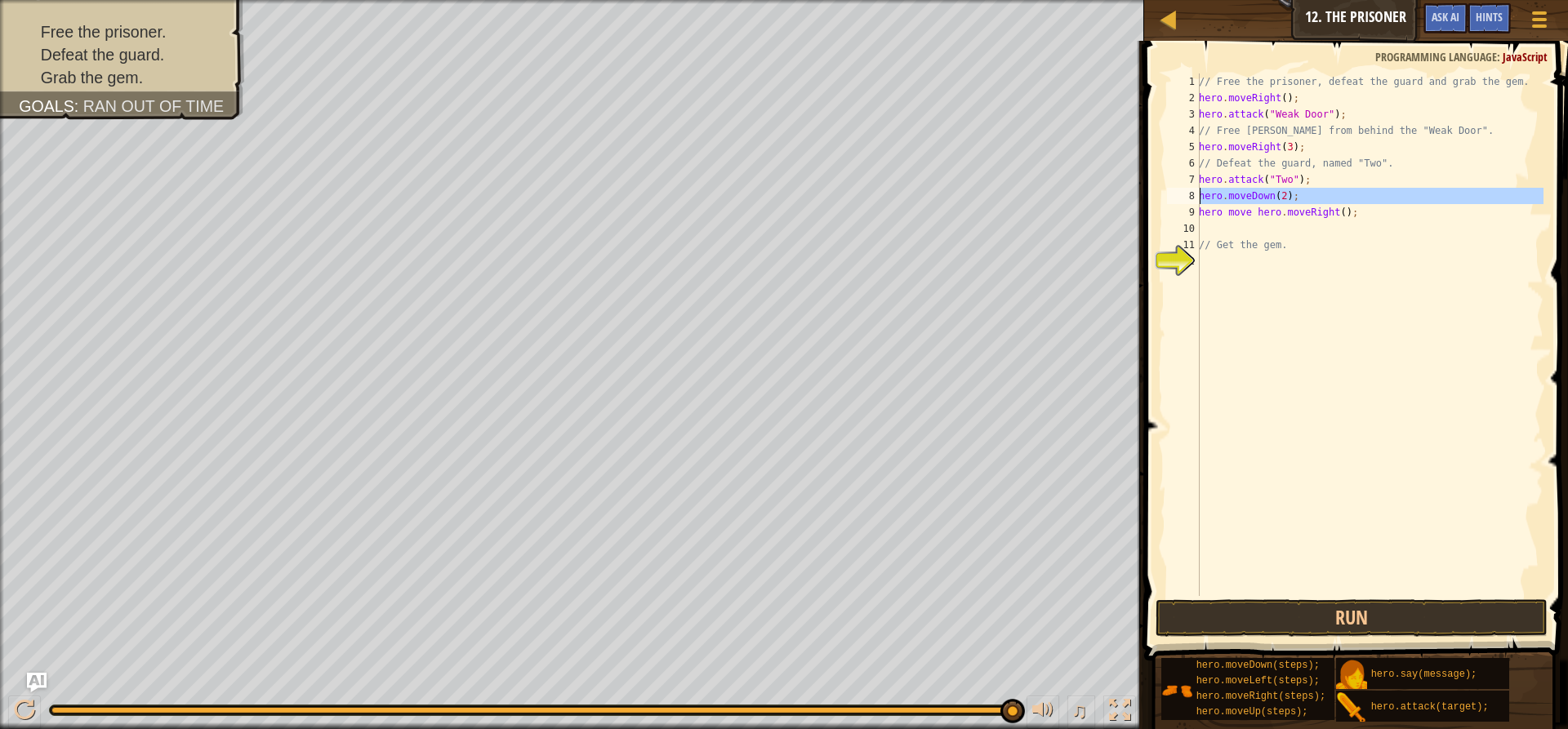
click at [1198, 192] on div "8" at bounding box center [1183, 195] width 33 height 16
type textarea "hero.moveDown(2);"
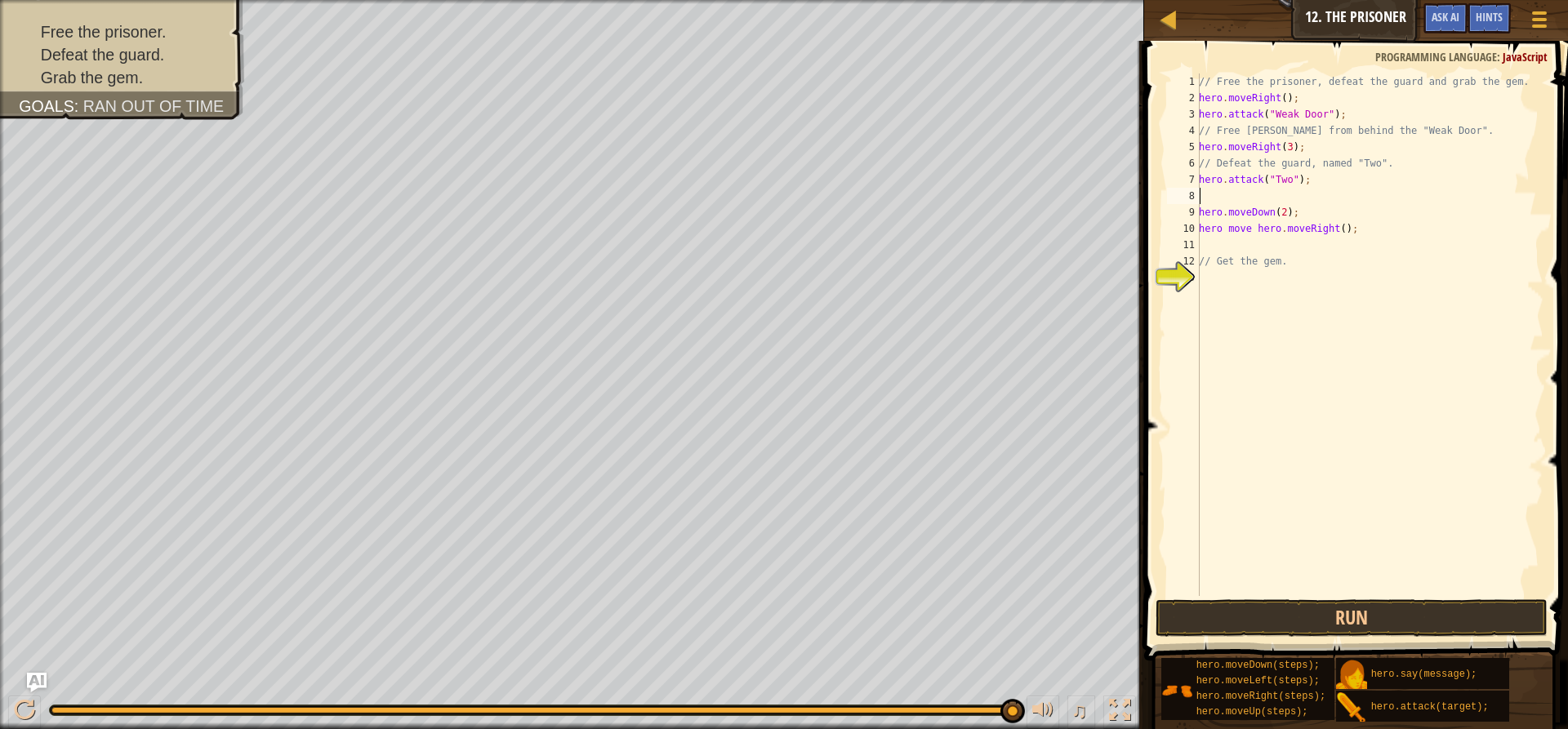
click at [1207, 201] on div "// Free the prisoner, defeat the guard and grab the gem. hero . moveRight ( ) ;…" at bounding box center [1369, 351] width 347 height 556
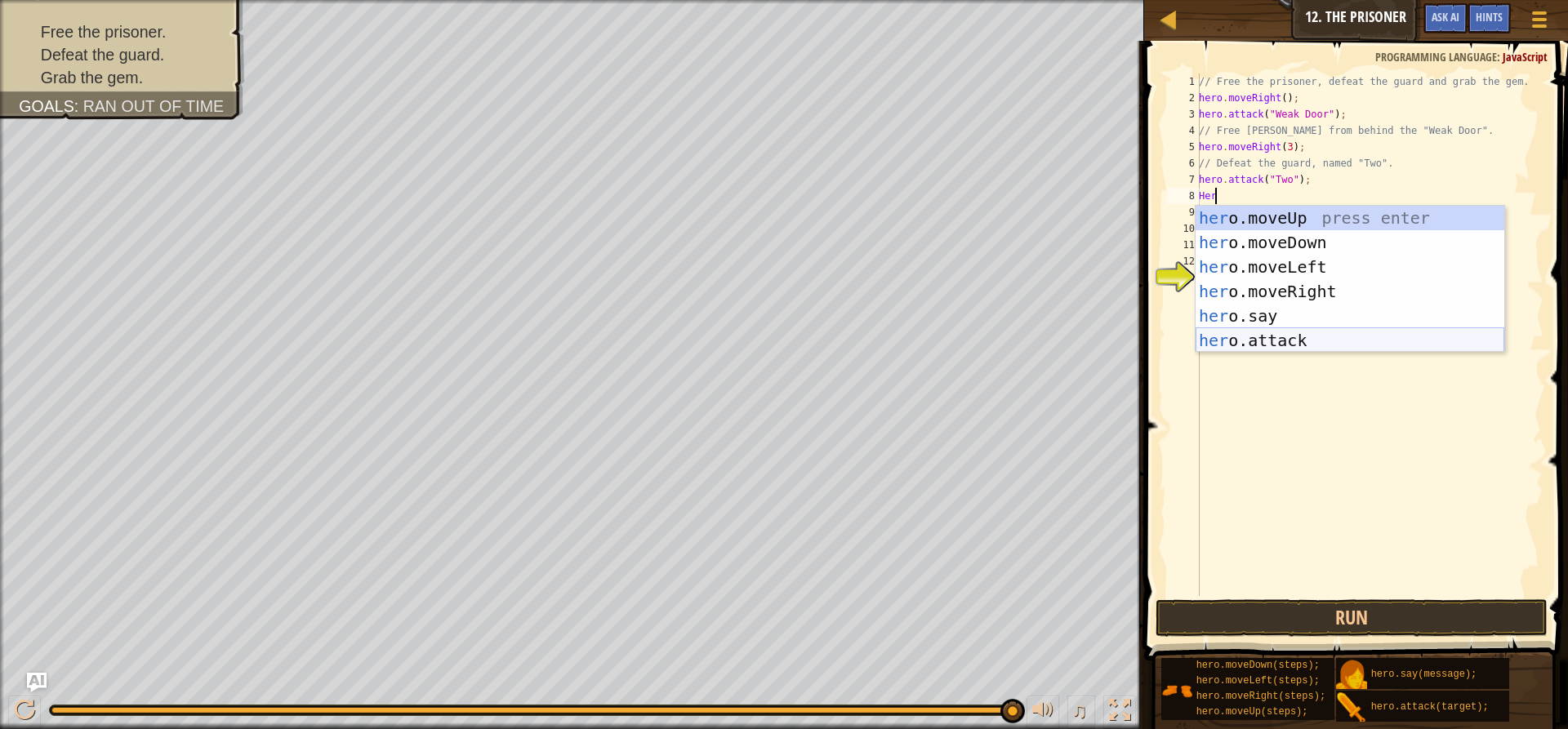
click at [1309, 333] on div "her o.moveUp press enter her o.moveDown press enter her o.moveLeft press enter …" at bounding box center [1350, 304] width 309 height 196
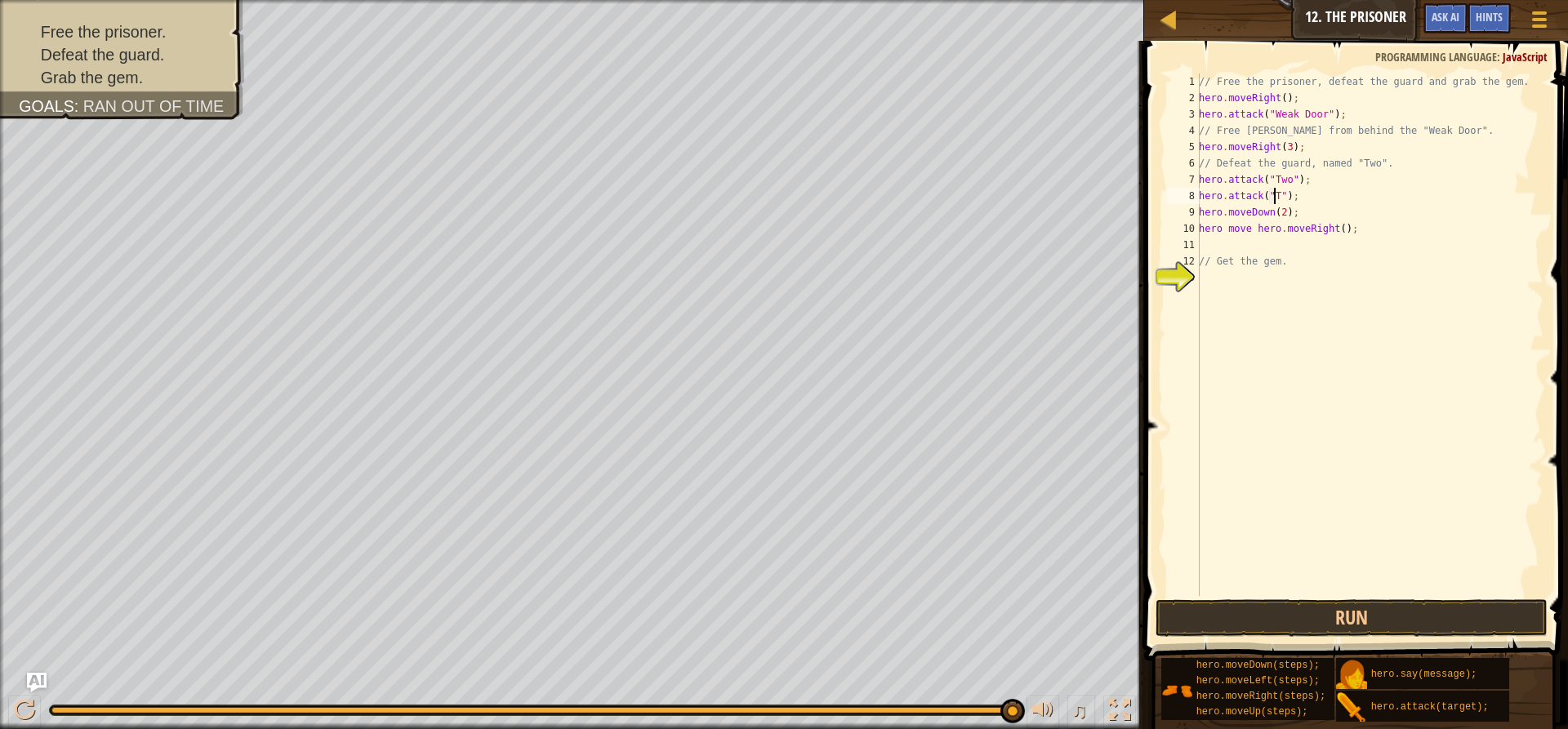
scroll to position [8, 7]
click at [1430, 606] on button "Run" at bounding box center [1350, 618] width 392 height 38
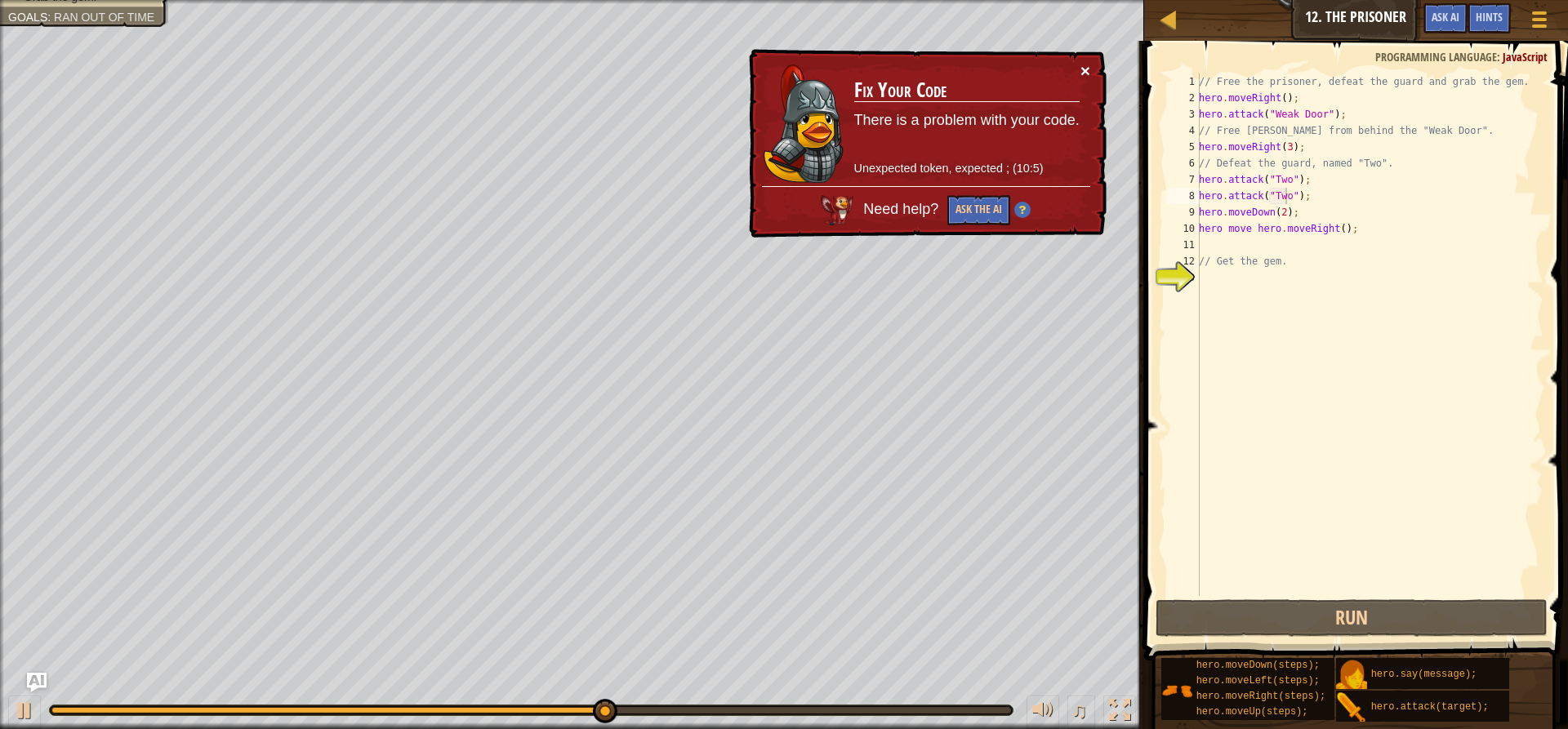
click at [1080, 74] on button "×" at bounding box center [1085, 70] width 10 height 17
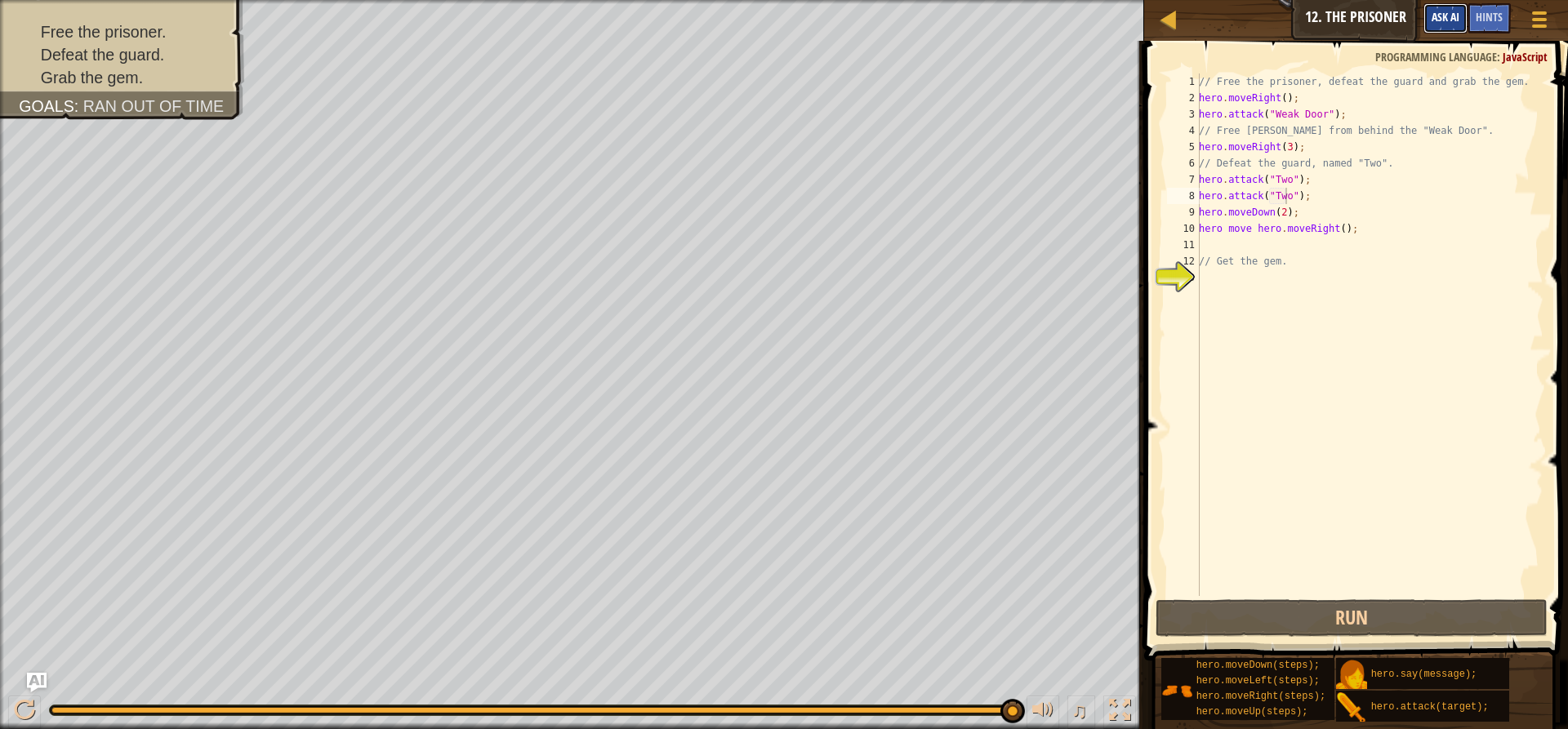
click at [1433, 11] on span "Ask AI" at bounding box center [1445, 16] width 28 height 15
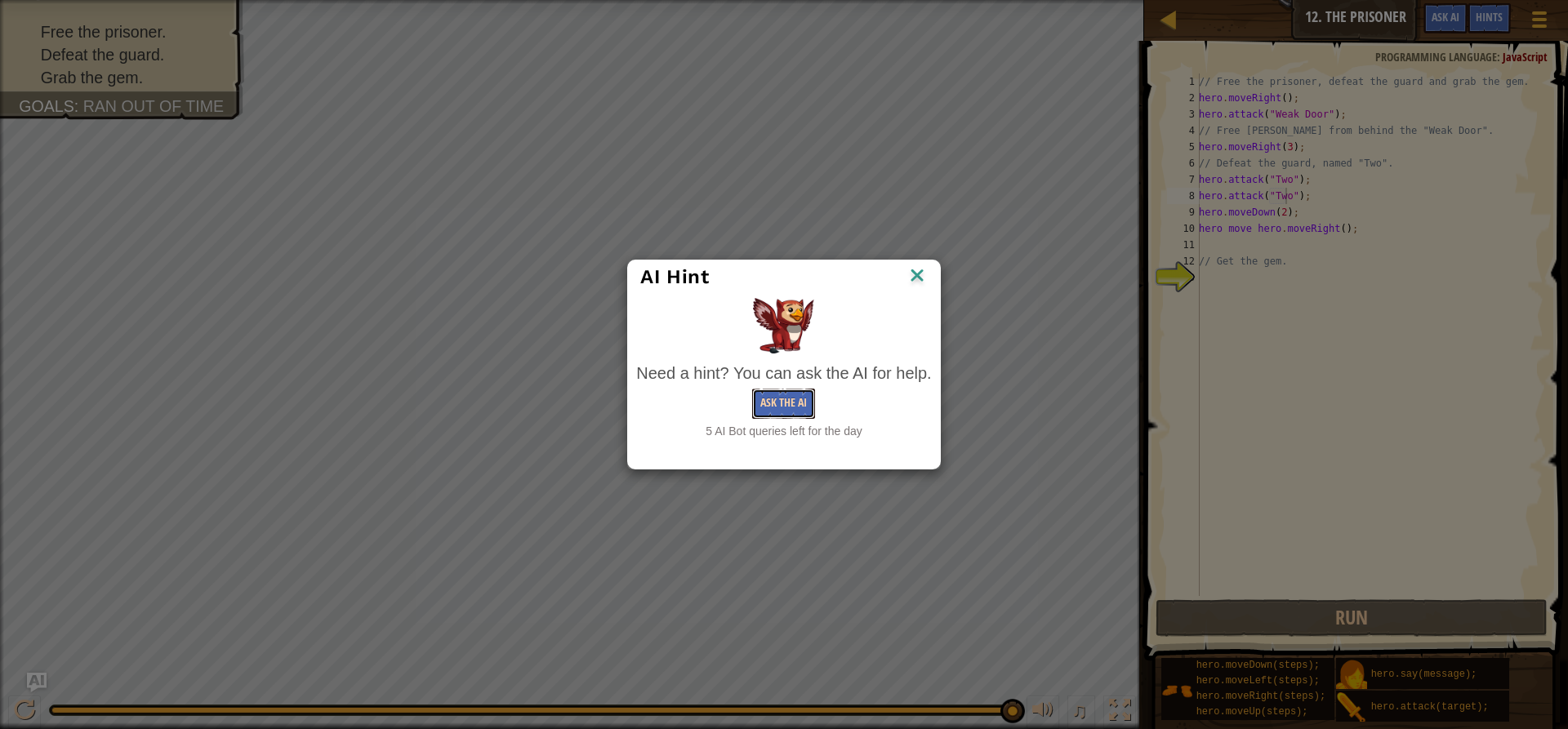
click at [801, 396] on button "Ask the AI" at bounding box center [783, 404] width 63 height 30
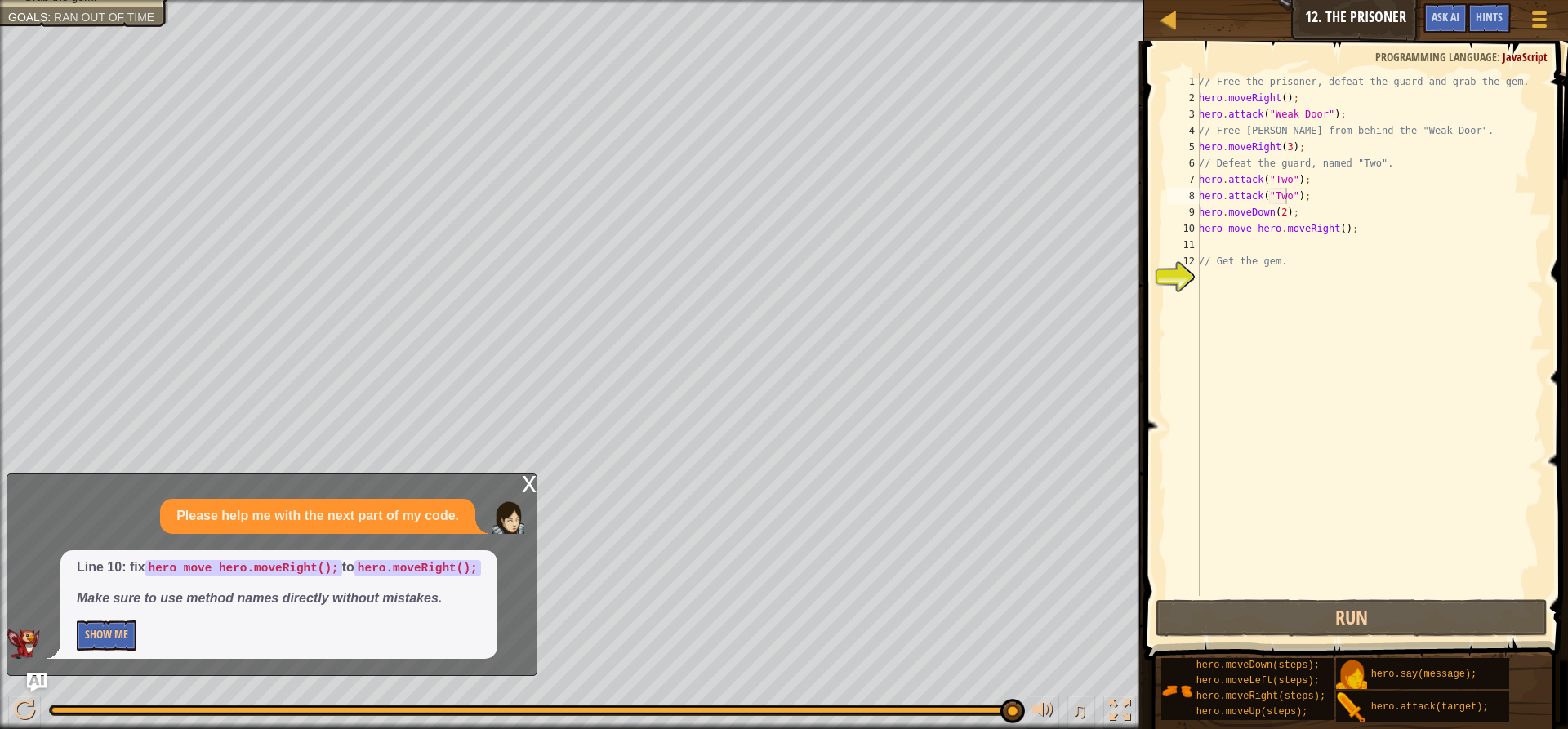
click at [512, 492] on div "x Please help me with the next part of my code. Line 10: fix hero move hero.mov…" at bounding box center [271, 575] width 530 height 202
click at [1343, 229] on div "// Free the prisoner, defeat the guard and grab the gem. hero . moveRight ( ) ;…" at bounding box center [1369, 351] width 347 height 556
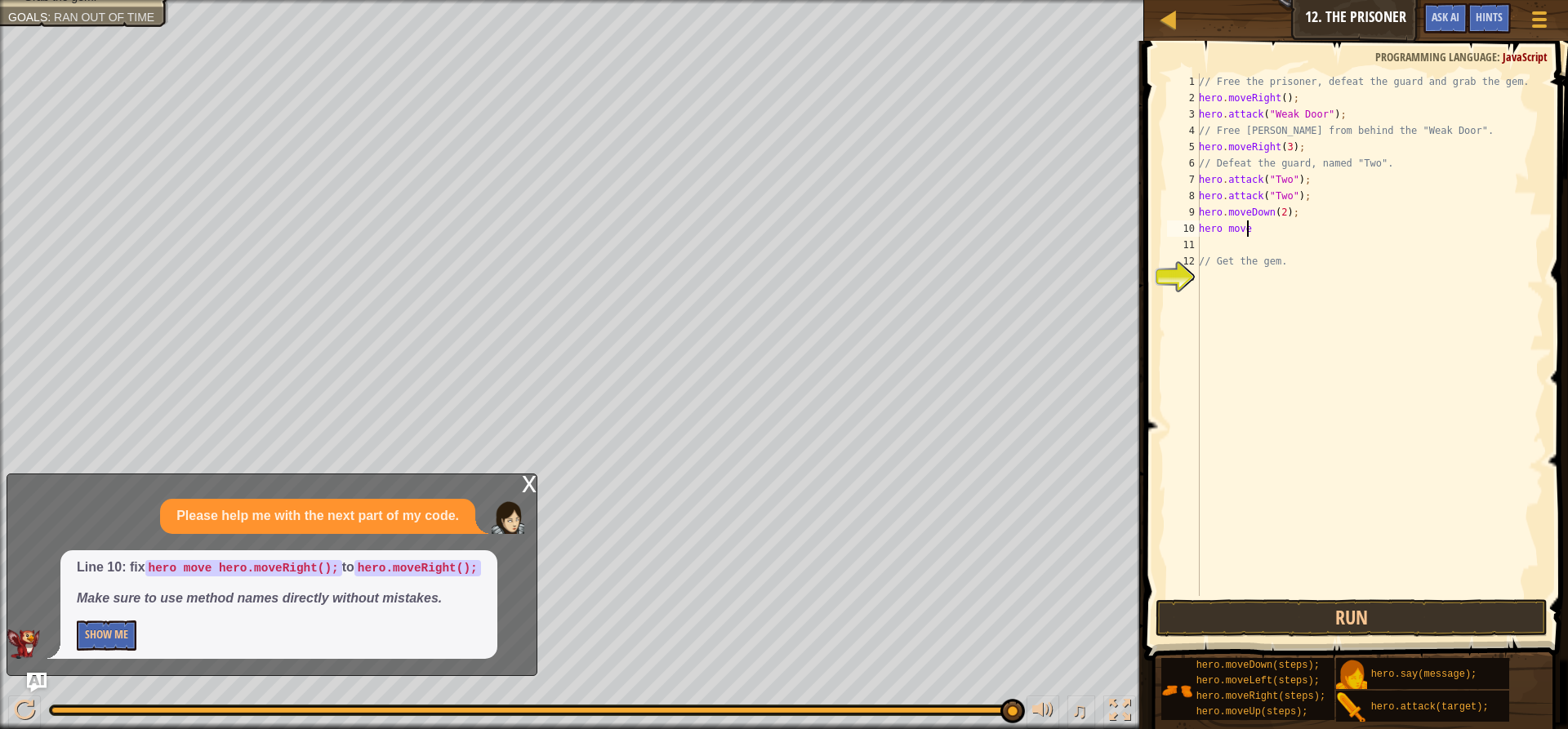
scroll to position [8, 1]
type textarea "hero"
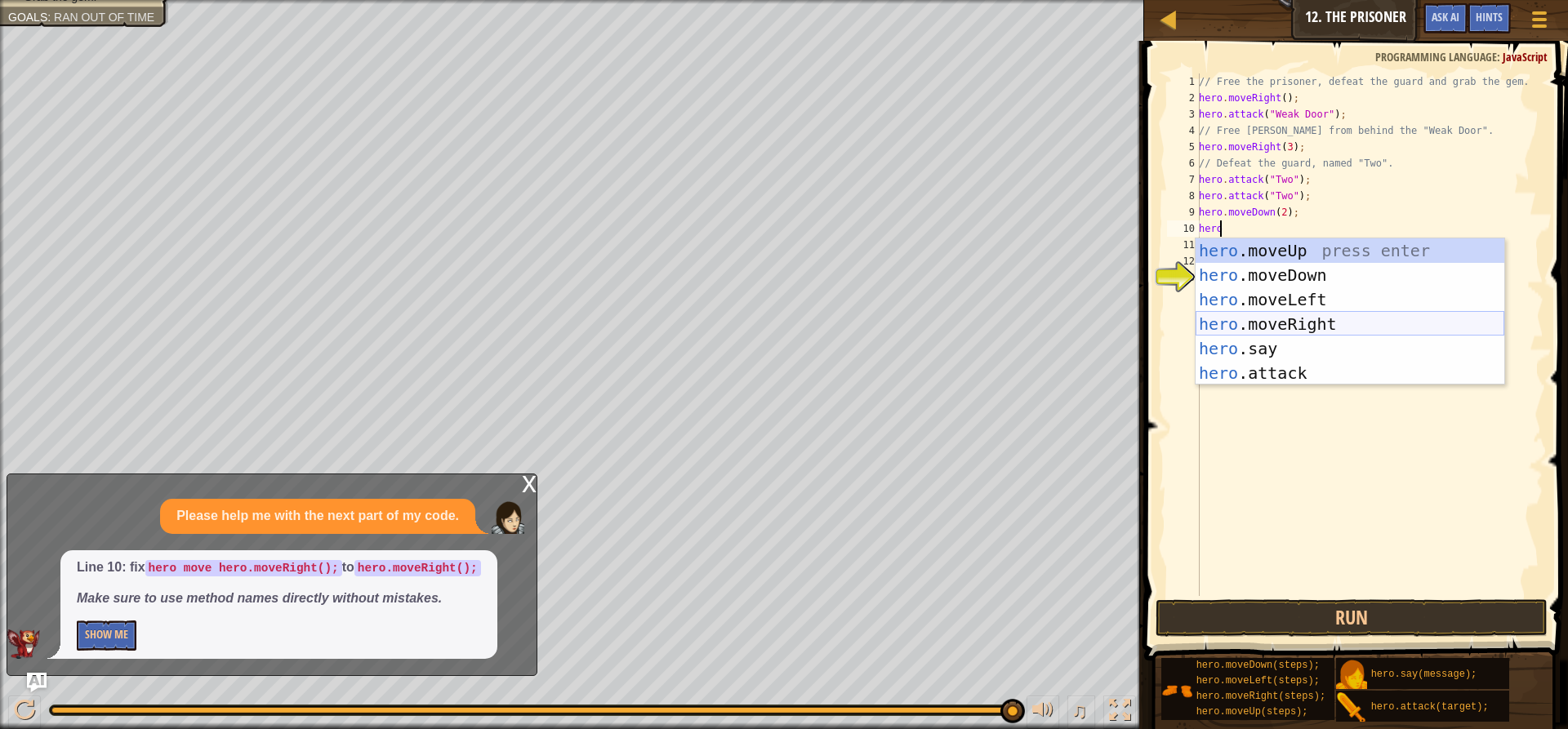
click at [1304, 319] on div "hero .moveUp press enter hero .moveDown press enter hero .moveLeft press enter …" at bounding box center [1350, 337] width 309 height 196
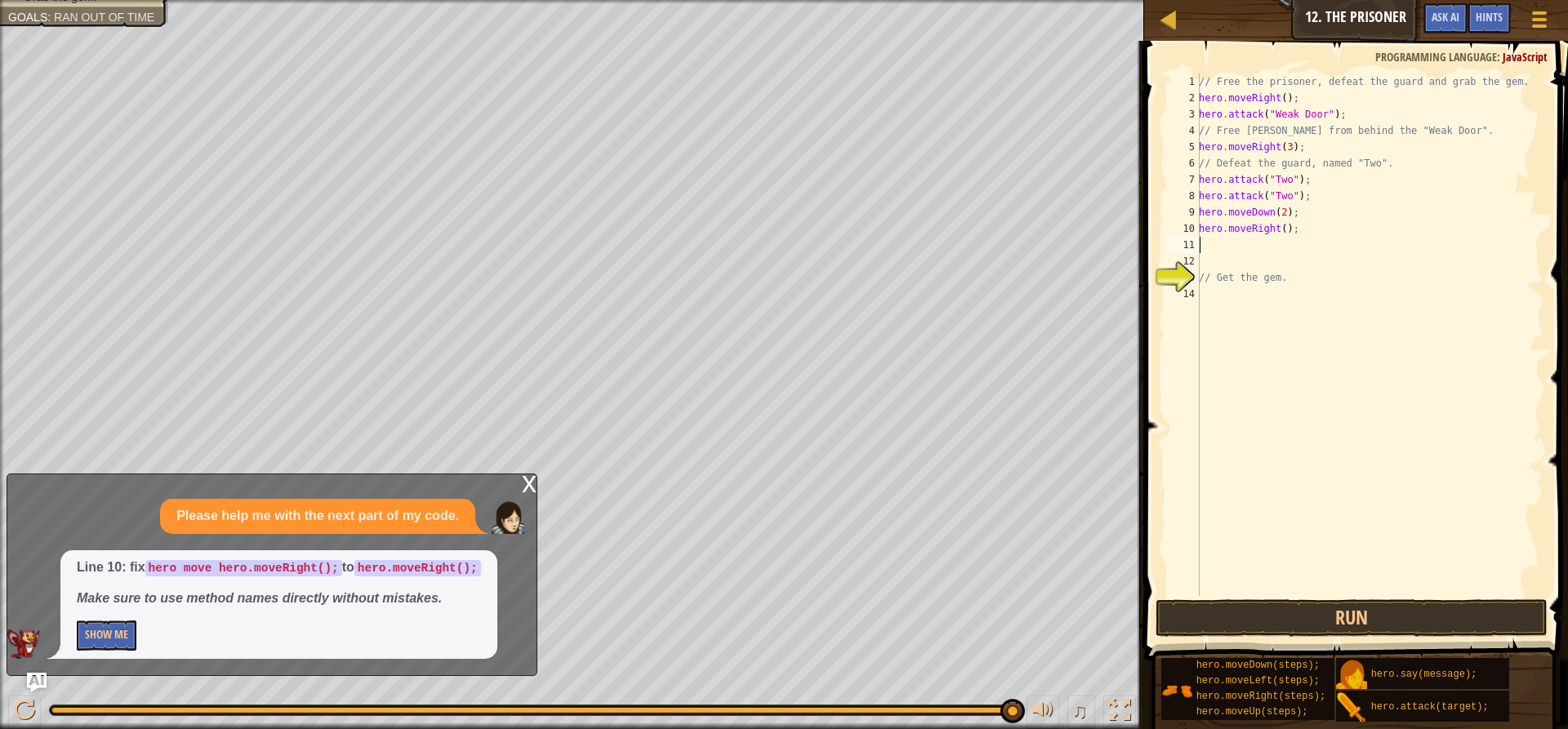
scroll to position [8, 0]
click at [1311, 612] on button "Run" at bounding box center [1350, 618] width 392 height 38
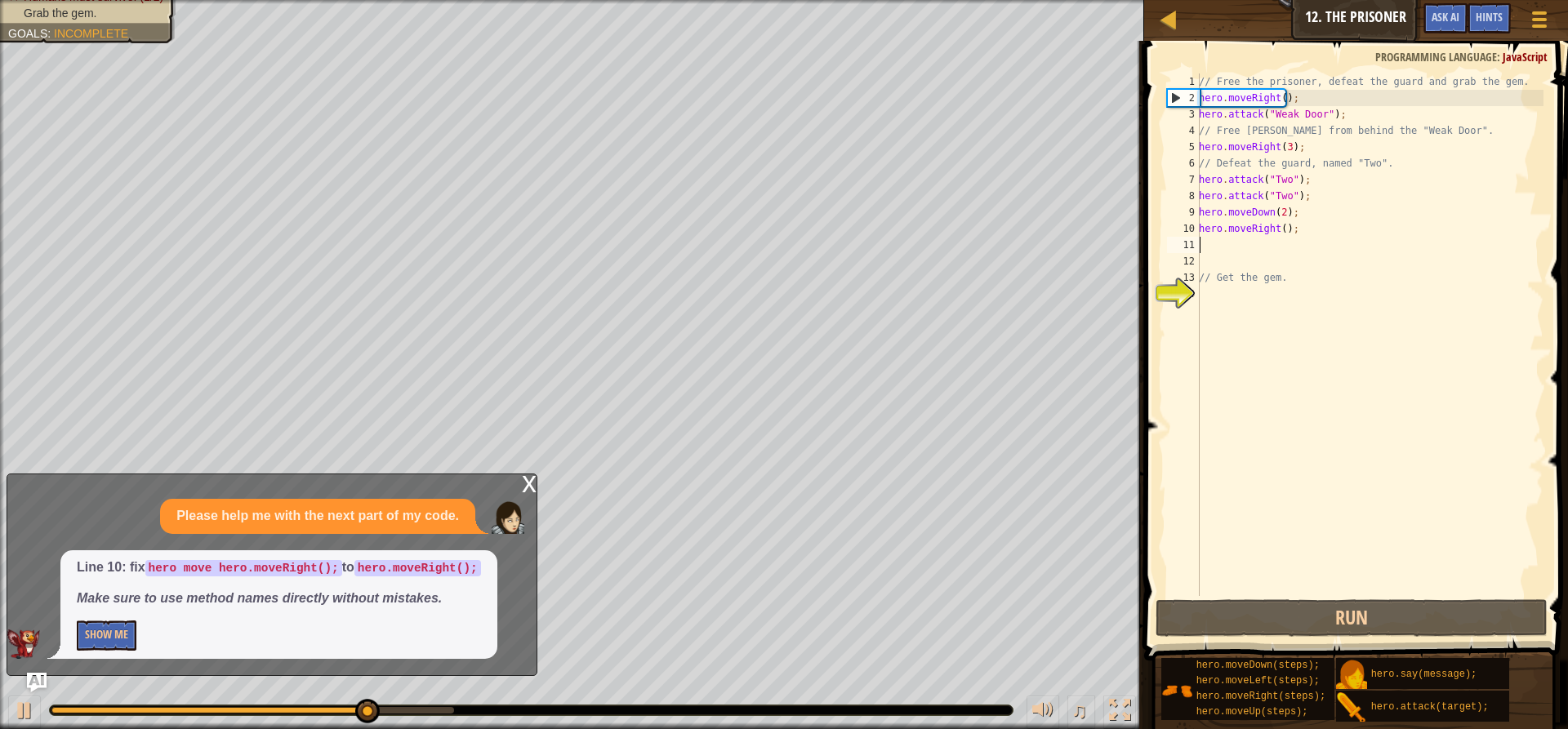
click at [1278, 212] on div "// Free the prisoner, defeat the guard and grab the gem. hero . moveRight ( ) ;…" at bounding box center [1369, 351] width 347 height 556
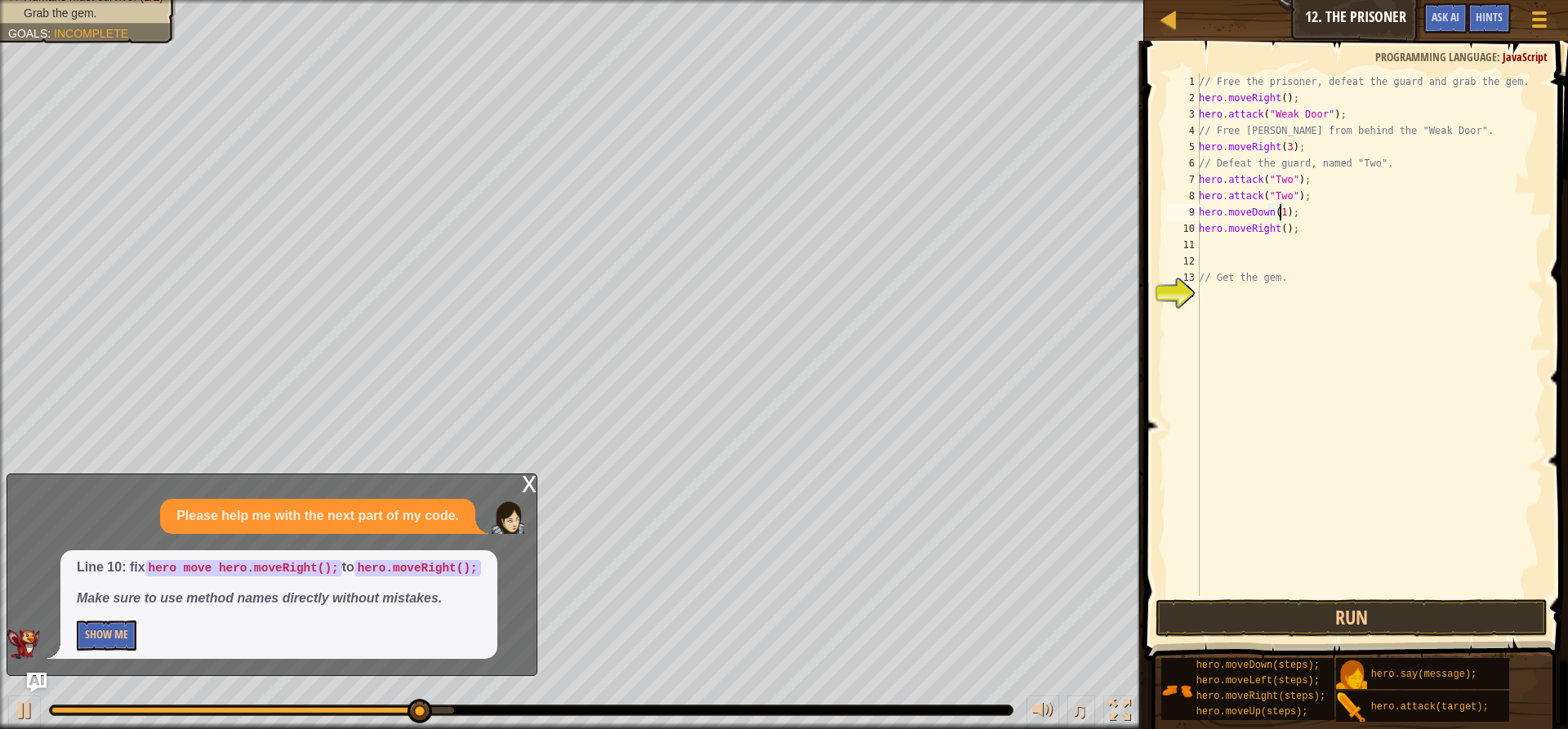
scroll to position [8, 7]
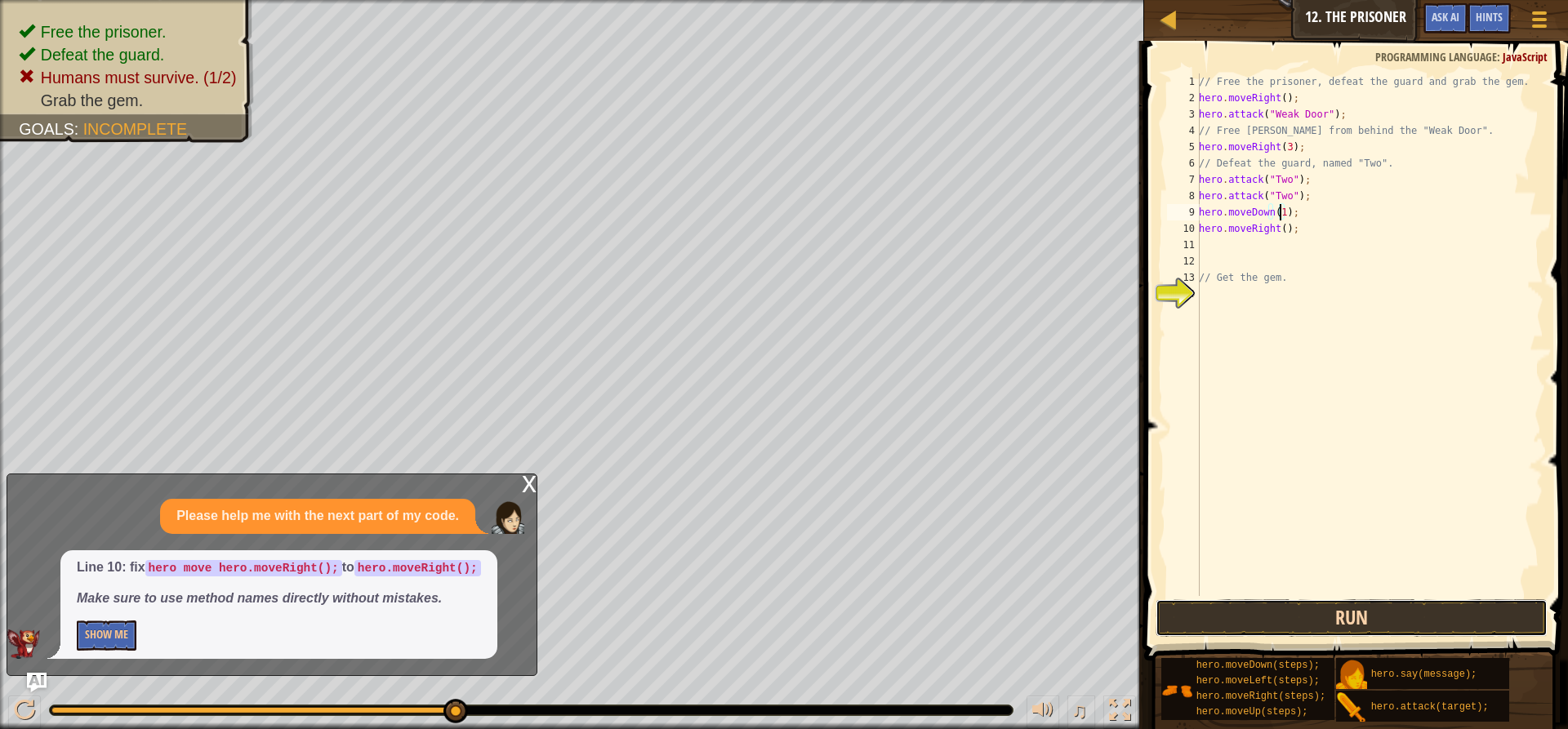
click at [1342, 614] on button "Run" at bounding box center [1350, 618] width 392 height 38
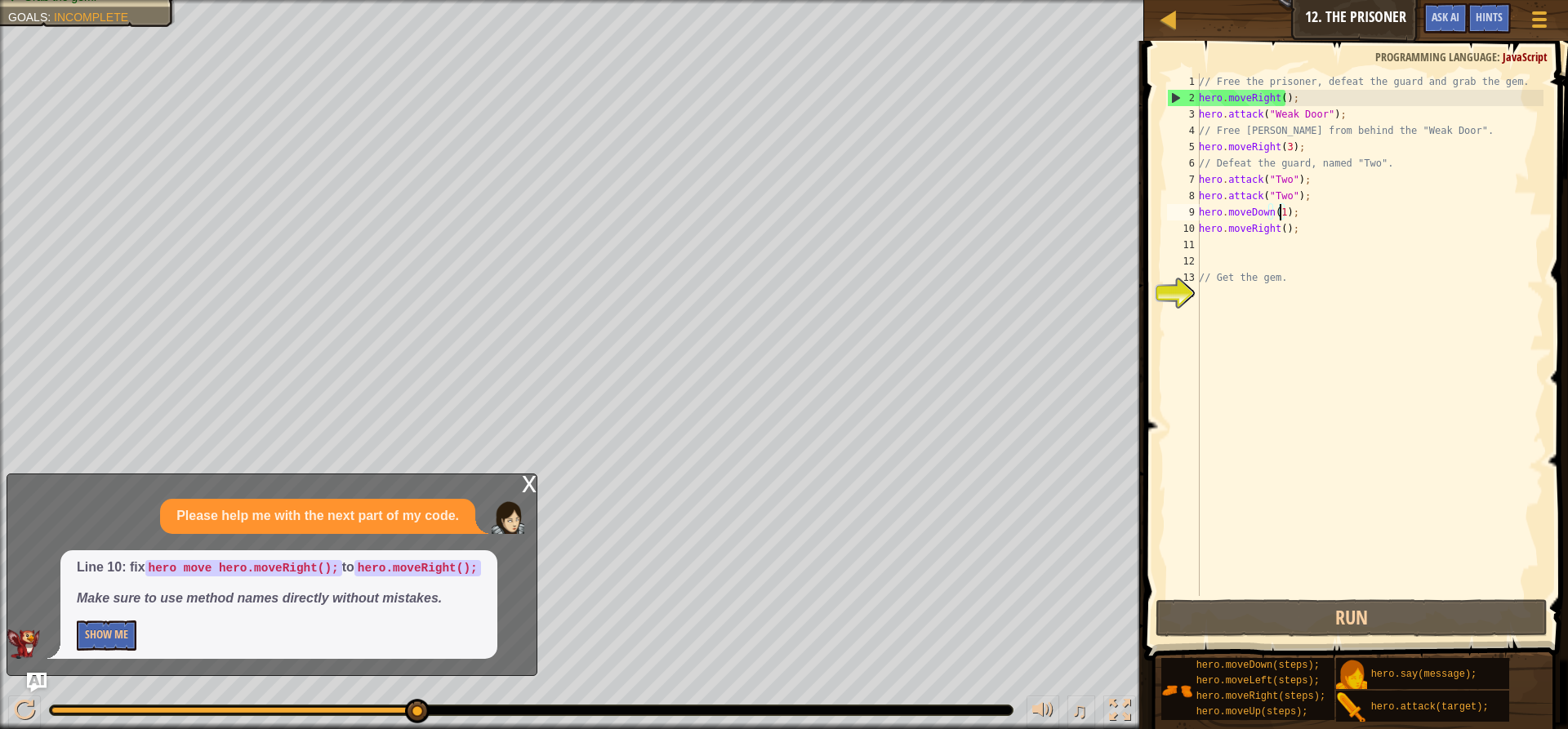
click at [528, 491] on div "x" at bounding box center [528, 482] width 14 height 16
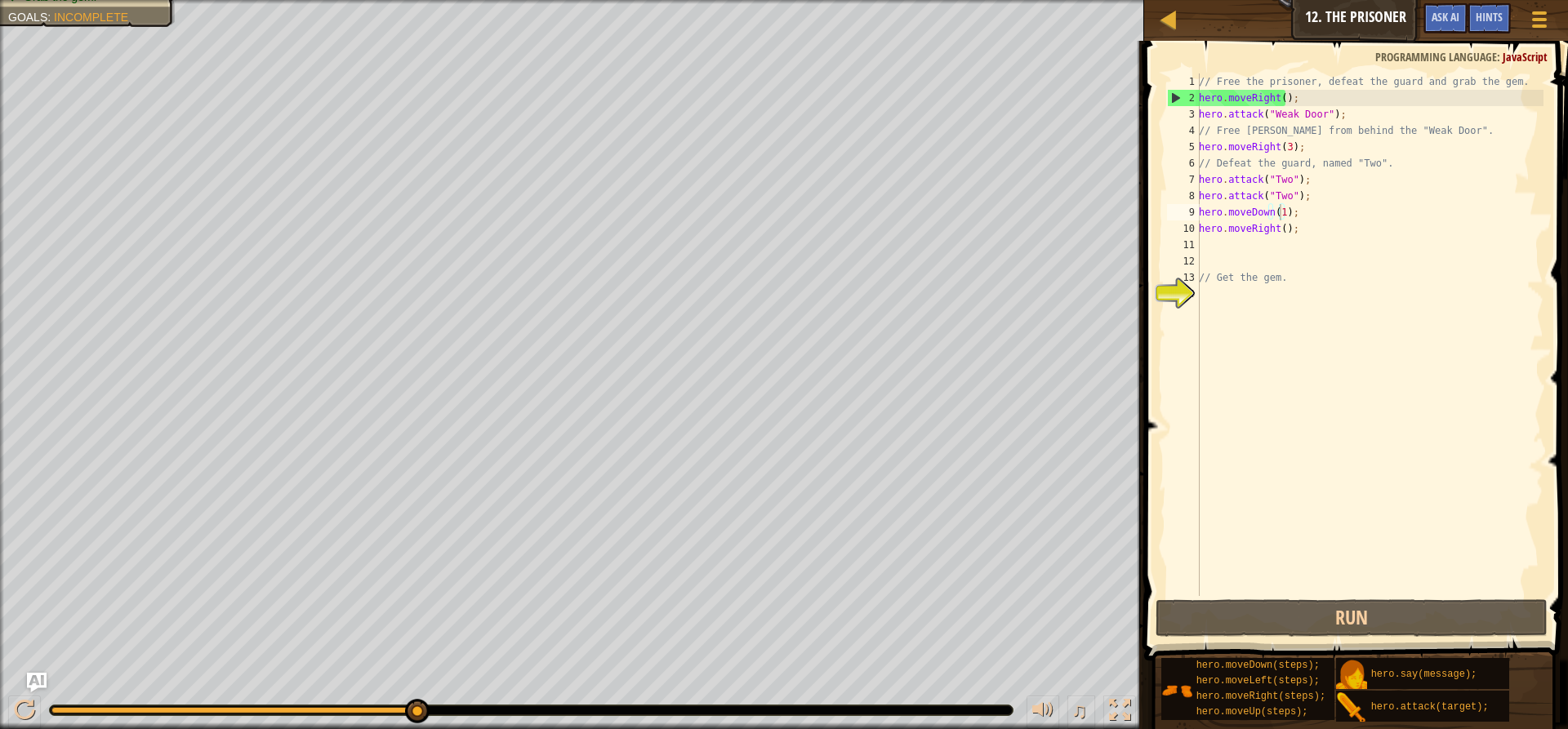
type textarea "hero.attack("Two");"
click at [1199, 180] on div "// Free the prisoner, defeat the guard and grab the gem. hero . moveRight ( ) ;…" at bounding box center [1369, 351] width 347 height 556
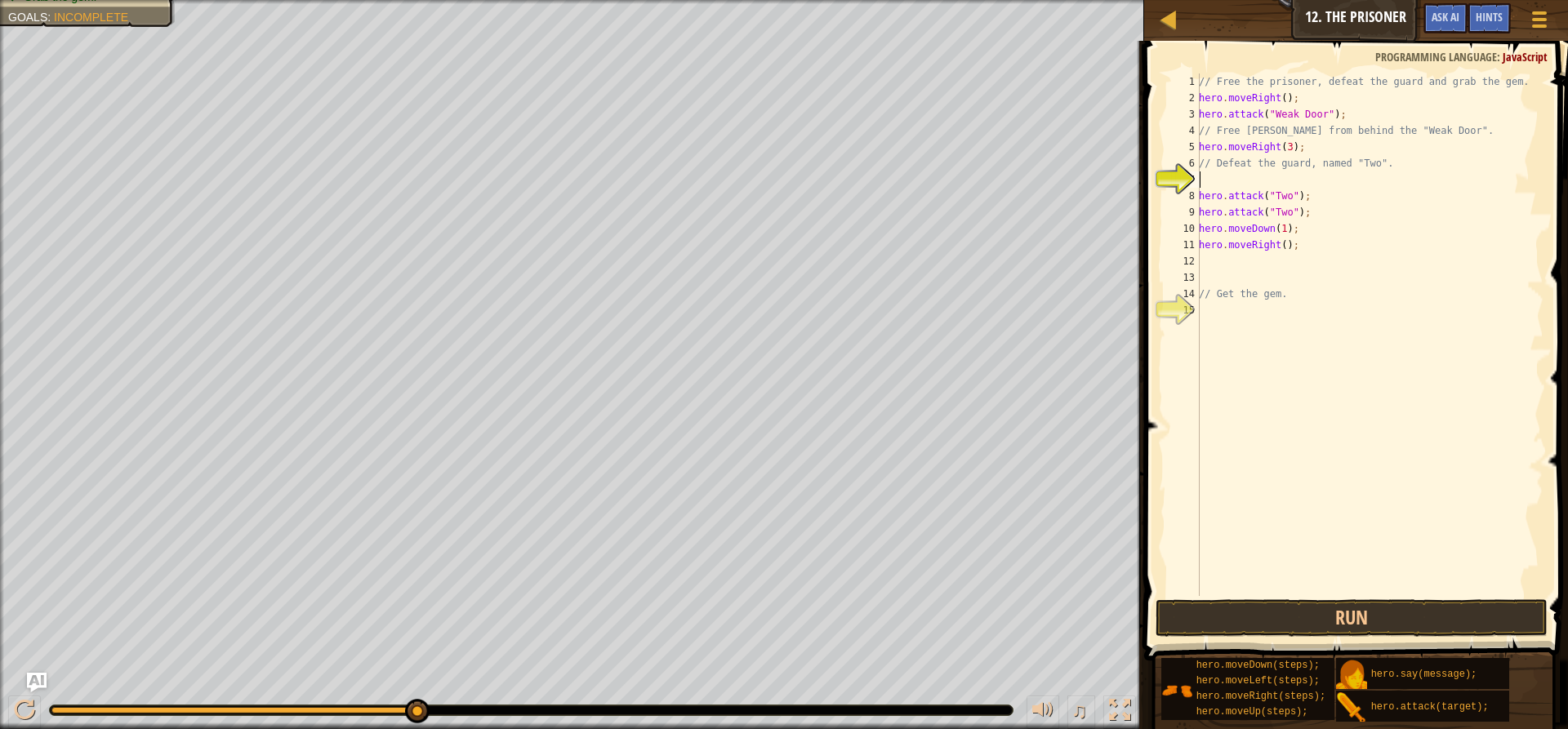
click at [1199, 180] on div "// Free the prisoner, defeat the guard and grab the gem. hero . moveRight ( ) ;…" at bounding box center [1369, 351] width 347 height 556
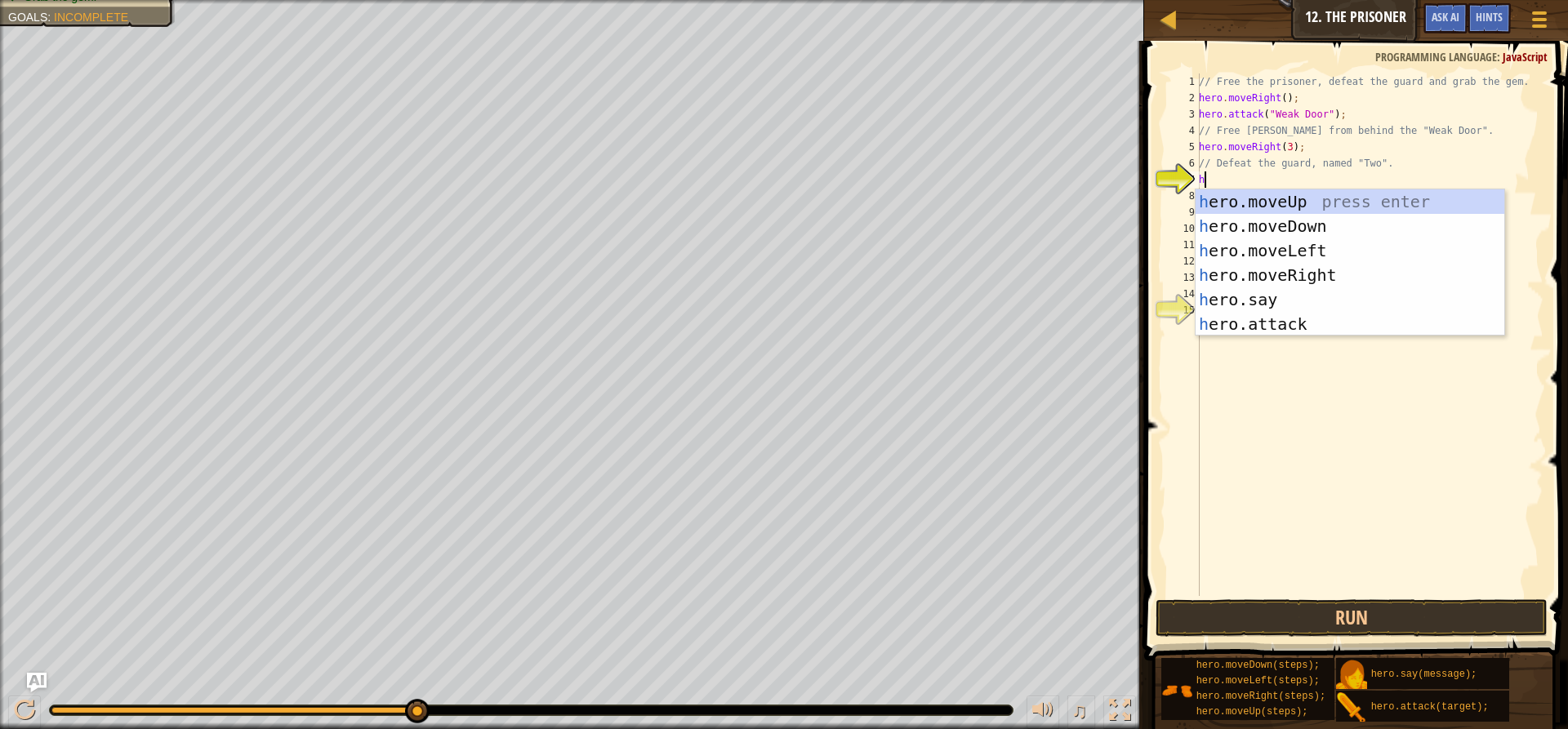
type textarea "he"
click at [1268, 221] on div "he ro.moveUp press enter he ro.moveDown press enter he ro.moveLeft press enter …" at bounding box center [1350, 288] width 309 height 196
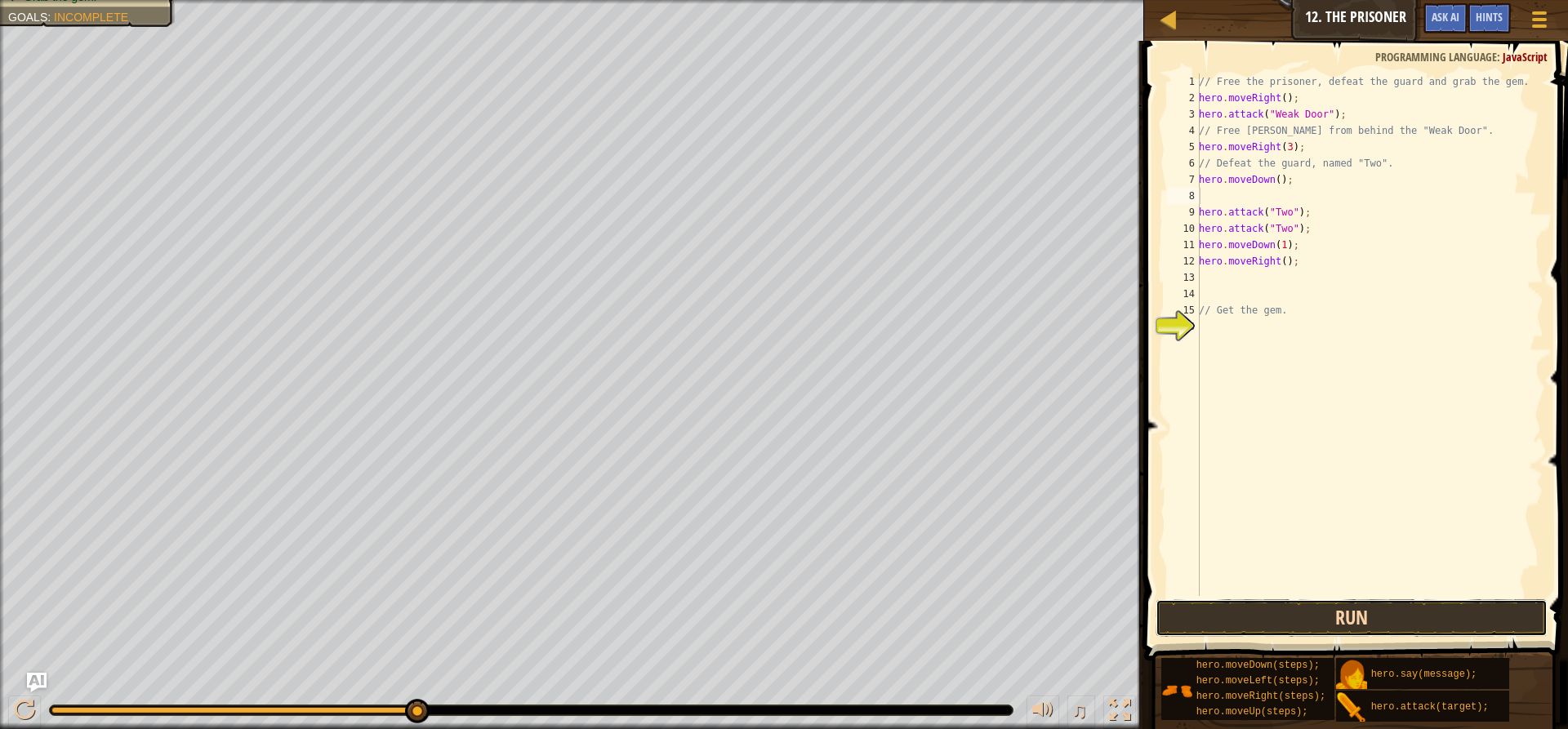
click at [1346, 622] on button "Run" at bounding box center [1350, 618] width 392 height 38
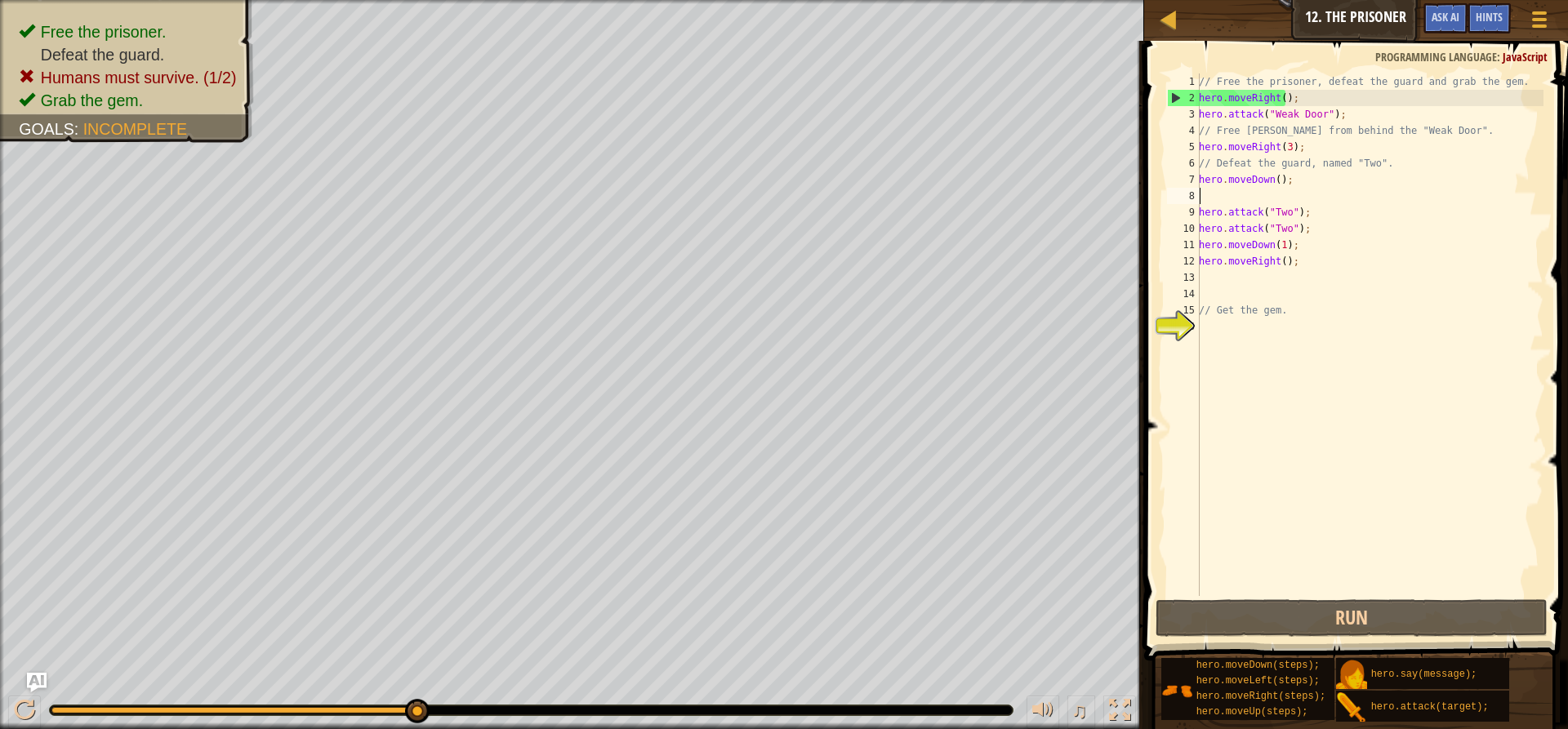
click at [1222, 329] on div "// Free the prisoner, defeat the guard and grab the gem. hero . moveRight ( ) ;…" at bounding box center [1369, 351] width 347 height 556
click at [1504, 13] on div "Hints" at bounding box center [1488, 17] width 43 height 30
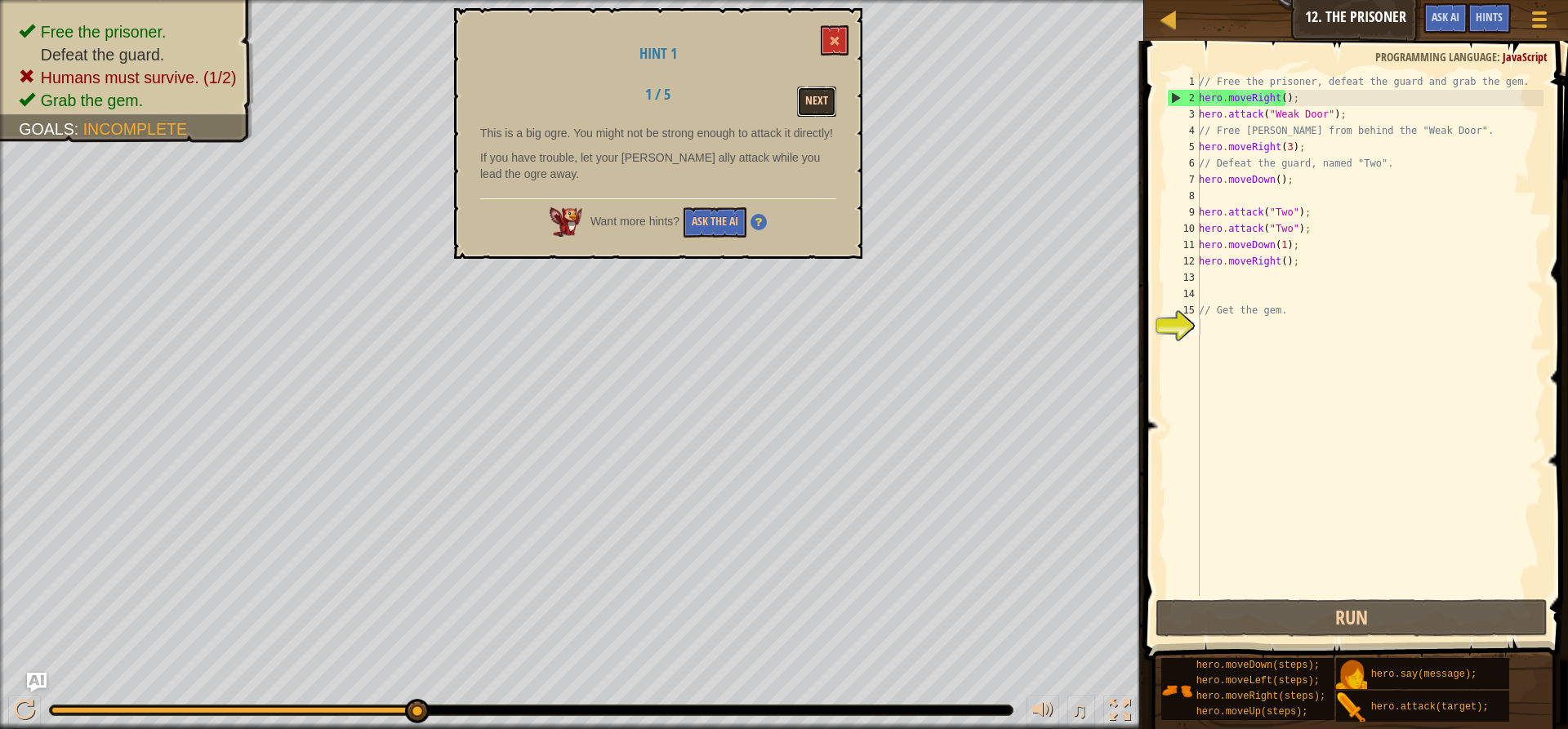
click at [834, 106] on button "Next" at bounding box center [816, 101] width 39 height 30
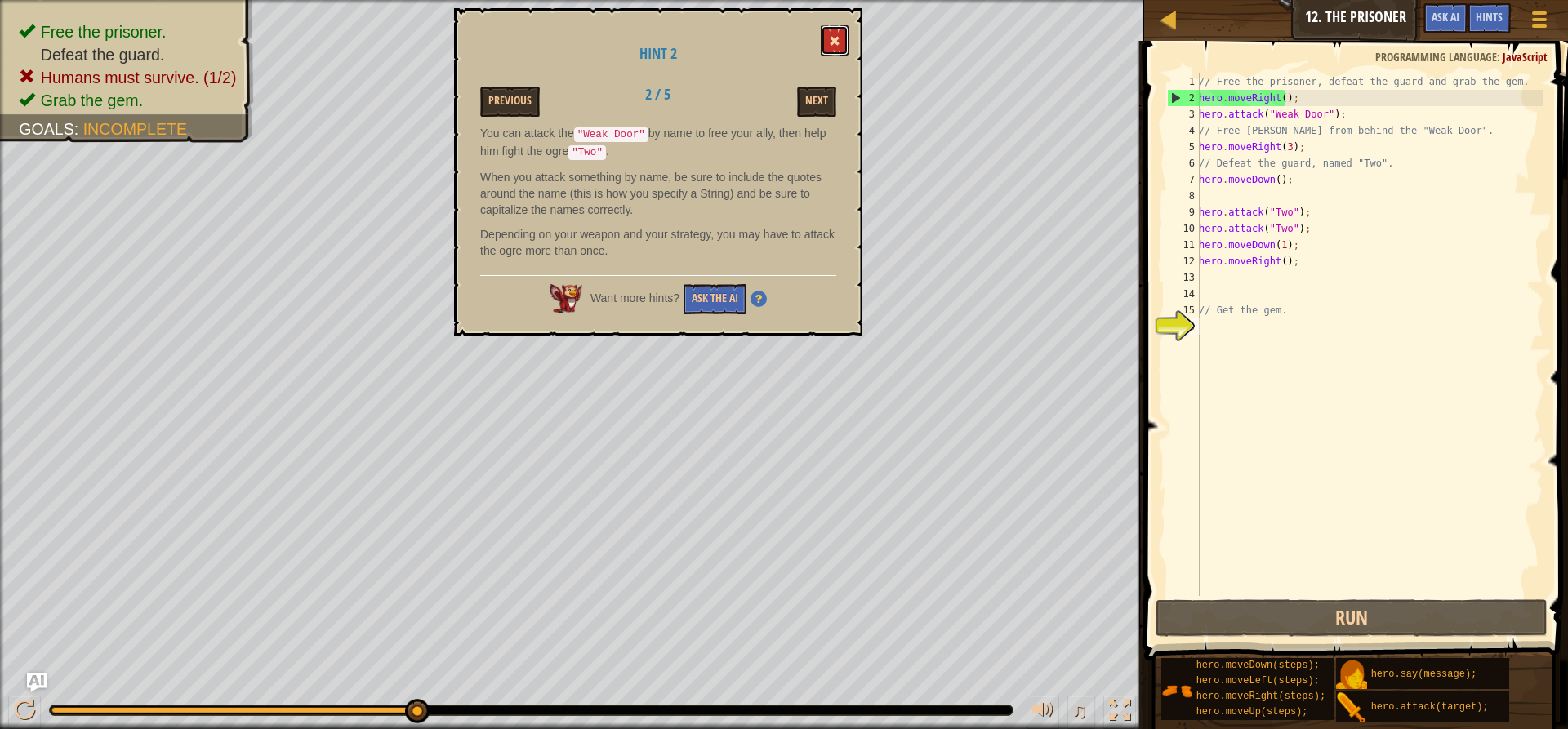
click at [836, 29] on button at bounding box center [834, 39] width 28 height 30
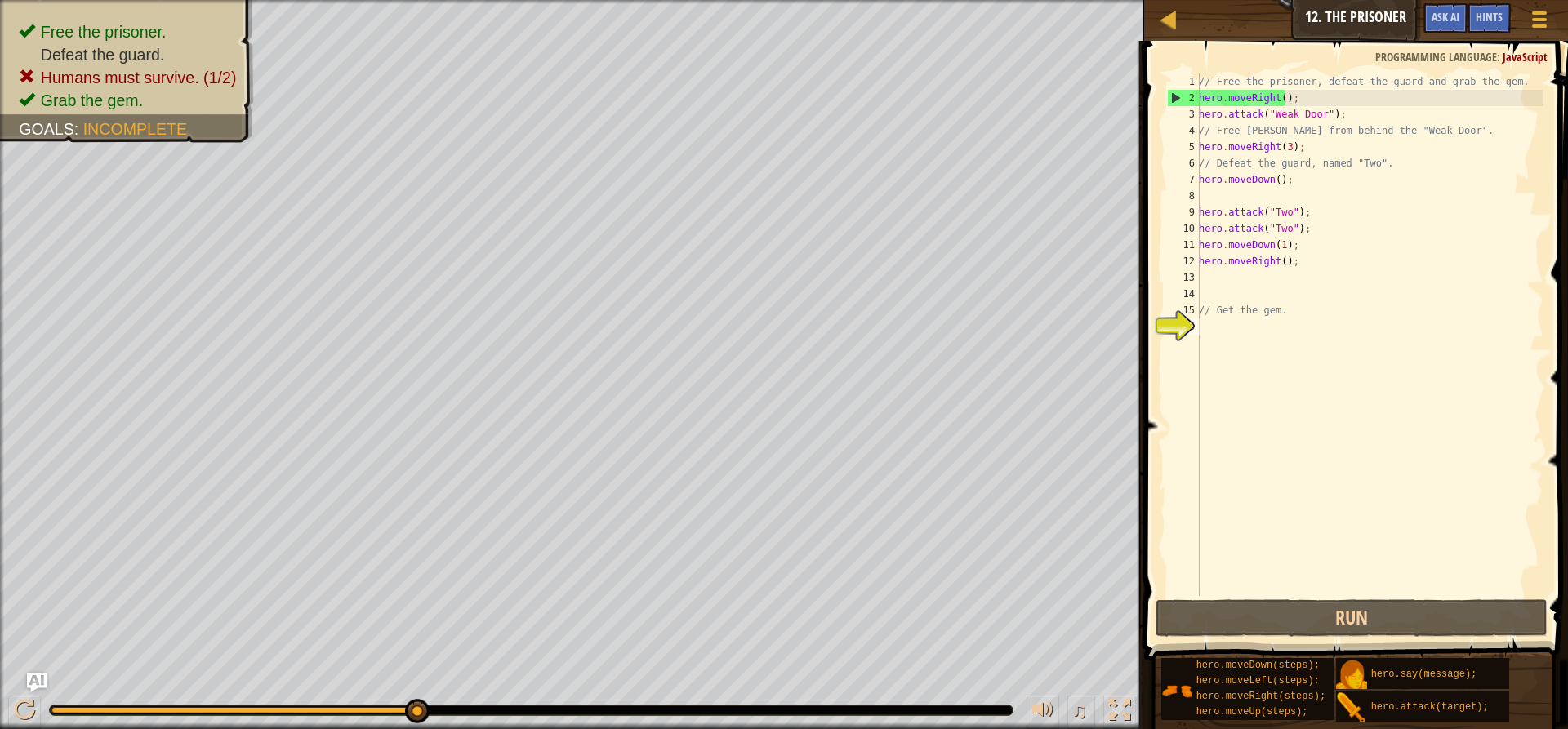
click at [1211, 194] on div "// Free the prisoner, defeat the guard and grab the gem. hero . moveRight ( ) ;…" at bounding box center [1369, 351] width 347 height 556
type textarea "h"
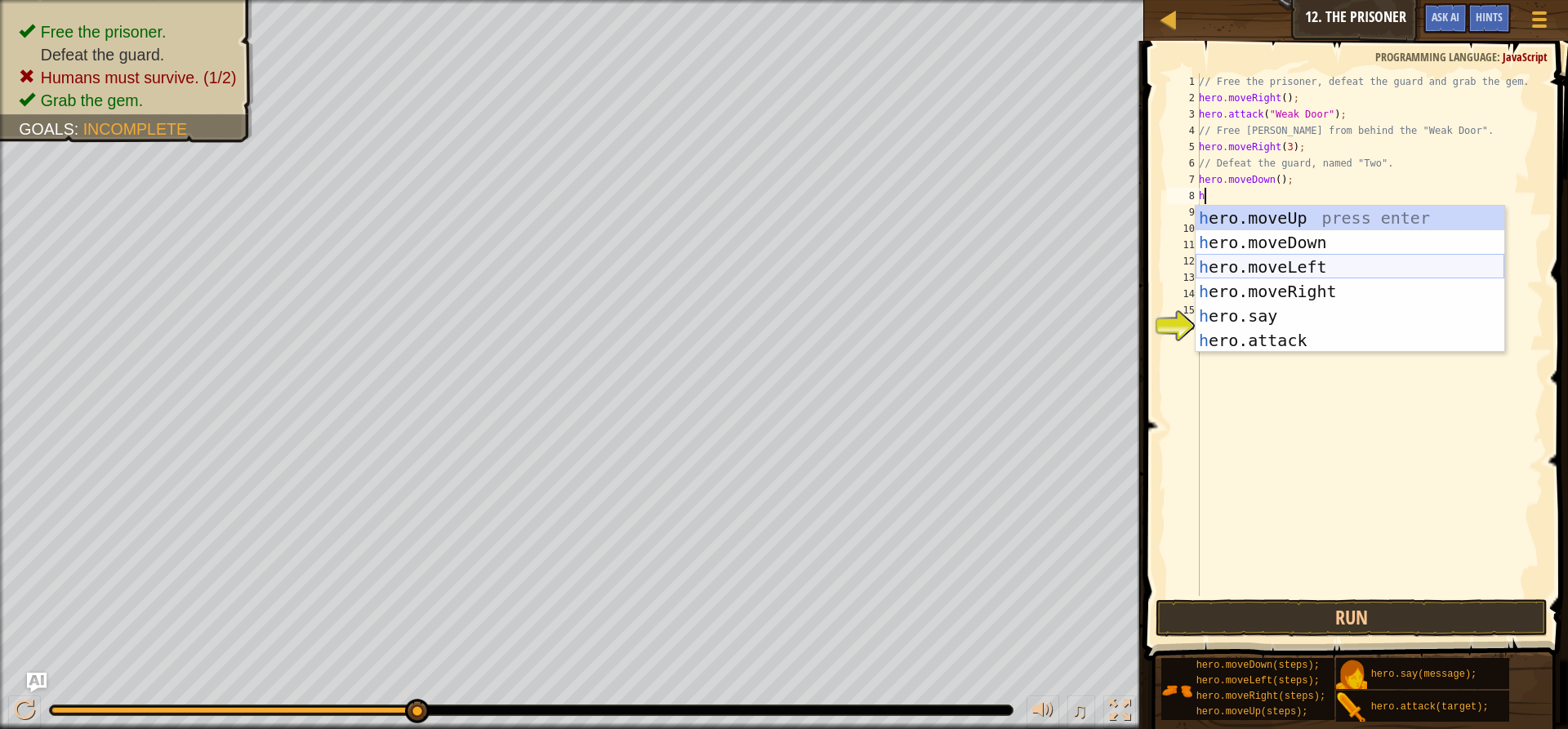
click at [1283, 271] on div "h ero.moveUp press enter h ero.moveDown press enter h ero.moveLeft press enter …" at bounding box center [1350, 304] width 309 height 196
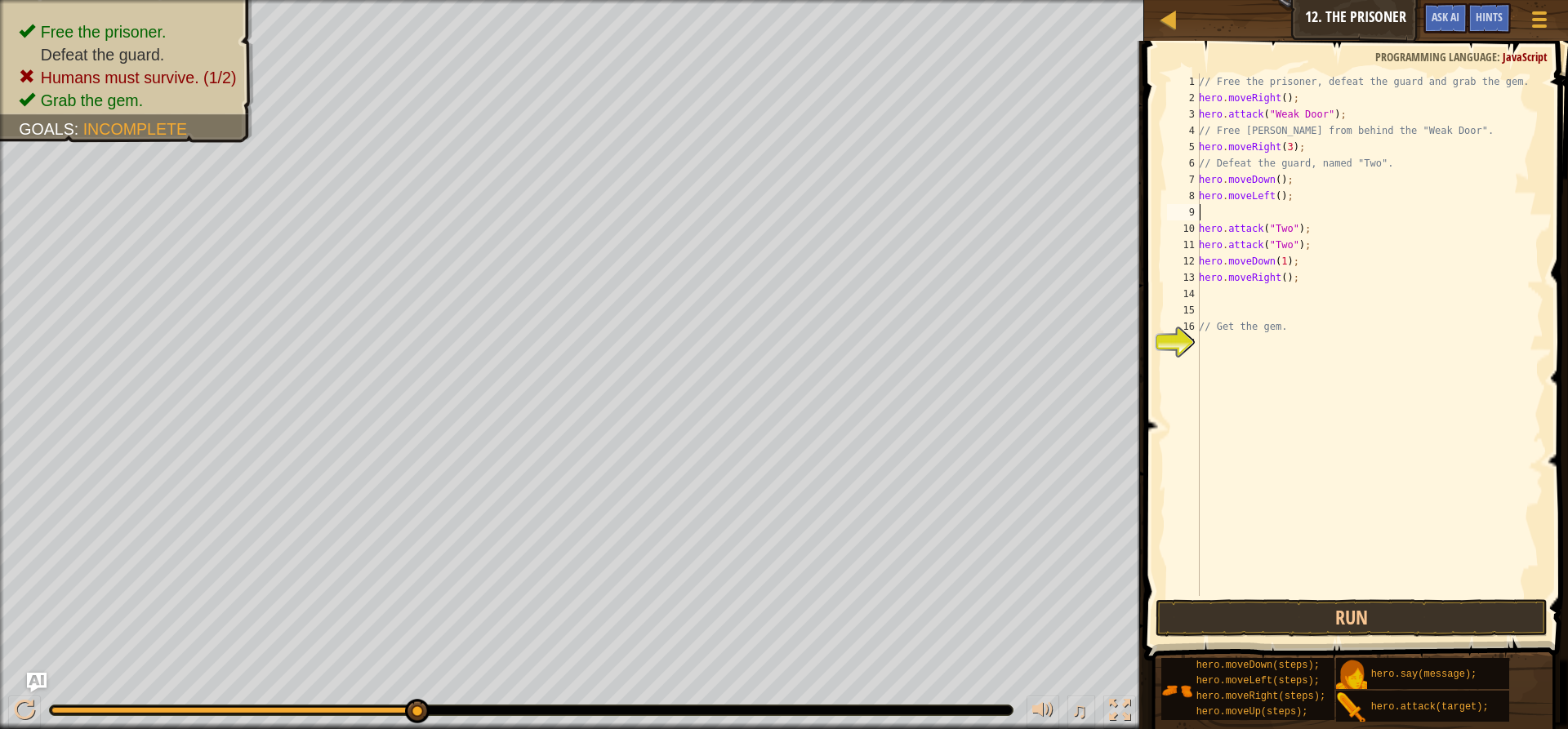
type textarea "h"
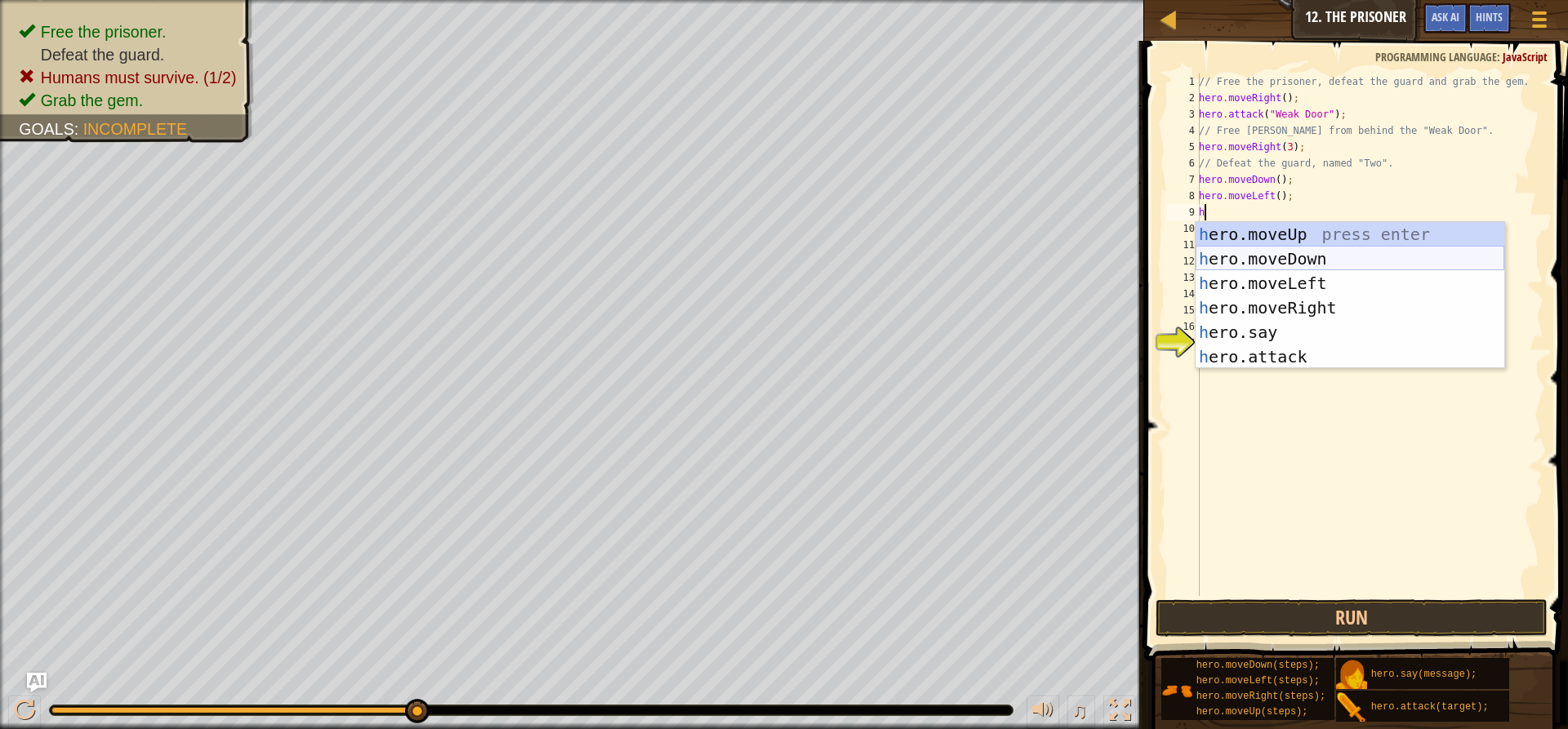
click at [1261, 257] on div "h ero.moveUp press enter h ero.moveDown press enter h ero.moveLeft press enter …" at bounding box center [1350, 321] width 309 height 196
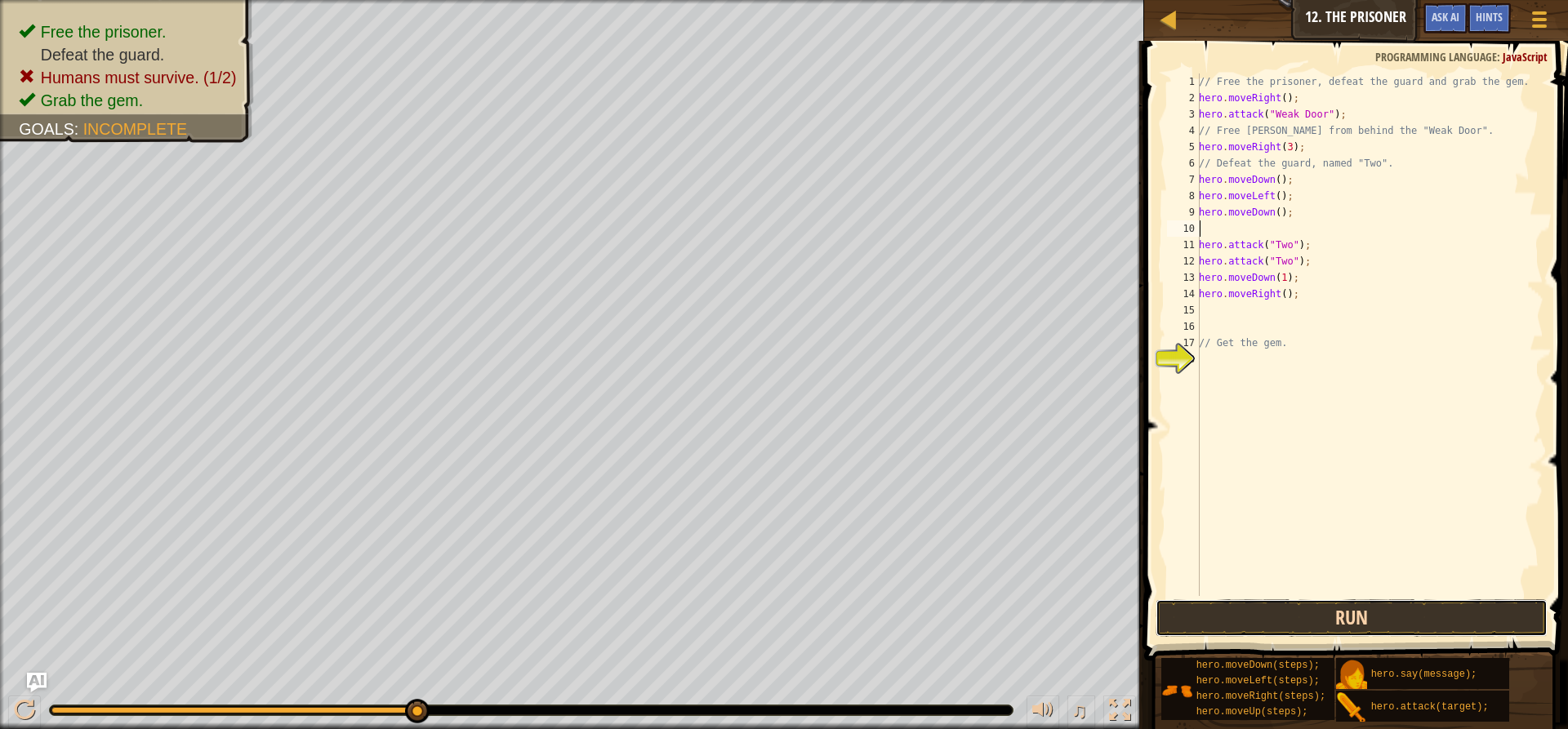
click at [1347, 624] on button "Run" at bounding box center [1350, 618] width 392 height 38
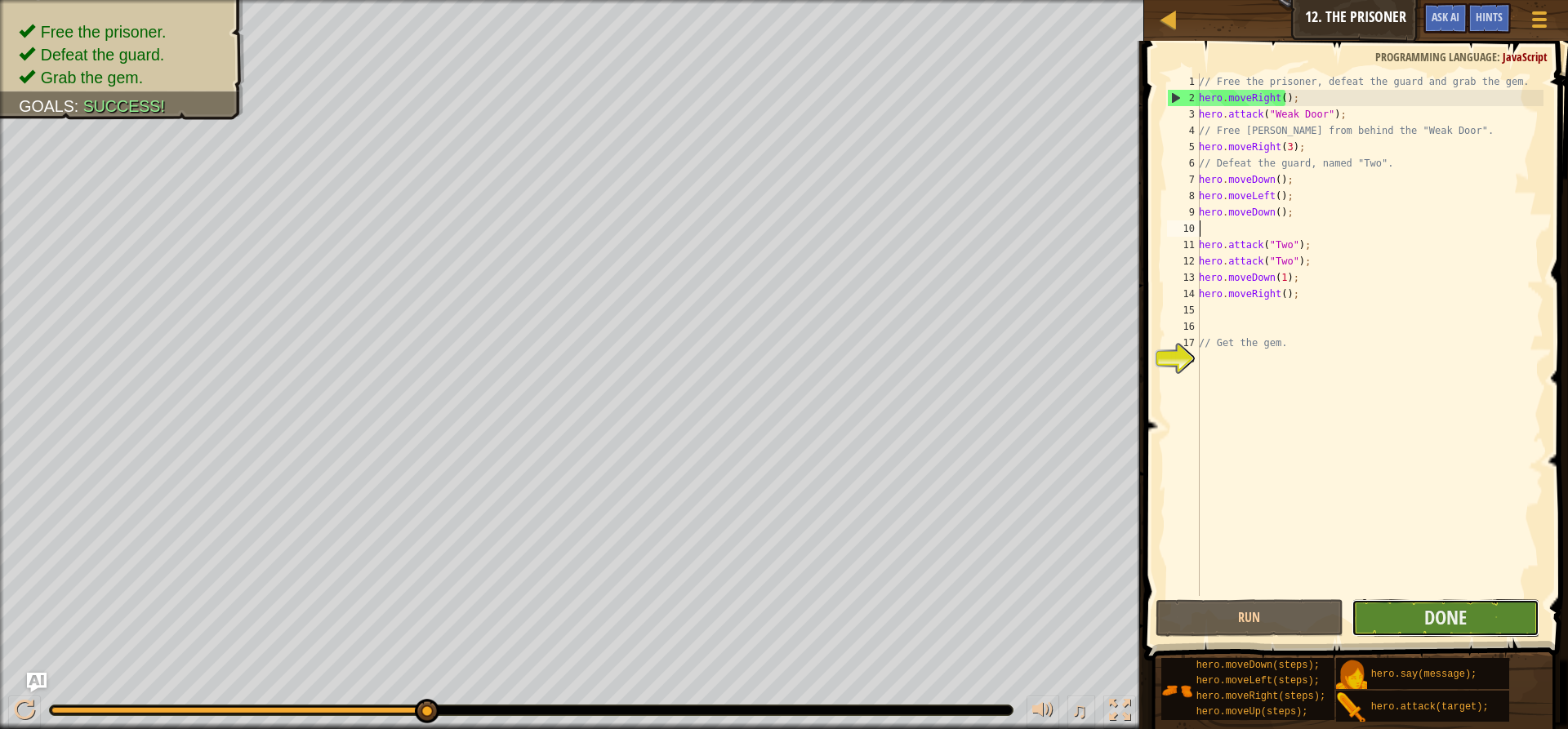
click at [1518, 620] on button "Done" at bounding box center [1445, 618] width 188 height 38
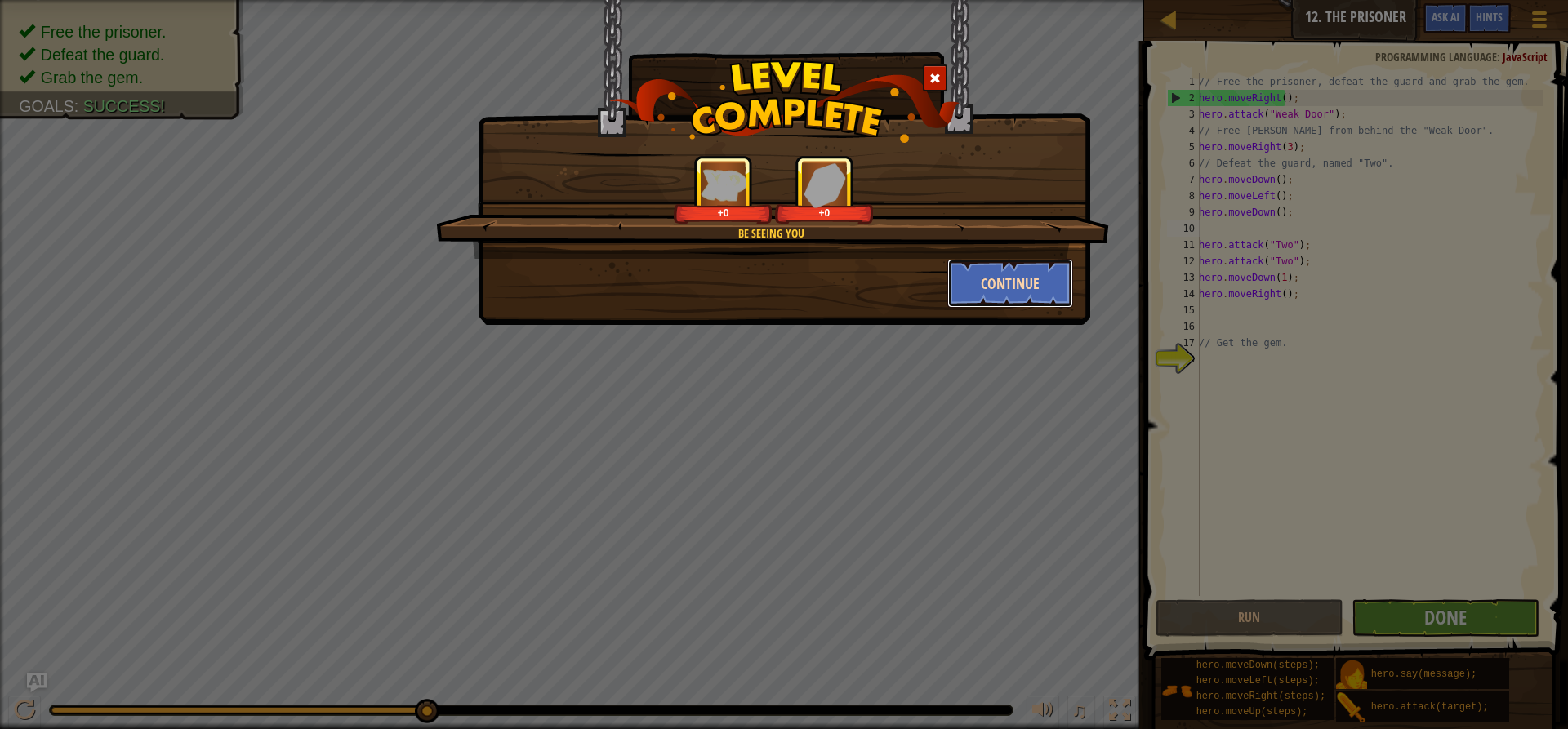
click at [1014, 293] on button "Continue" at bounding box center [1010, 283] width 126 height 49
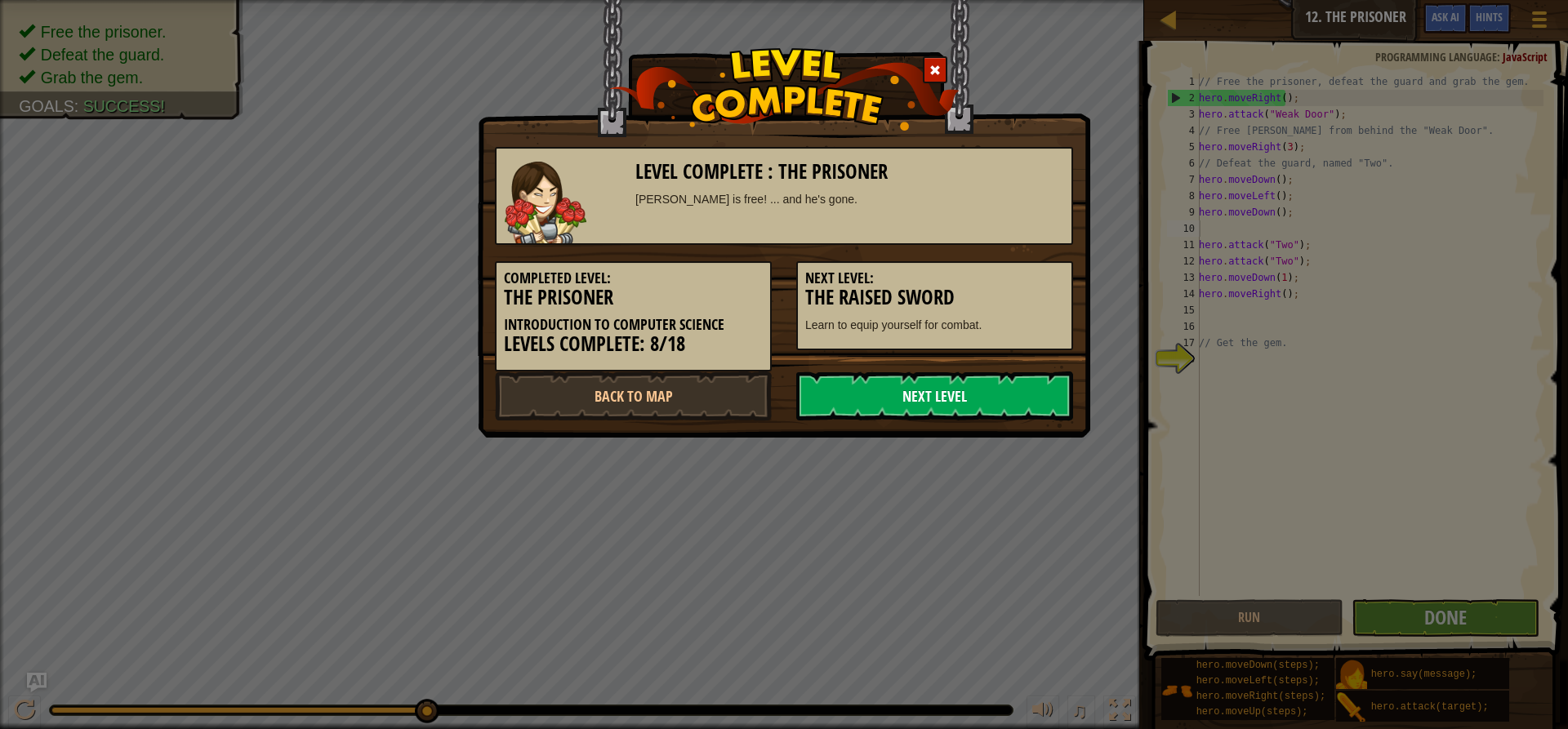
click at [1008, 380] on link "Next Level" at bounding box center [935, 396] width 277 height 49
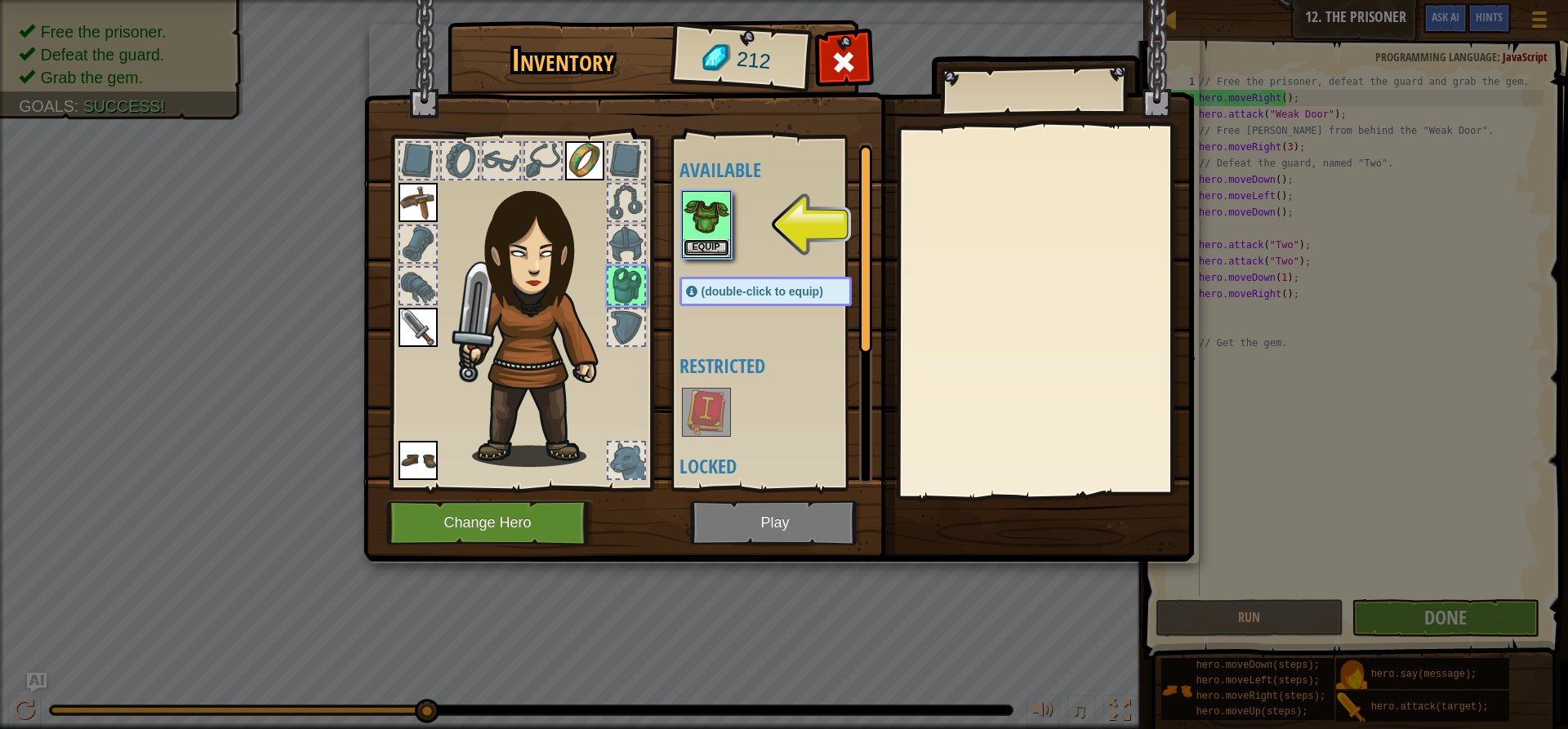
click at [720, 243] on button "Equip" at bounding box center [706, 248] width 45 height 17
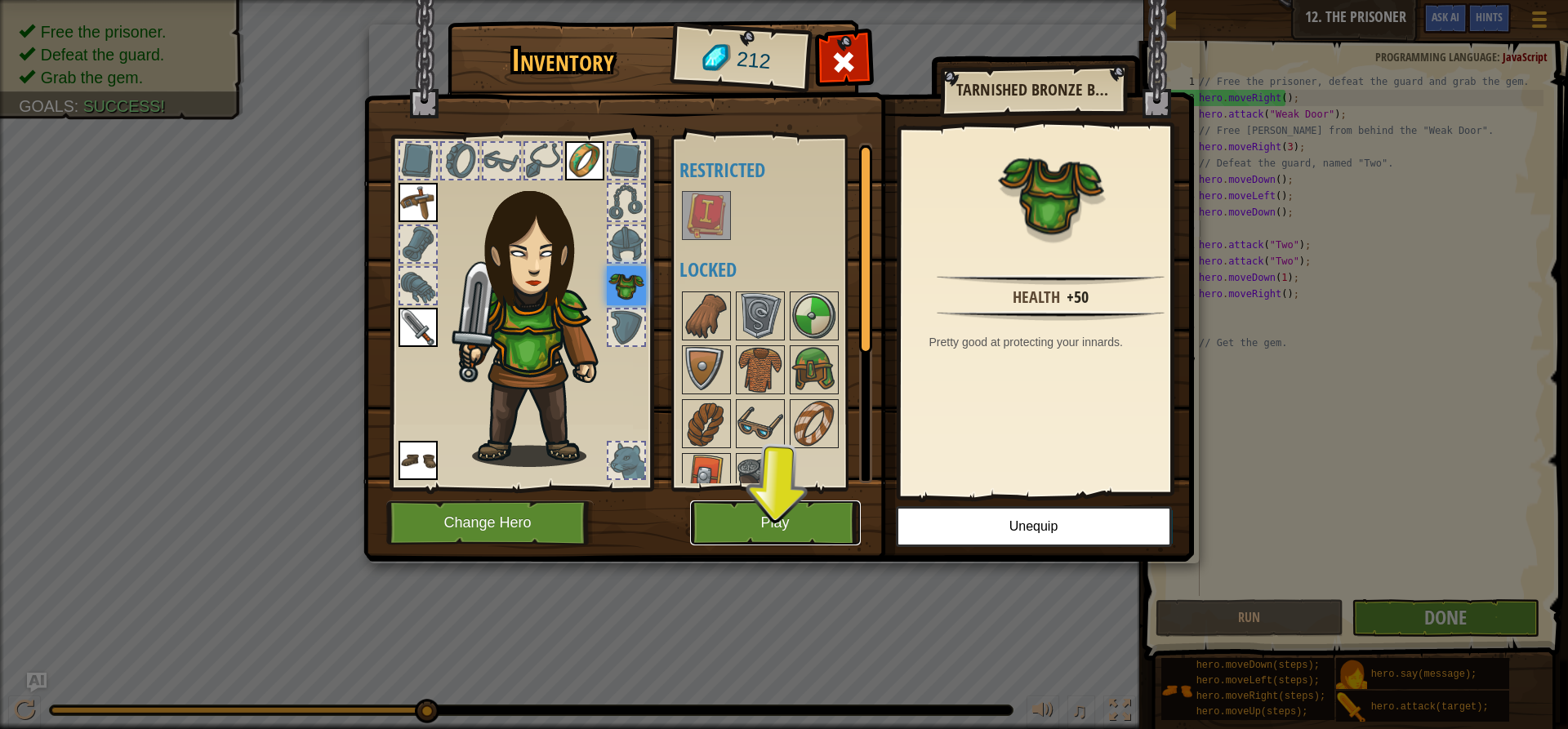
click at [794, 527] on button "Play" at bounding box center [775, 523] width 170 height 45
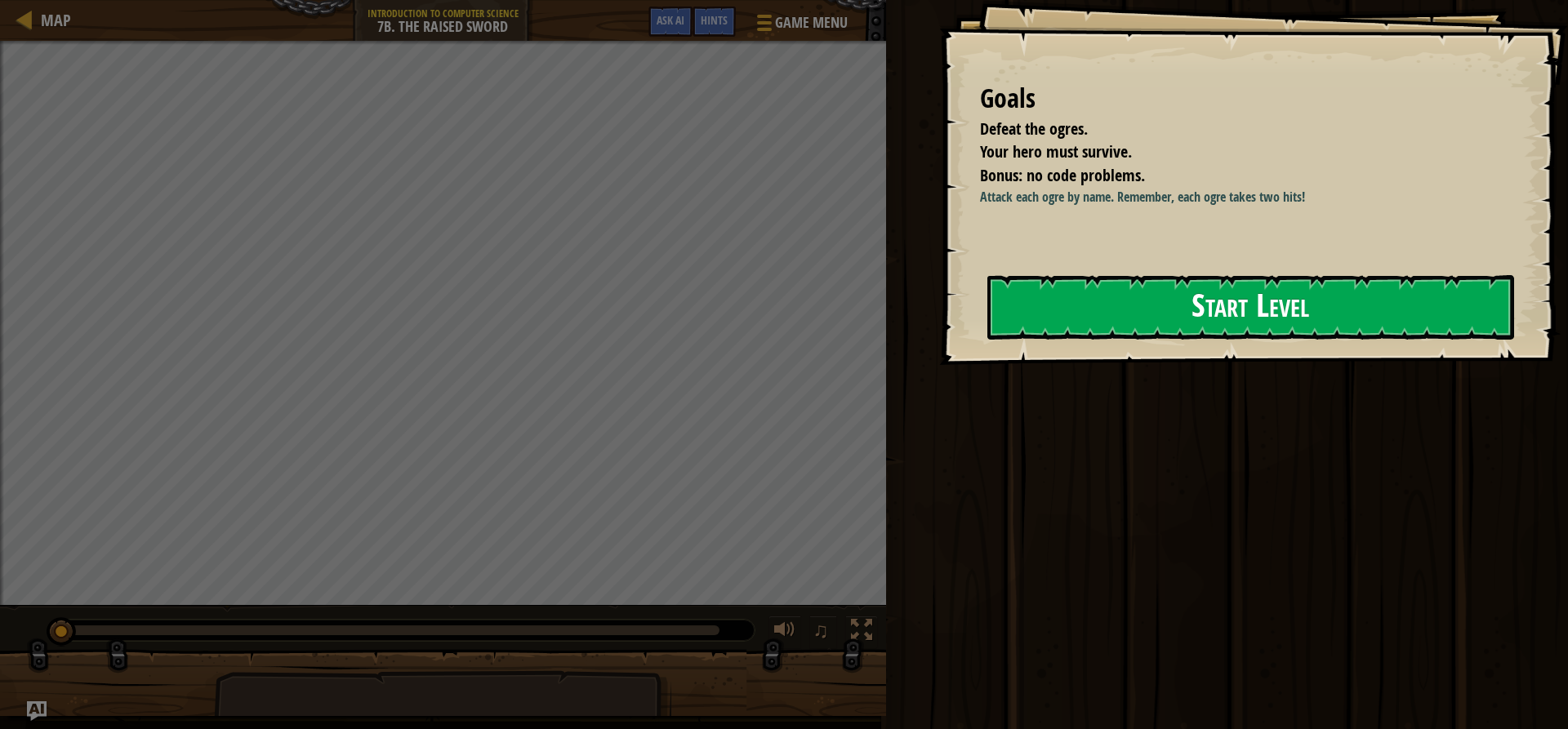
click at [1132, 321] on button "Start Level" at bounding box center [1249, 307] width 527 height 65
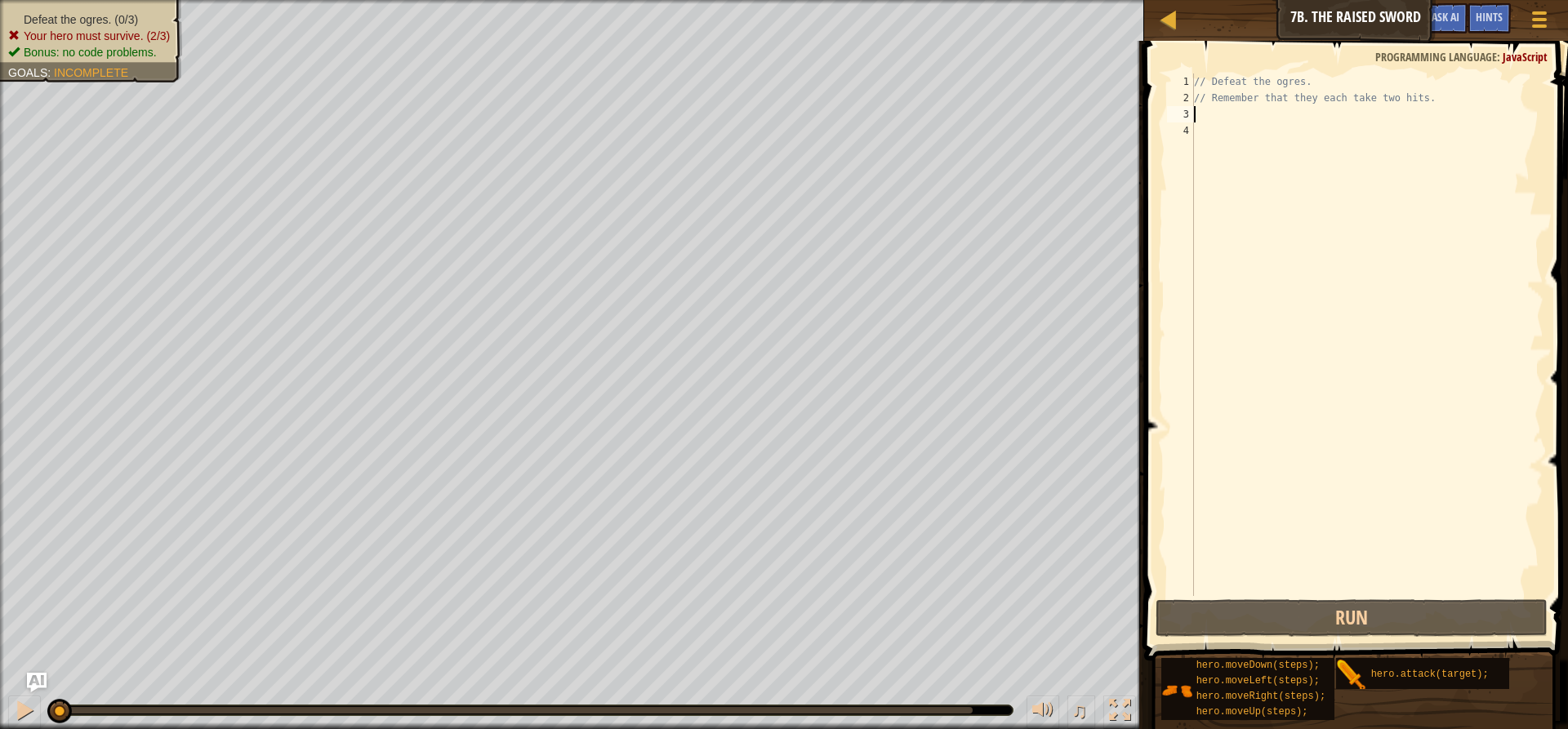
click at [1213, 117] on div "// Defeat the ogres. // Remember that they each take two hits." at bounding box center [1367, 351] width 352 height 556
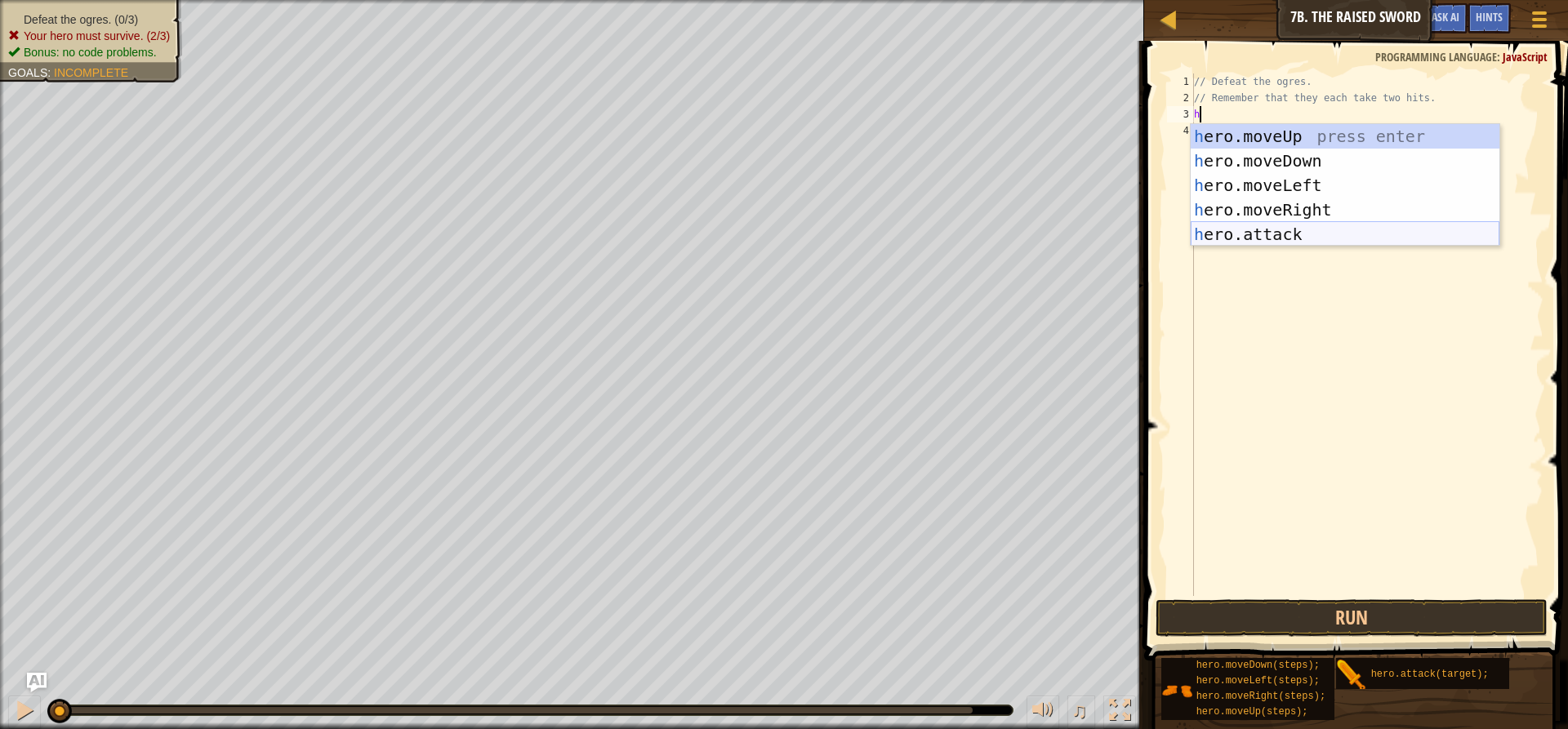
click at [1261, 236] on div "h ero.moveUp press enter h ero.moveDown press enter h ero.moveLeft press enter …" at bounding box center [1345, 210] width 309 height 171
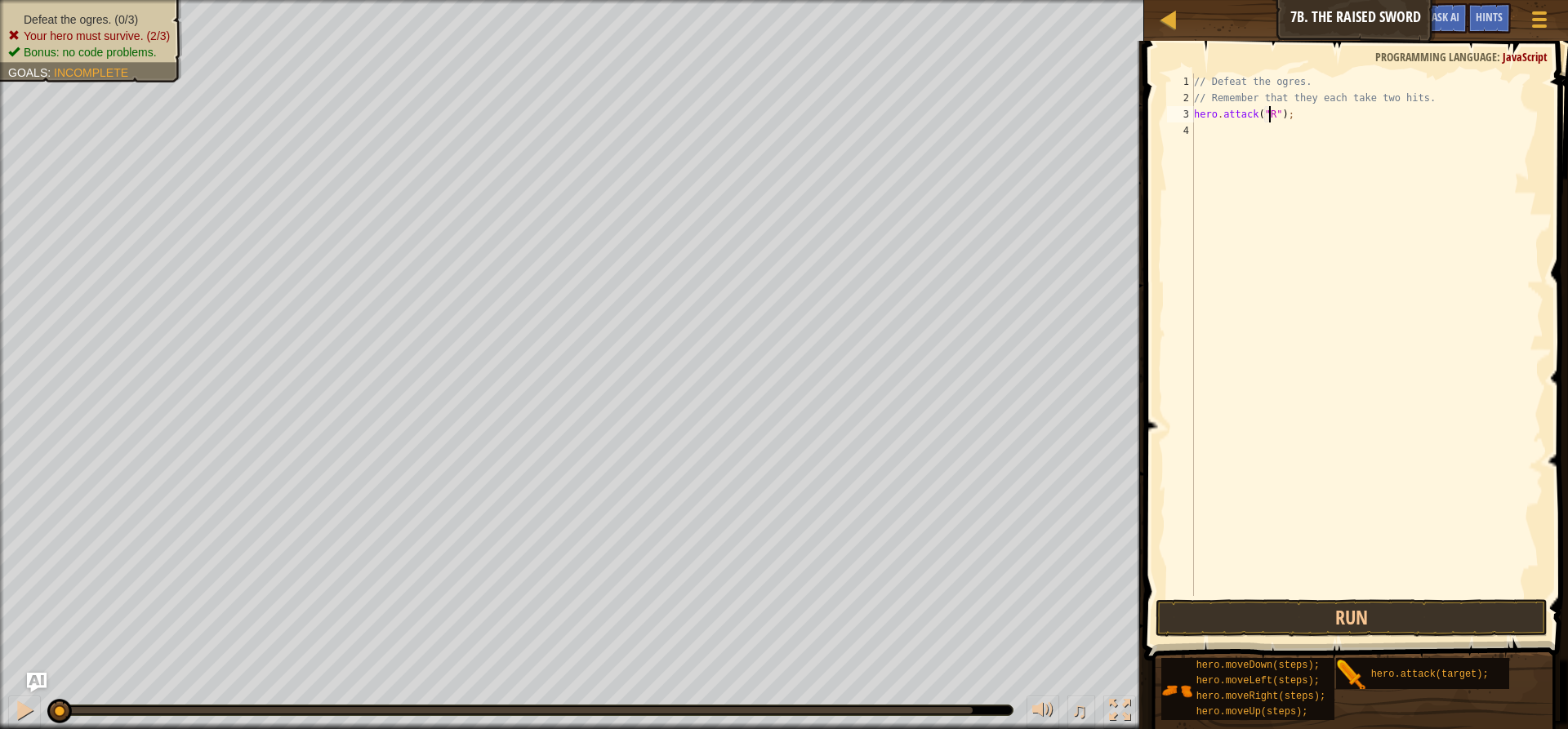
type textarea "hero.attack("Rig");"
click at [1261, 159] on div "// Defeat the ogres. // Remember that they each take two hits. hero . attack ( …" at bounding box center [1367, 351] width 352 height 556
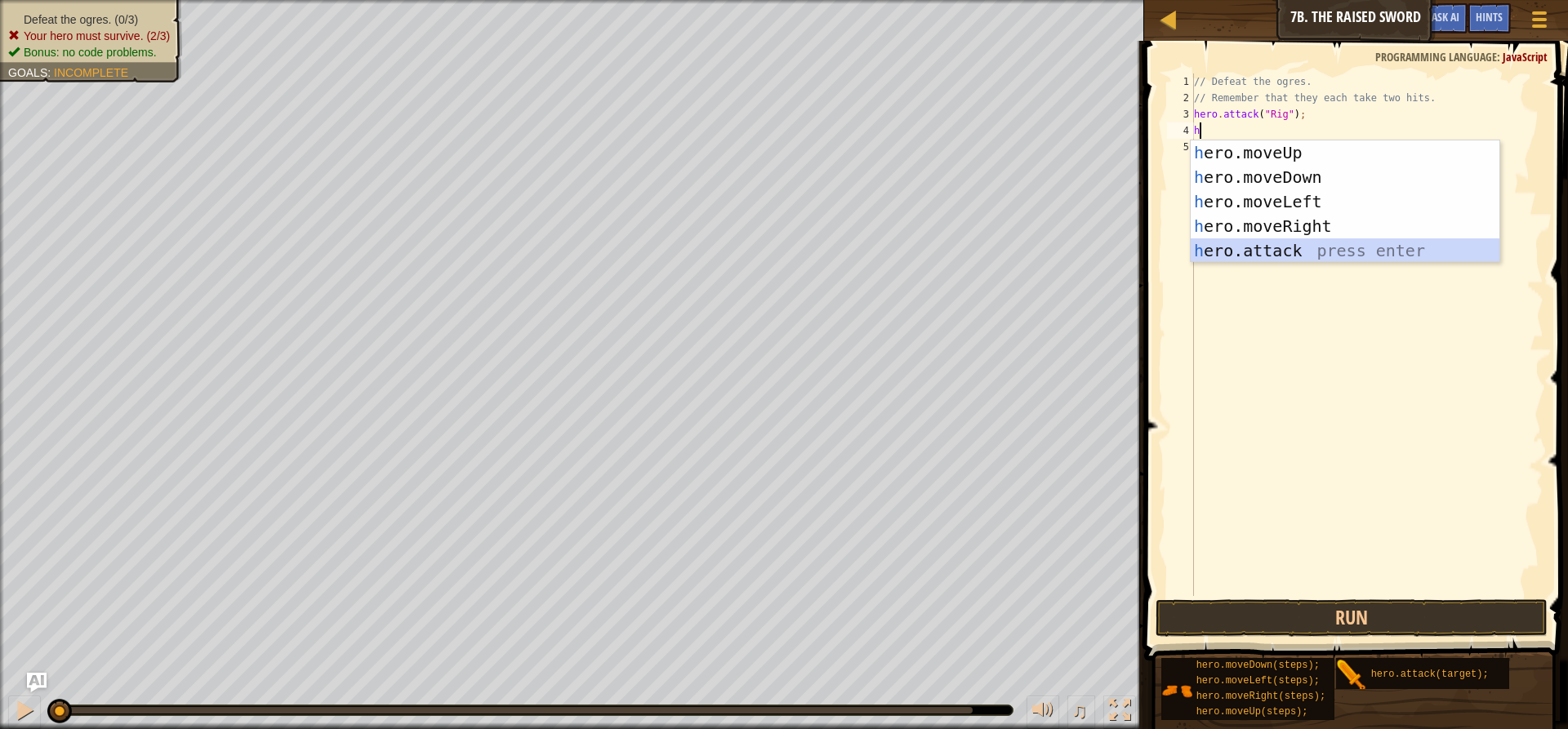
drag, startPoint x: 1266, startPoint y: 259, endPoint x: 1264, endPoint y: 163, distance: 96.0
click at [1266, 257] on div "h ero.moveUp press enter h ero.moveDown press enter h ero.moveLeft press enter …" at bounding box center [1345, 226] width 309 height 171
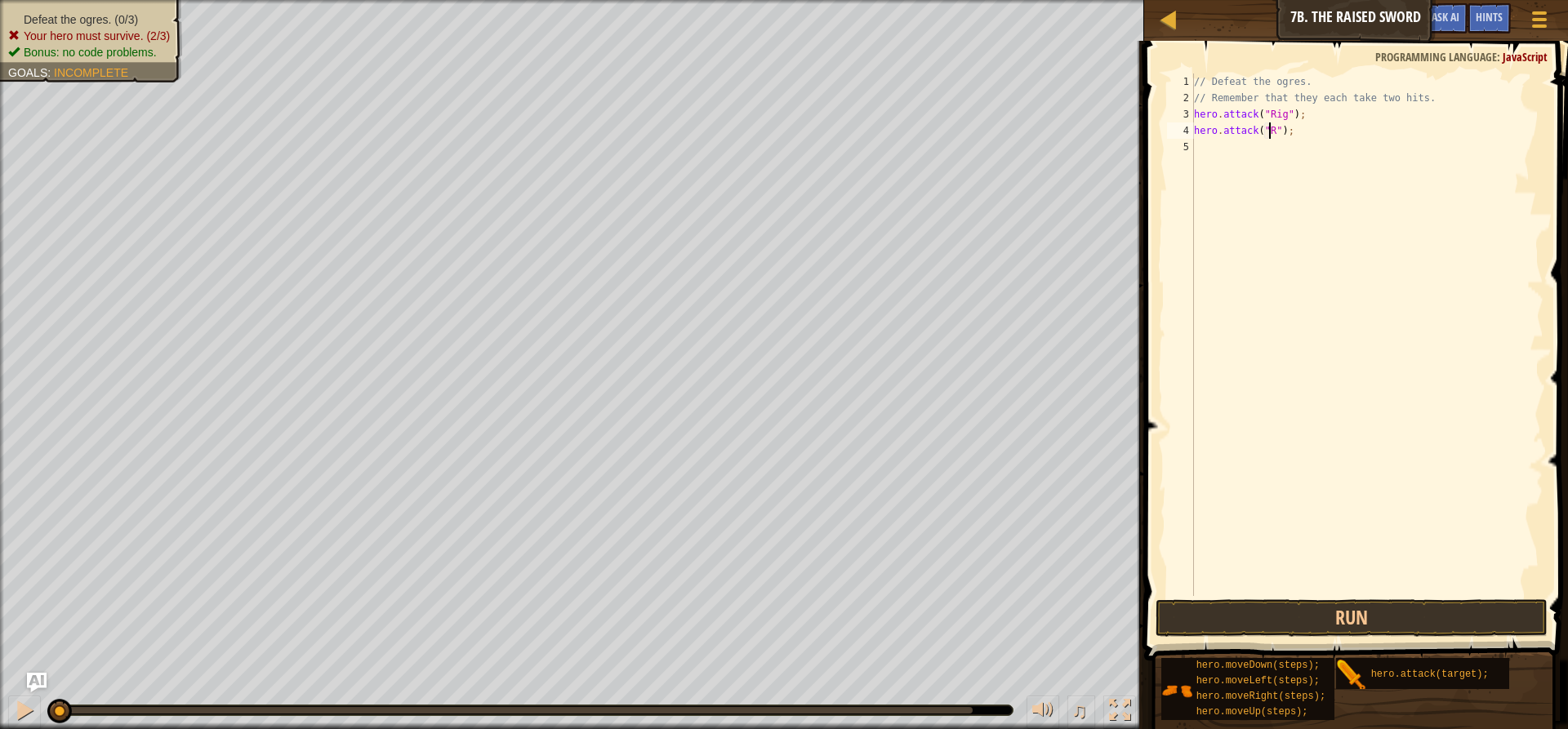
type textarea "hero.attack("Rig");"
click at [1229, 156] on div "// Defeat the ogres. // Remember that they each take two hits. hero . attack ( …" at bounding box center [1367, 351] width 352 height 556
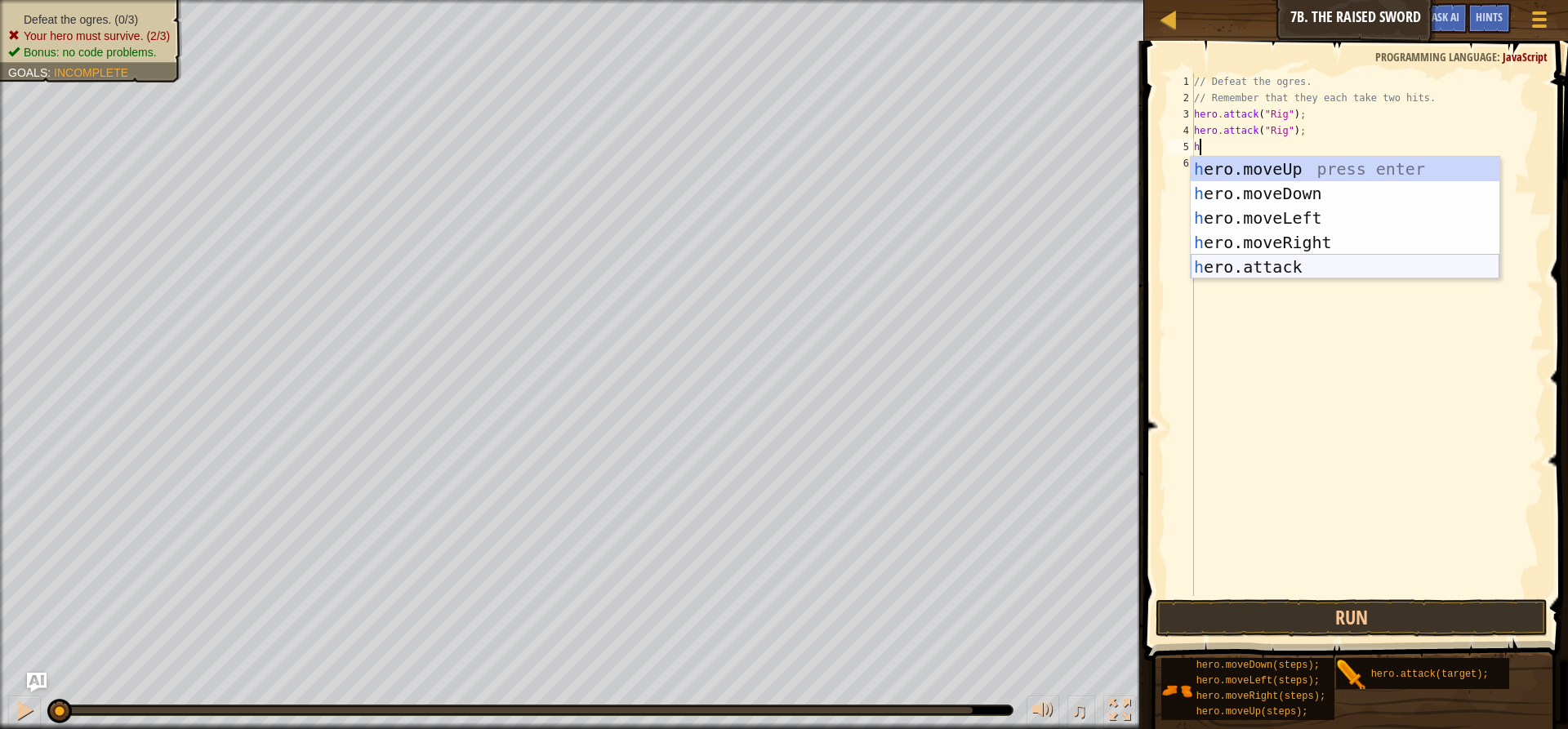
click at [1267, 271] on div "h ero.moveUp press enter h ero.moveDown press enter h ero.moveLeft press enter …" at bounding box center [1345, 243] width 309 height 171
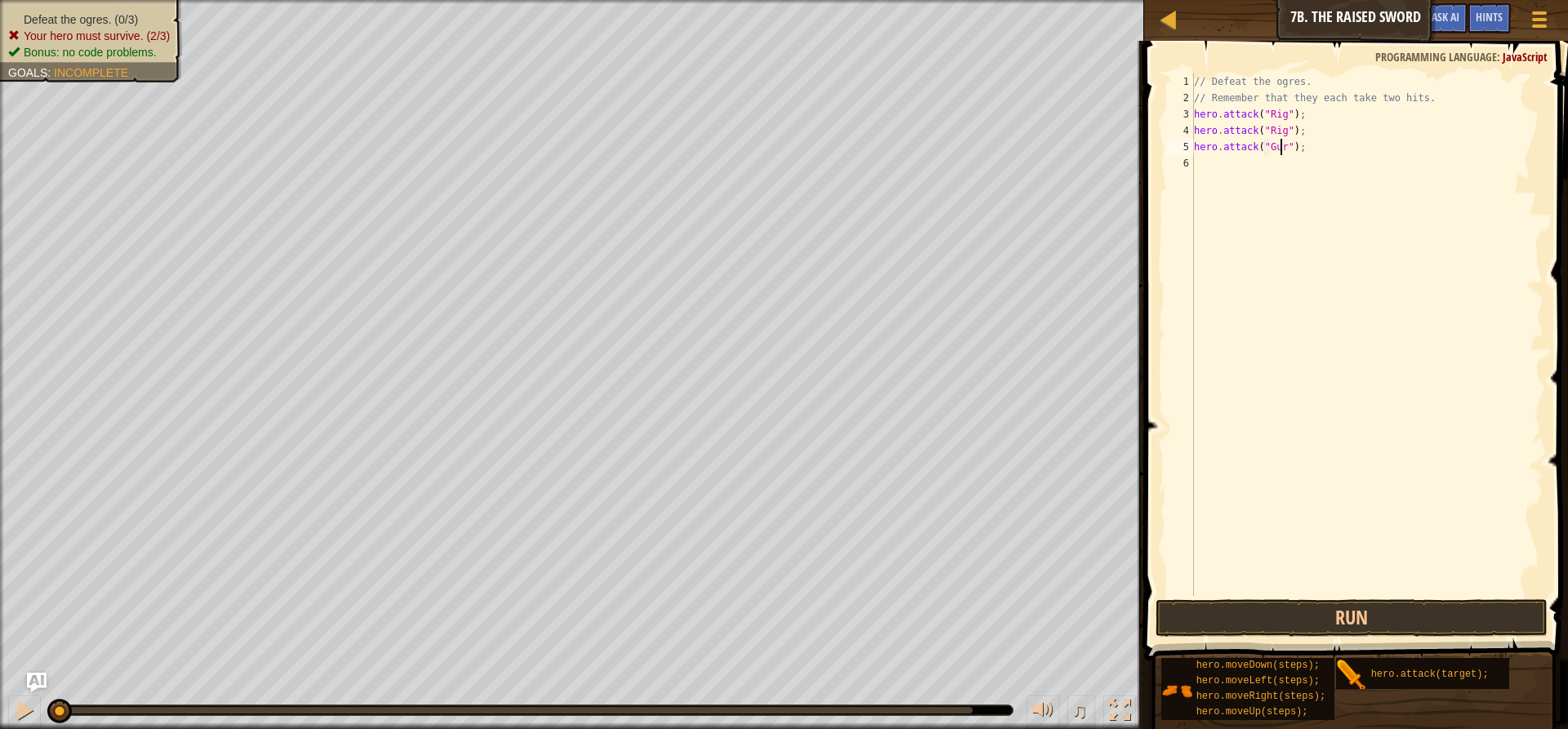
type textarea "hero.attack("Gurt");"
click at [1247, 169] on div "// Defeat the ogres. // Remember that they each take two hits. hero . attack ( …" at bounding box center [1367, 351] width 352 height 556
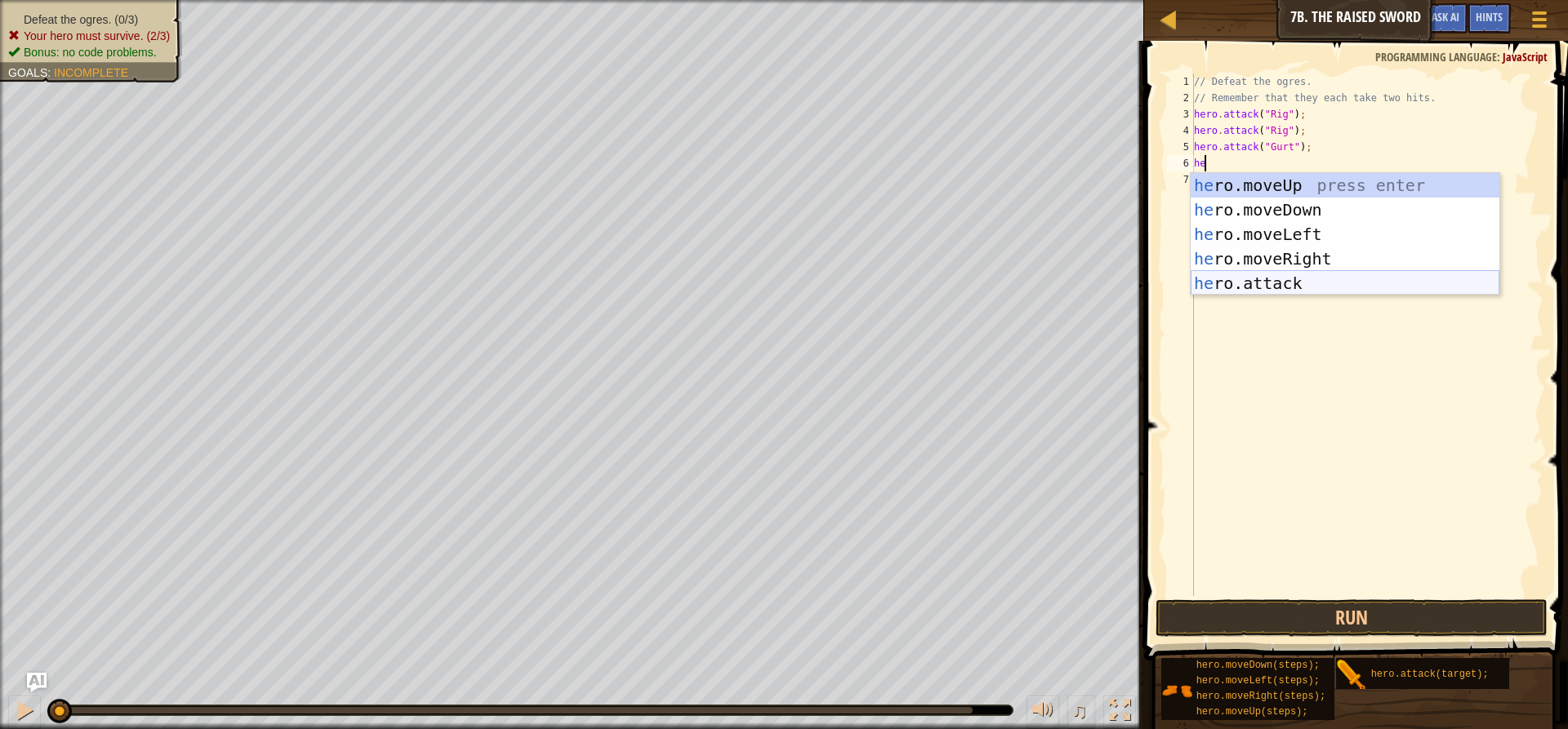
click at [1272, 279] on div "he ro.moveUp press enter he ro.moveDown press enter he ro.moveLeft press enter …" at bounding box center [1345, 259] width 309 height 171
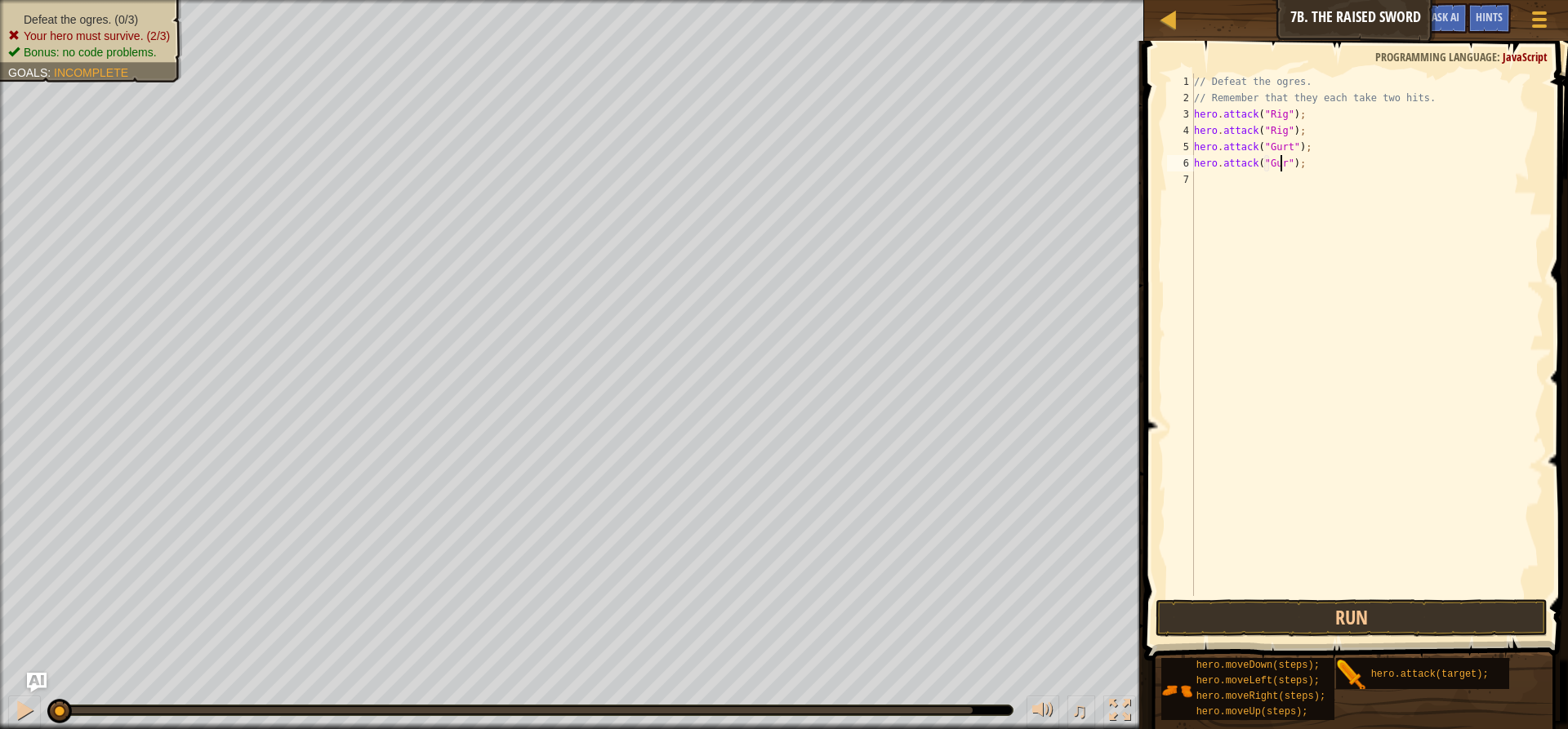
type textarea "hero.attack("Gurt");"
click at [1200, 175] on div "// Defeat the ogres. // Remember that they each take two hits. hero . attack ( …" at bounding box center [1367, 351] width 352 height 556
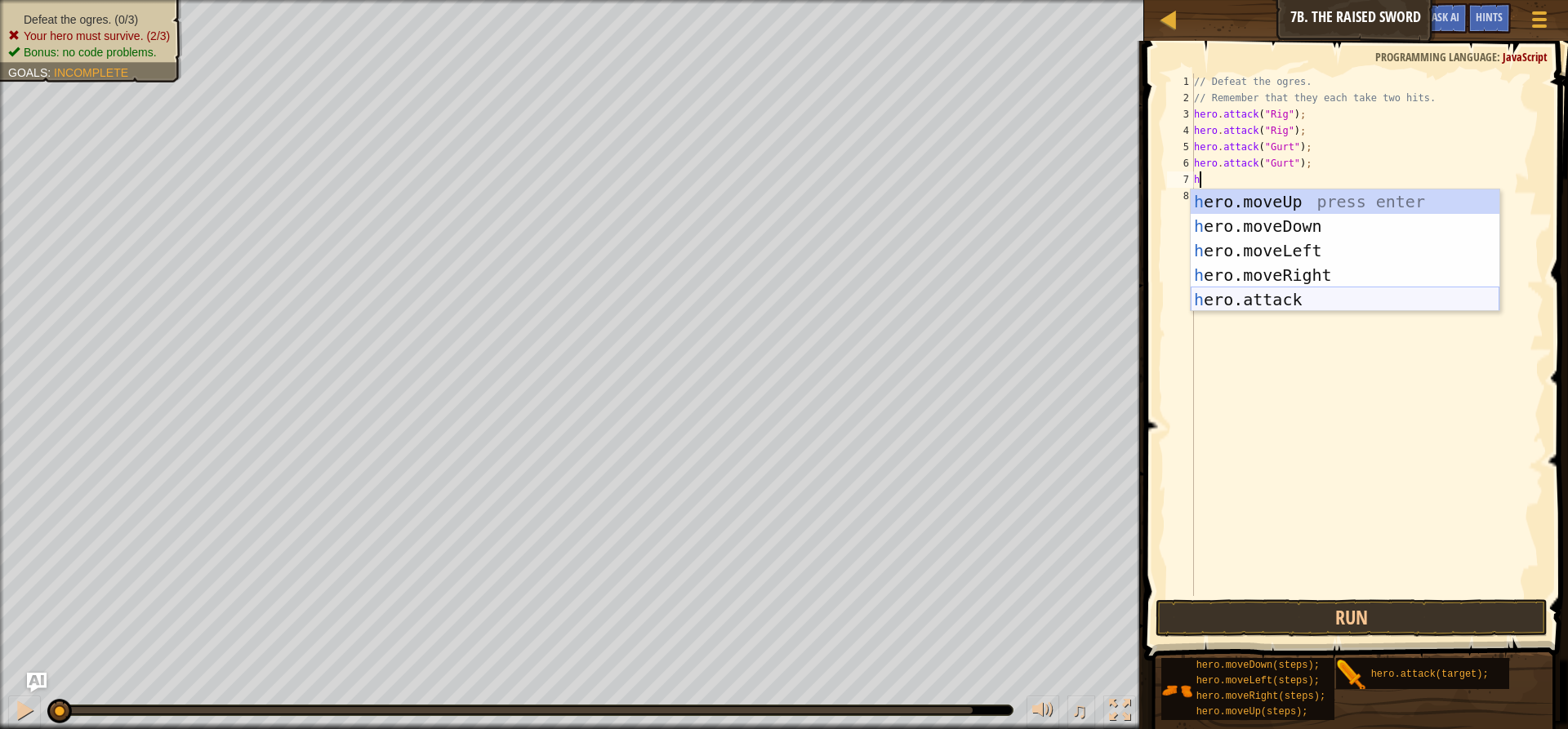
click at [1282, 299] on div "h ero.moveUp press enter h ero.moveDown press enter h ero.moveLeft press enter …" at bounding box center [1345, 275] width 309 height 171
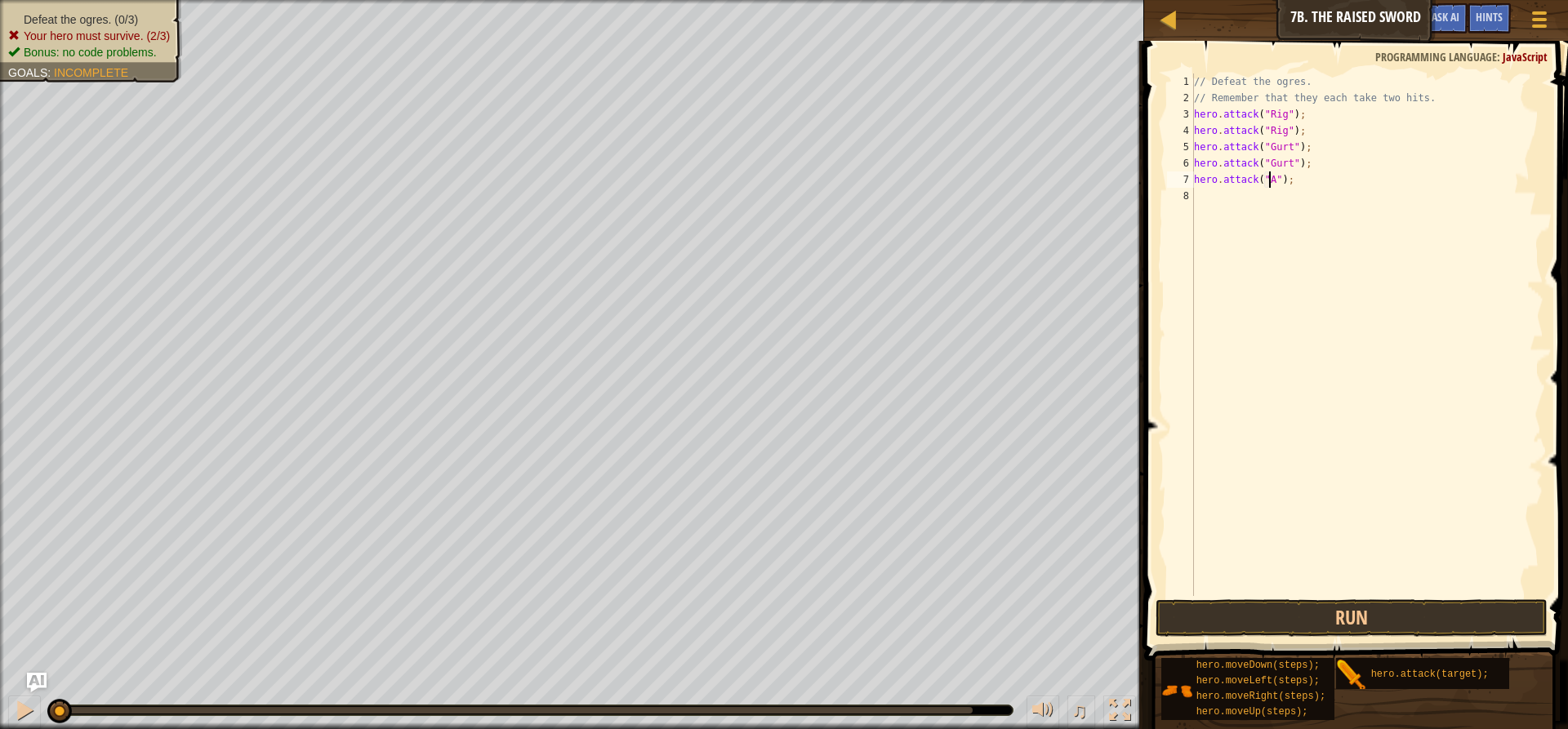
scroll to position [8, 7]
type textarea "hero.attack("Ack");"
click at [1263, 215] on div "// Defeat the ogres. // Remember that they each take two hits. hero . attack ( …" at bounding box center [1367, 351] width 352 height 556
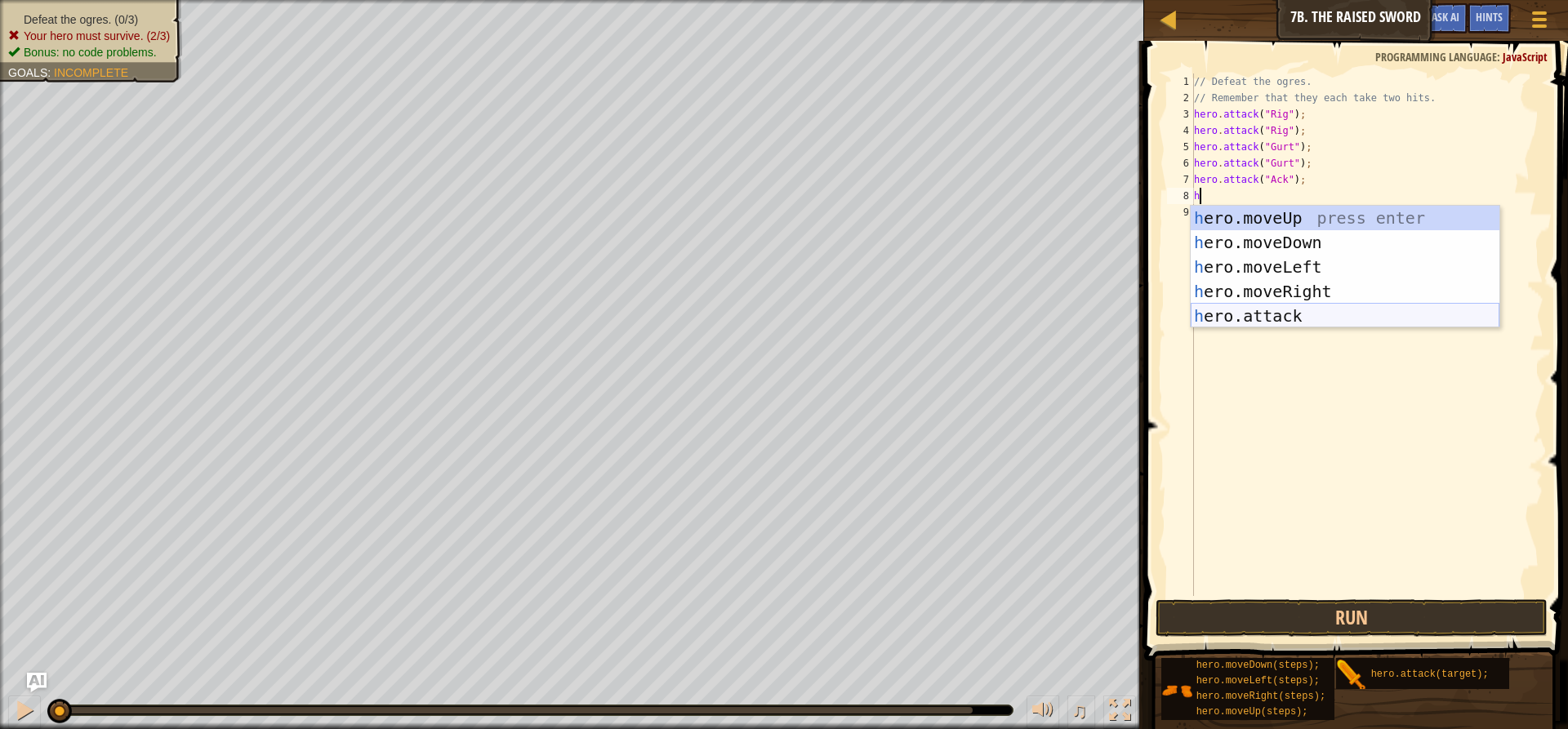
click at [1273, 310] on div "h ero.moveUp press enter h ero.moveDown press enter h ero.moveLeft press enter …" at bounding box center [1345, 292] width 309 height 171
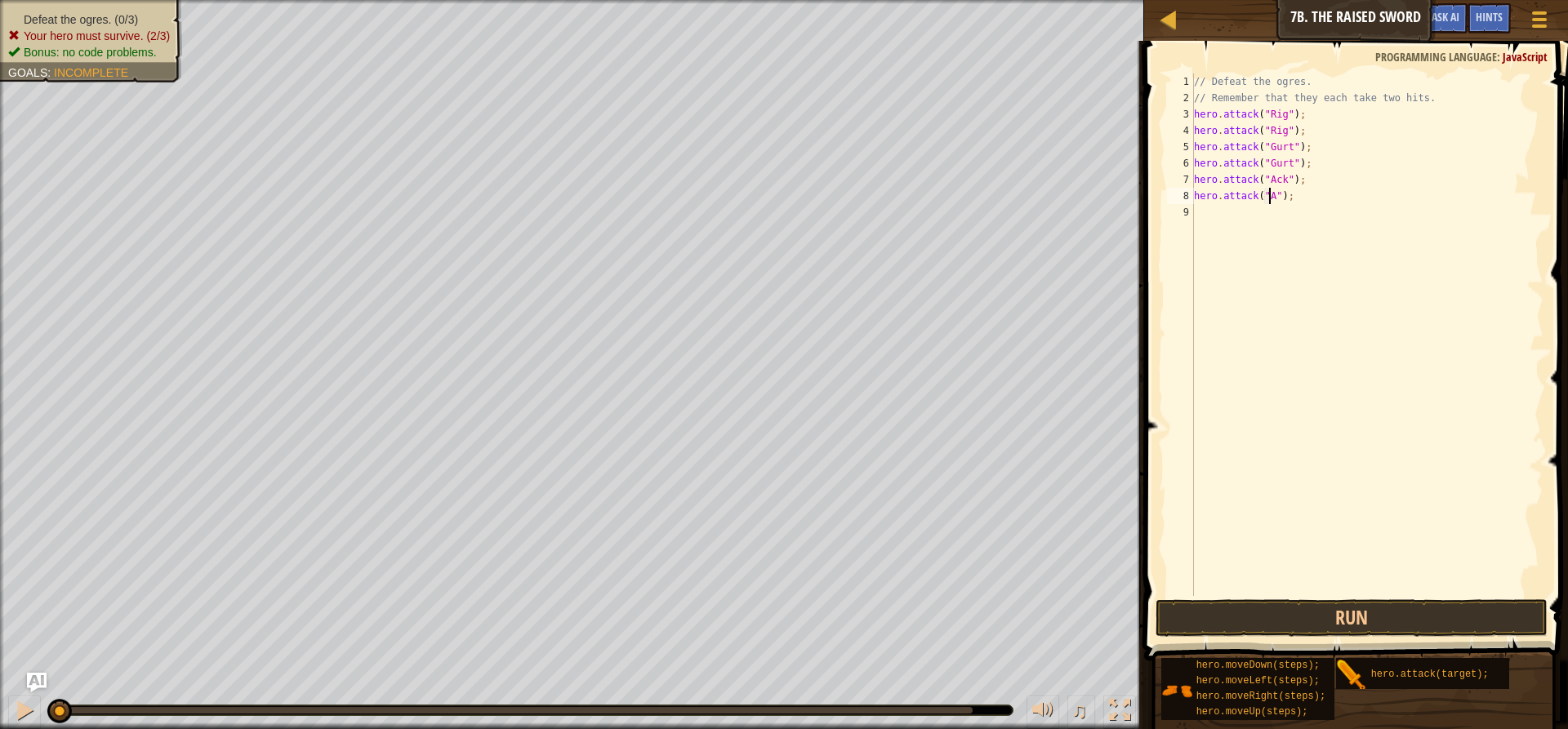
scroll to position [8, 7]
type textarea "hero.attack("Ack");"
click at [1212, 204] on div "// Defeat the ogres. // Remember that they each take two hits. hero . attack ( …" at bounding box center [1367, 351] width 352 height 556
type textarea "h"
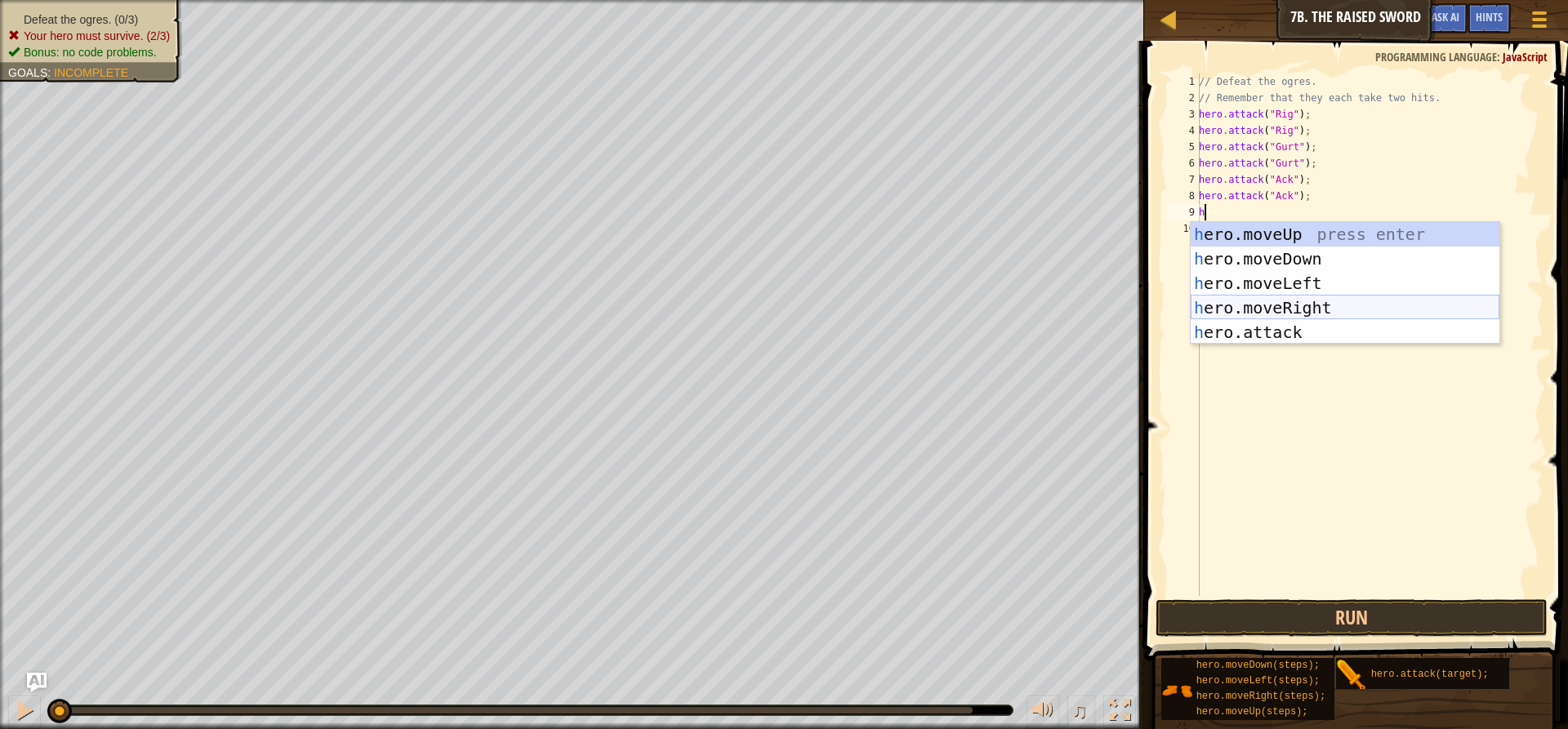
click at [1297, 311] on div "h ero.moveUp press enter h ero.moveDown press enter h ero.moveLeft press enter …" at bounding box center [1345, 308] width 309 height 171
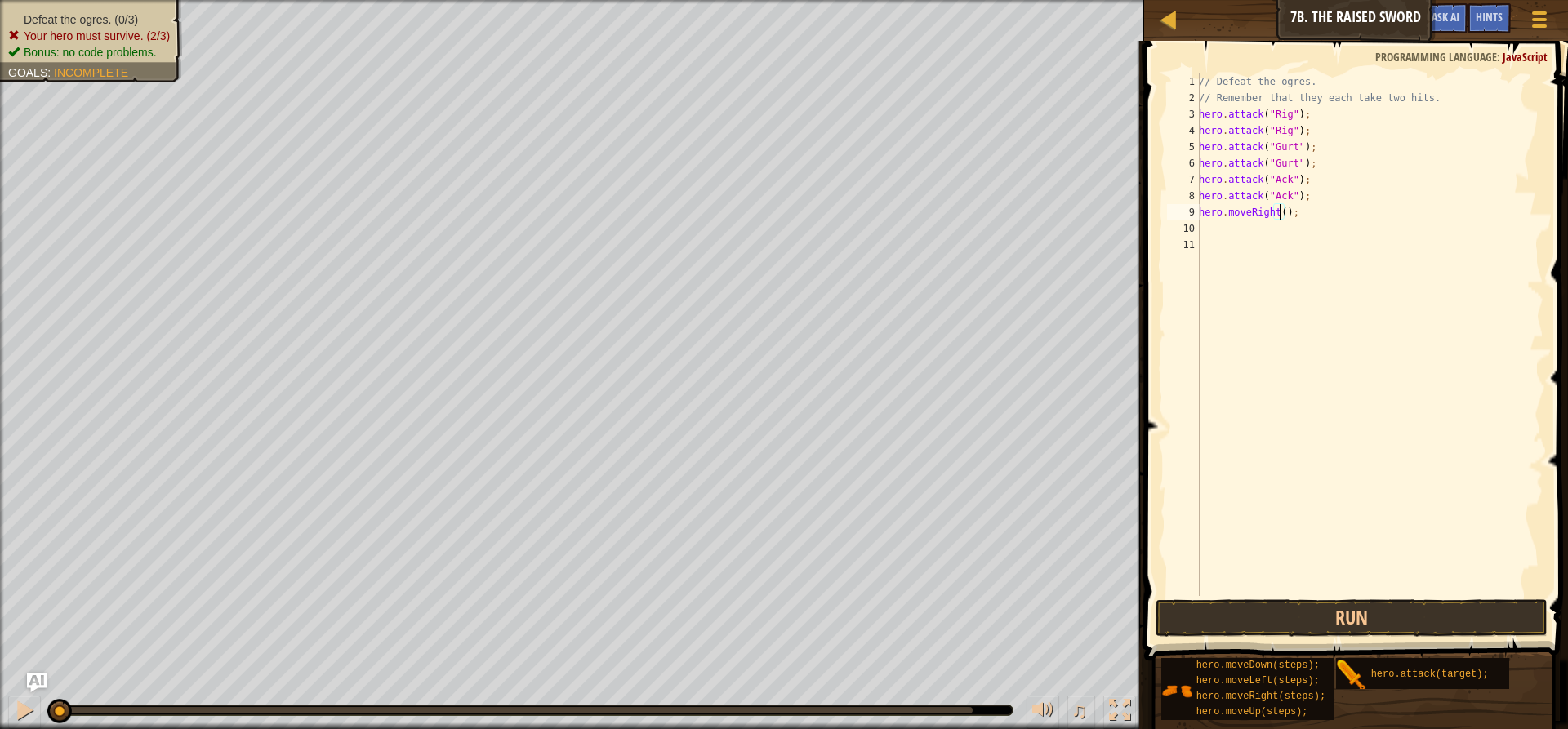
click at [1278, 218] on div "// Defeat the ogres. // Remember that they each take two hits. hero . attack ( …" at bounding box center [1369, 351] width 347 height 556
type textarea "hero.moveRight(2);"
click at [1369, 621] on button "Run" at bounding box center [1350, 618] width 392 height 38
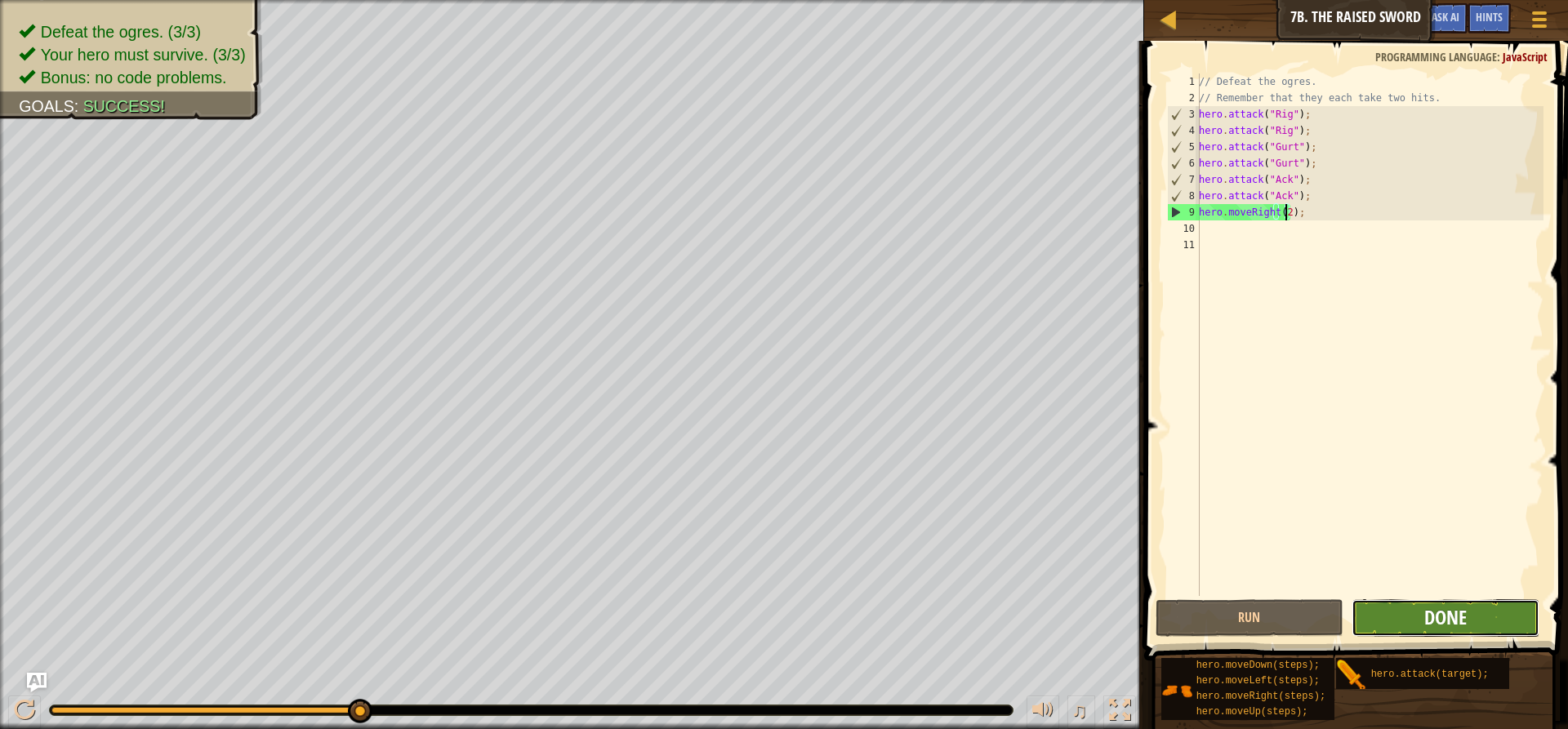
click at [1466, 607] on button "Done" at bounding box center [1445, 618] width 188 height 38
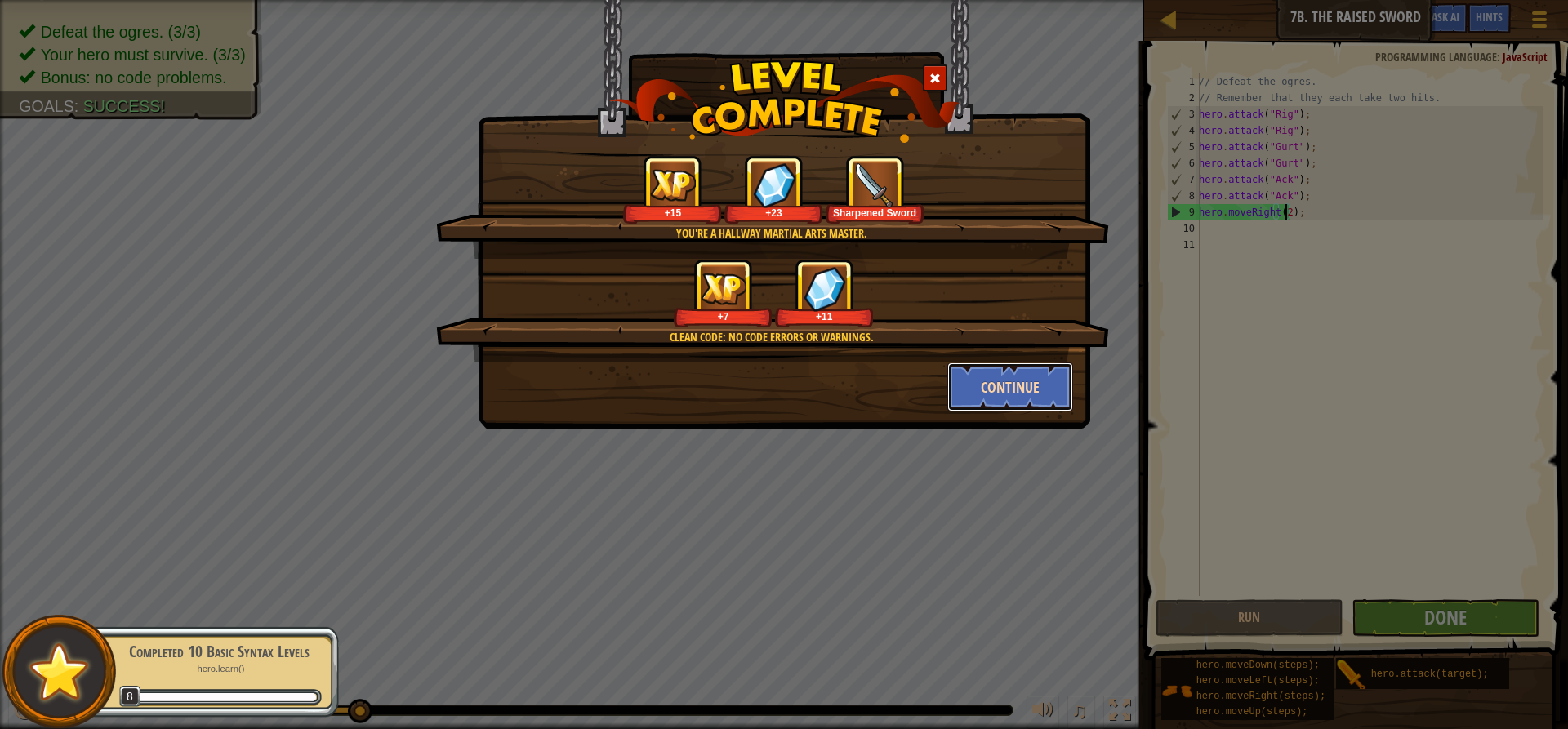
click at [1013, 385] on button "Continue" at bounding box center [1010, 387] width 126 height 49
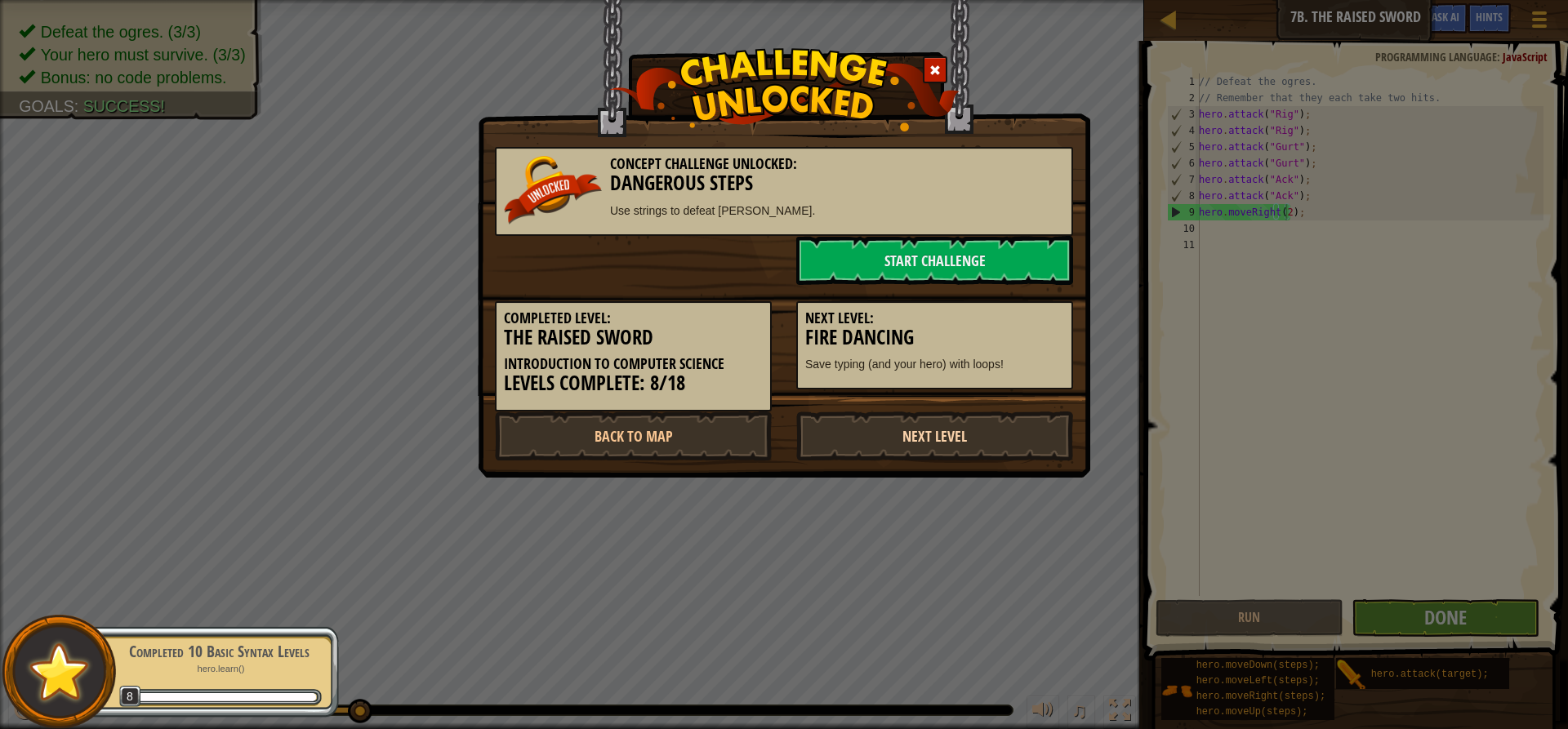
click at [932, 442] on link "Next Level" at bounding box center [935, 435] width 277 height 49
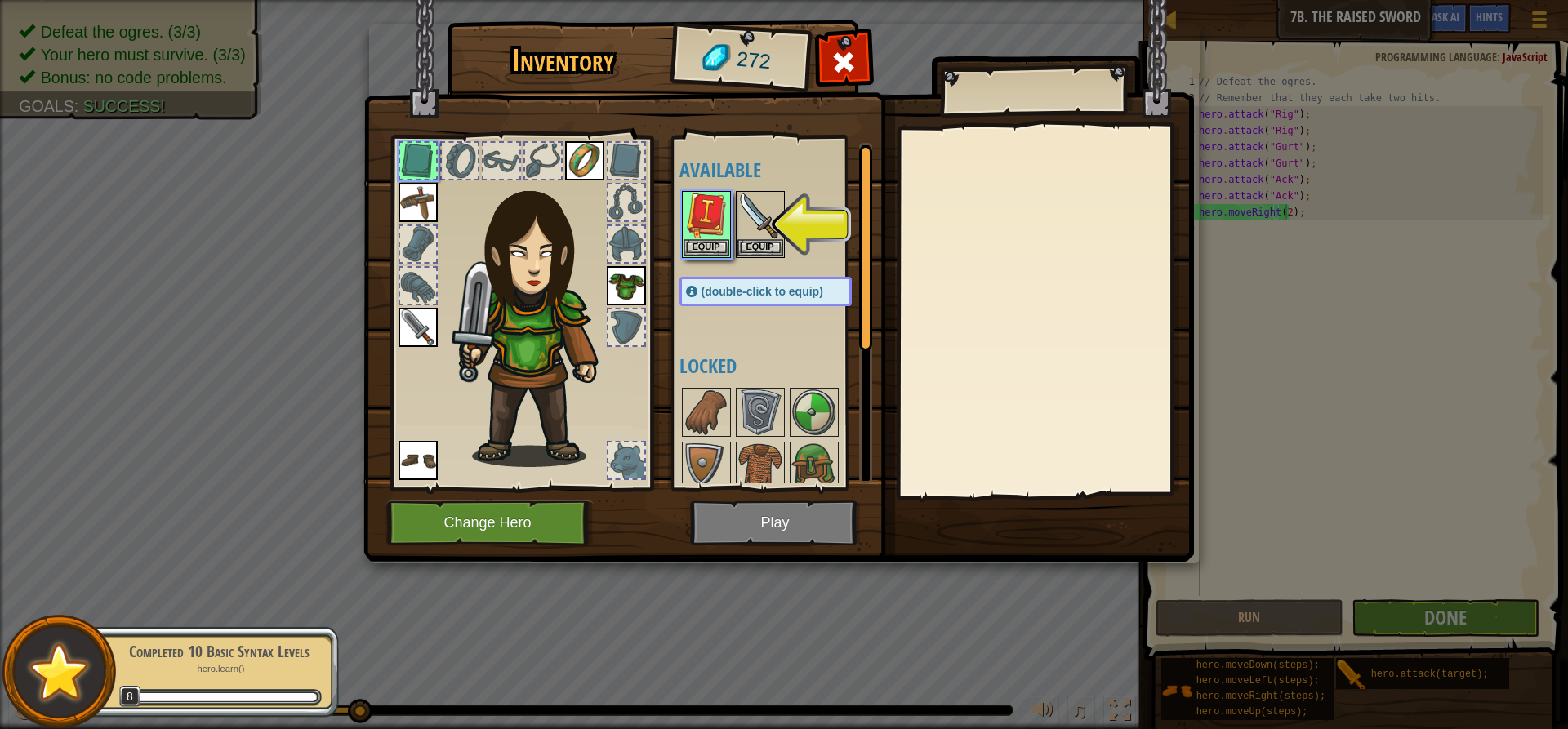
click at [787, 522] on img at bounding box center [778, 266] width 831 height 593
click at [718, 247] on button "Equip" at bounding box center [706, 247] width 45 height 17
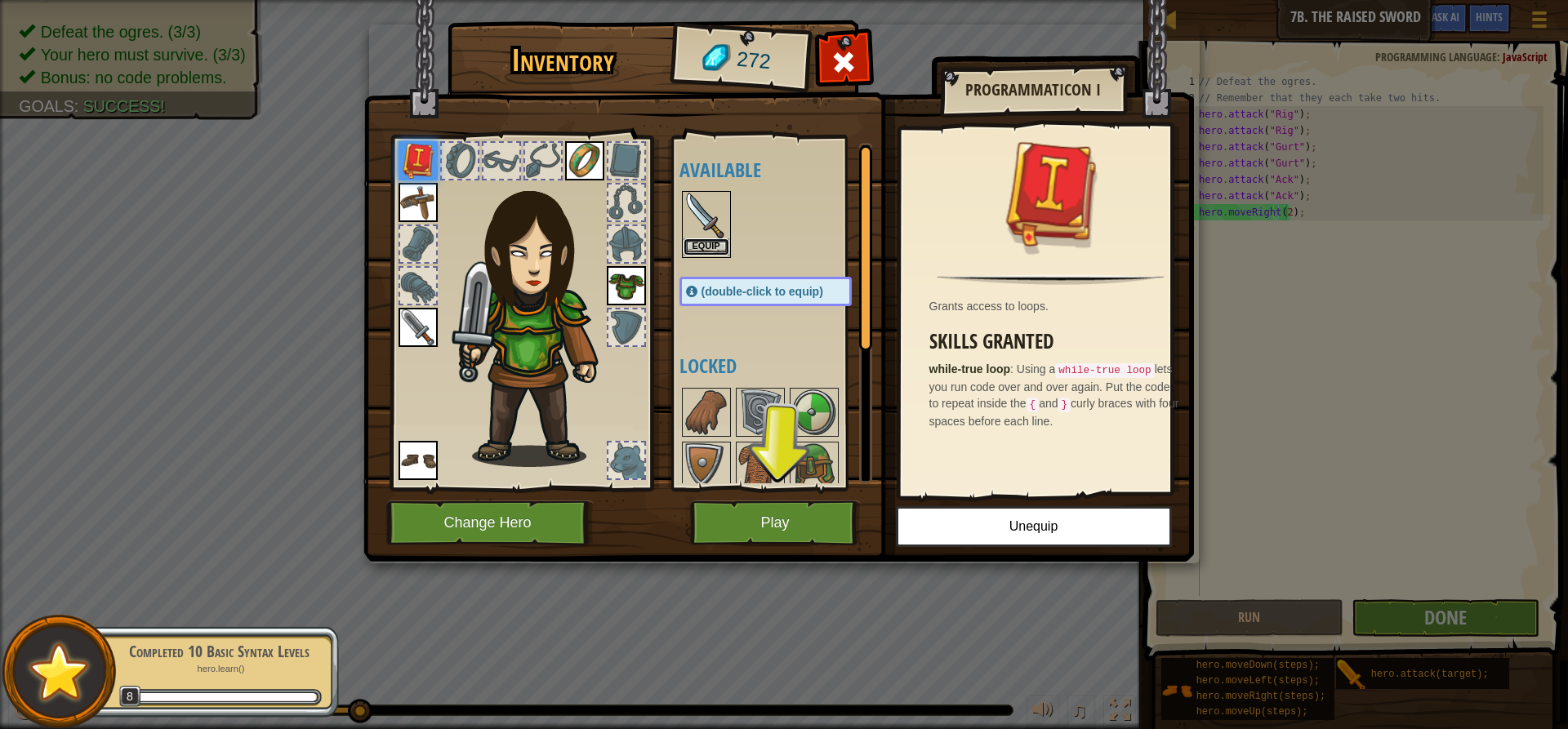
click at [716, 247] on button "Equip" at bounding box center [706, 247] width 45 height 17
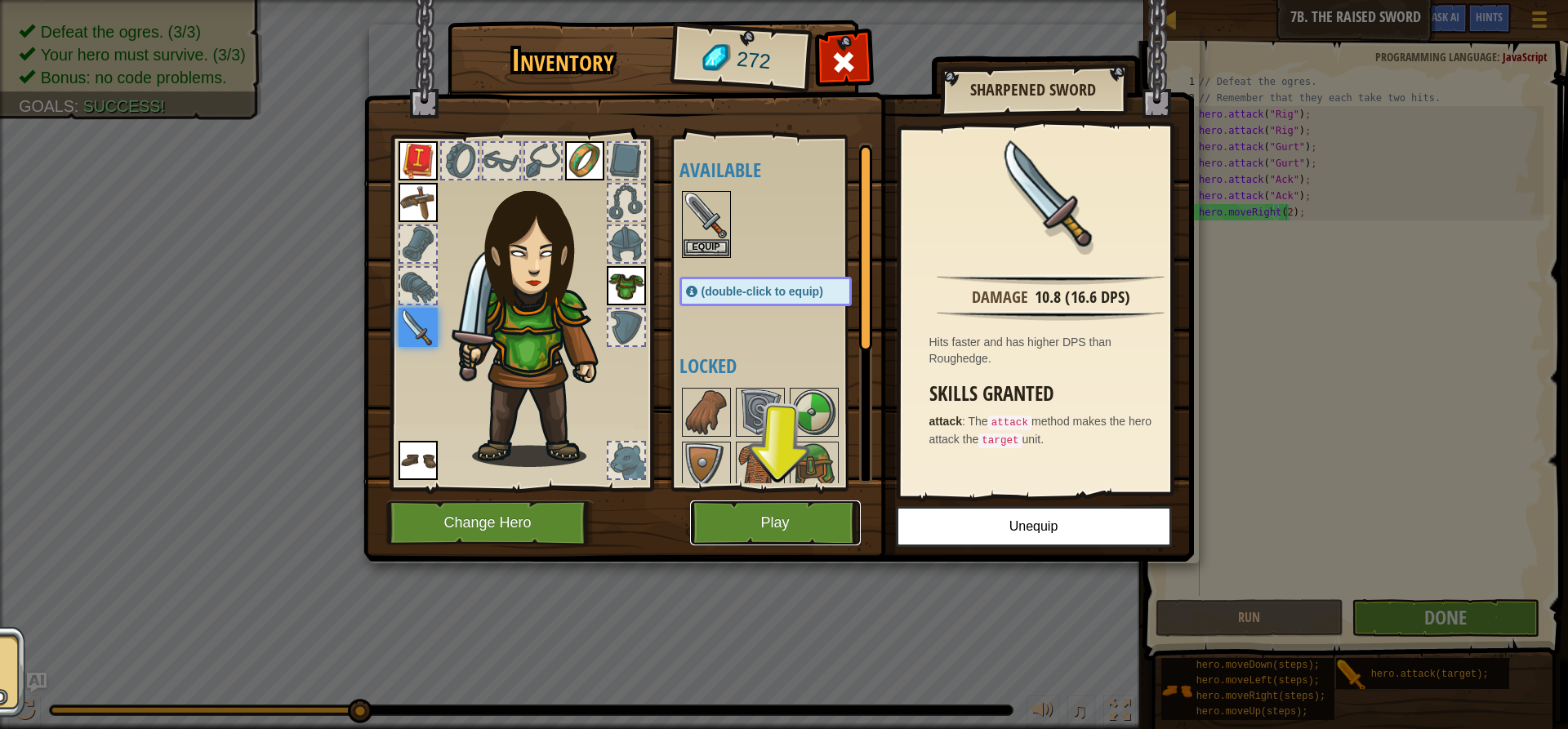
click at [802, 527] on button "Play" at bounding box center [775, 523] width 170 height 45
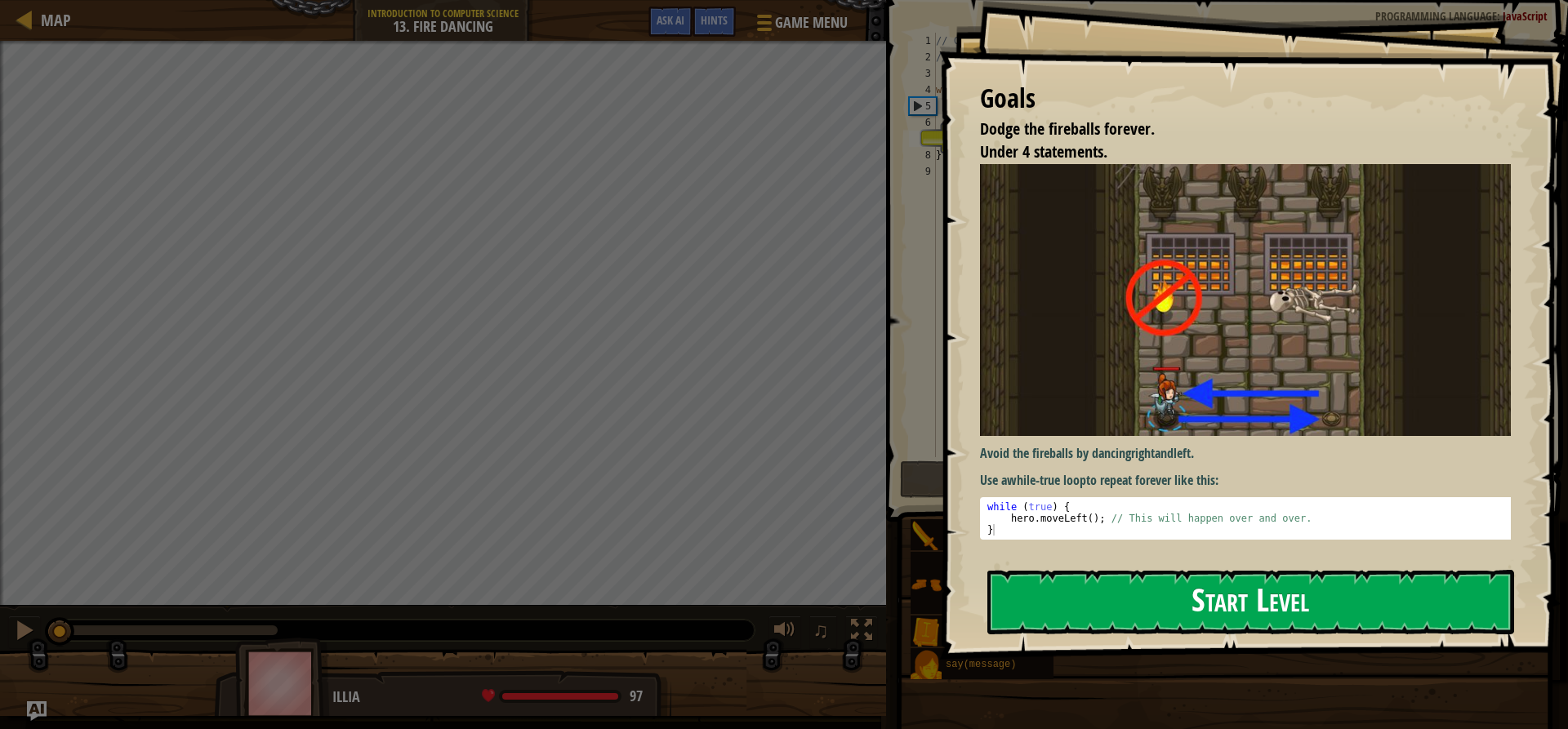
click at [1335, 604] on button "Start Level" at bounding box center [1249, 602] width 527 height 65
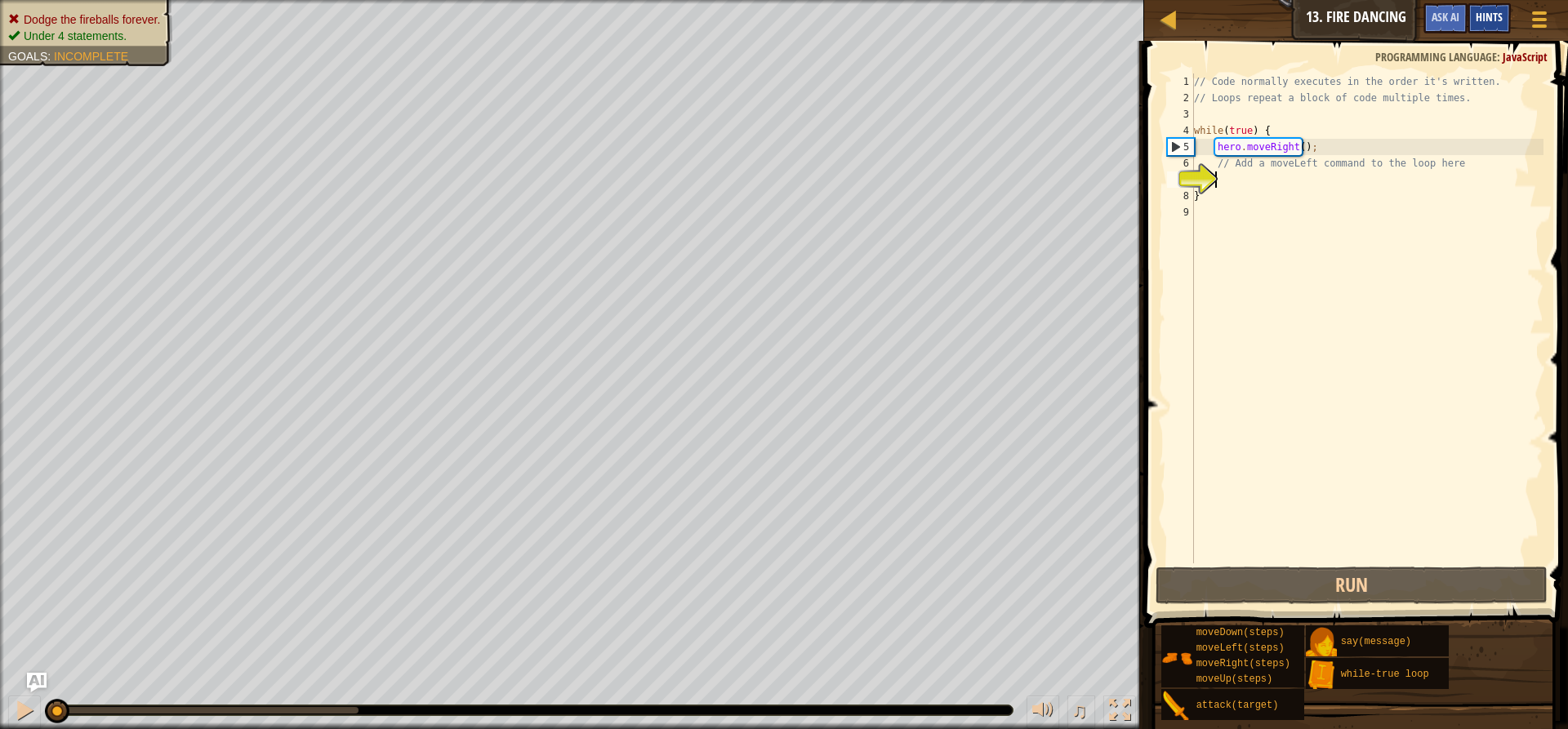
click at [1480, 10] on div "Hints" at bounding box center [1488, 17] width 43 height 30
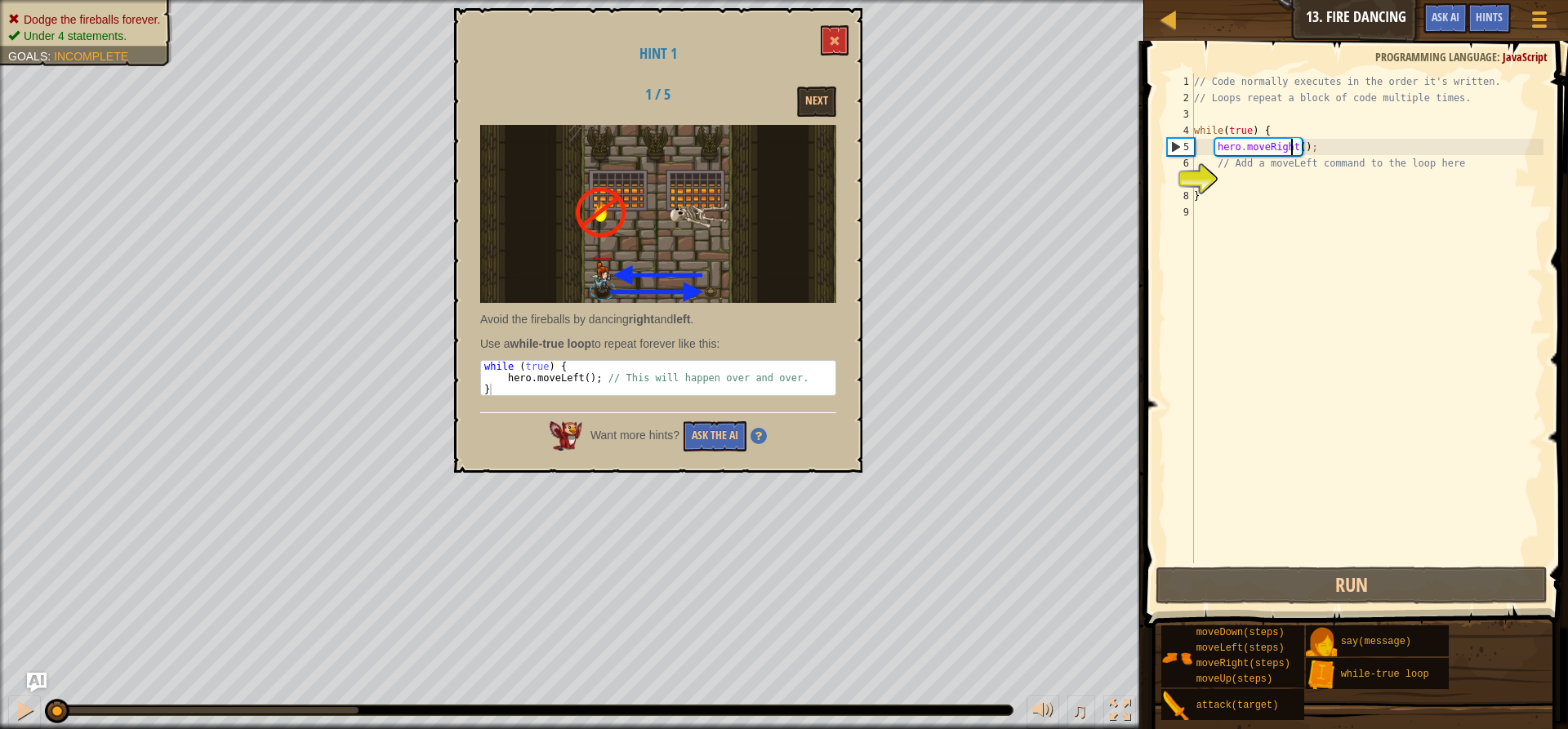
click at [1289, 147] on div "// Code normally executes in the order it's written. // Loops repeat a block of…" at bounding box center [1367, 334] width 352 height 523
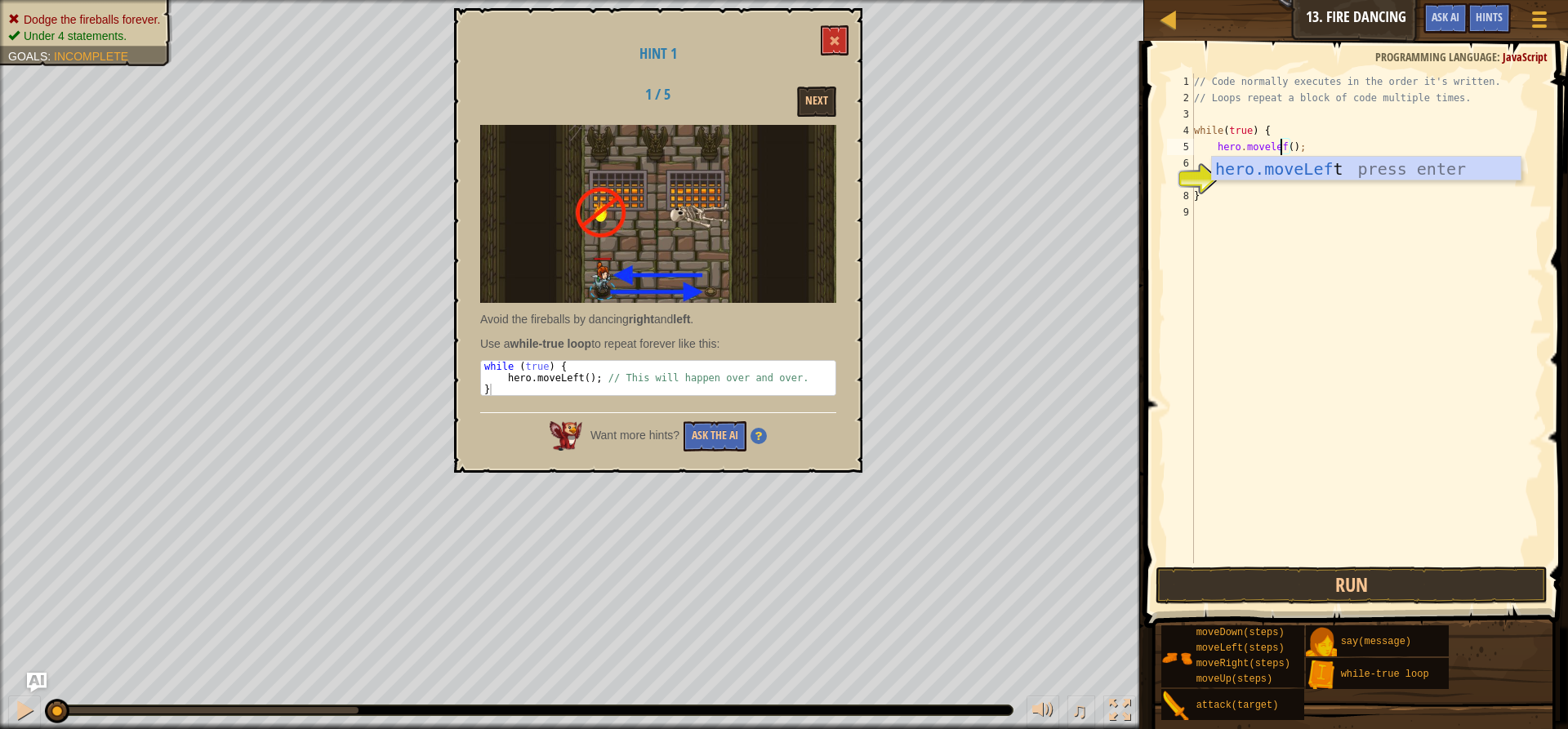
scroll to position [8, 8]
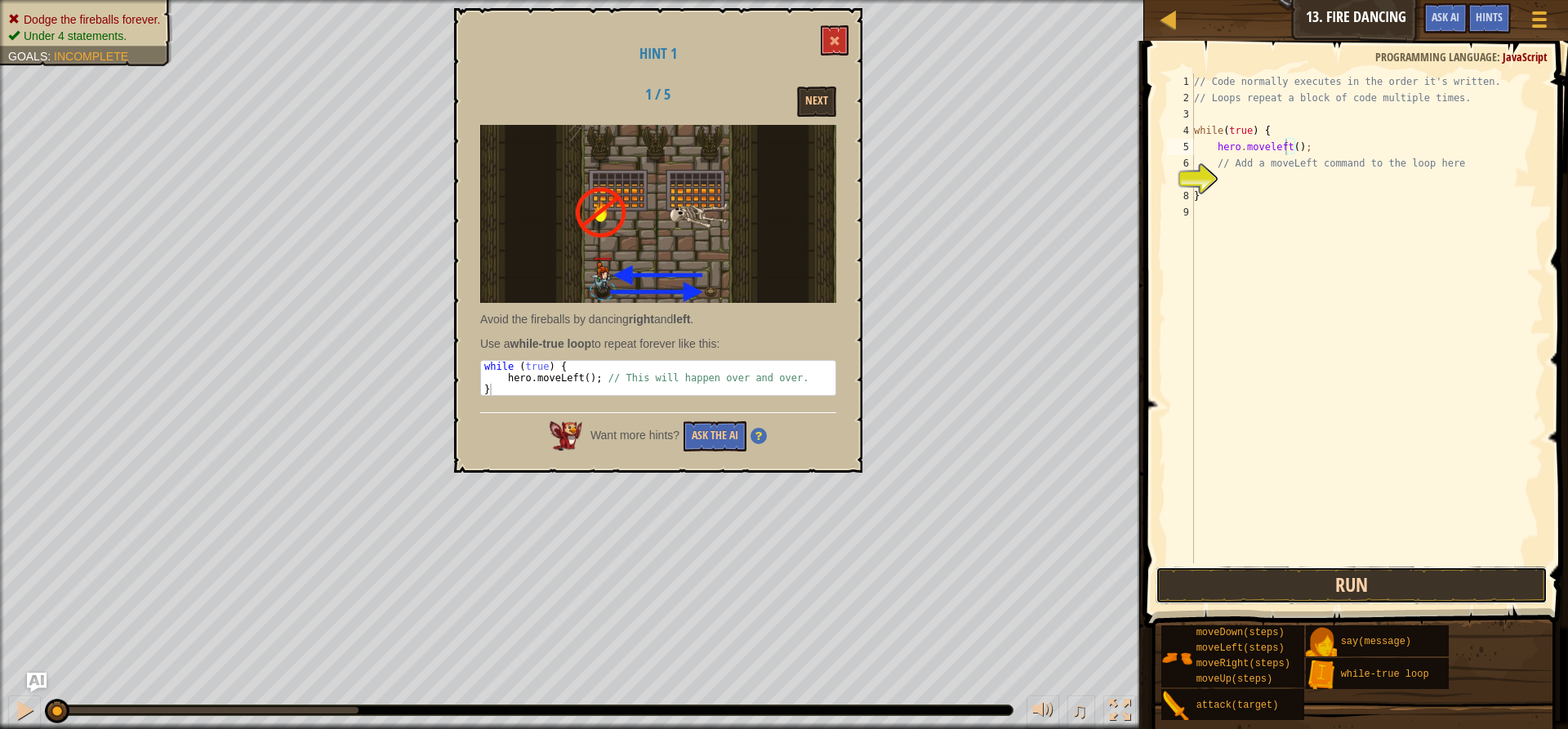
click at [1403, 584] on button "Run" at bounding box center [1350, 586] width 392 height 38
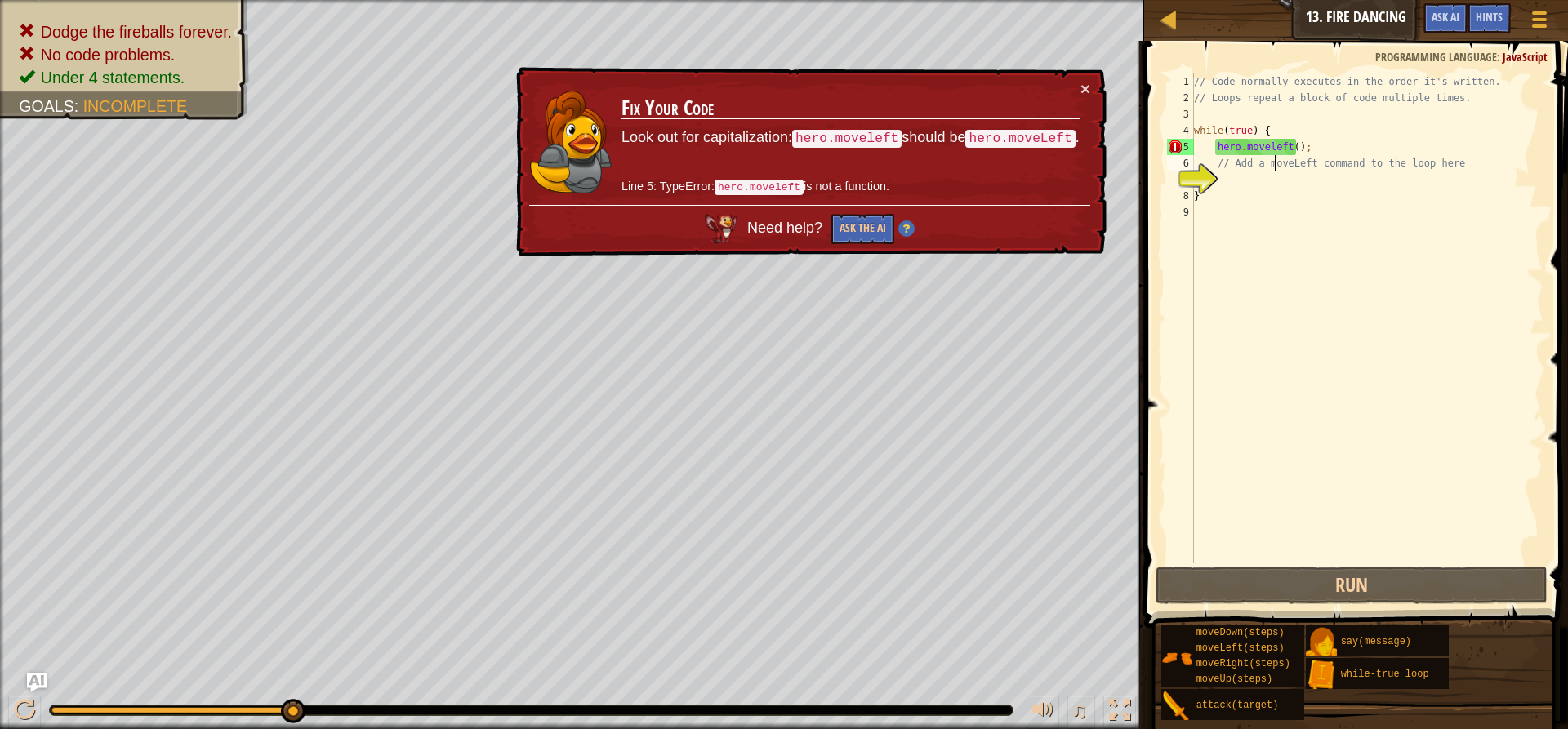
click at [1272, 155] on div "// Code normally executes in the order it's written. // Loops repeat a block of…" at bounding box center [1367, 334] width 352 height 523
click at [1268, 143] on div "// Code normally executes in the order it's written. // Loops repeat a block of…" at bounding box center [1367, 334] width 352 height 523
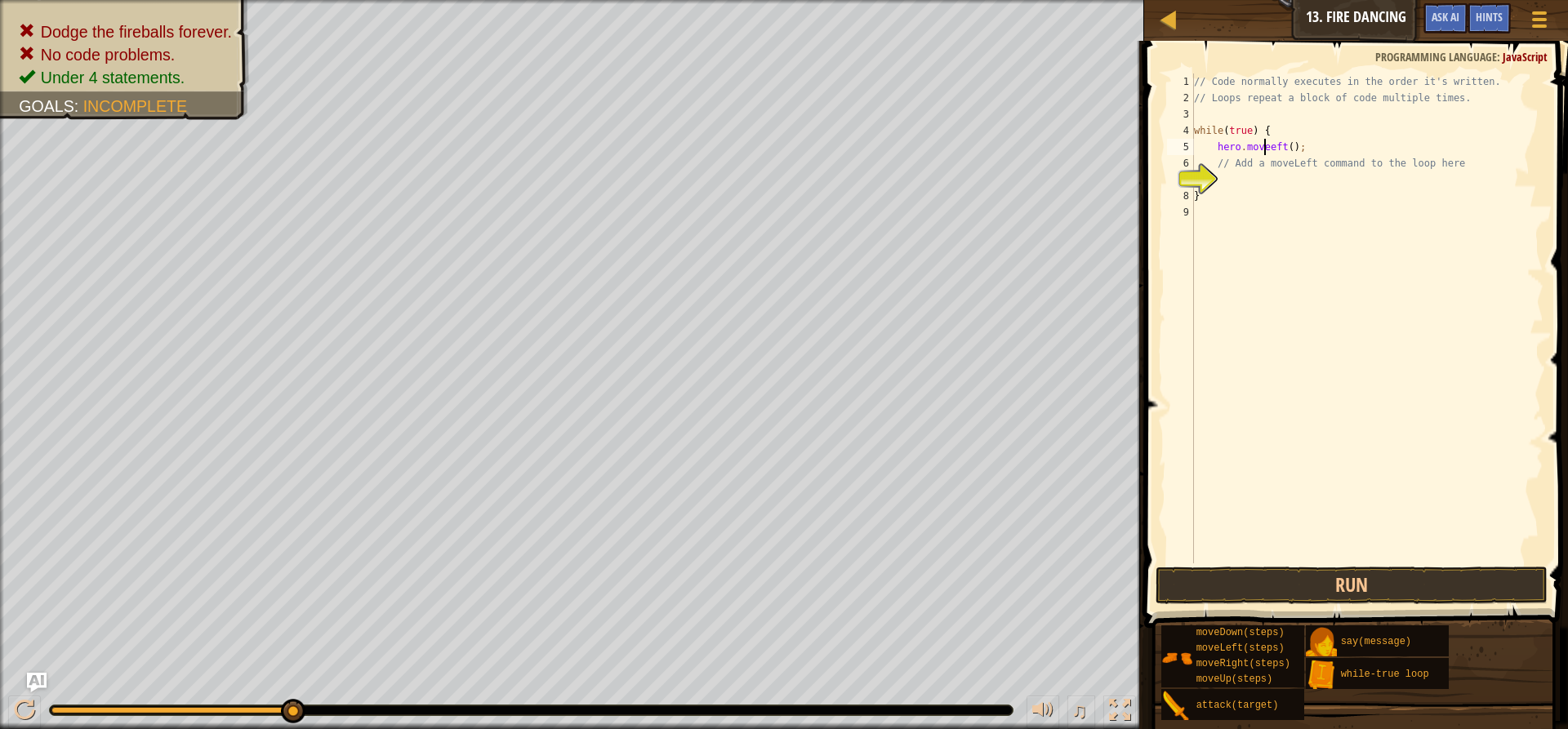
scroll to position [8, 6]
click at [1324, 169] on div "hero.moveL eft press enter" at bounding box center [1366, 194] width 309 height 73
click at [1369, 170] on div "hero.moveLeft press enter" at bounding box center [1366, 194] width 309 height 73
click at [1401, 588] on button "Run" at bounding box center [1350, 586] width 392 height 38
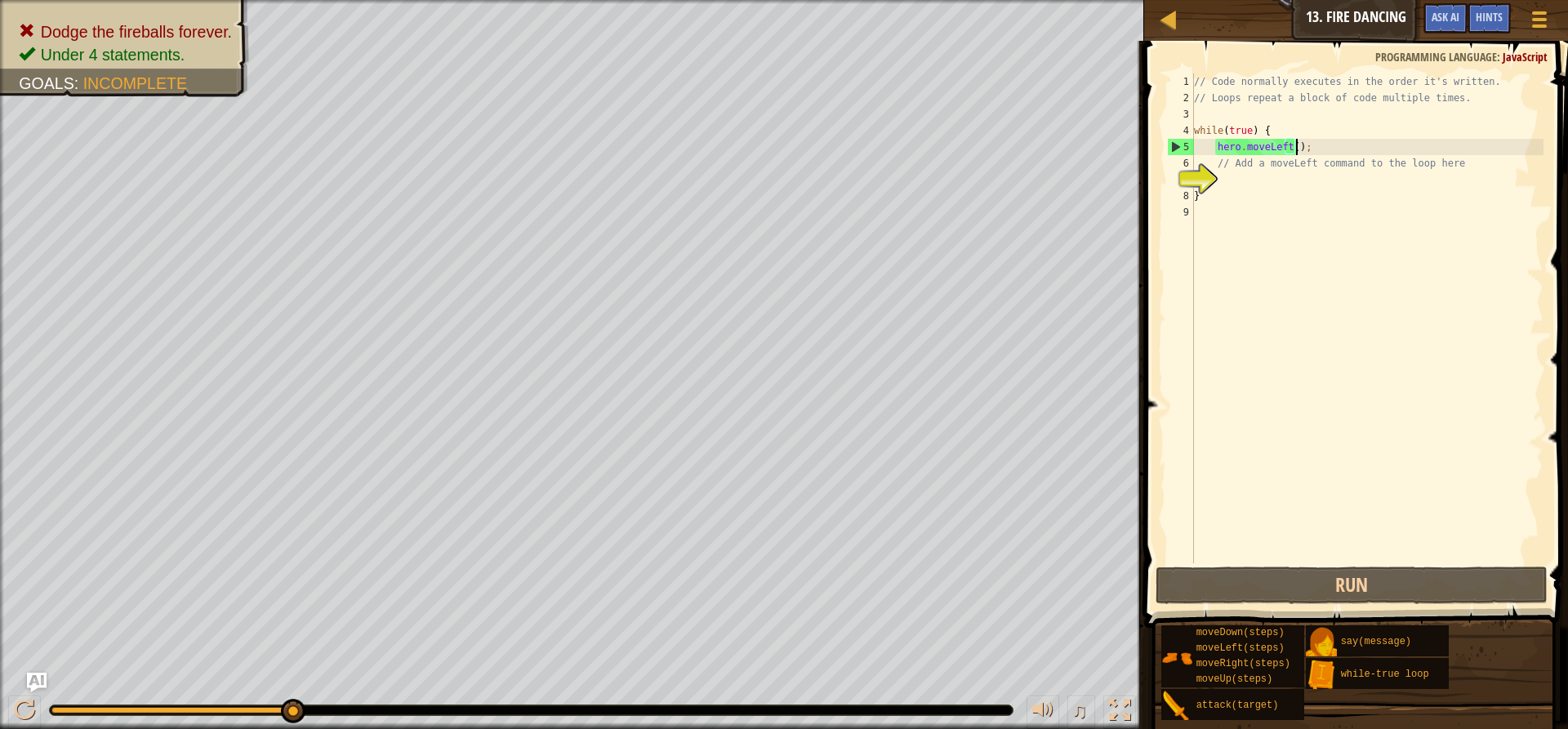
click at [1282, 150] on div "// Code normally executes in the order it's written. // Loops repeat a block of…" at bounding box center [1367, 334] width 352 height 523
click at [1283, 150] on div "// Code normally executes in the order it's written. // Loops repeat a block of…" at bounding box center [1367, 334] width 352 height 523
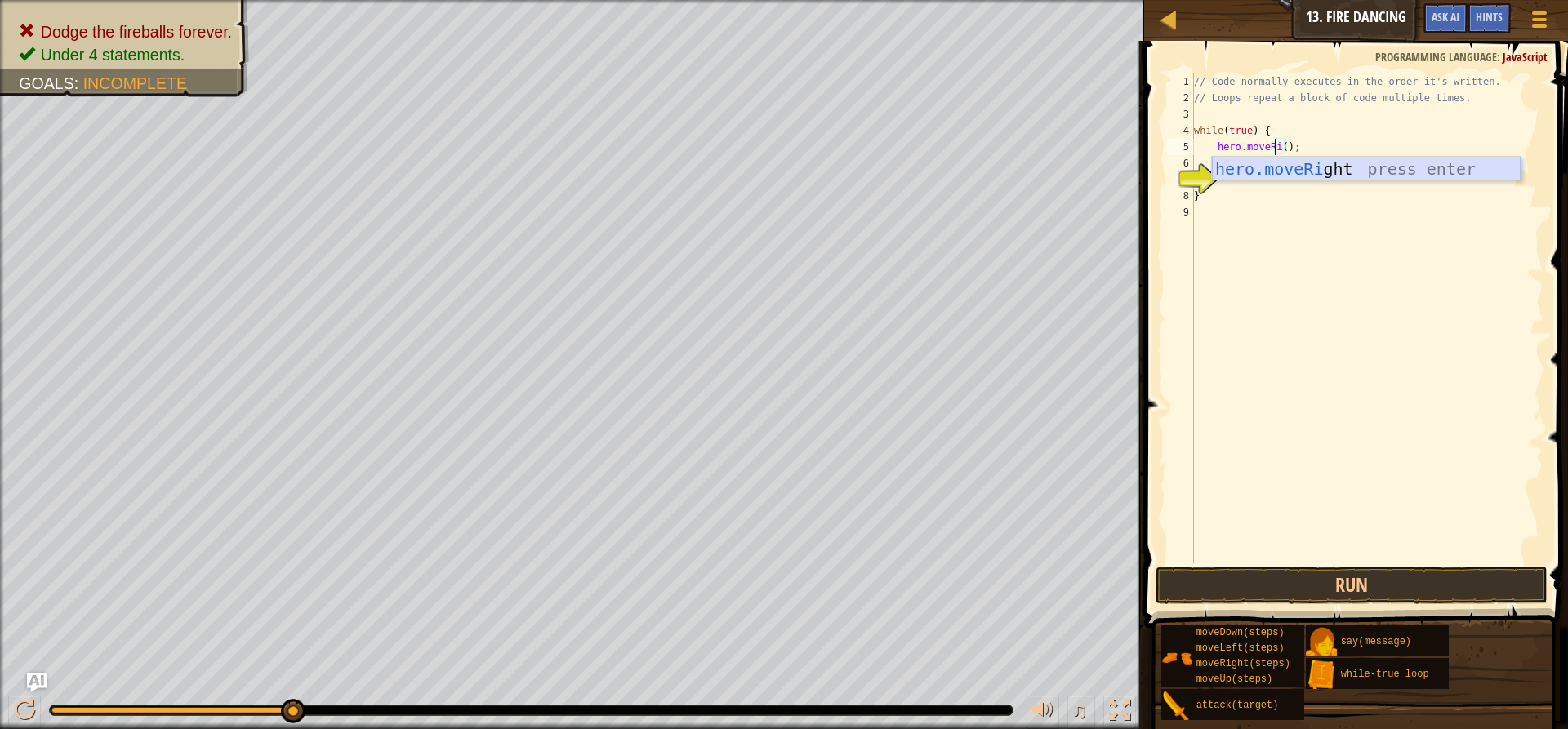
click at [1346, 170] on div "hero.moveRi ght press enter" at bounding box center [1366, 194] width 309 height 73
type textarea "hero.moveRight();"
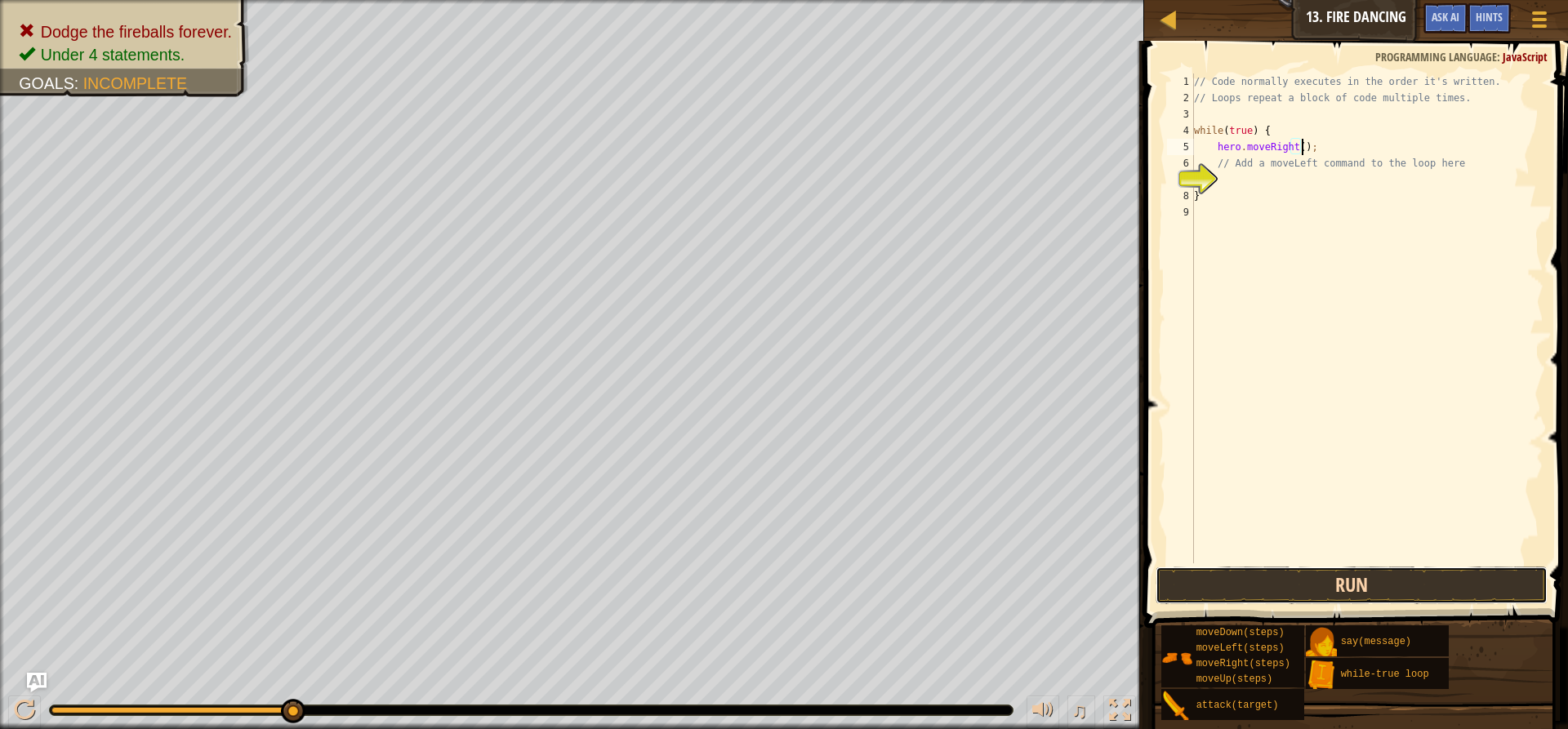
click at [1377, 584] on button "Run" at bounding box center [1350, 586] width 392 height 38
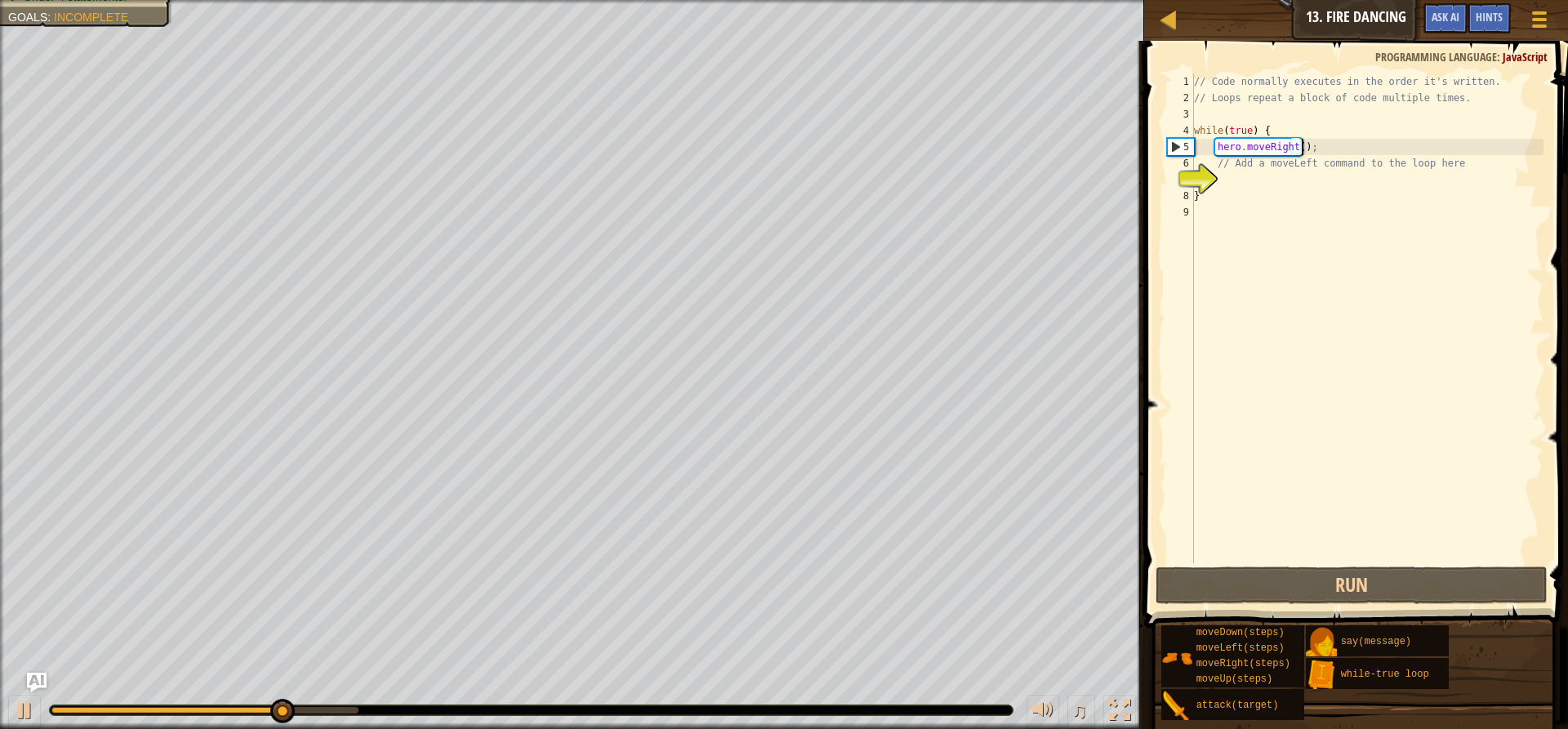
click at [1291, 181] on div "// Code normally executes in the order it's written. // Loops repeat a block of…" at bounding box center [1367, 334] width 352 height 523
click at [1270, 185] on div "// Code normally executes in the order it's written. // Loops repeat a block of…" at bounding box center [1367, 334] width 352 height 523
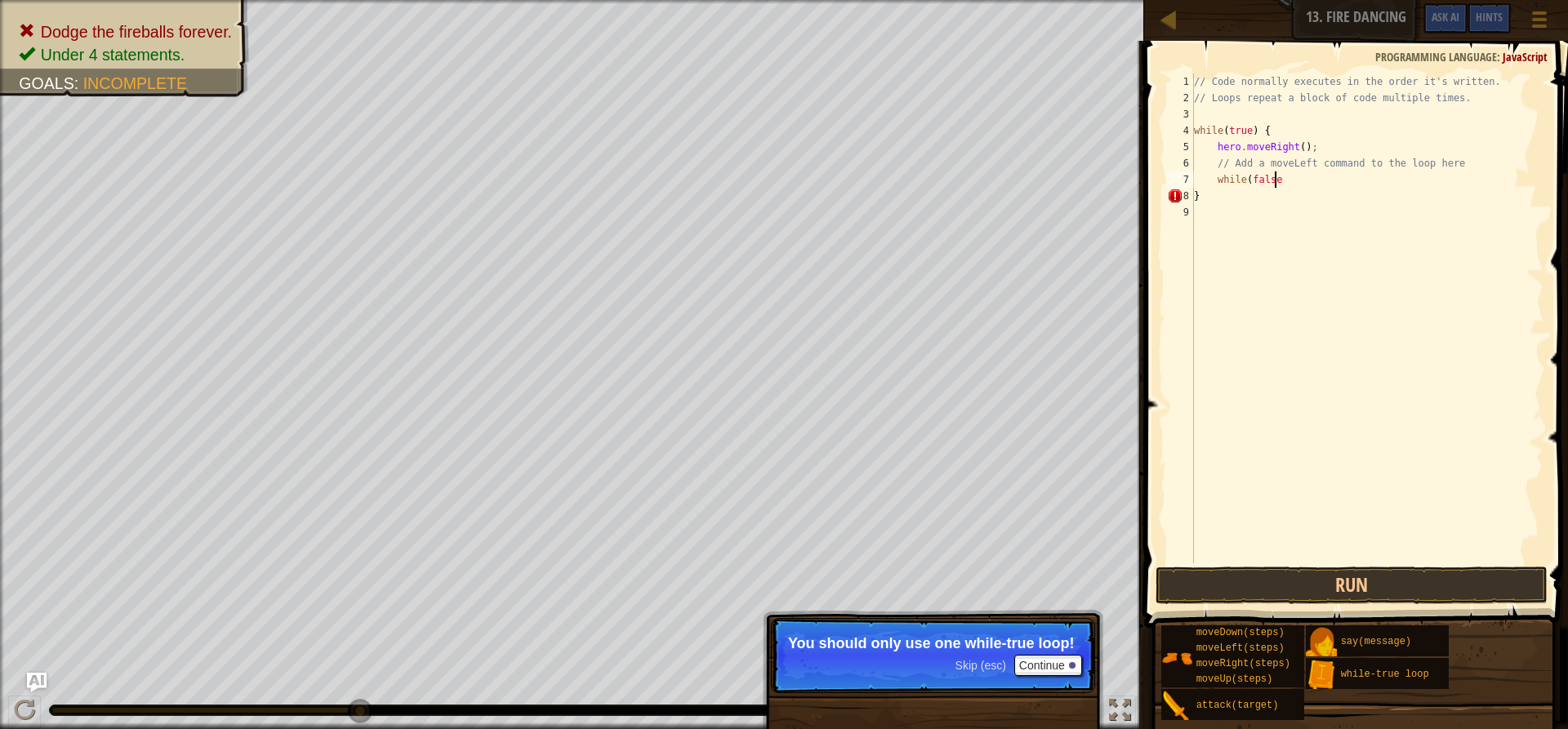
scroll to position [8, 6]
type textarea "w"
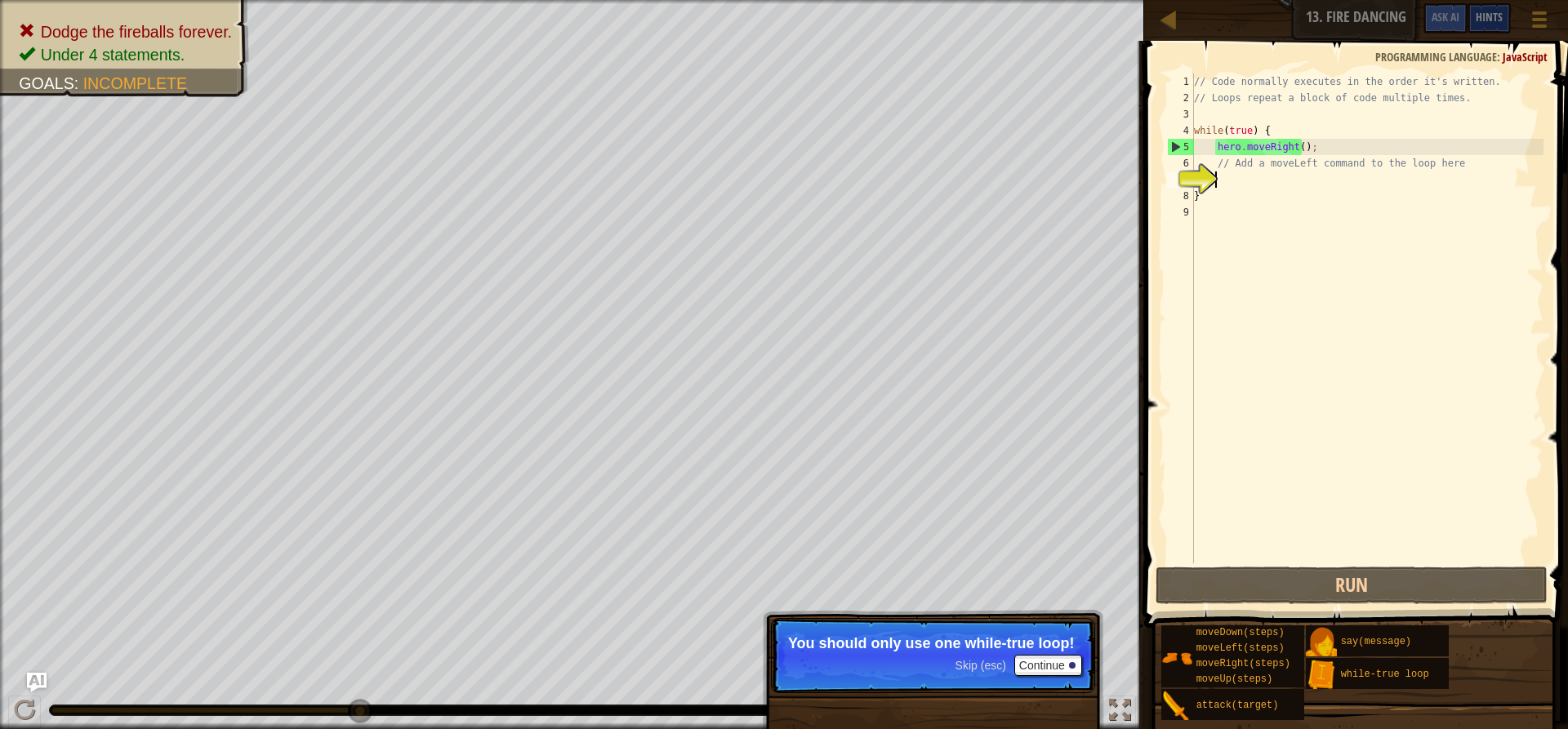
click at [1493, 18] on span "Hints" at bounding box center [1489, 16] width 27 height 15
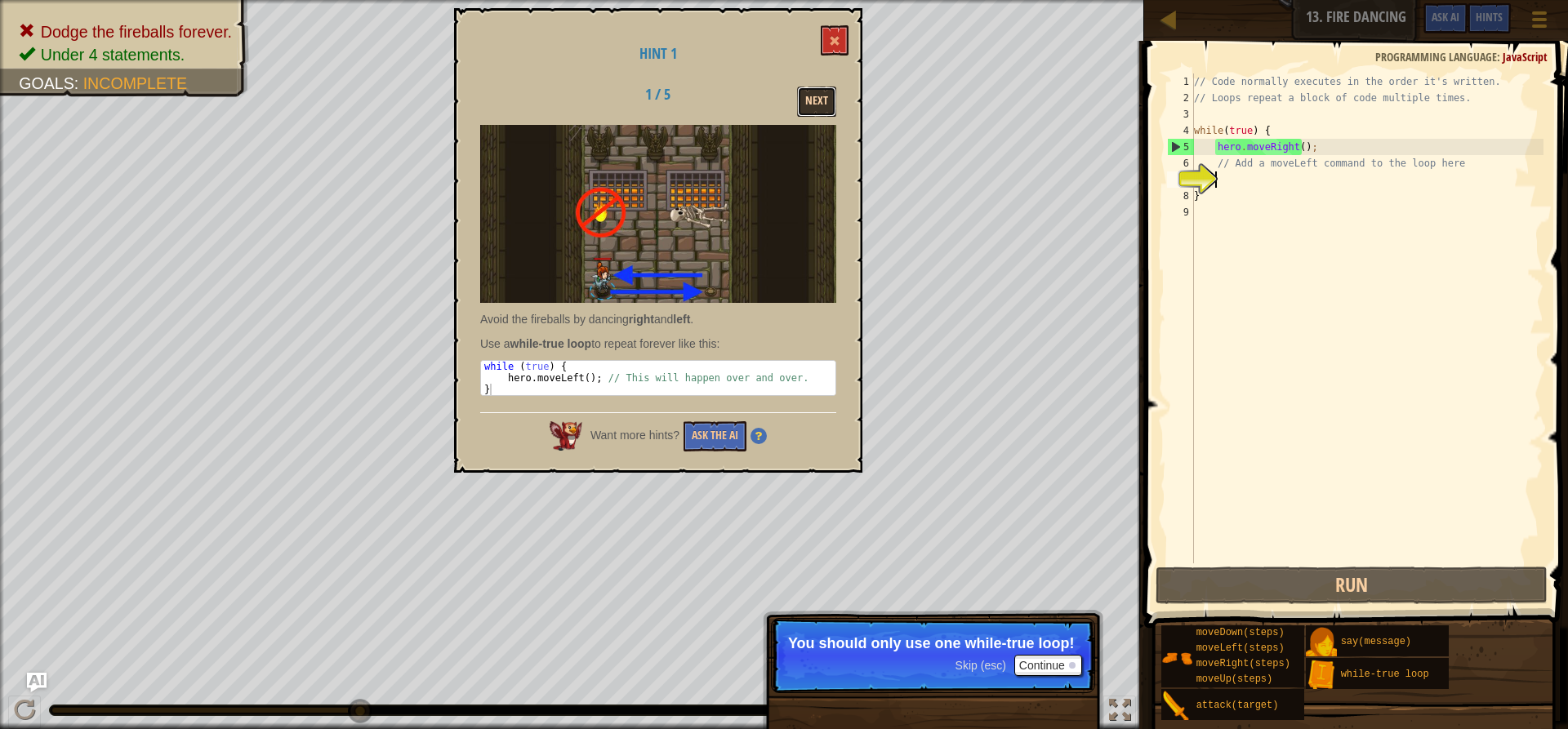
click at [799, 105] on button "Next" at bounding box center [816, 101] width 39 height 30
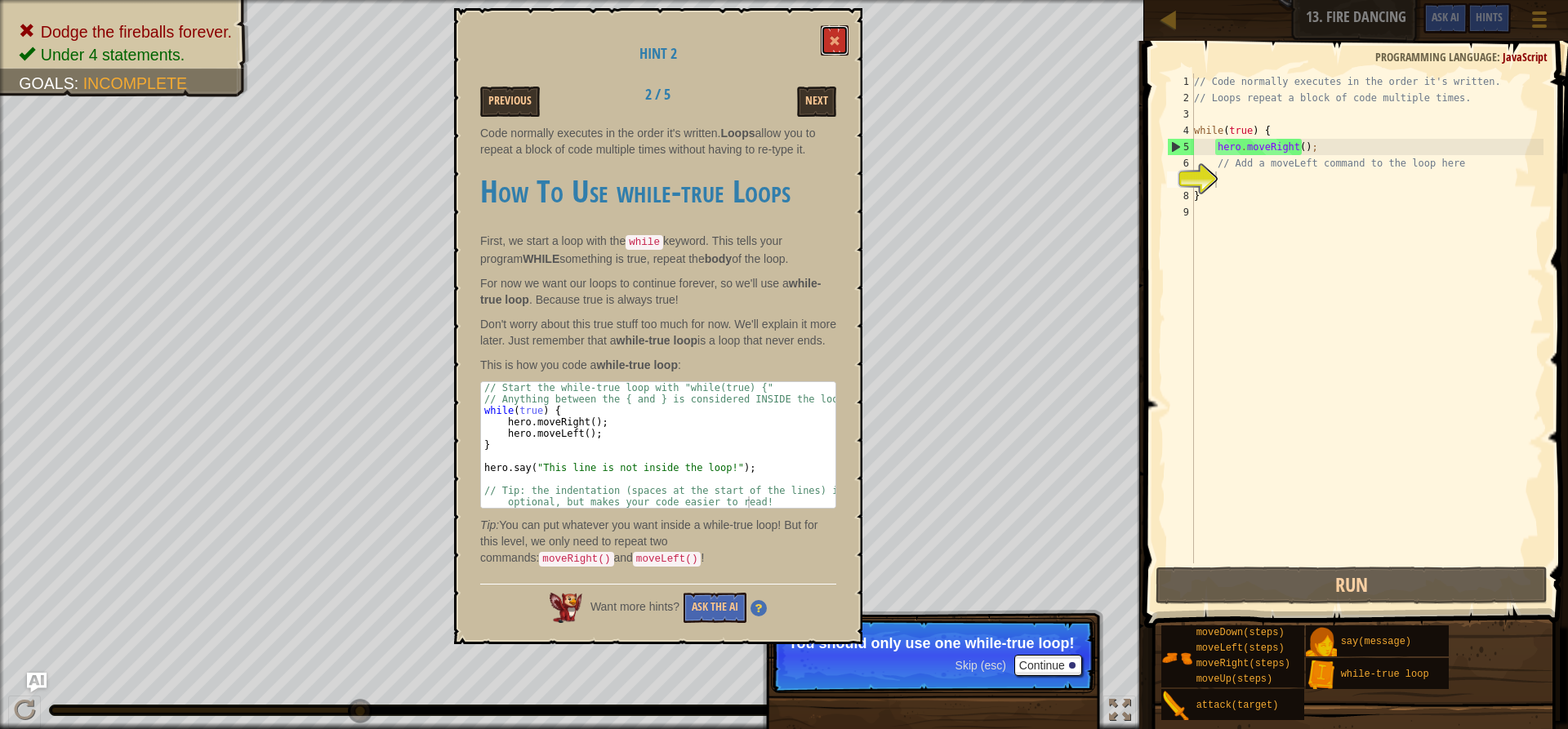
drag, startPoint x: 832, startPoint y: 40, endPoint x: 1151, endPoint y: 189, distance: 352.1
click at [833, 40] on span at bounding box center [835, 40] width 12 height 12
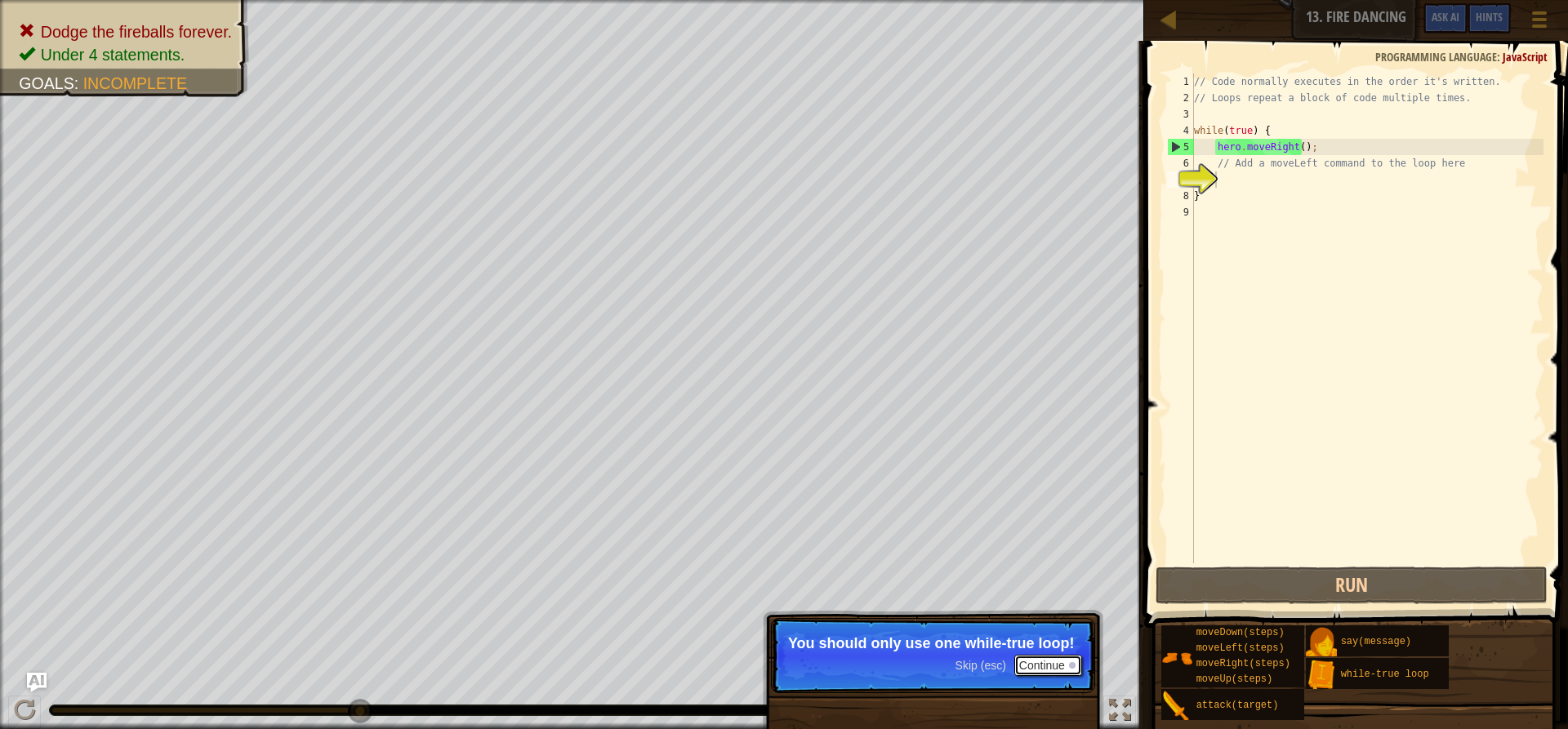
click at [1061, 673] on button "Continue" at bounding box center [1047, 665] width 67 height 21
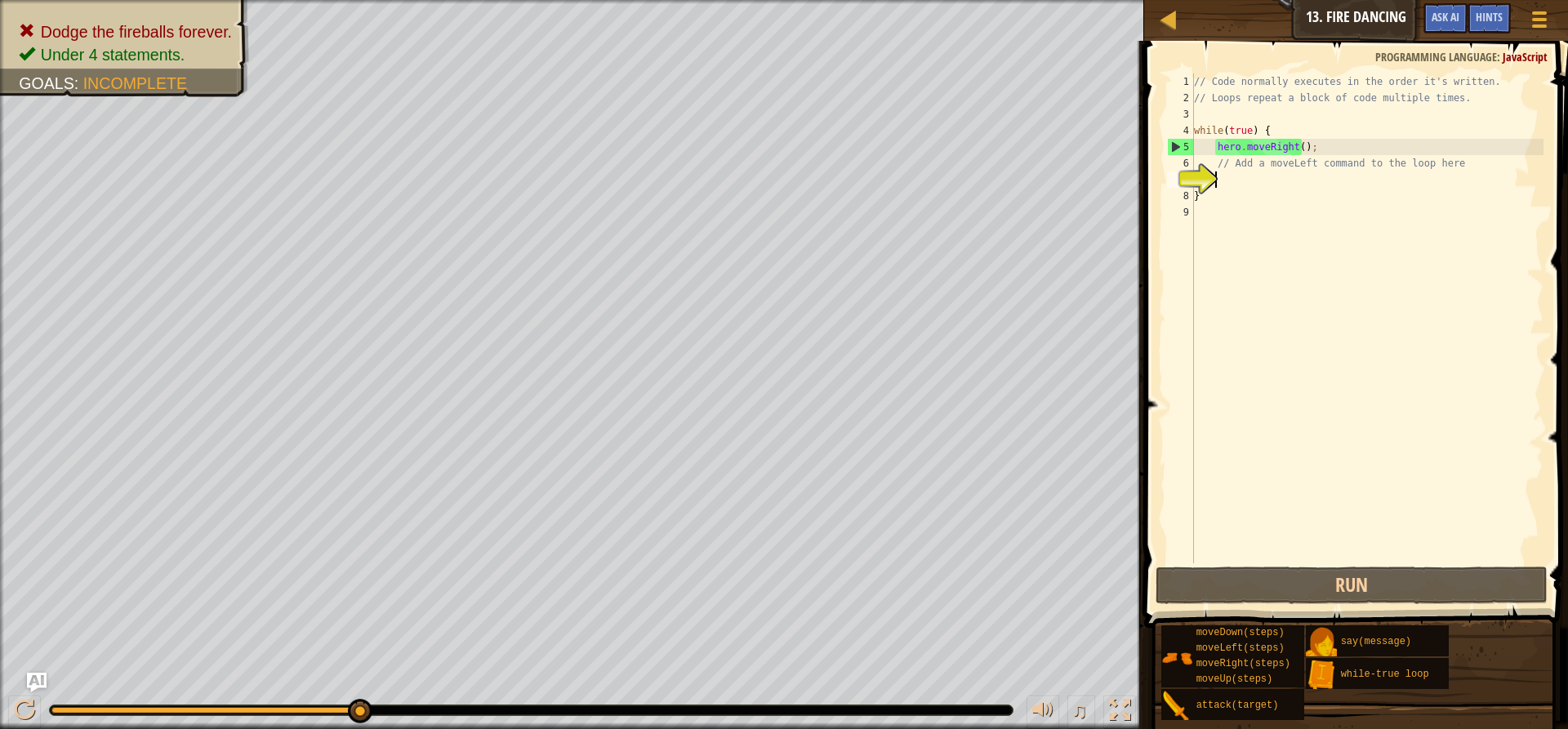
type textarea "h"
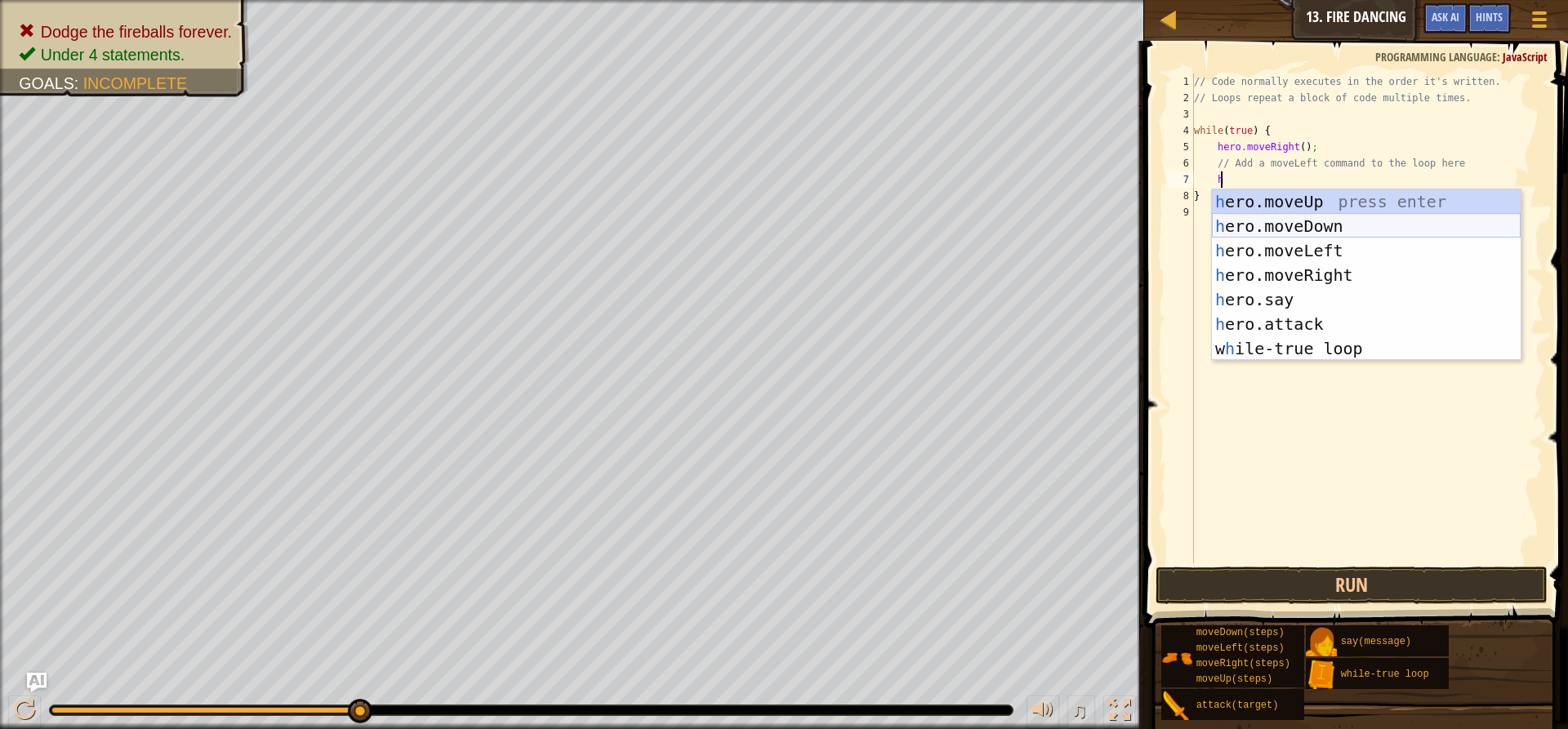
click at [1303, 243] on div "h ero.moveUp press enter h ero.moveDown press enter h ero.moveLeft press enter …" at bounding box center [1366, 299] width 309 height 221
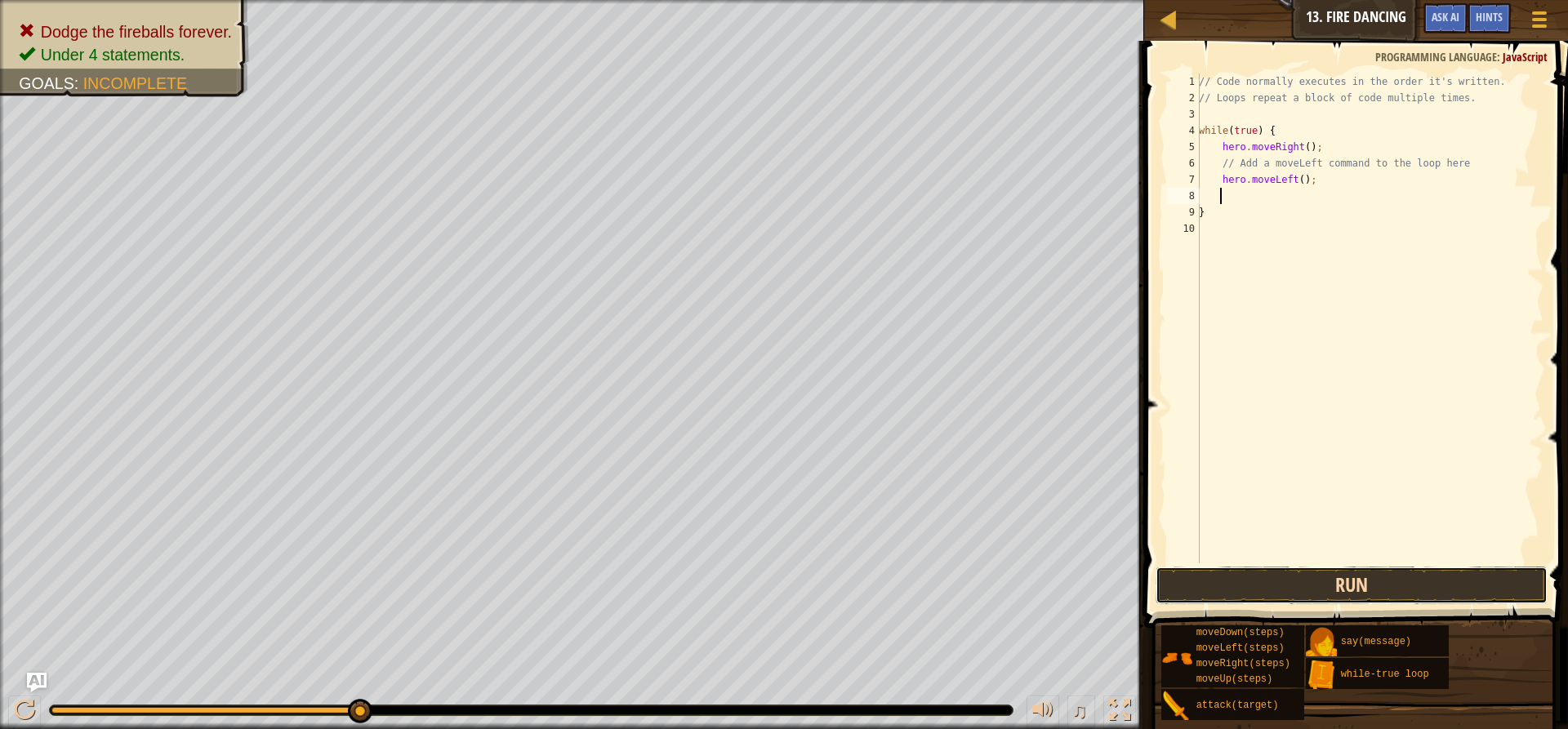
click at [1313, 586] on button "Run" at bounding box center [1350, 586] width 392 height 38
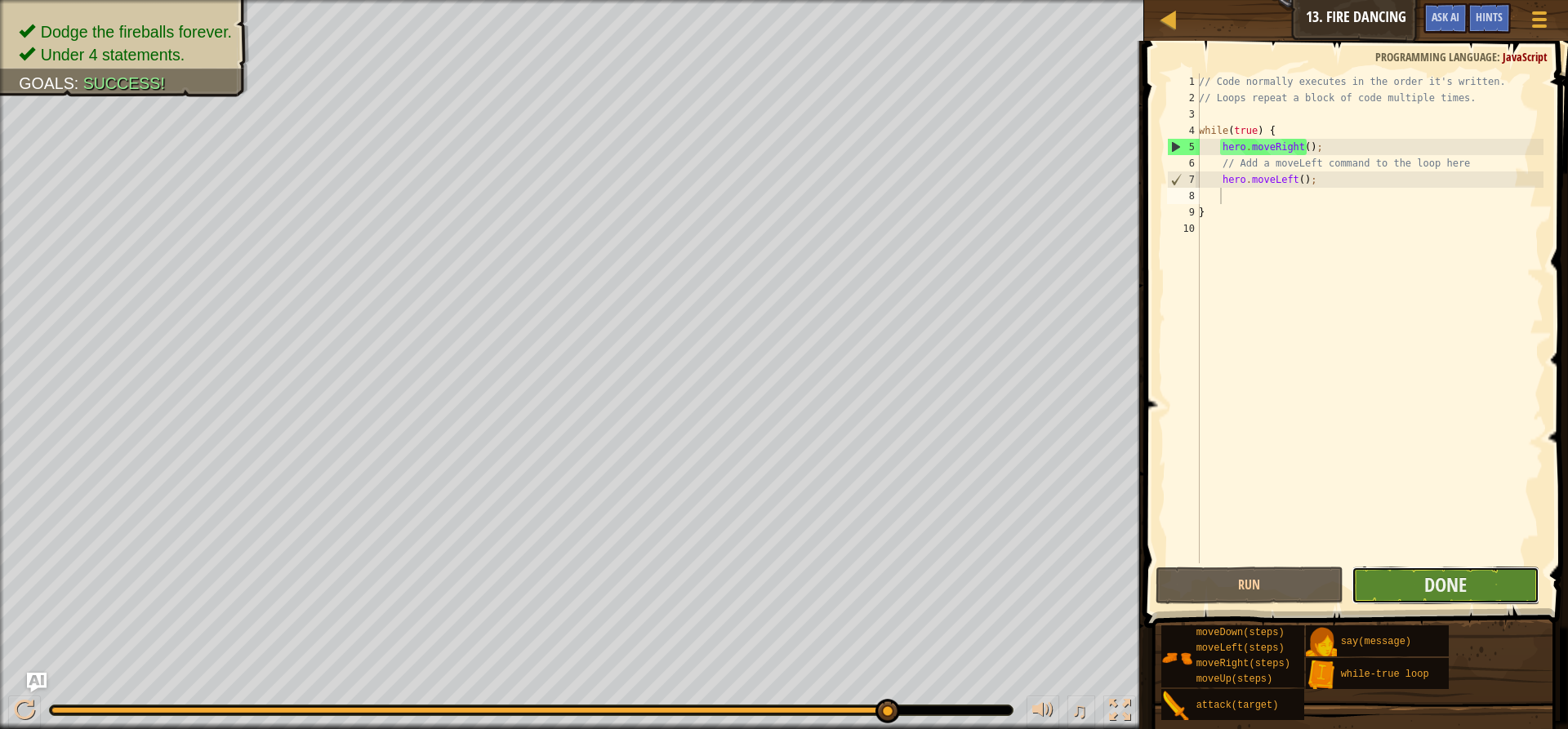
click at [1490, 595] on button "Done" at bounding box center [1445, 586] width 188 height 38
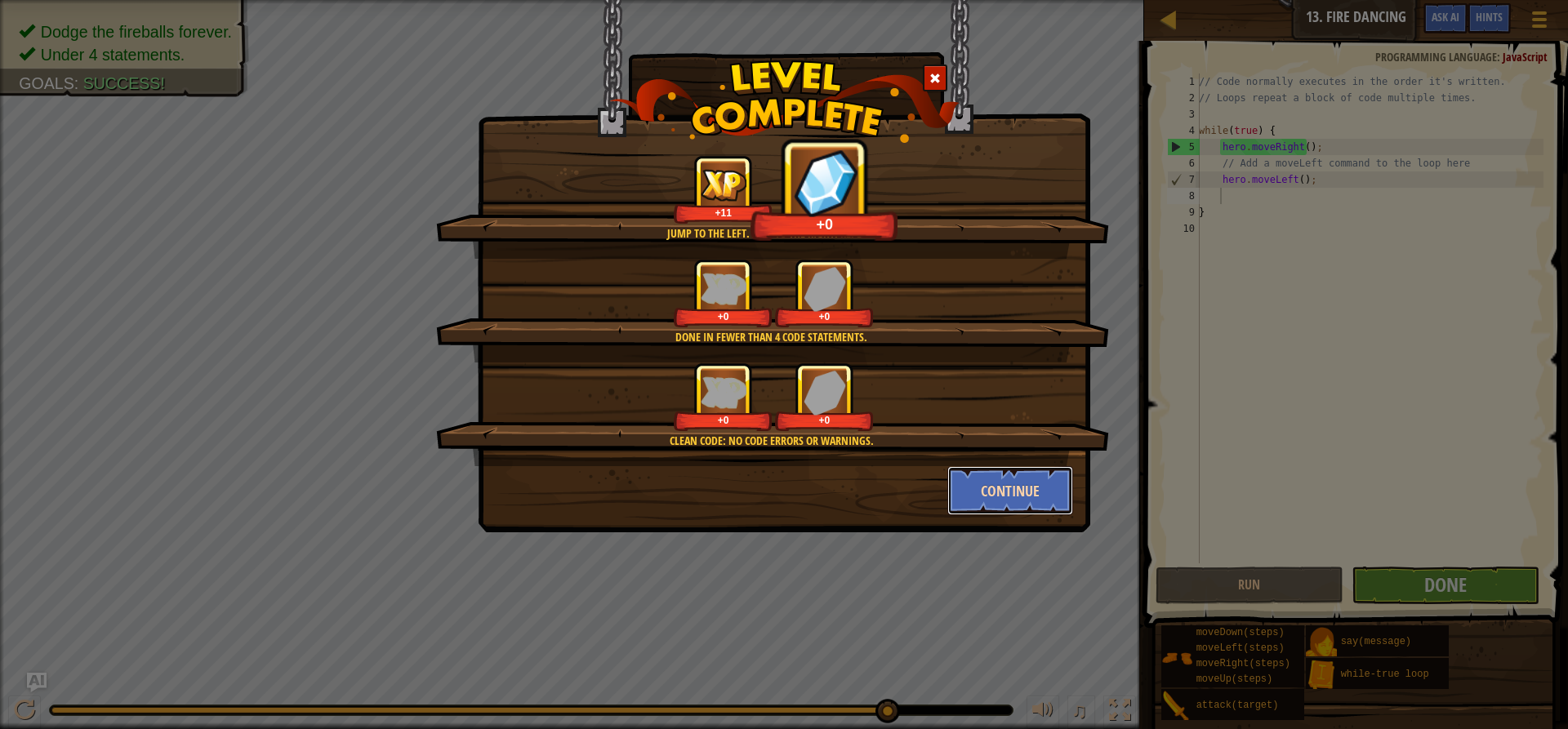
click at [992, 484] on button "Continue" at bounding box center [1010, 490] width 126 height 49
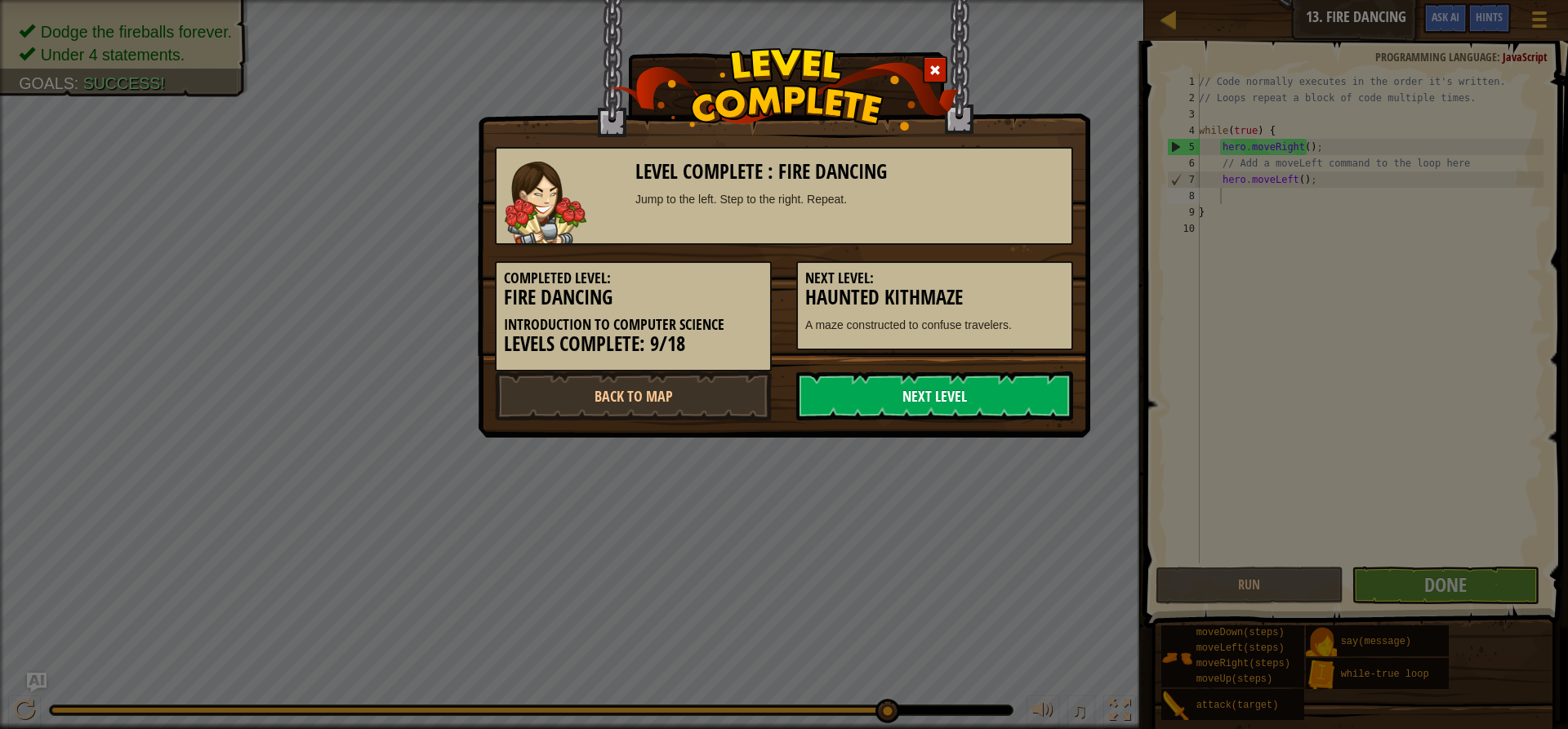
click at [992, 385] on link "Next Level" at bounding box center [935, 396] width 277 height 49
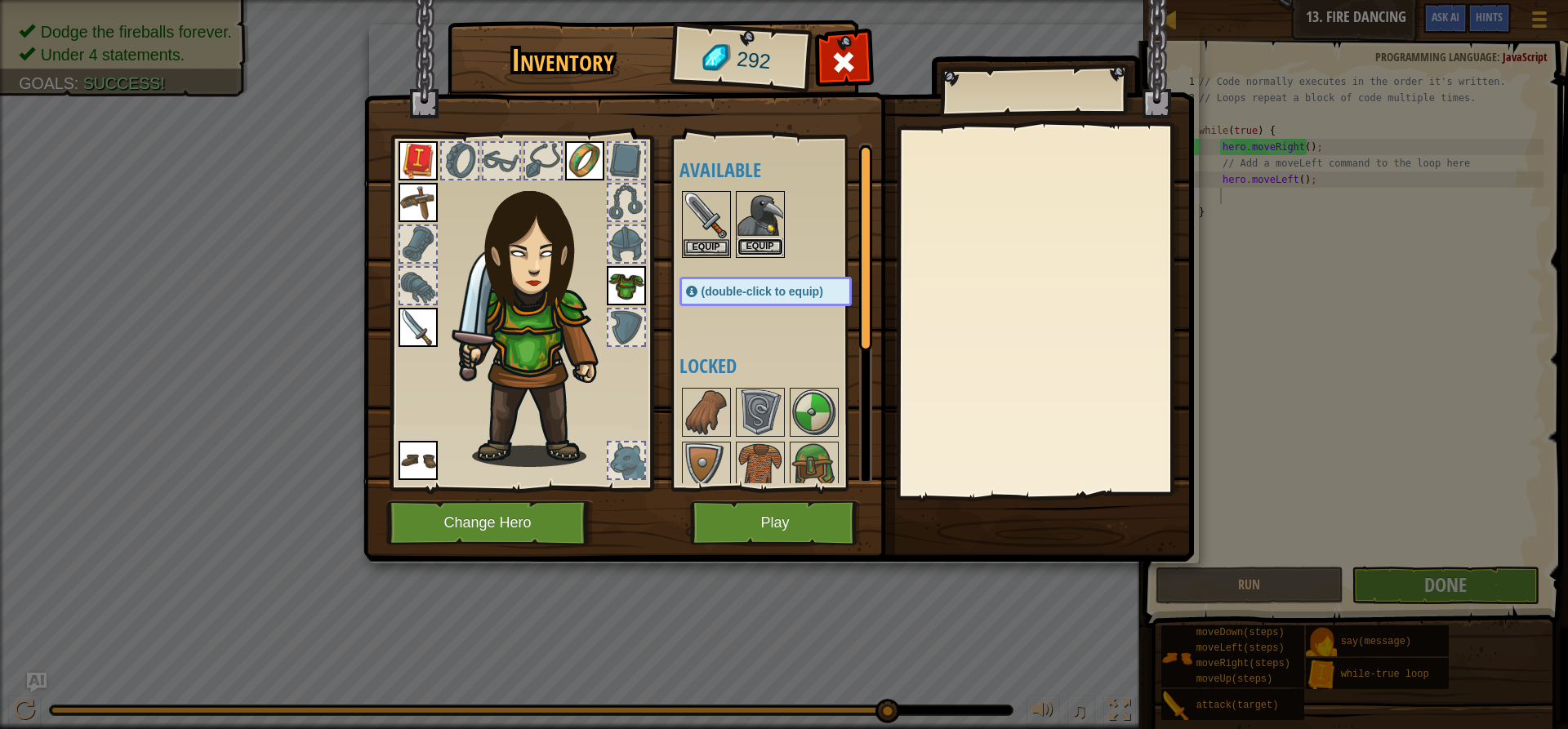
click at [766, 244] on button "Equip" at bounding box center [759, 247] width 45 height 17
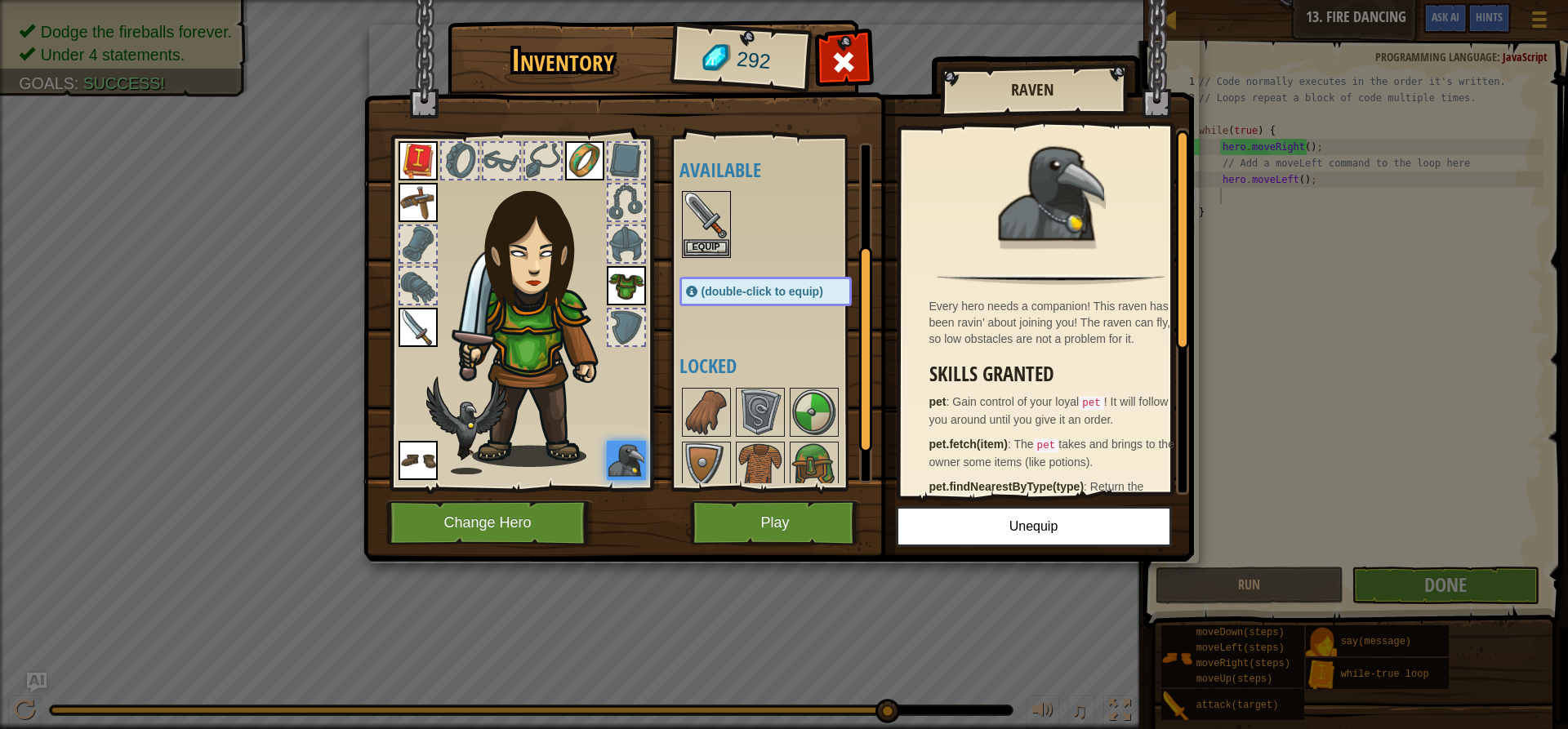
scroll to position [164, 0]
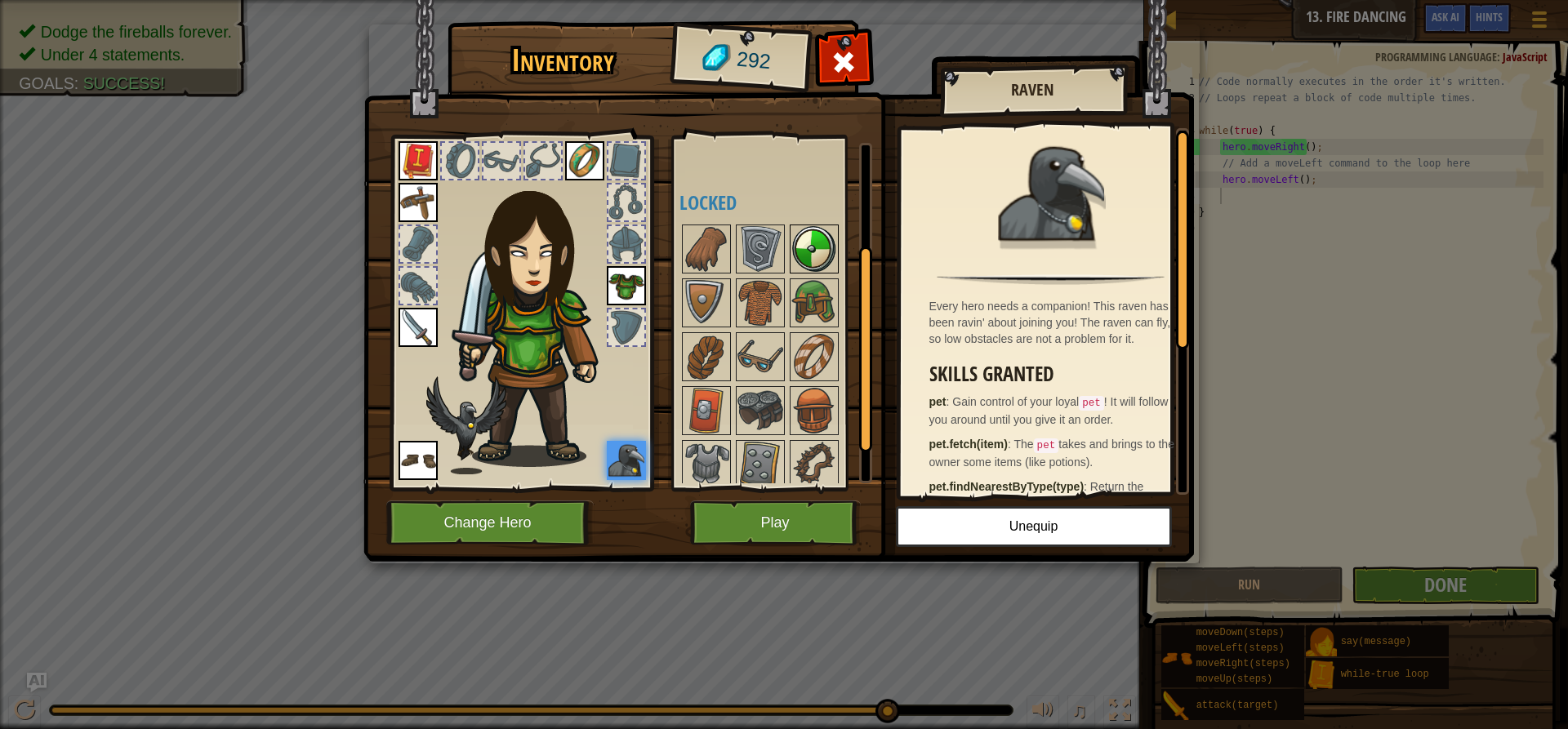
click at [818, 239] on img at bounding box center [813, 248] width 45 height 45
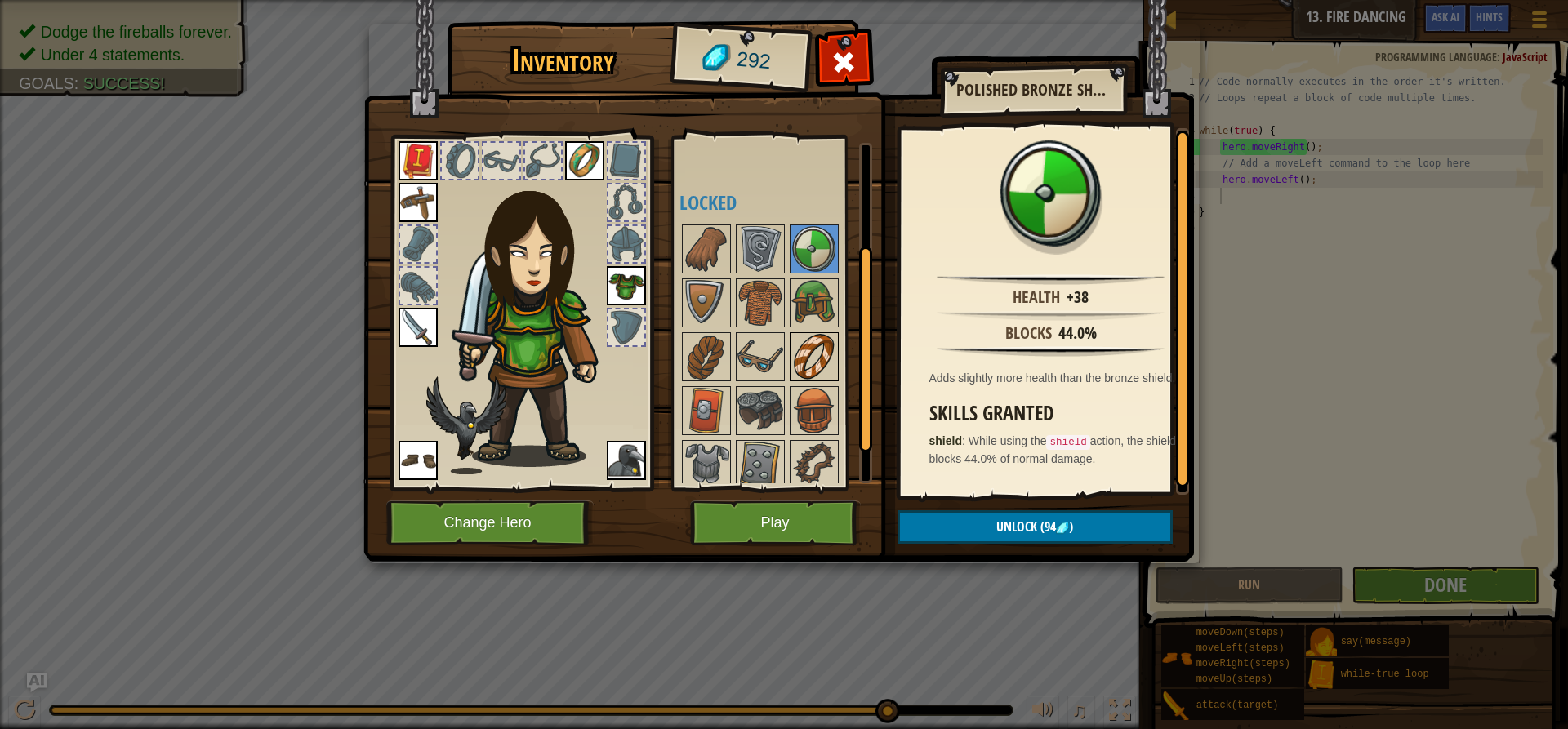
click at [826, 365] on img at bounding box center [813, 356] width 45 height 45
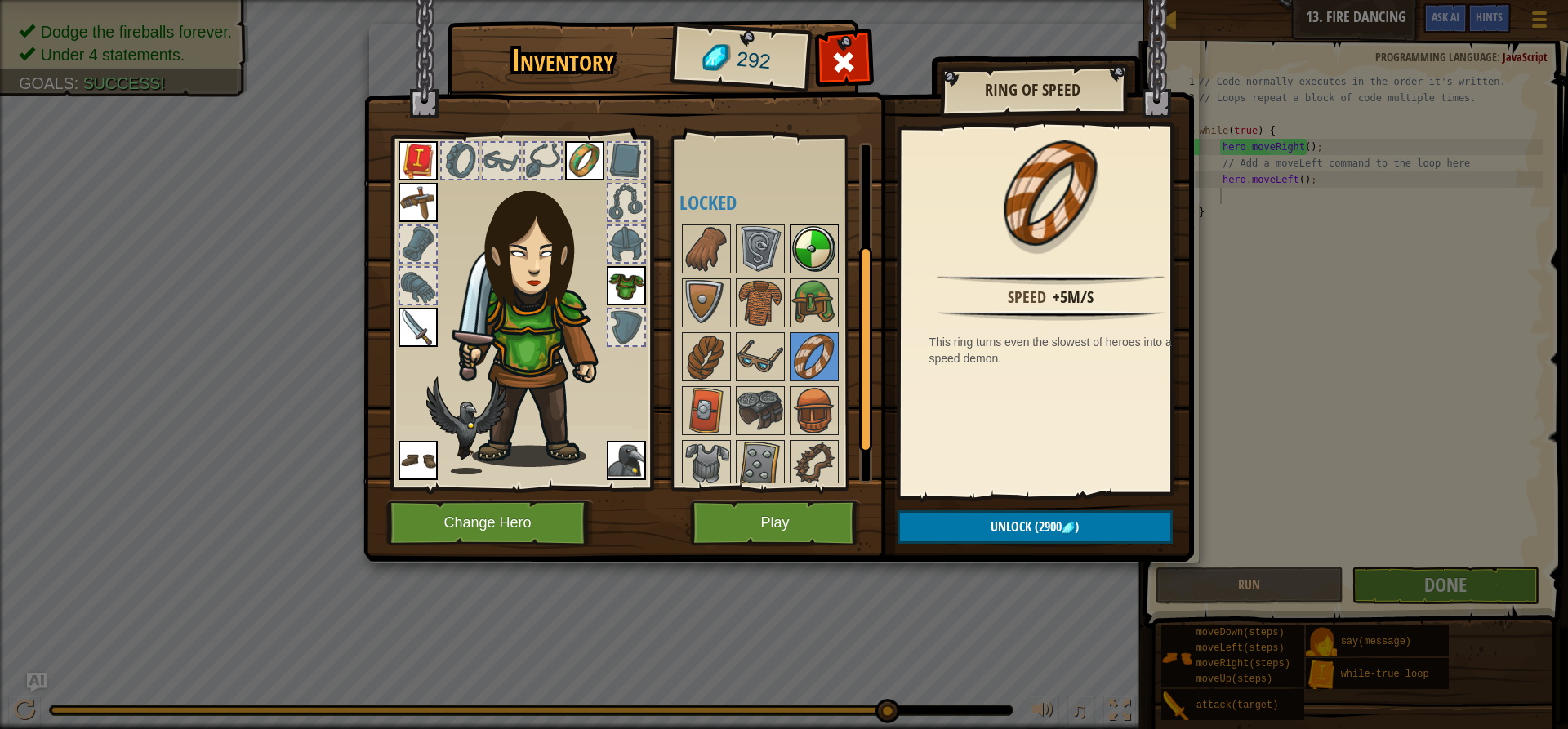
click at [801, 227] on img at bounding box center [813, 248] width 45 height 45
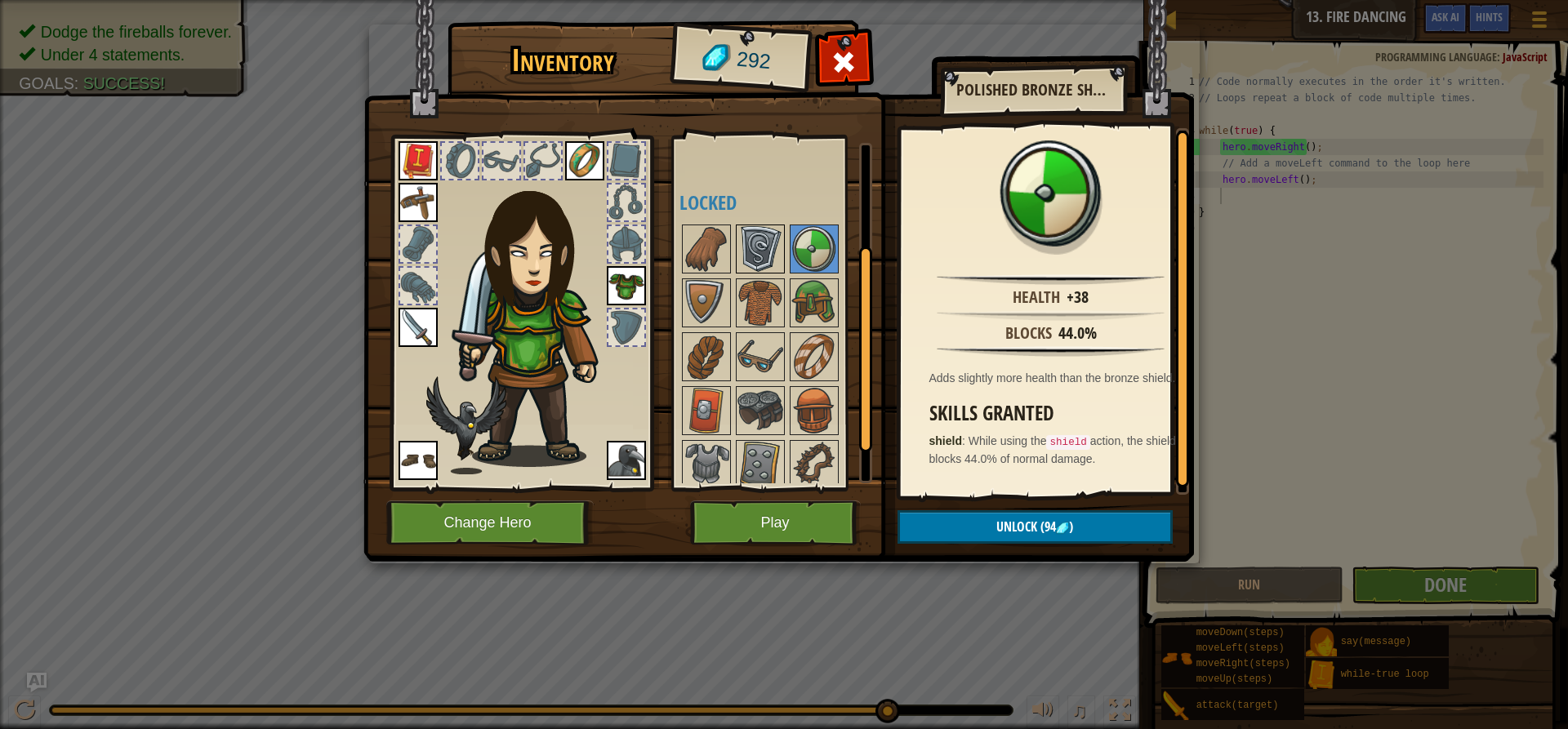
click at [779, 244] on img at bounding box center [759, 248] width 45 height 45
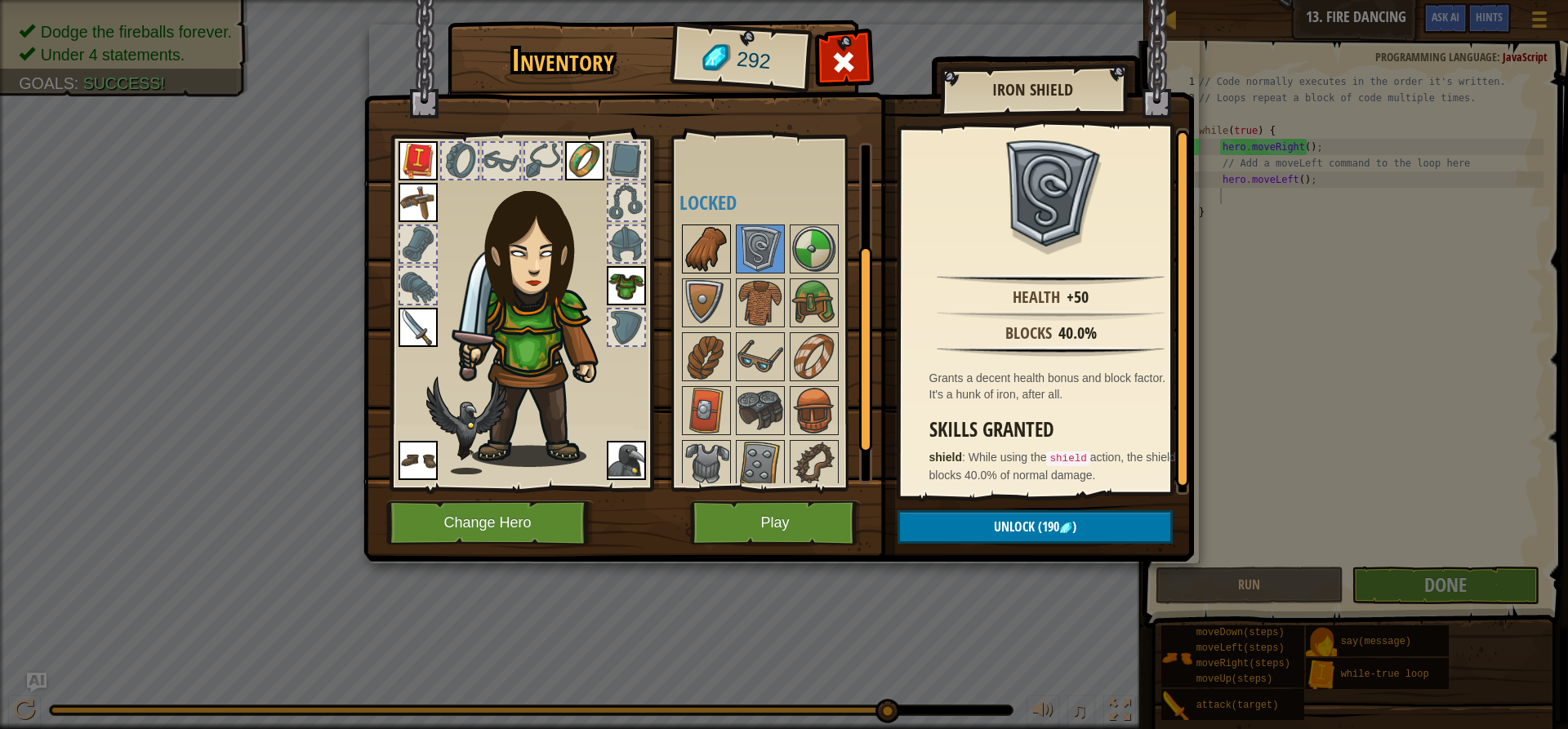
click at [719, 229] on img at bounding box center [706, 248] width 45 height 45
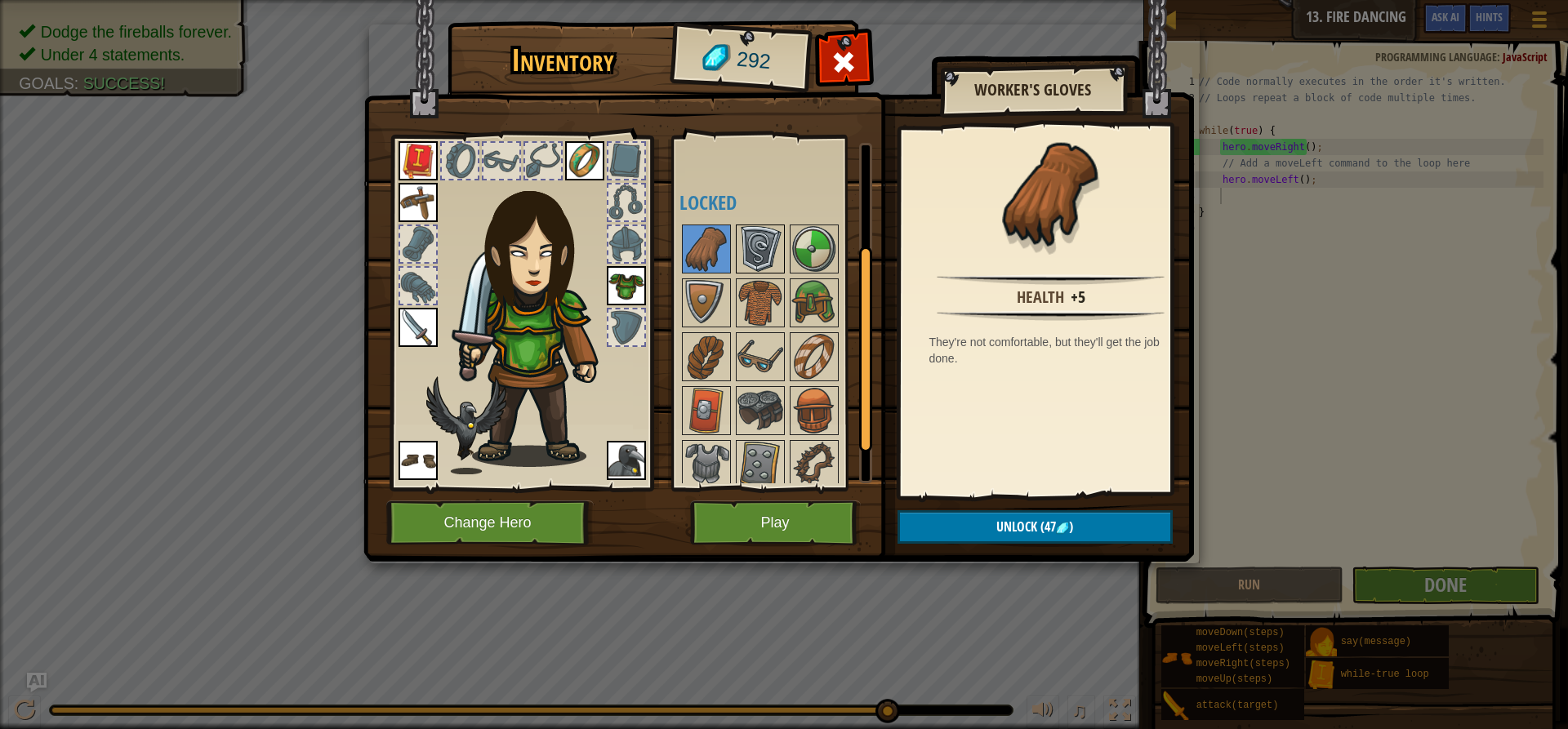
click at [774, 245] on img at bounding box center [759, 248] width 45 height 45
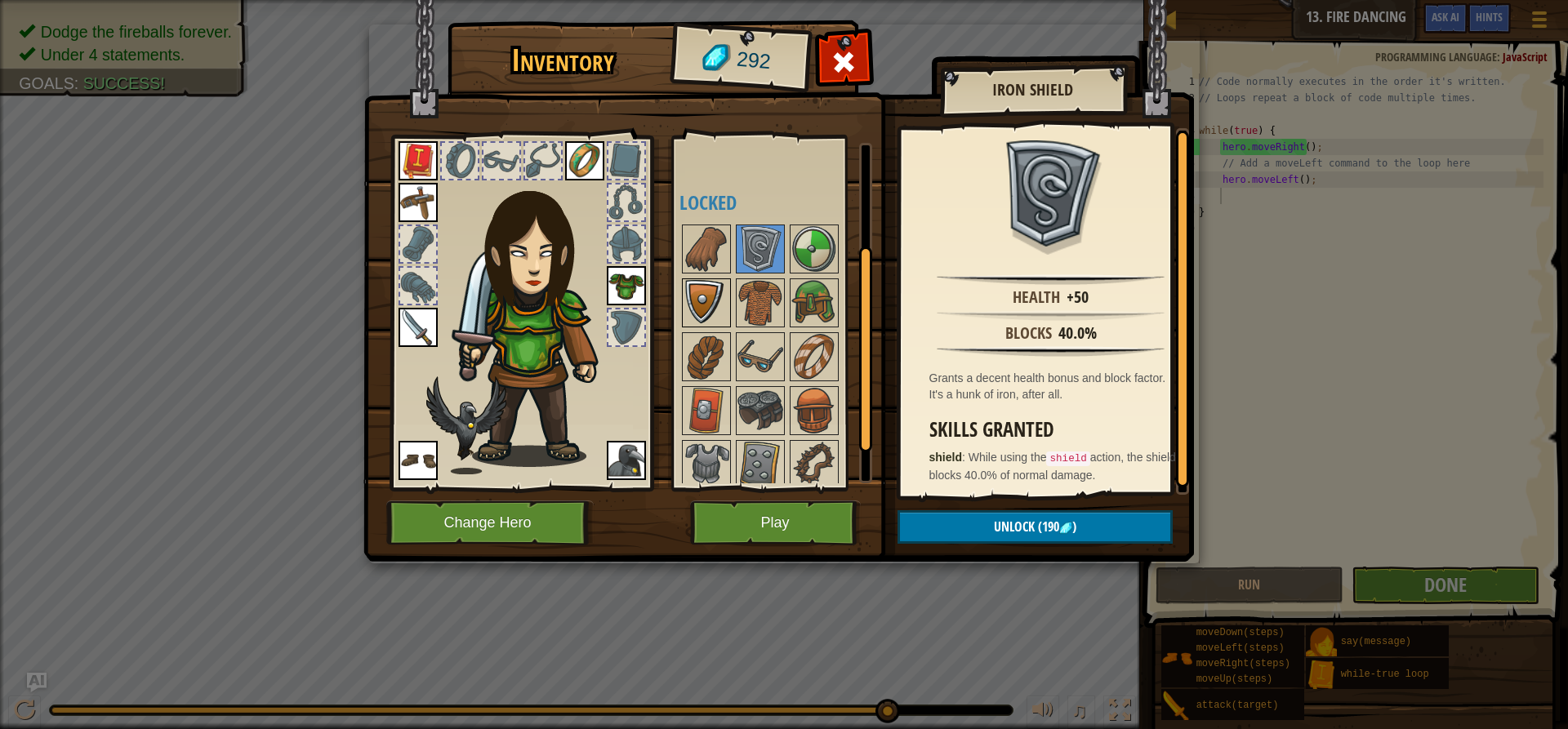
click at [711, 314] on img at bounding box center [706, 302] width 45 height 45
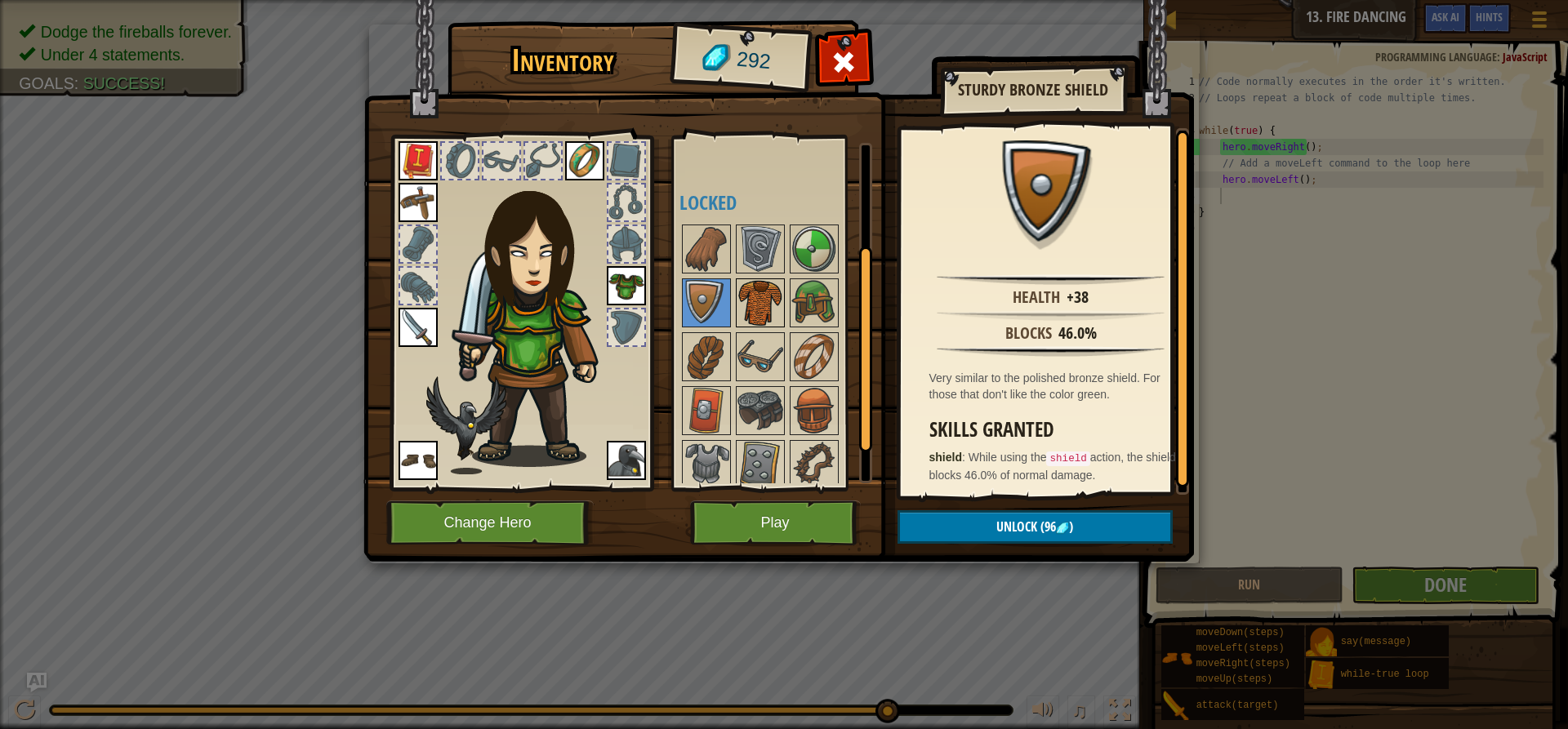
click at [740, 303] on img at bounding box center [759, 302] width 45 height 45
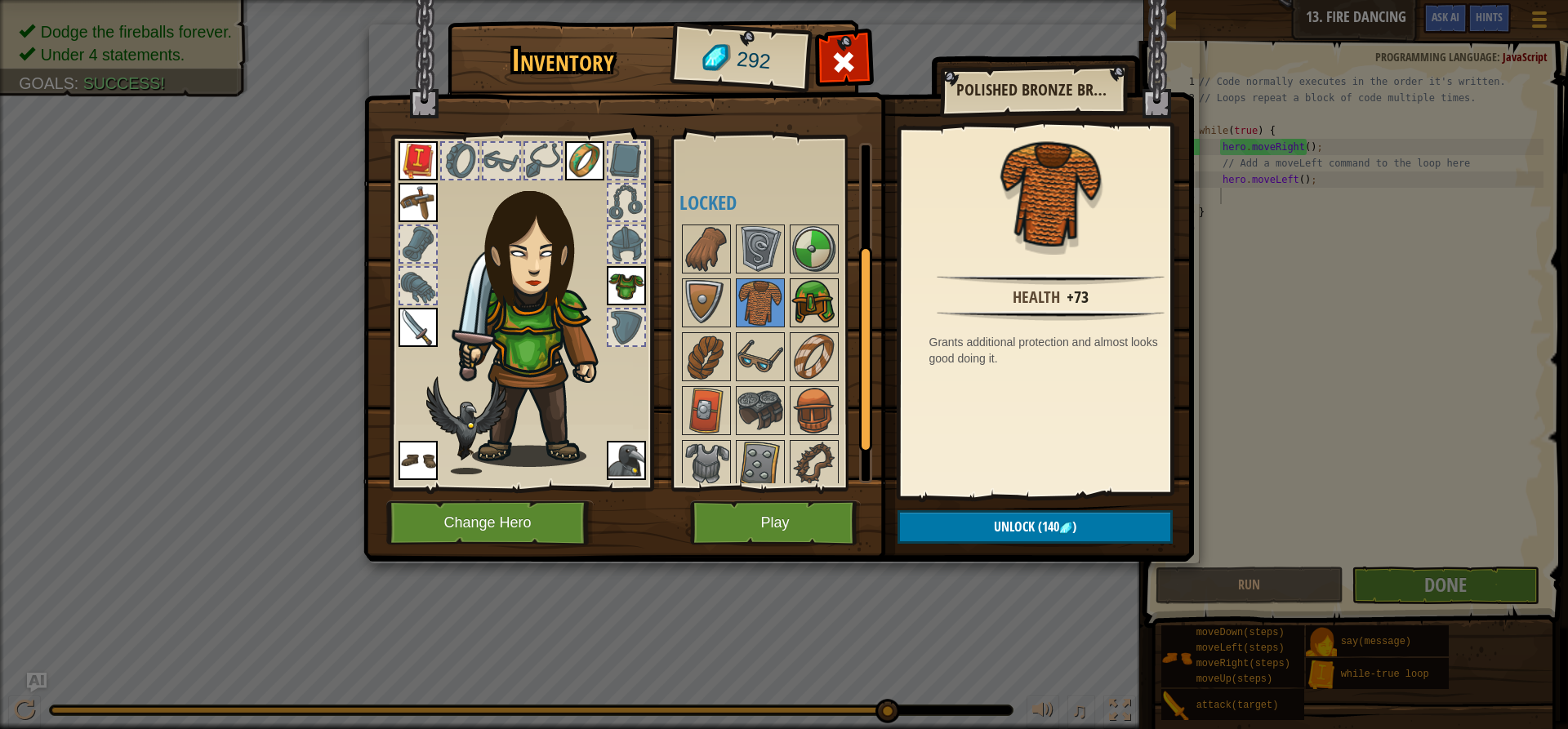
click at [805, 301] on img at bounding box center [813, 302] width 45 height 45
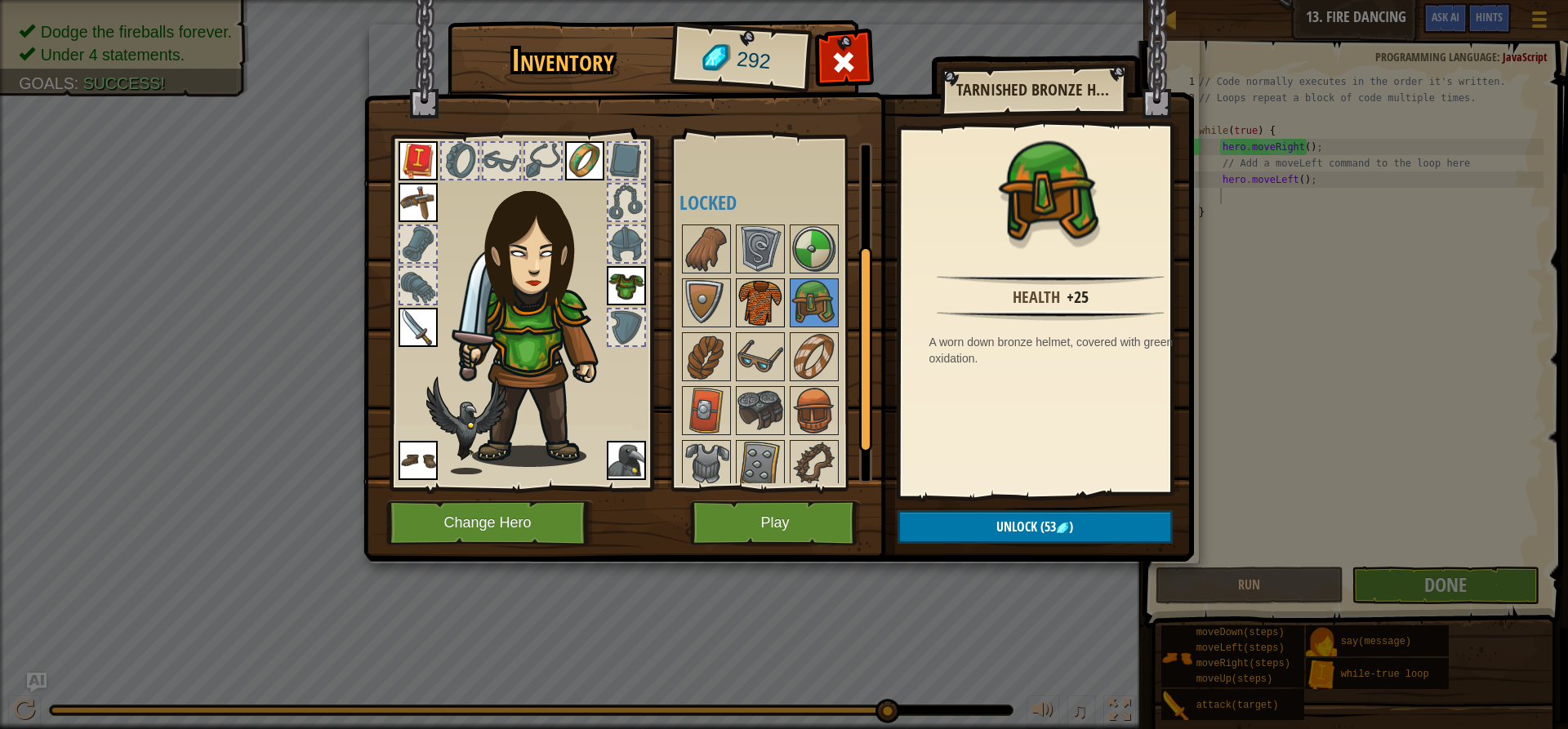
click at [779, 314] on img at bounding box center [759, 302] width 45 height 45
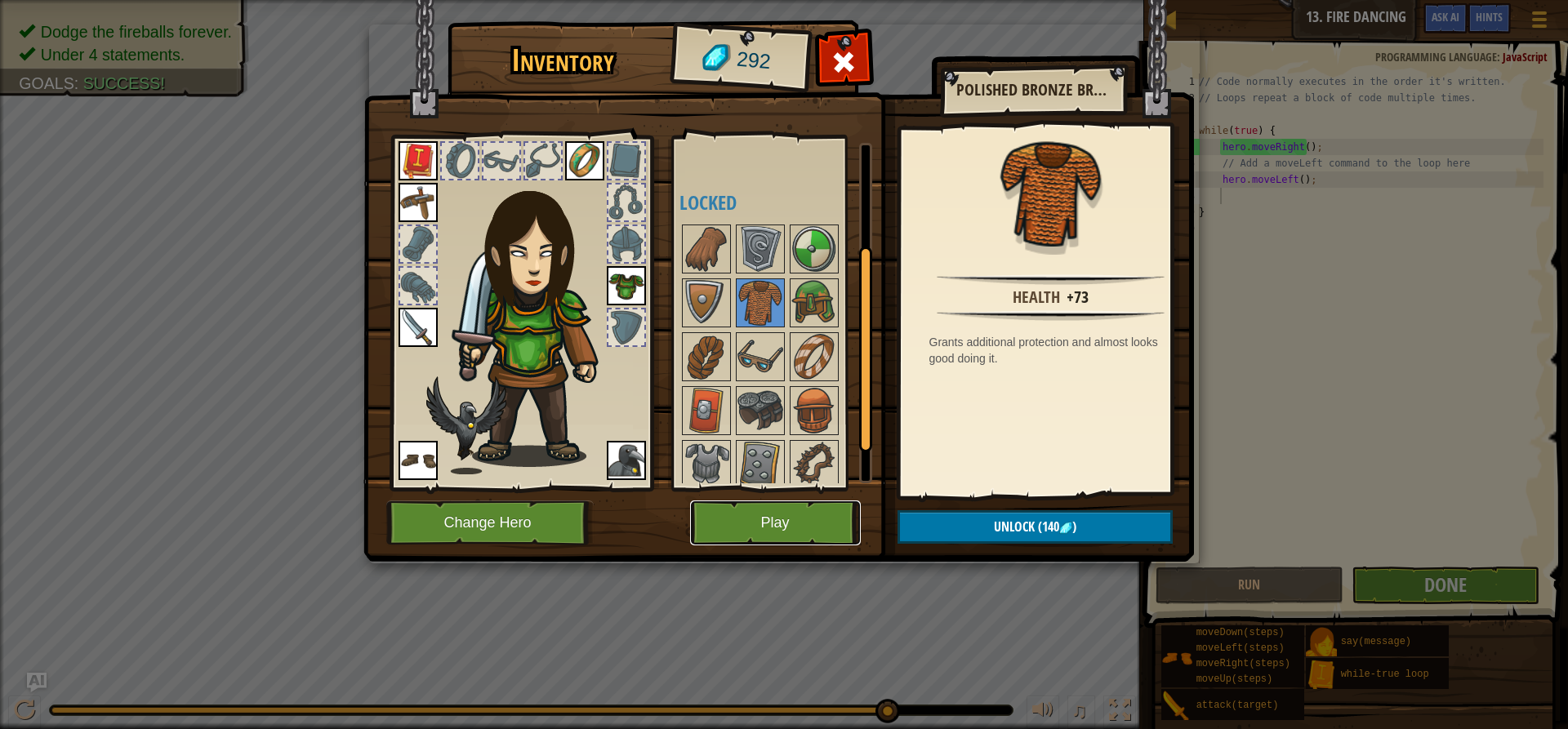
click at [797, 515] on button "Play" at bounding box center [775, 523] width 170 height 45
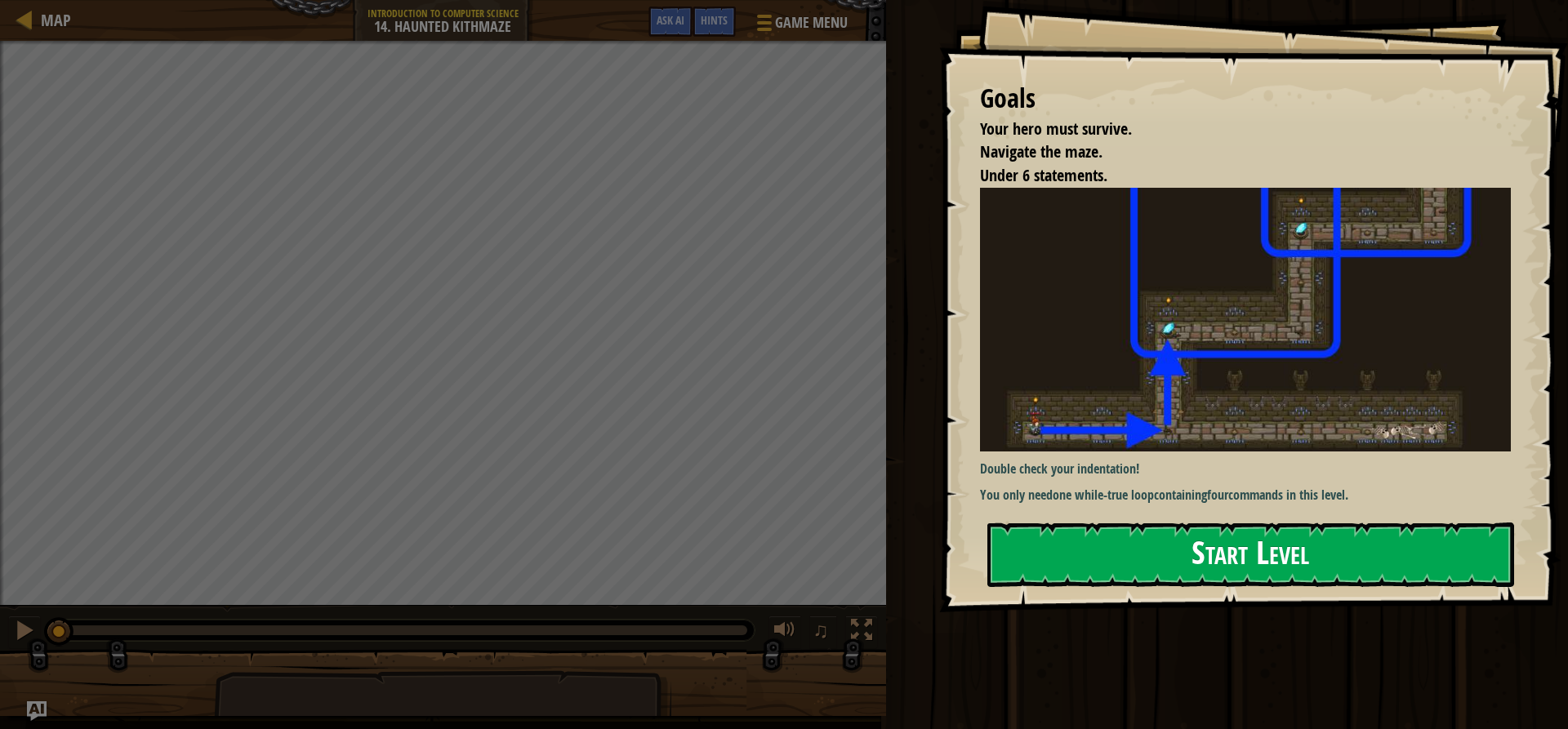
click at [1184, 563] on button "Start Level" at bounding box center [1249, 555] width 527 height 65
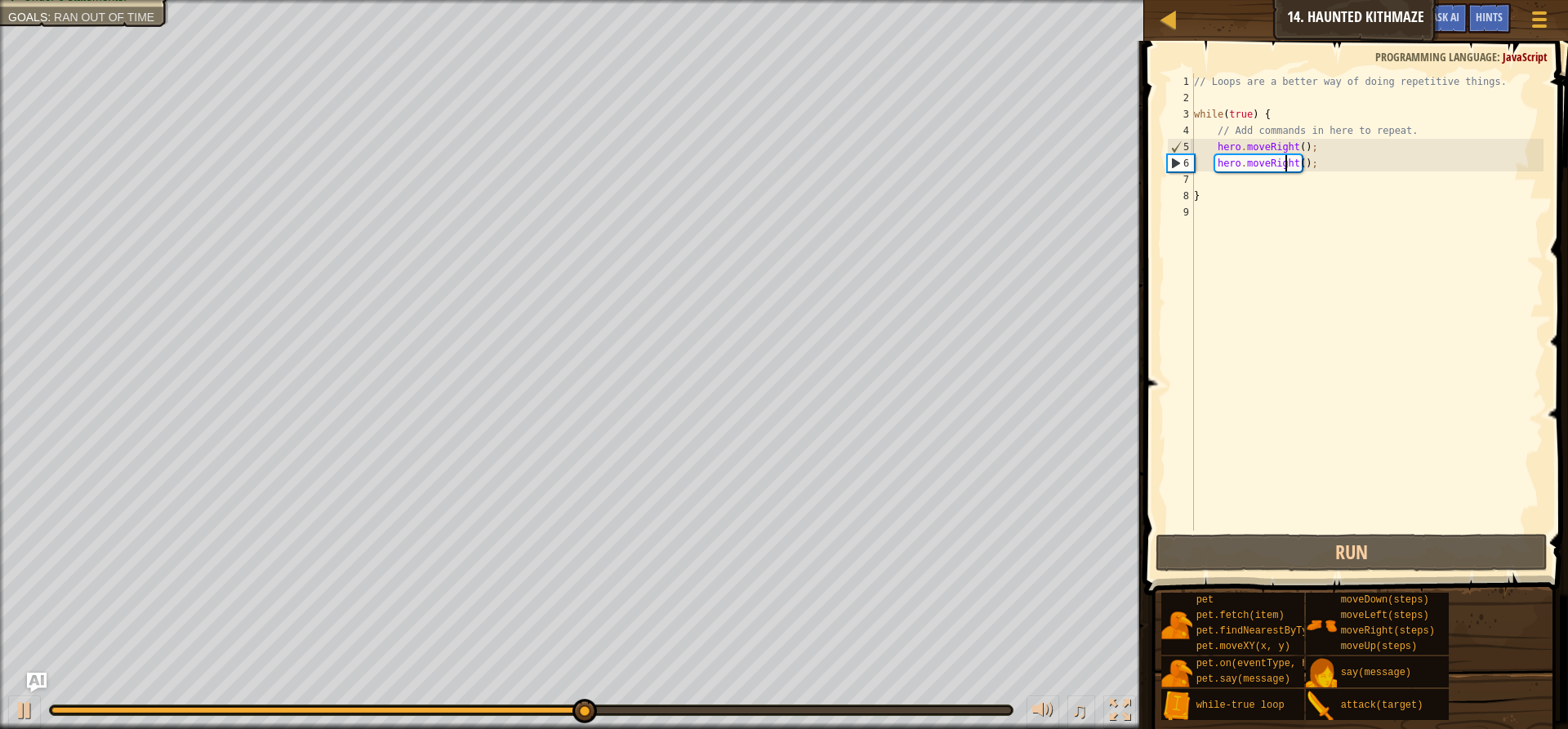
click at [1287, 163] on div "// Loops are a better way of doing repetitive things. while ( true ) { // Add c…" at bounding box center [1367, 318] width 352 height 490
type textarea "hero.moveRight();"
click at [1292, 172] on div "// Loops are a better way of doing repetitive things. while ( true ) { // Add c…" at bounding box center [1367, 318] width 352 height 490
click at [1292, 166] on div "// Loops are a better way of doing repetitive things. while ( true ) { // Add c…" at bounding box center [1367, 318] width 352 height 490
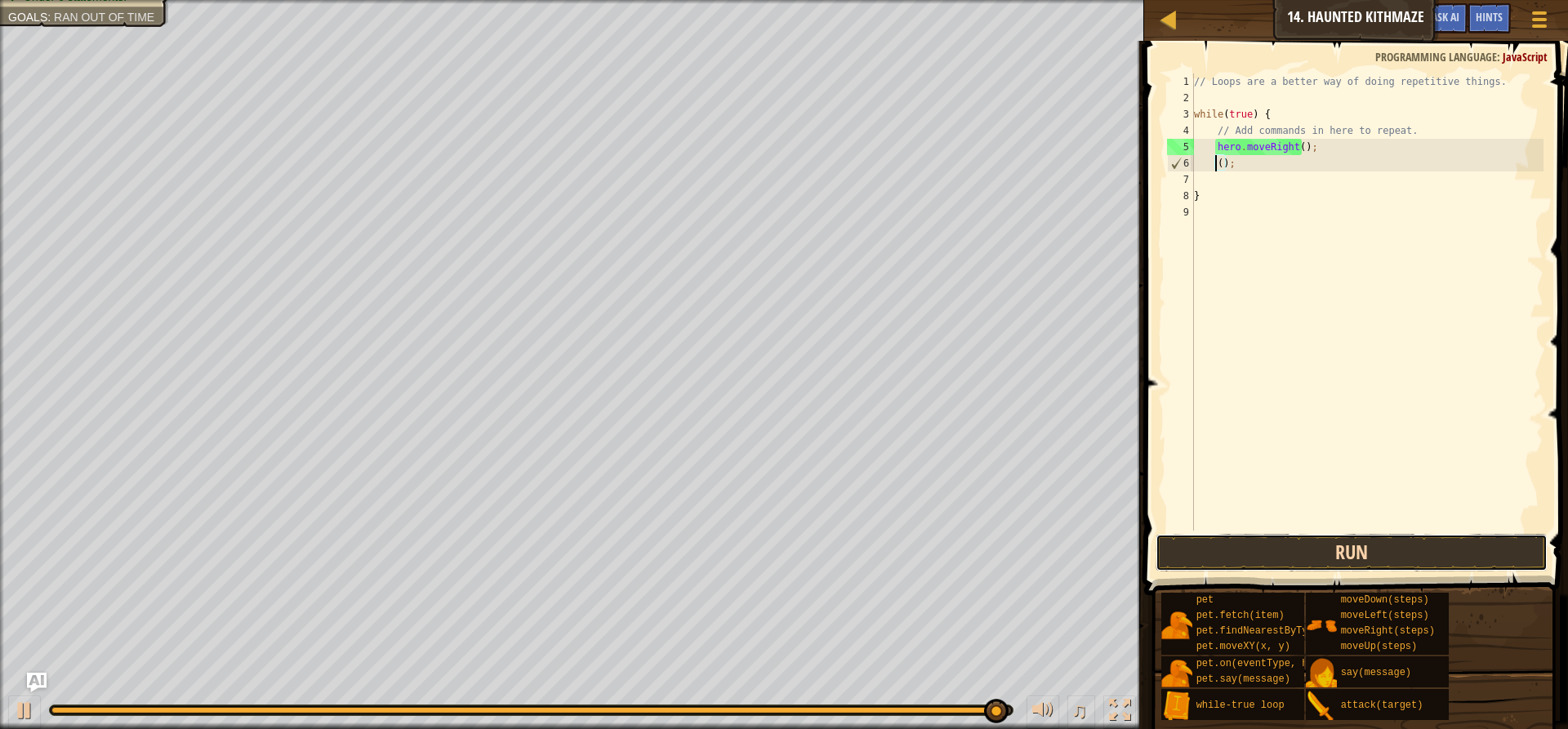
click at [1412, 552] on button "Run" at bounding box center [1350, 553] width 392 height 38
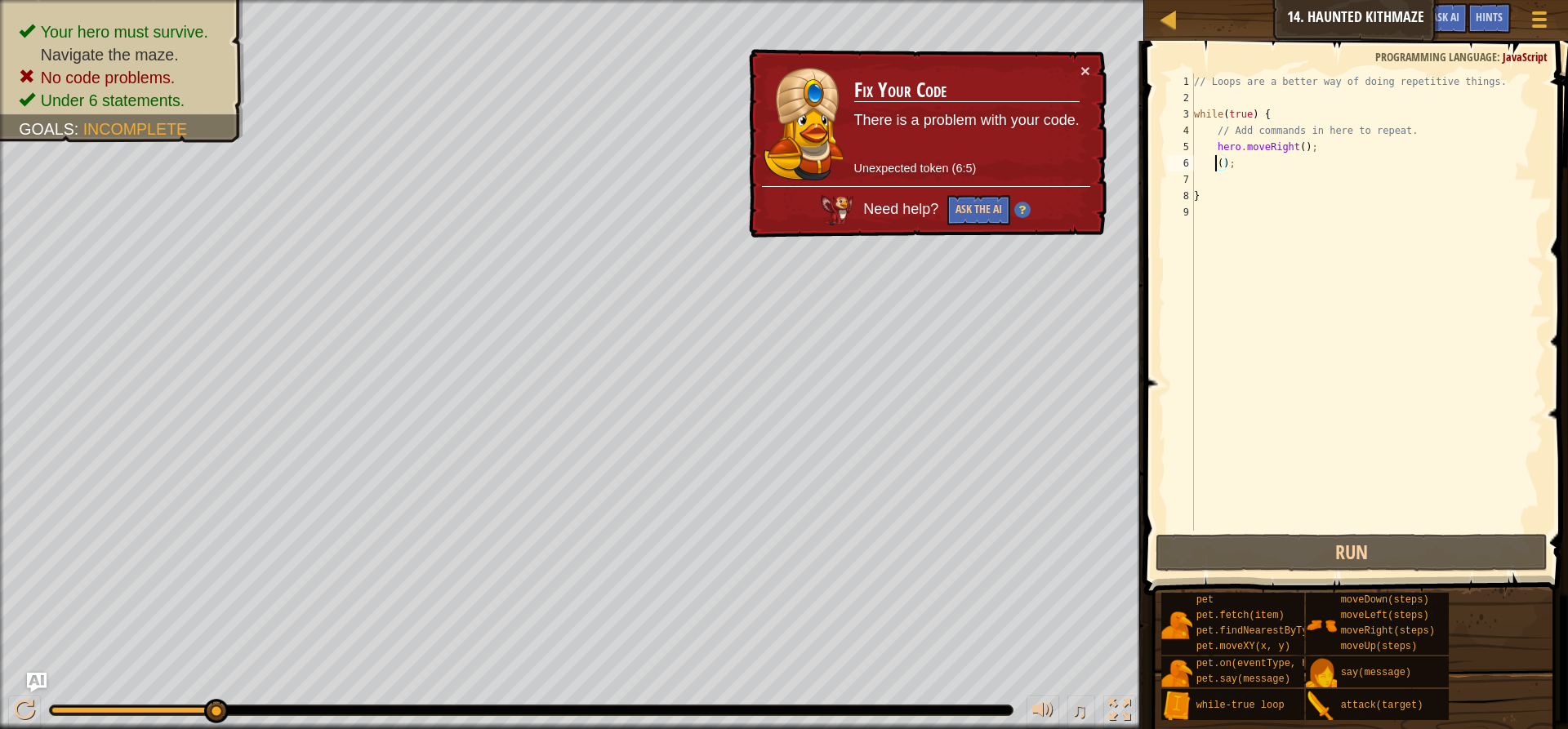
click at [1335, 149] on div "// Loops are a better way of doing repetitive things. while ( true ) { // Add c…" at bounding box center [1367, 318] width 352 height 490
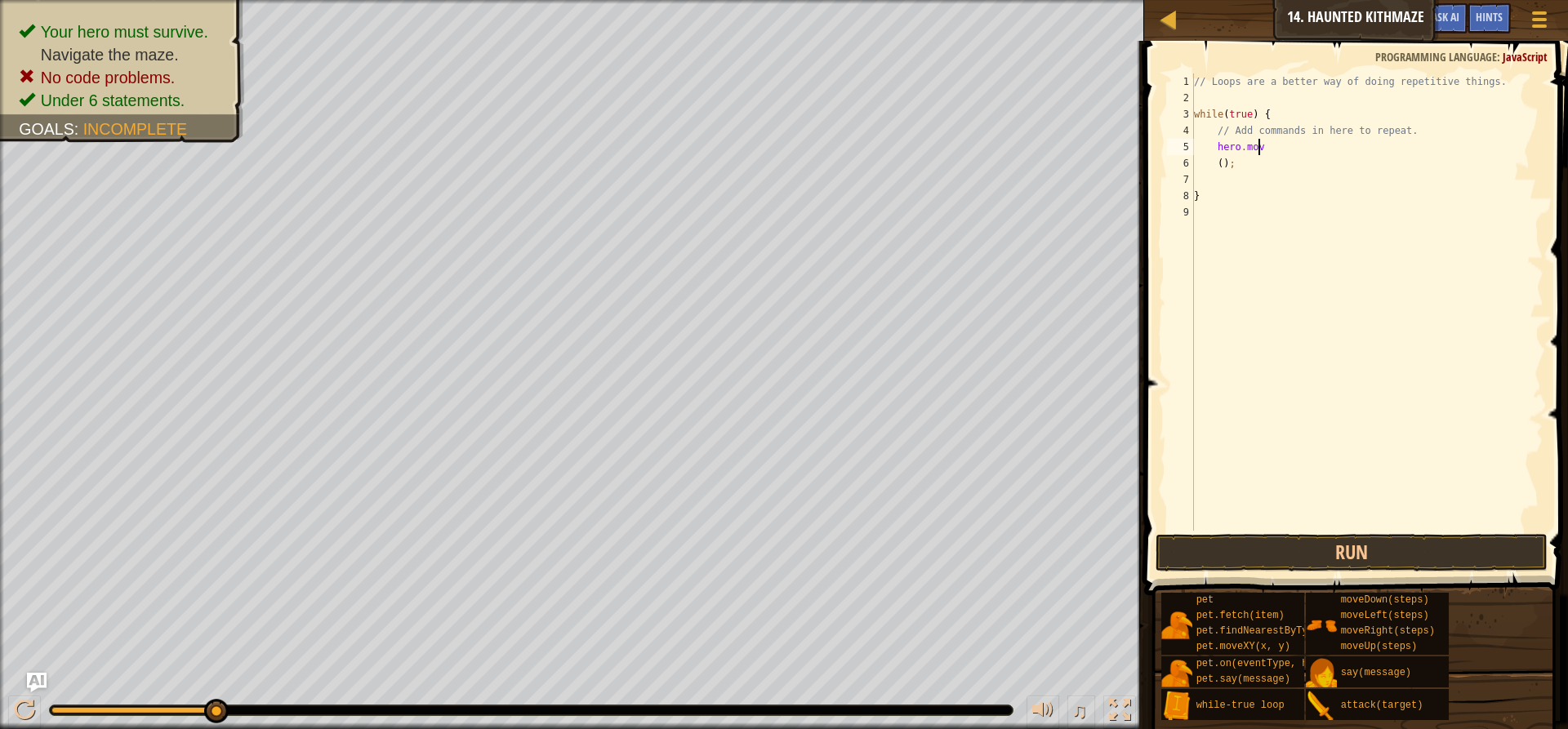
type textarea "h"
type textarea "/"
type textarea "w"
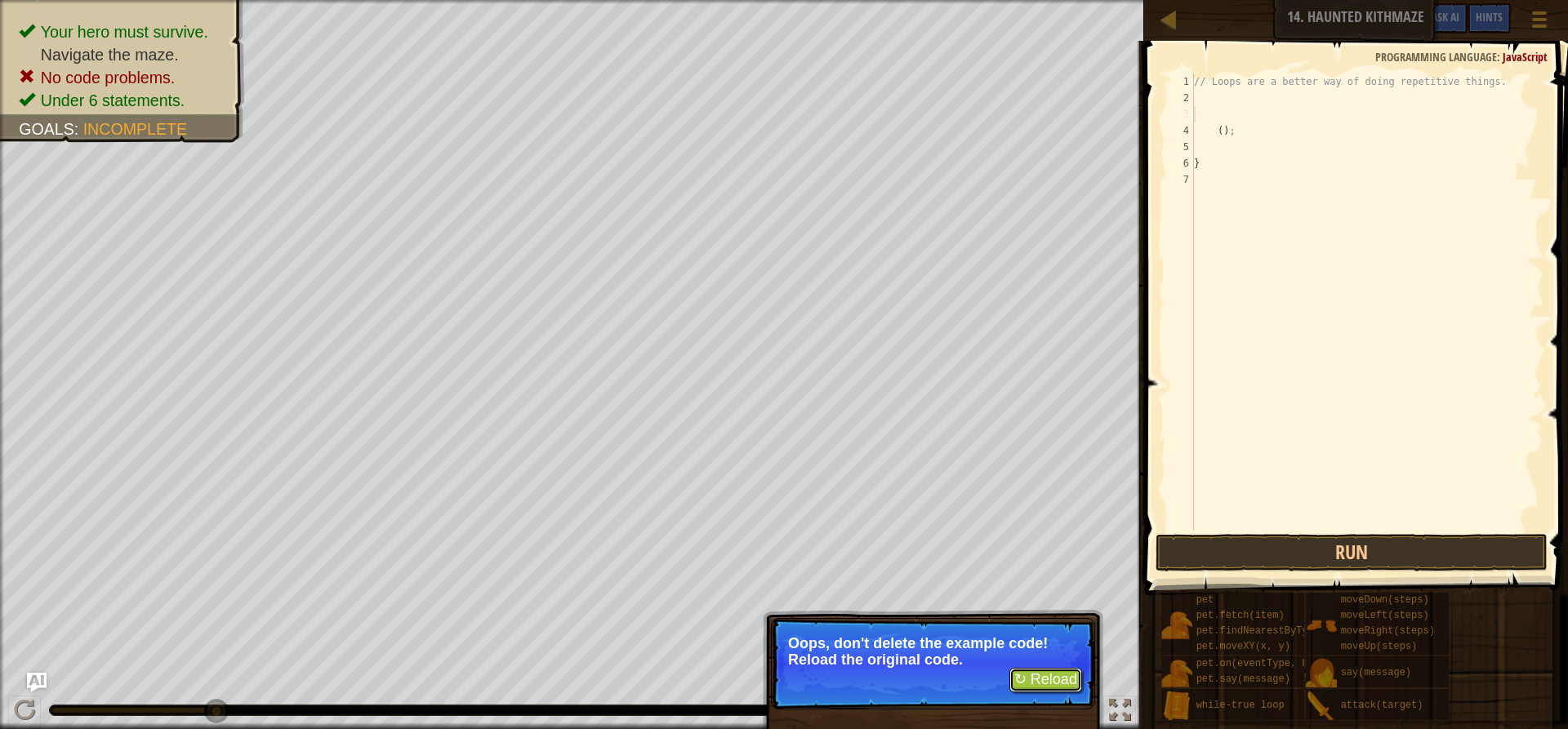
click at [1035, 685] on button "↻ Reload" at bounding box center [1044, 680] width 72 height 24
type textarea "}"
